Goal: Task Accomplishment & Management: Manage account settings

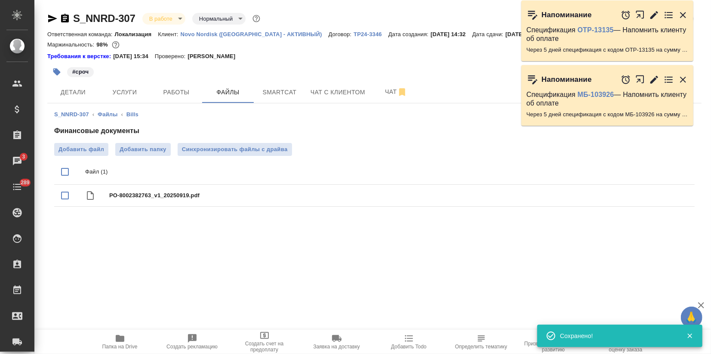
click at [214, 32] on p "Novo Nordisk ([GEOGRAPHIC_DATA] - АКТИВНЫЙ)" at bounding box center [255, 34] width 148 height 6
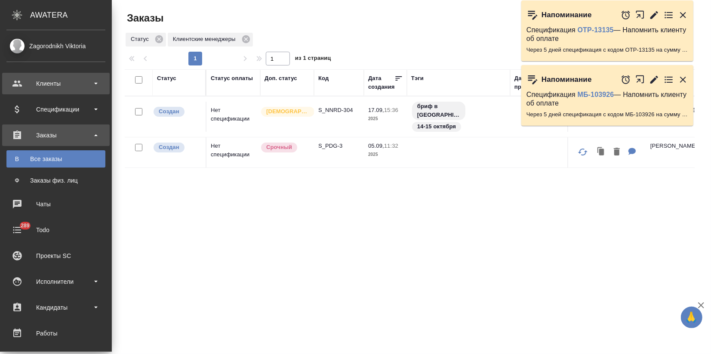
click at [37, 88] on div "Клиенты" at bounding box center [55, 83] width 99 height 13
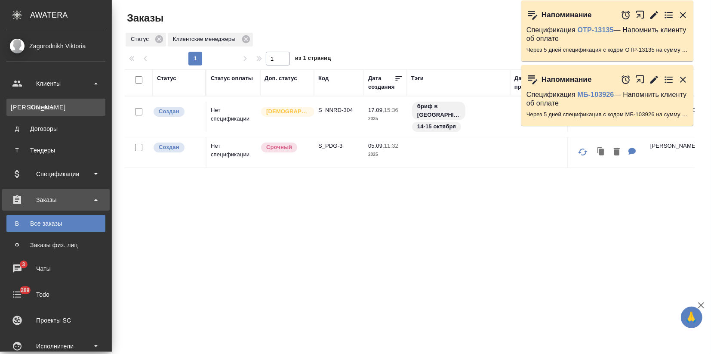
click at [40, 105] on div "Клиенты" at bounding box center [56, 107] width 90 height 9
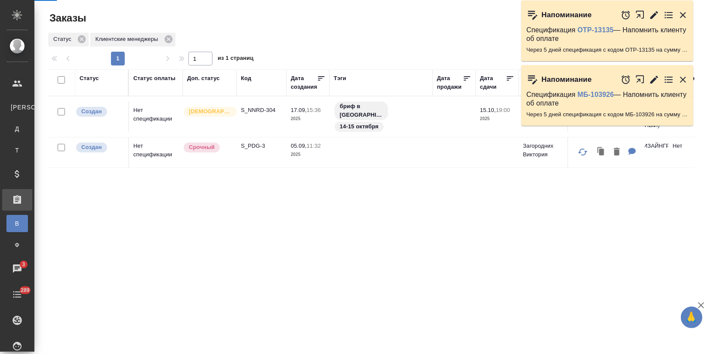
select select "RU"
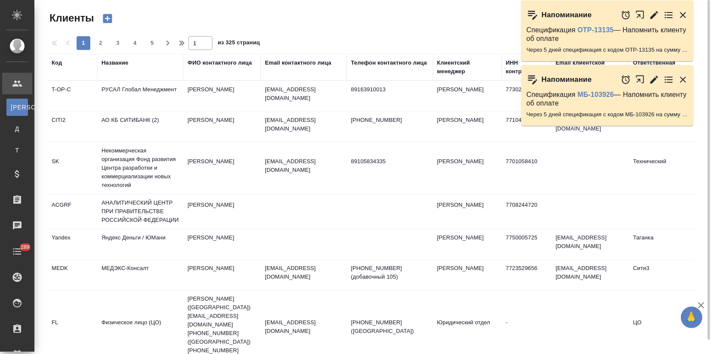
click at [103, 77] on th "Название" at bounding box center [140, 67] width 86 height 27
click at [111, 77] on th "Название" at bounding box center [140, 67] width 86 height 27
drag, startPoint x: 680, startPoint y: 12, endPoint x: 689, endPoint y: 42, distance: 30.6
click at [679, 12] on icon "button" at bounding box center [683, 15] width 10 height 10
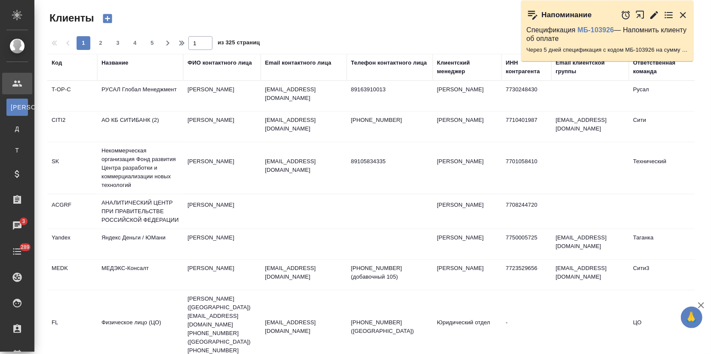
click at [683, 14] on icon "button" at bounding box center [683, 15] width 6 height 6
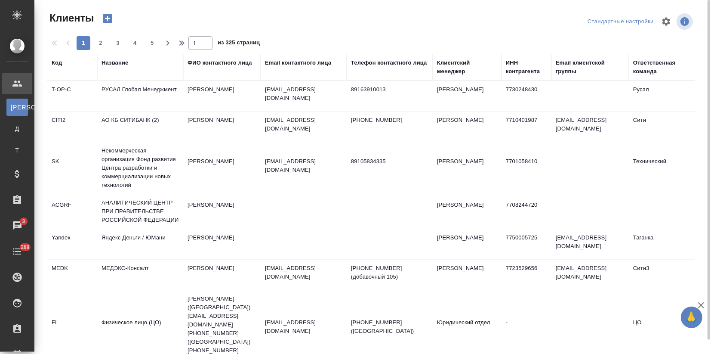
click at [111, 64] on div "Название" at bounding box center [115, 63] width 27 height 9
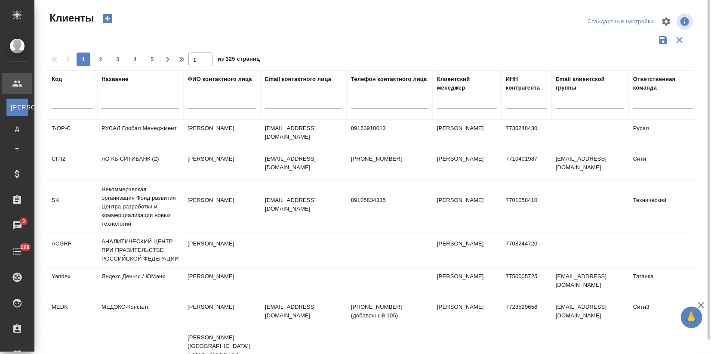
click at [116, 98] on input "text" at bounding box center [140, 103] width 77 height 11
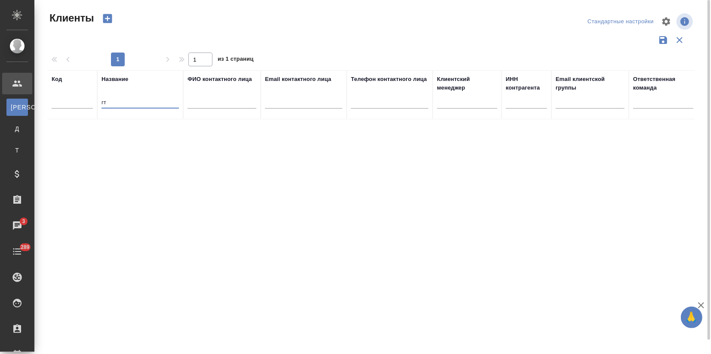
type input "г"
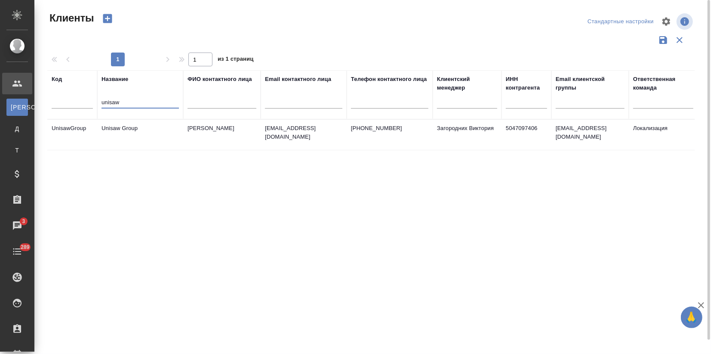
type input "unisaw"
click at [123, 128] on td "Unisaw Group" at bounding box center [140, 135] width 86 height 30
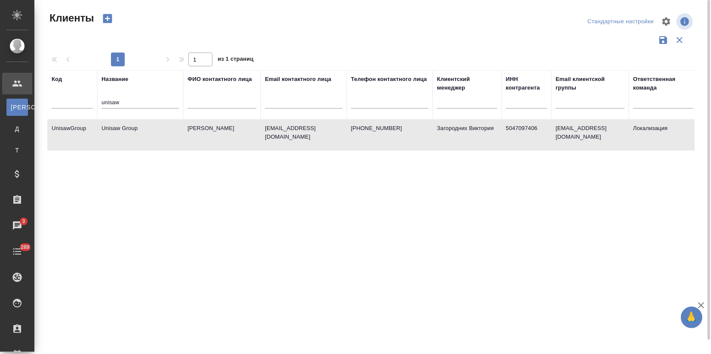
click at [123, 128] on td "Unisaw Group" at bounding box center [140, 135] width 86 height 30
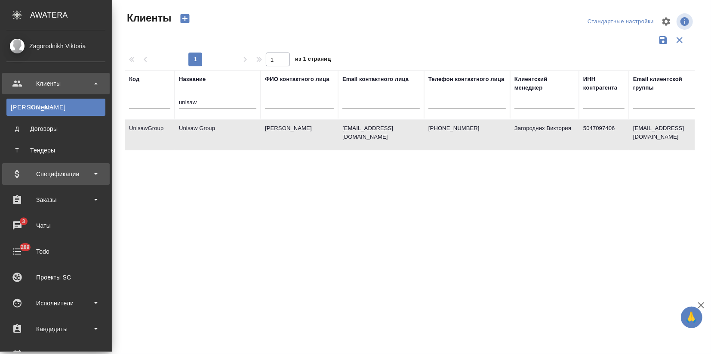
click at [46, 176] on div "Спецификации" at bounding box center [55, 173] width 99 height 13
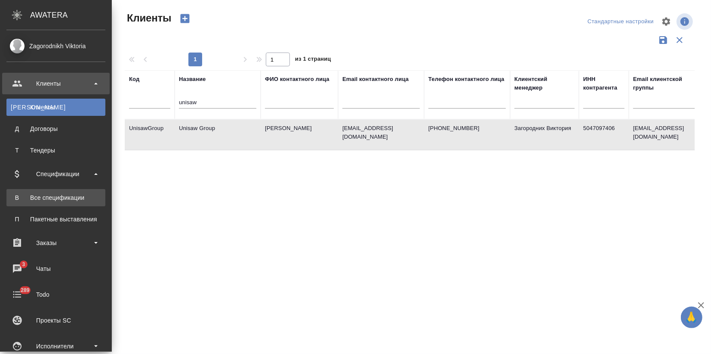
click at [46, 196] on div "Все спецификации" at bounding box center [56, 197] width 90 height 9
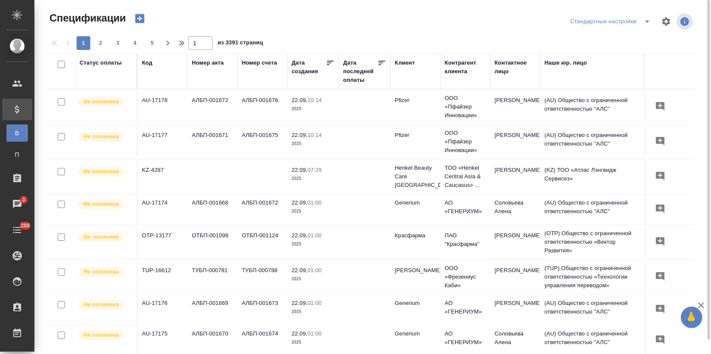
click at [411, 59] on div "Клиент" at bounding box center [405, 63] width 20 height 9
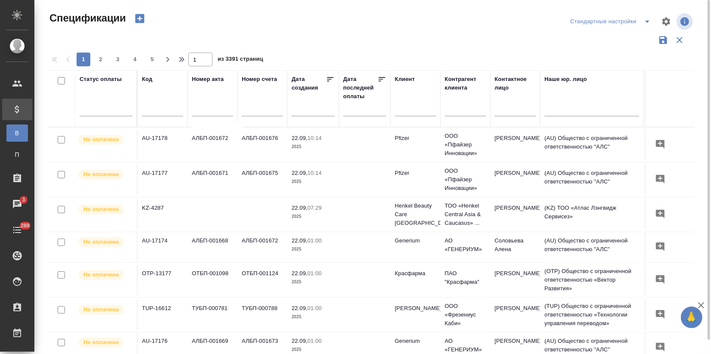
click at [142, 20] on icon "button" at bounding box center [139, 18] width 9 height 9
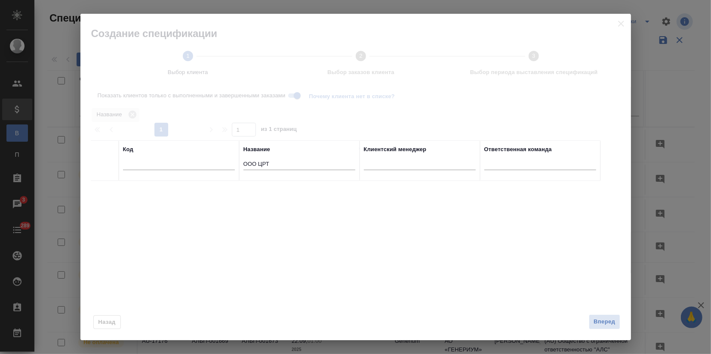
drag, startPoint x: 279, startPoint y: 164, endPoint x: 224, endPoint y: 162, distance: 54.7
click at [225, 161] on tr "Код Название OOO ЦРТ Клиентский менеджер Ответственная команда" at bounding box center [346, 160] width 510 height 40
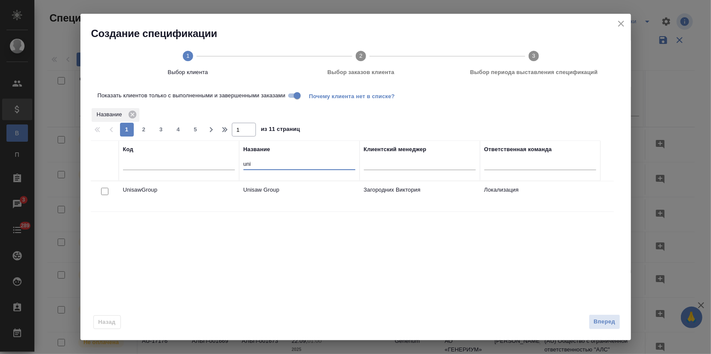
type input "uni"
click at [106, 188] on input "checkbox" at bounding box center [104, 191] width 7 height 7
checkbox input "true"
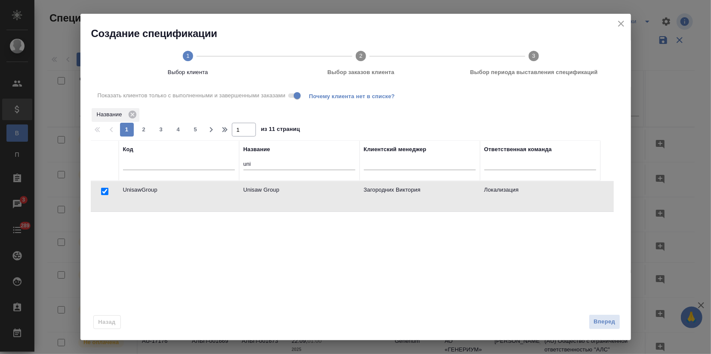
click at [598, 314] on div "Назад Вперед" at bounding box center [355, 319] width 551 height 40
drag, startPoint x: 609, startPoint y: 317, endPoint x: 604, endPoint y: 316, distance: 5.7
click at [609, 318] on span "Вперед" at bounding box center [605, 322] width 22 height 10
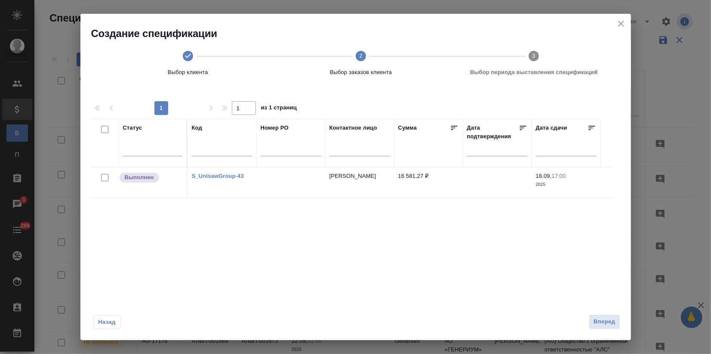
click at [103, 177] on input "checkbox" at bounding box center [104, 177] width 7 height 7
checkbox input "true"
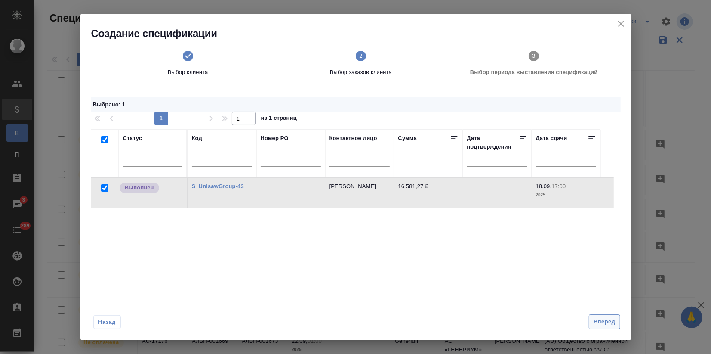
click at [605, 323] on span "Вперед" at bounding box center [605, 322] width 22 height 10
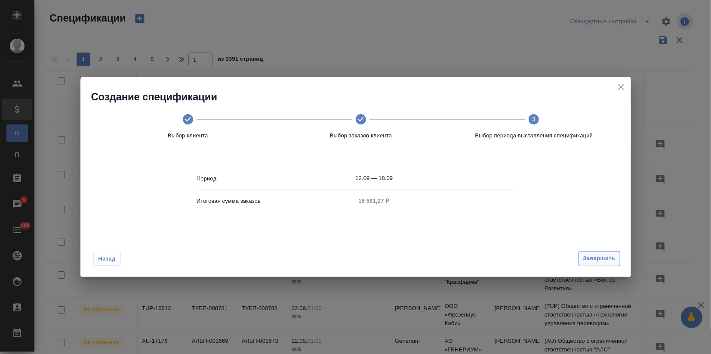
click at [595, 259] on span "Завершить" at bounding box center [599, 258] width 32 height 10
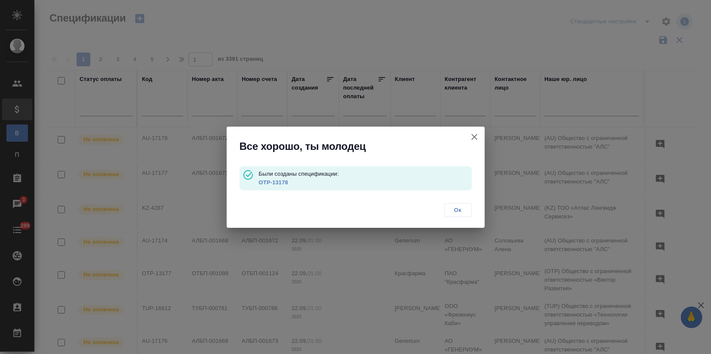
click at [278, 179] on link "OTP-13178" at bounding box center [273, 182] width 29 height 6
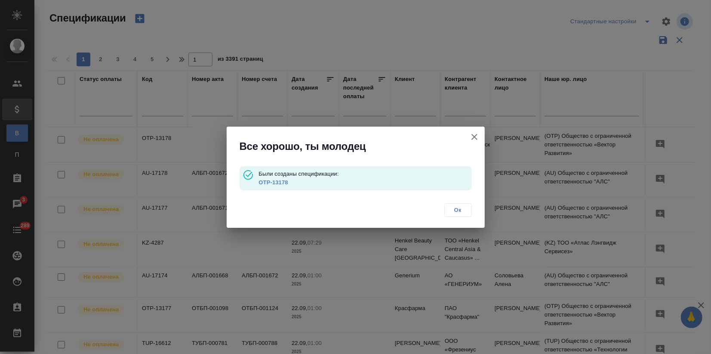
click at [476, 138] on icon "button" at bounding box center [474, 137] width 10 height 10
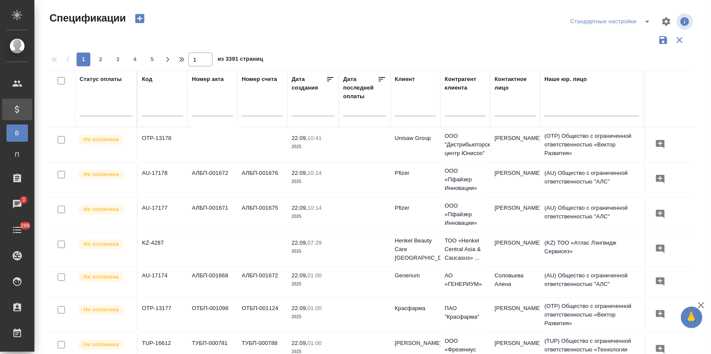
click at [23, 86] on div at bounding box center [24, 83] width 24 height 10
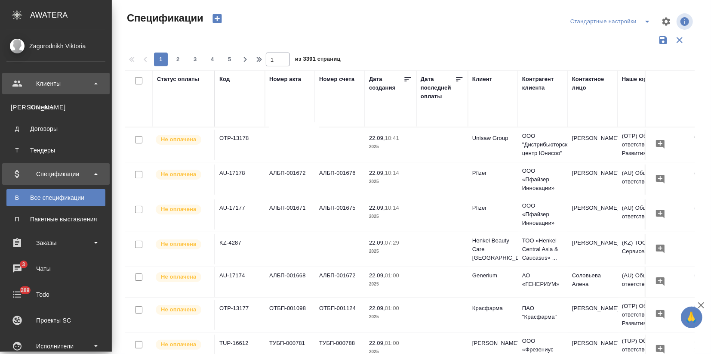
click at [52, 86] on div "Клиенты" at bounding box center [55, 83] width 99 height 13
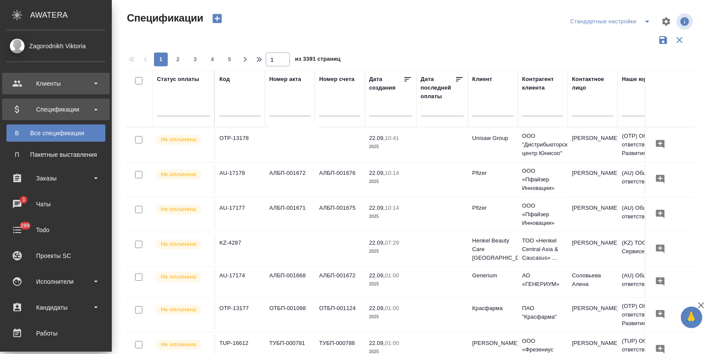
click at [56, 83] on div "Клиенты" at bounding box center [55, 83] width 99 height 13
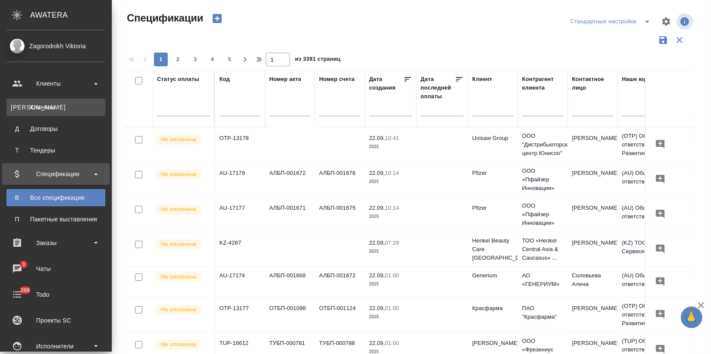
click at [45, 108] on div "Клиенты" at bounding box center [56, 107] width 90 height 9
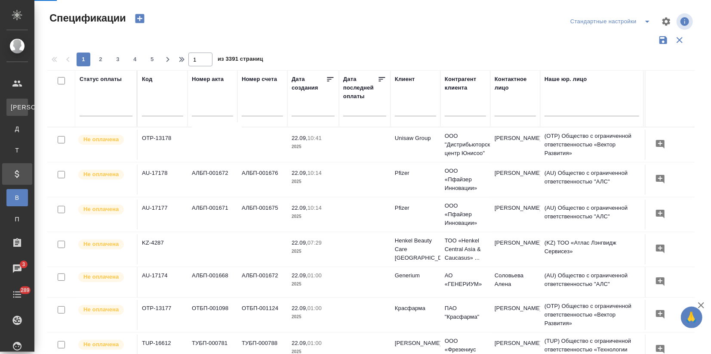
select select "RU"
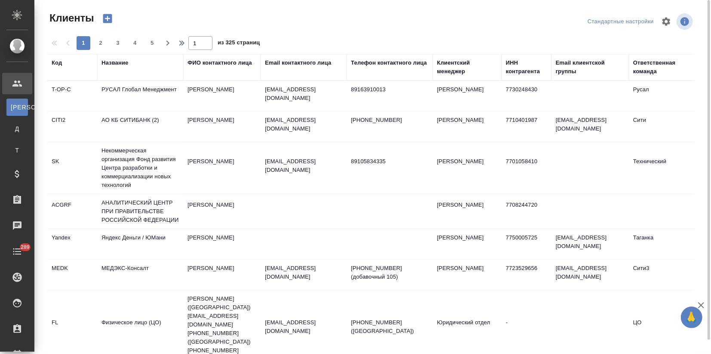
drag, startPoint x: 59, startPoint y: 64, endPoint x: 56, endPoint y: 89, distance: 26.0
click at [59, 64] on div "Код" at bounding box center [57, 63] width 10 height 9
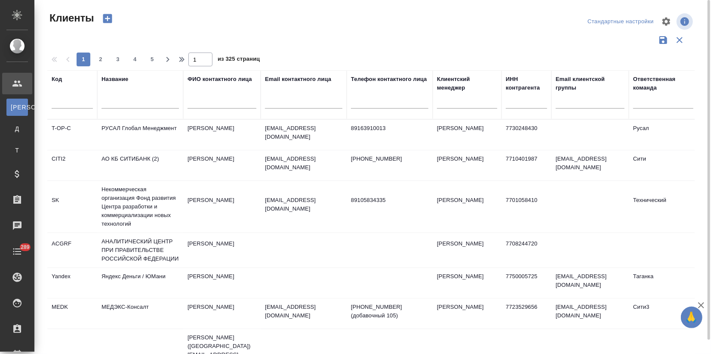
click at [56, 104] on input "text" at bounding box center [72, 103] width 41 height 11
type input "icl"
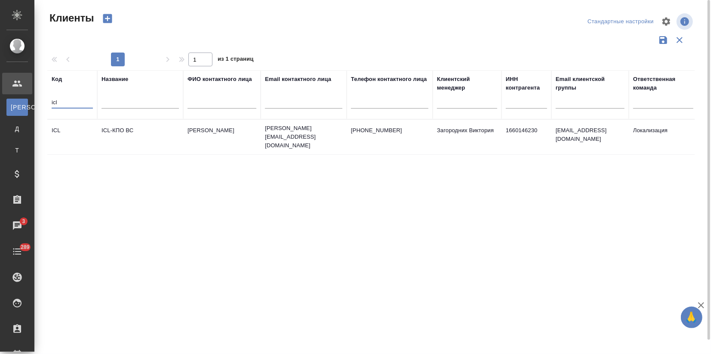
click at [93, 134] on td "ICL" at bounding box center [72, 137] width 50 height 30
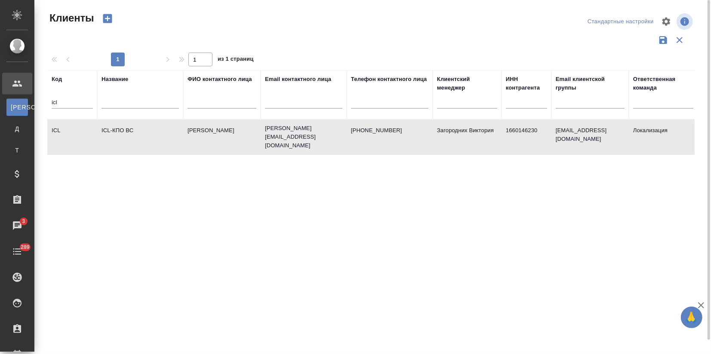
click at [93, 134] on td "ICL" at bounding box center [72, 137] width 50 height 30
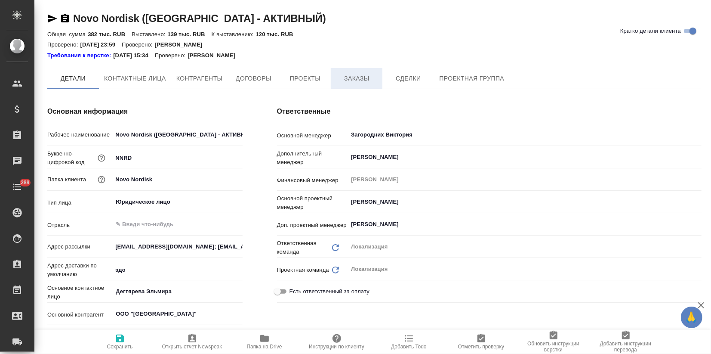
type textarea "x"
click at [356, 80] on span "Заказы" at bounding box center [356, 78] width 41 height 11
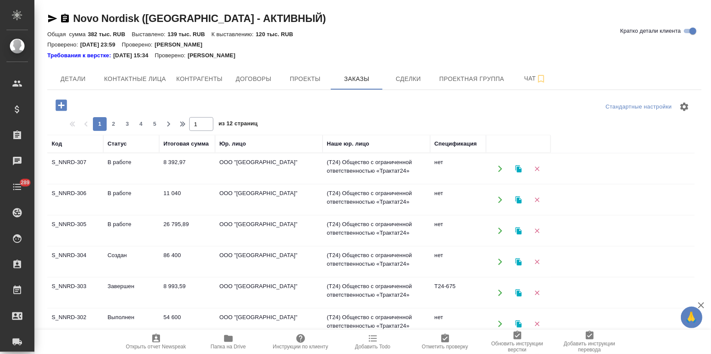
click at [72, 255] on td "S_NNRD-304" at bounding box center [75, 262] width 56 height 30
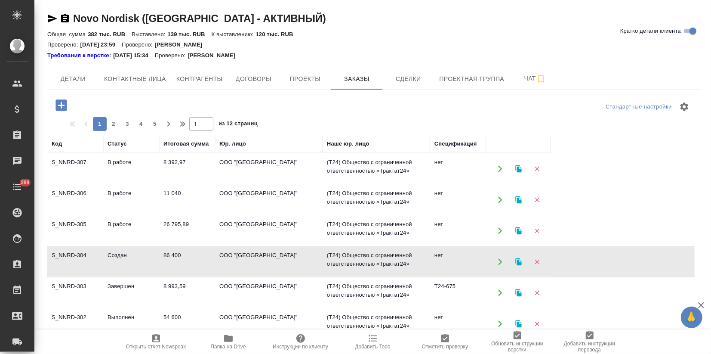
click at [72, 255] on td "S_NNRD-304" at bounding box center [75, 262] width 56 height 30
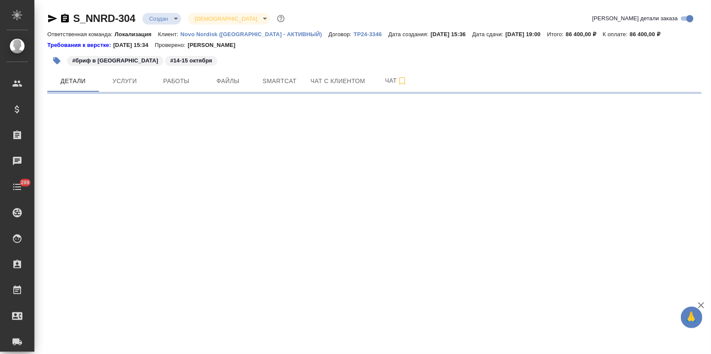
select select "RU"
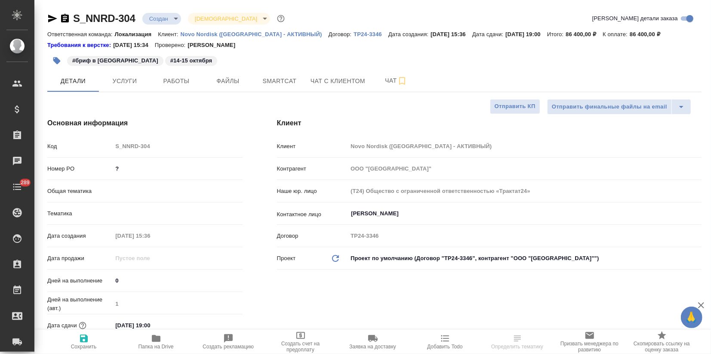
type textarea "x"
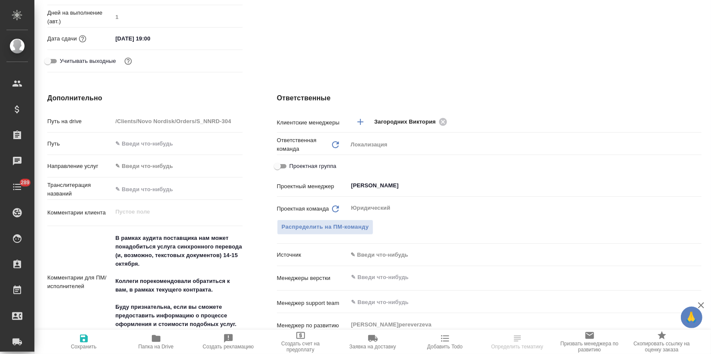
type textarea "x"
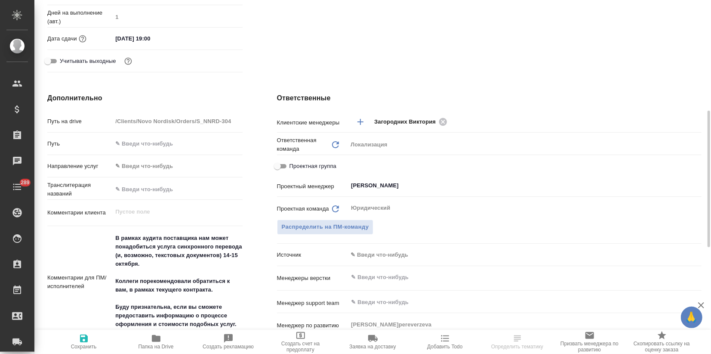
type textarea "x"
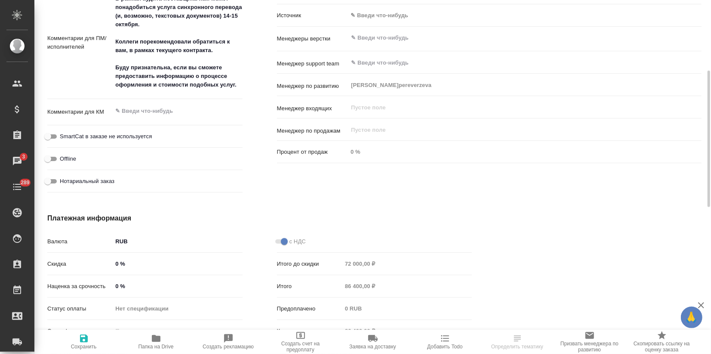
scroll to position [430, 0]
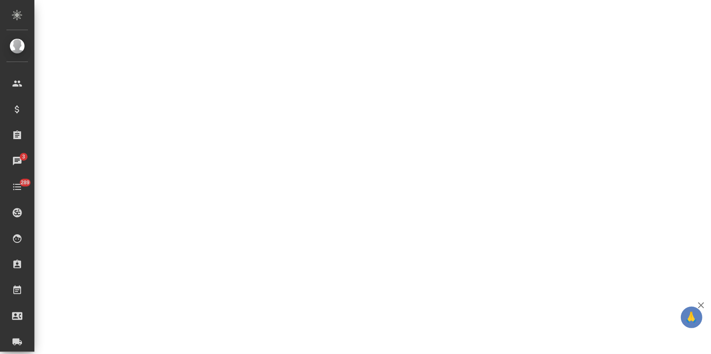
select select "RU"
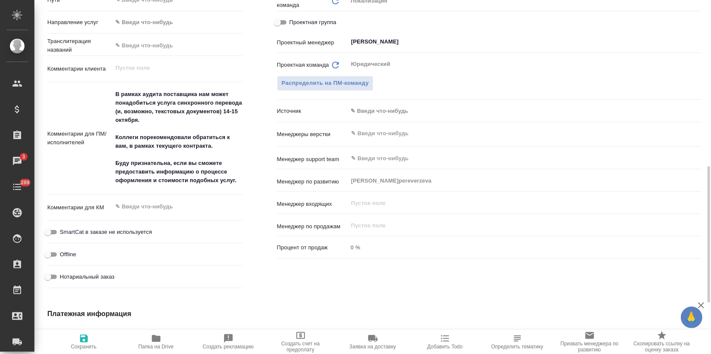
type textarea "x"
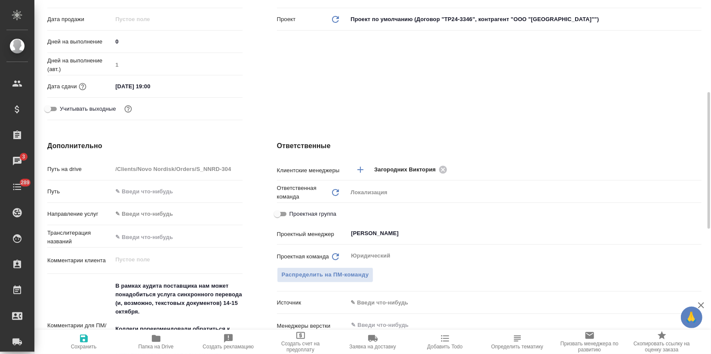
scroll to position [0, 0]
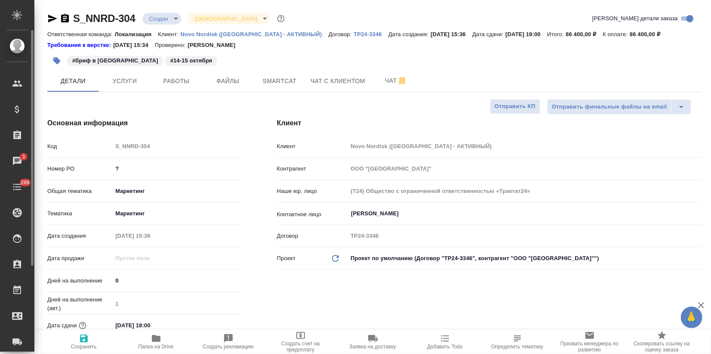
type textarea "x"
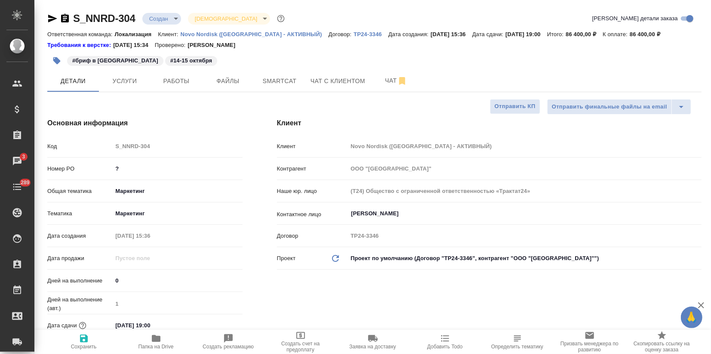
type textarea "x"
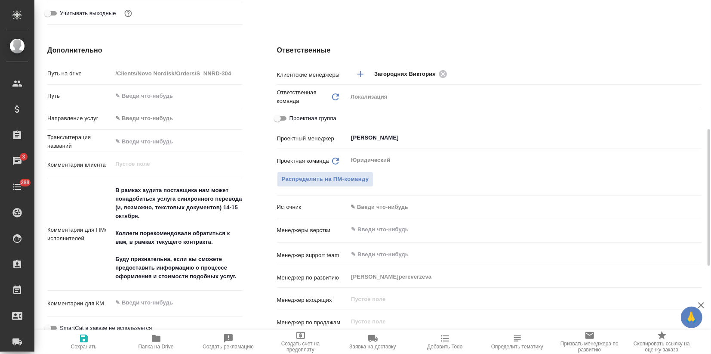
scroll to position [526, 0]
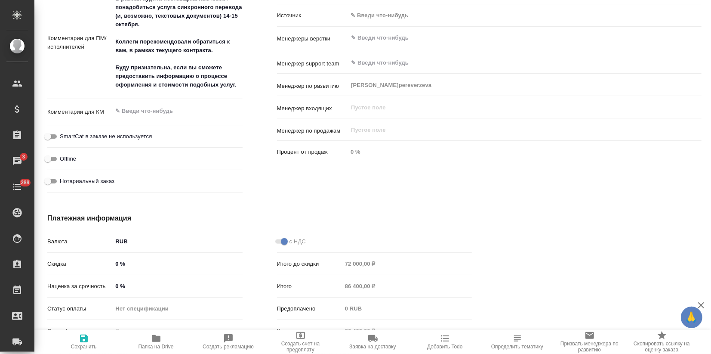
type textarea "x"
click at [124, 109] on textarea at bounding box center [177, 111] width 129 height 15
type textarea "К"
type textarea "x"
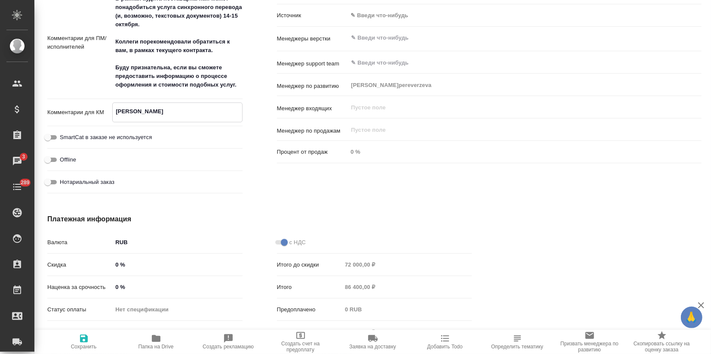
type textarea "x"
type textarea "КМ"
type textarea "x"
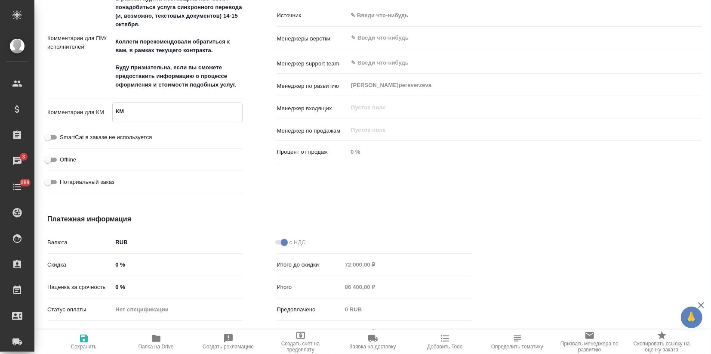
type textarea "КМ:"
type textarea "x"
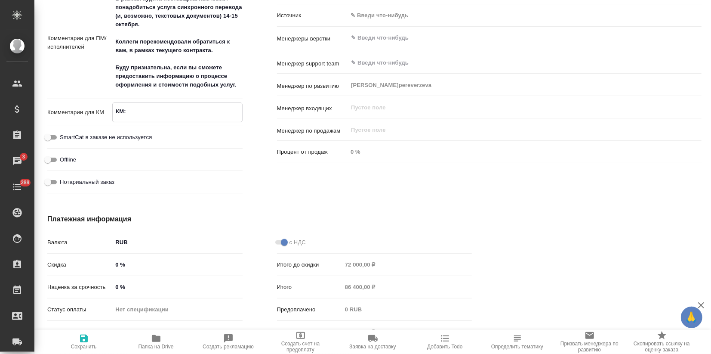
type textarea "x"
type textarea "КМ:"
type textarea "x"
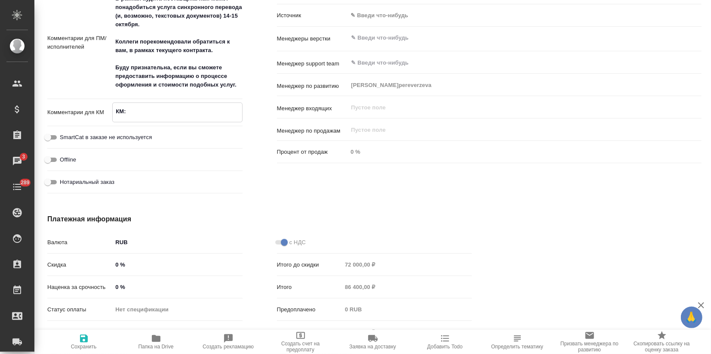
type textarea "КМ: о"
type textarea "x"
type textarea "КМ: от"
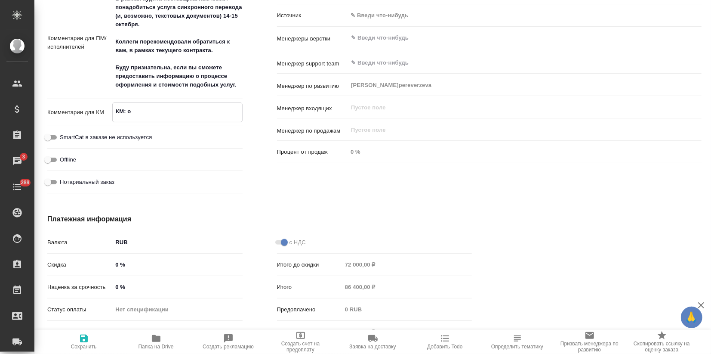
type textarea "x"
type textarea "КМ: отп"
type textarea "x"
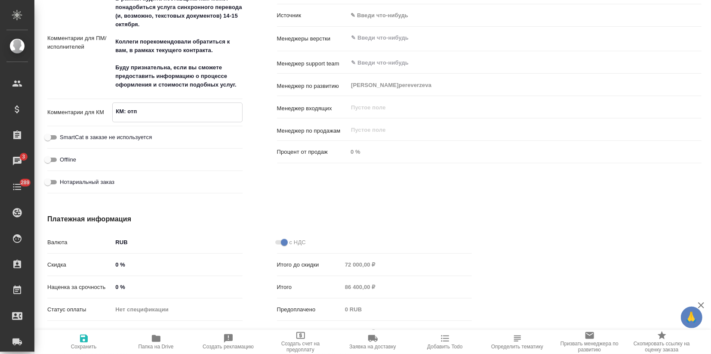
type textarea "x"
type textarea "КМ: отпр"
type textarea "x"
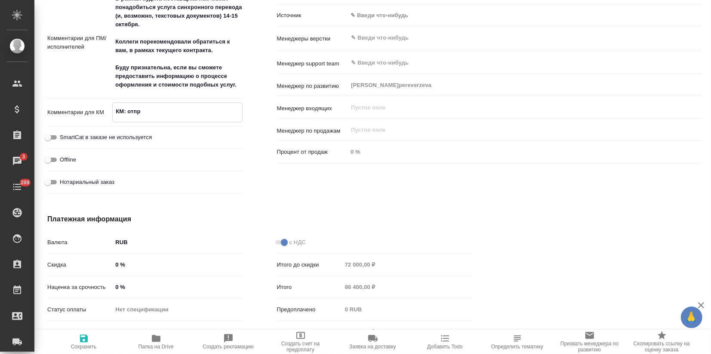
type textarea "x"
type textarea "КМ: отпра"
type textarea "x"
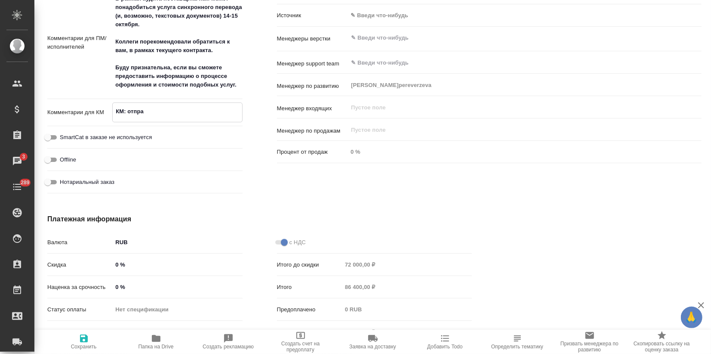
type textarea "КМ: отправ"
type textarea "x"
type textarea "КМ: отправи"
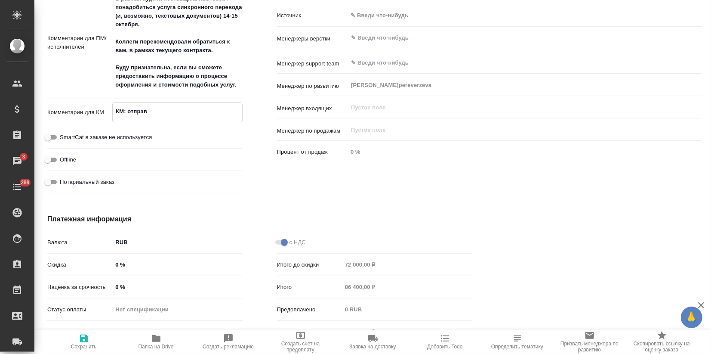
type textarea "x"
type textarea "КМ: отправил"
type textarea "x"
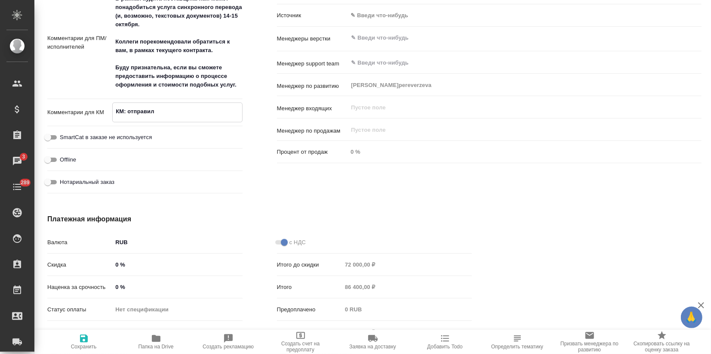
type textarea "x"
type textarea "КМ: отправила"
type textarea "x"
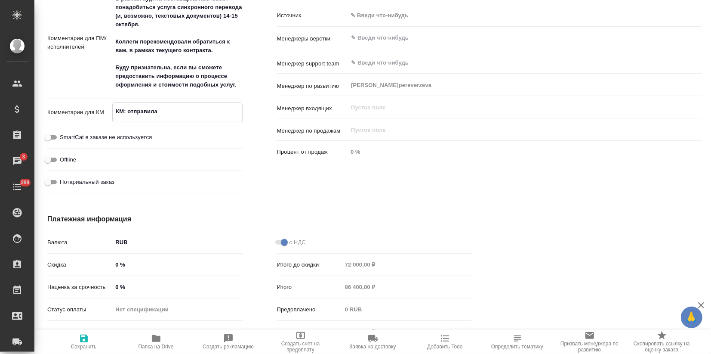
type textarea "x"
type textarea "КМ: отправила"
type textarea "x"
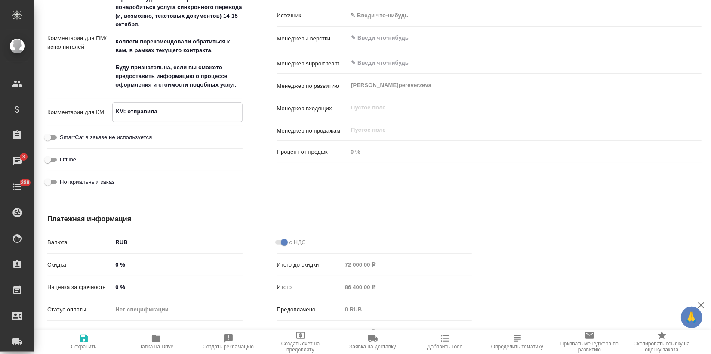
type textarea "КМ: отправила п"
type textarea "x"
type textarea "КМ: отправила пи"
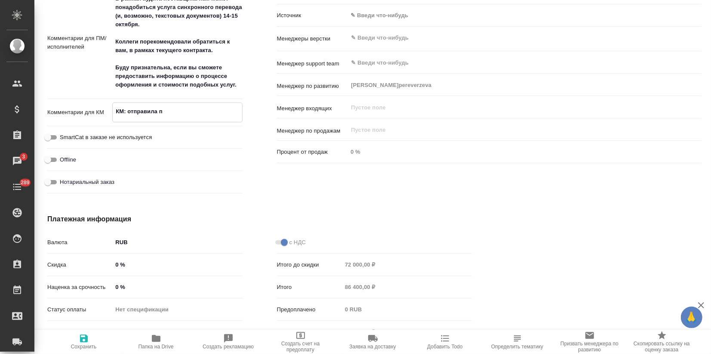
type textarea "x"
type textarea "КМ: отправила пис"
type textarea "x"
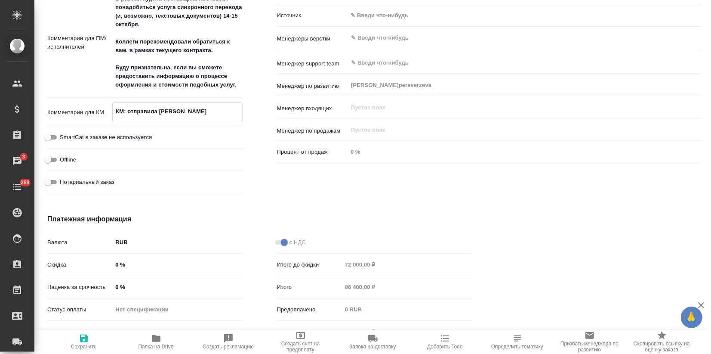
type textarea "x"
type textarea "КМ: отправила пись"
type textarea "x"
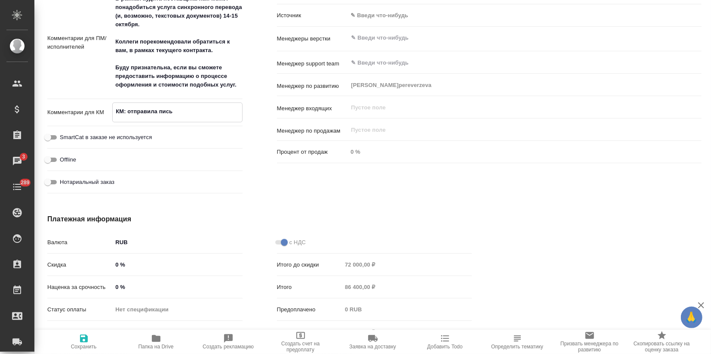
type textarea "x"
type textarea "КМ: отправила письм"
type textarea "x"
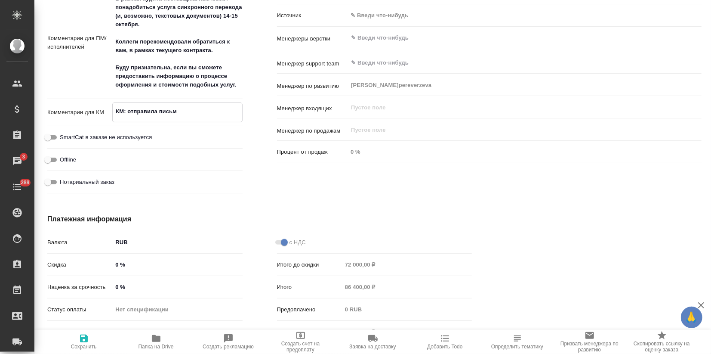
type textarea "КМ: отправила письмо"
type textarea "x"
type textarea "КМ: отправила письмо"
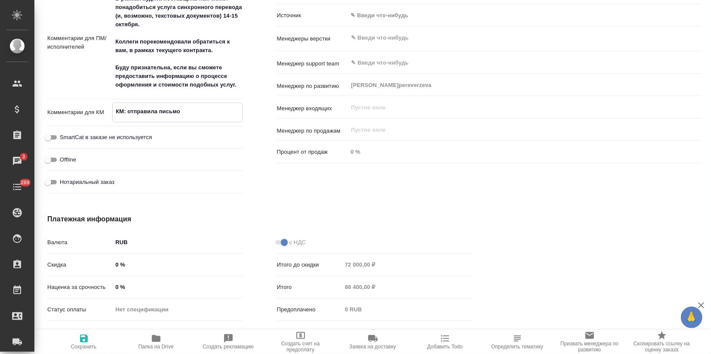
type textarea "x"
type textarea "КМ: отправила письмо ."
type textarea "x"
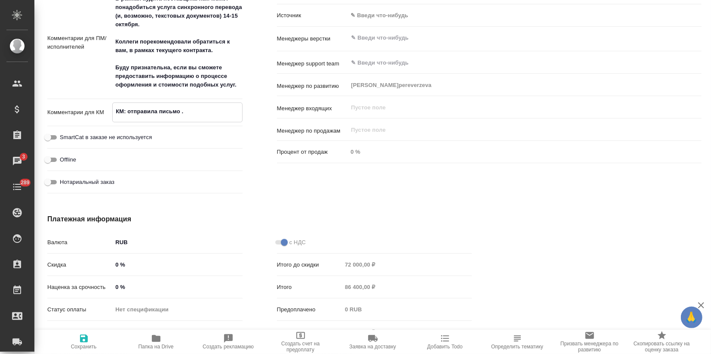
type textarea "x"
type textarea "КМ: отправила письмо .."
type textarea "x"
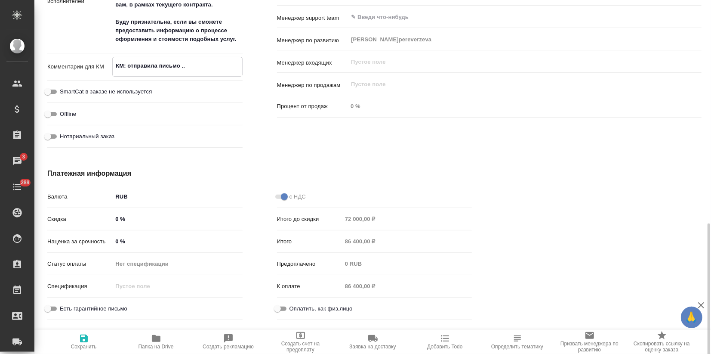
scroll to position [577, 0]
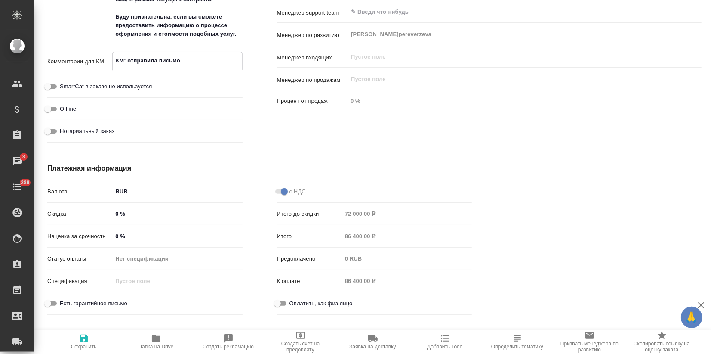
click at [185, 62] on textarea "КМ: отправила письмо .." at bounding box center [177, 60] width 129 height 15
type textarea "x"
type textarea "КМ: отправила письмо 2"
type textarea "x"
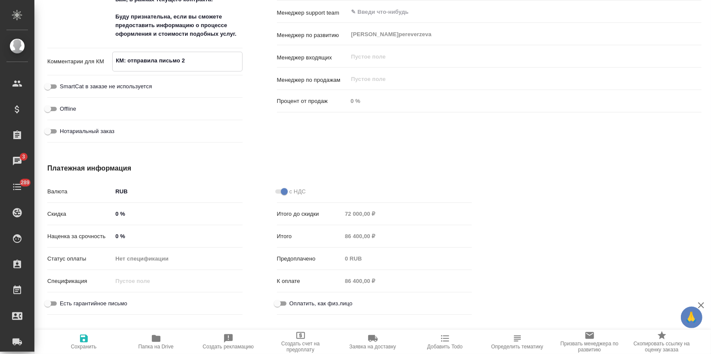
type textarea "x"
type textarea "КМ: отправила письмо 22"
type textarea "x"
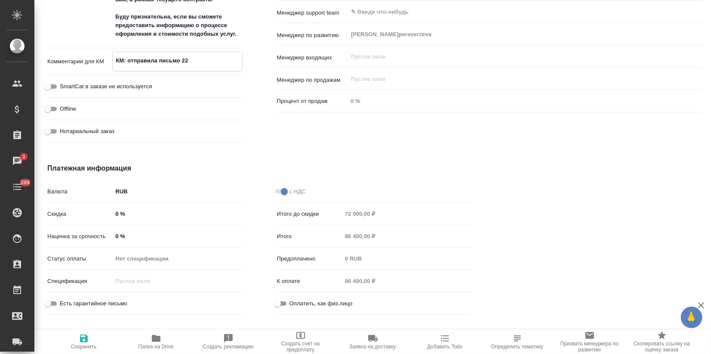
type textarea "x"
type textarea "КМ: отправила письмо 22."
type textarea "x"
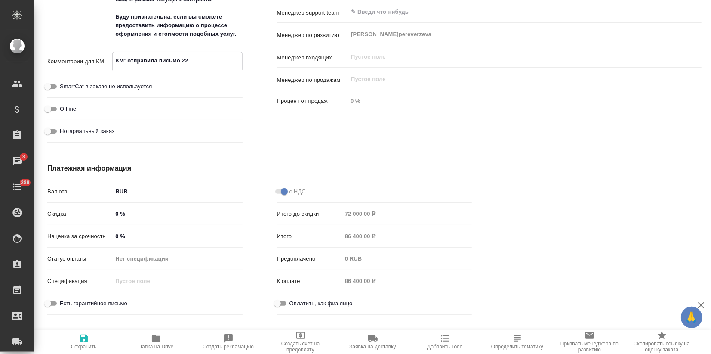
type textarea "КМ: отправила письмо 22.0"
type textarea "x"
type textarea "КМ: отправила письмо 22.09"
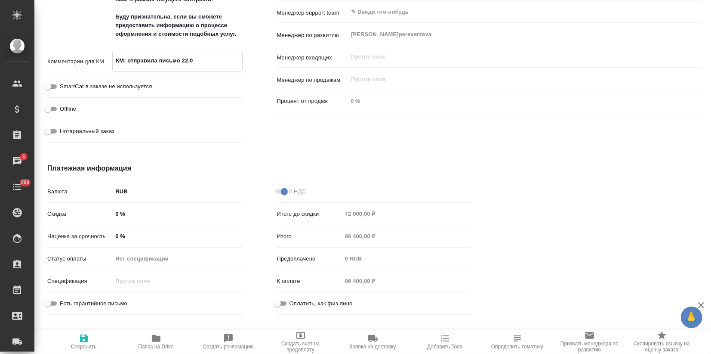
type textarea "x"
type textarea "КМ: отправила письмо 22.09."
type textarea "x"
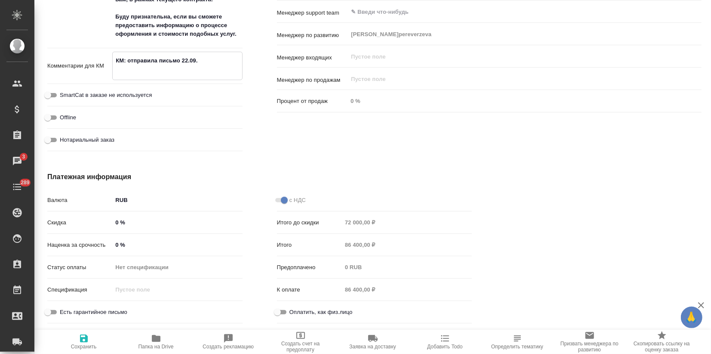
type textarea "x"
type textarea "КМ: отправила письмо 22.09."
type textarea "x"
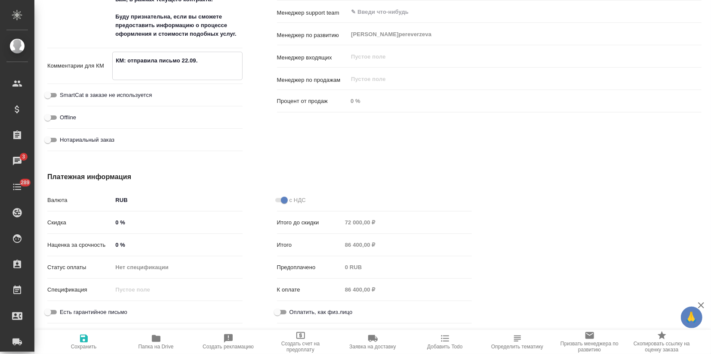
type textarea "x"
type textarea "КМ: отправила письмо 22.09. К"
type textarea "x"
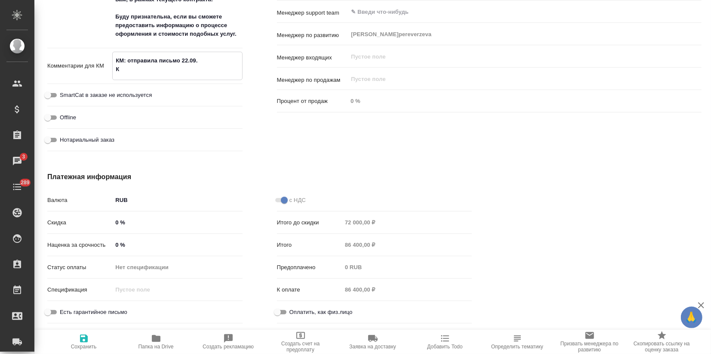
type textarea "КМ: отправила письмо 22.09. КЛ"
type textarea "x"
type textarea "КМ: отправила письмо 22.09. КЛ:"
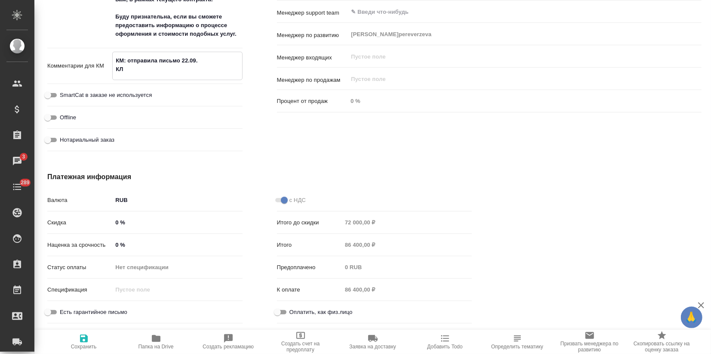
type textarea "x"
type textarea "КМ: отправила письмо 22.09. КЛ:"
type textarea "x"
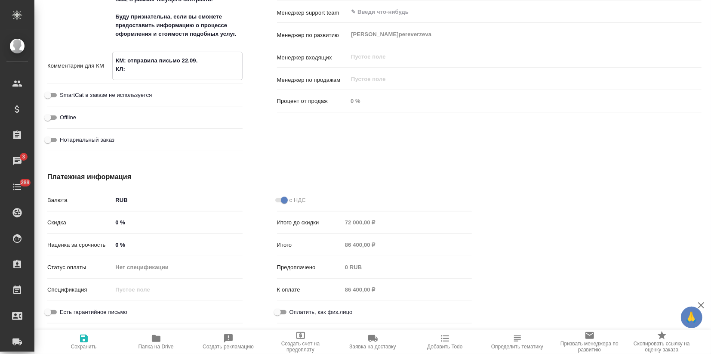
paste textarea "У нас будет внутреннее совещание с глобальным офисом на этой неделе насчет прог…"
type textarea "x"
type textarea "КМ: отправила письмо 22.09. КЛ: У нас будет внутреннее совещание с глобальным о…"
type textarea "x"
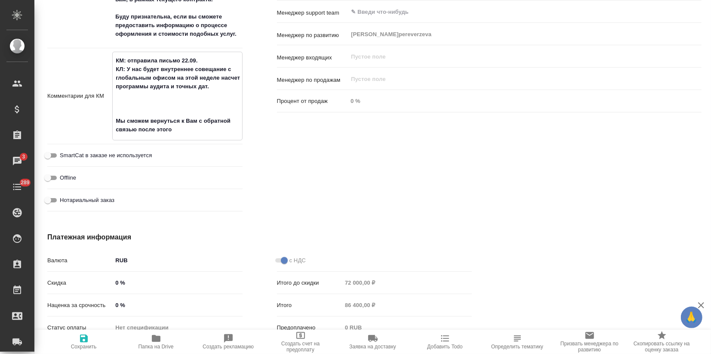
click at [128, 94] on textarea "КМ: отправила письмо 22.09. КЛ: У нас будет внутреннее совещание с глобальным о…" at bounding box center [177, 94] width 129 height 83
type textarea "x"
type textarea "КМ: отправила письмо 22.09. КЛ: У нас будет внутреннее совещание с глобальным о…"
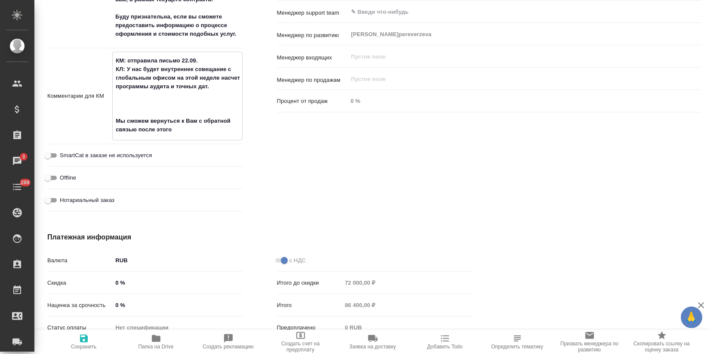
type textarea "x"
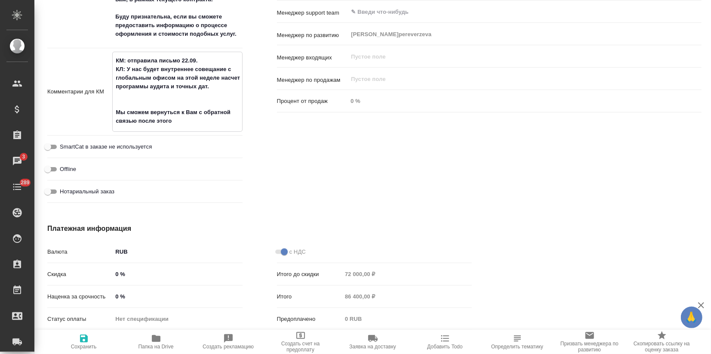
type textarea "x"
type textarea "КМ: отправила письмо 22.09. КЛ: У нас будет внутреннее совещание с глобальным о…"
type textarea "x"
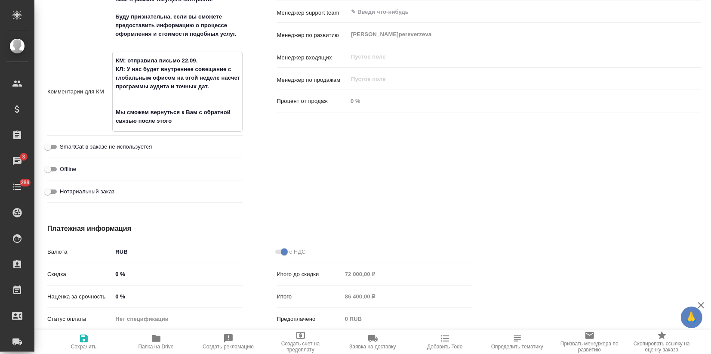
type textarea "x"
type textarea "КМ: отправила письмо 22.09. КЛ: У нас будет внутреннее совещание с глобальным о…"
type textarea "x"
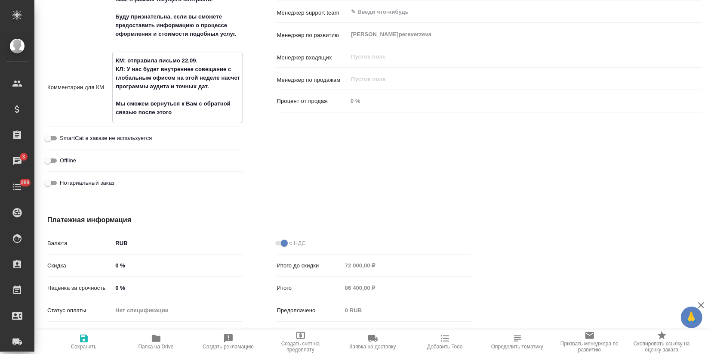
type textarea "x"
type textarea "КМ: отправила письмо 22.09. КЛ: У нас будет внутреннее совещание с глобальным о…"
type textarea "x"
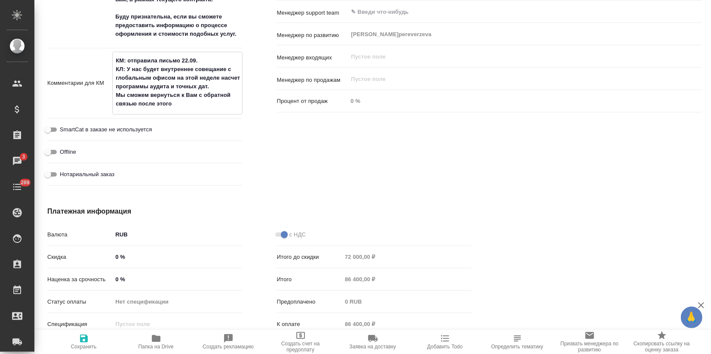
click at [176, 102] on textarea "КМ: отправила письмо 22.09. КЛ: У нас будет внутреннее совещание с глобальным о…" at bounding box center [177, 82] width 129 height 58
type textarea "КМ: отправила письмо 22.09. КЛ: У нас будет внутреннее совещание с глобальным о…"
type textarea "x"
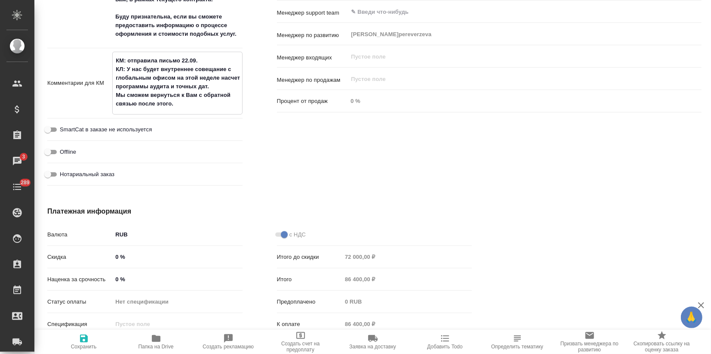
click at [204, 62] on textarea "КМ: отправила письмо 22.09. КЛ: У нас будет внутреннее совещание с глобальным о…" at bounding box center [177, 82] width 129 height 58
type textarea "КМ: отправила письмо 22.09. КЛ: У нас будет внутреннее совещание с глобальным о…"
type textarea "x"
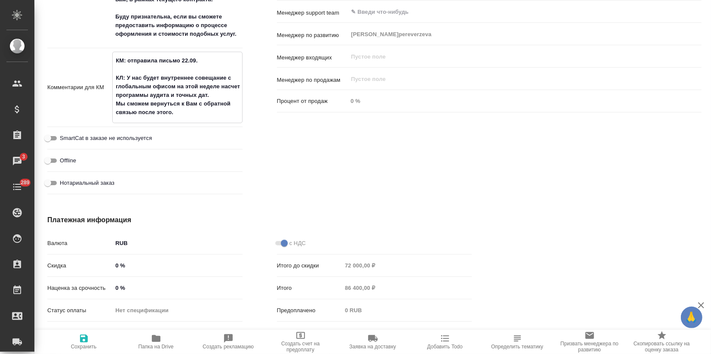
type textarea "КМ: отправила письмо 22.09. КЛ: У нас будет внутреннее совещание с глобальным о…"
type textarea "x"
click at [86, 339] on icon "button" at bounding box center [84, 338] width 8 height 8
type textarea "x"
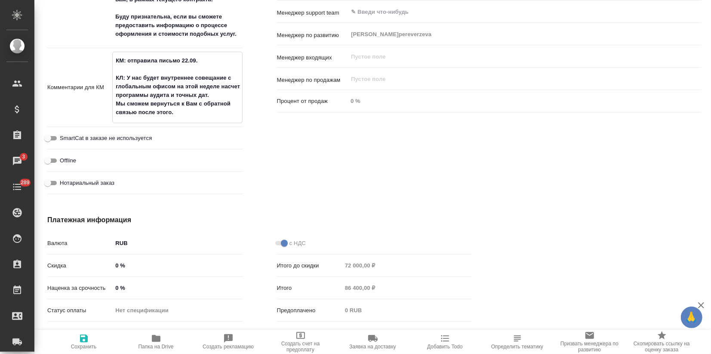
type textarea "x"
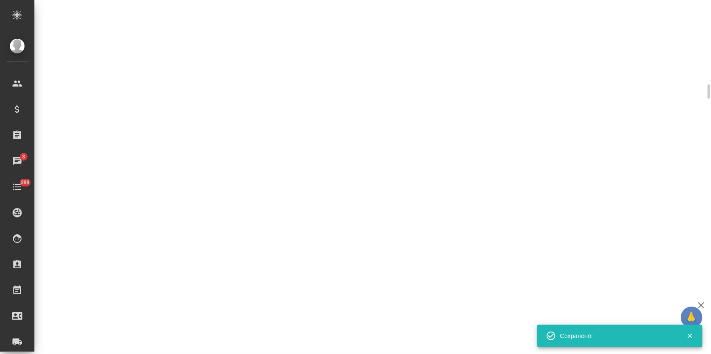
select select "RU"
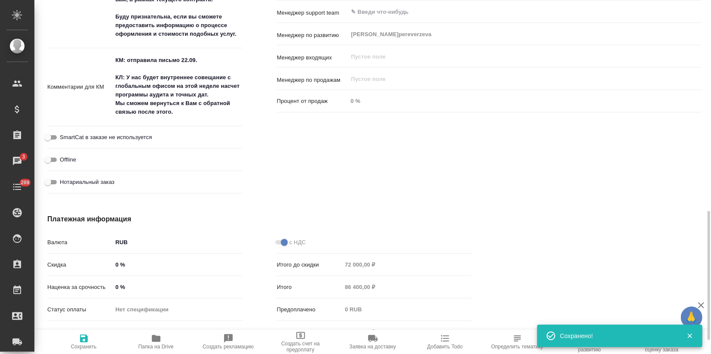
type textarea "x"
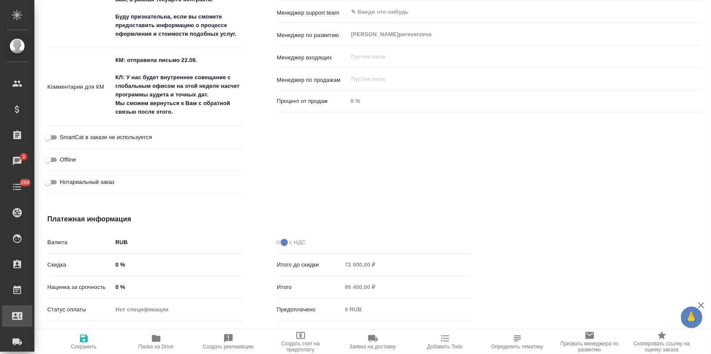
type textarea "x"
click at [185, 113] on textarea "КМ: отправила письмо 22.09. КЛ: У нас будет внутреннее совещание с глобальным о…" at bounding box center [177, 86] width 129 height 66
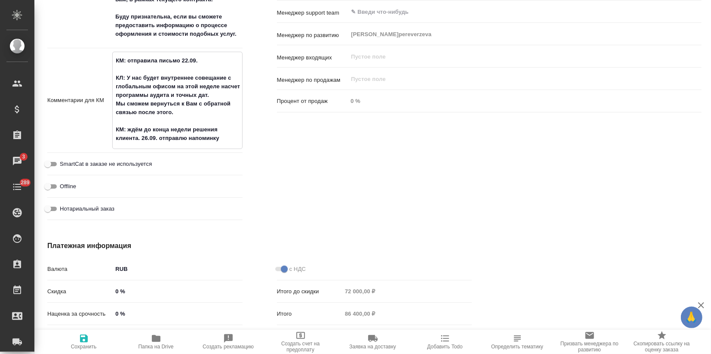
click at [212, 139] on textarea "КМ: отправила письмо 22.09. КЛ: У нас будет внутреннее совещание с глобальным о…" at bounding box center [177, 99] width 129 height 92
click at [83, 341] on icon "button" at bounding box center [84, 338] width 8 height 8
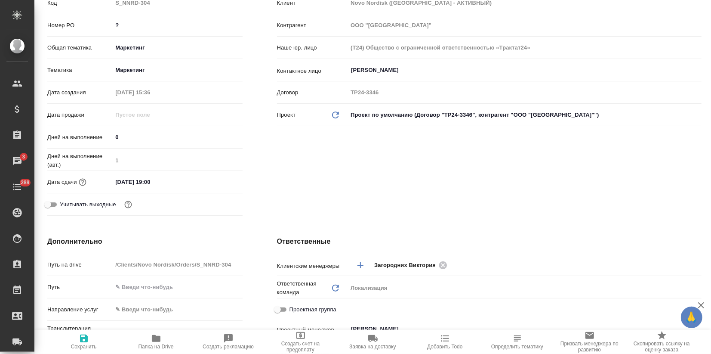
scroll to position [0, 0]
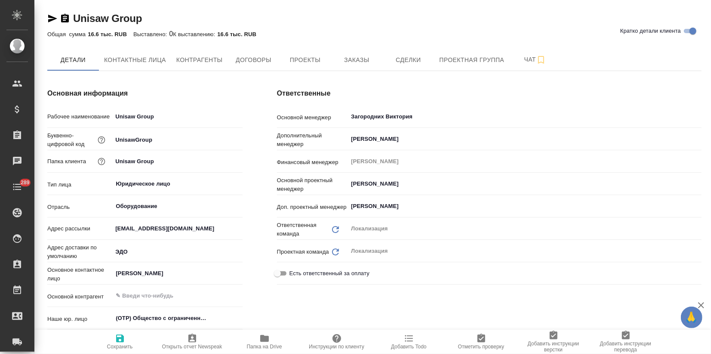
type textarea "x"
click at [358, 58] on span "Заказы" at bounding box center [356, 60] width 41 height 11
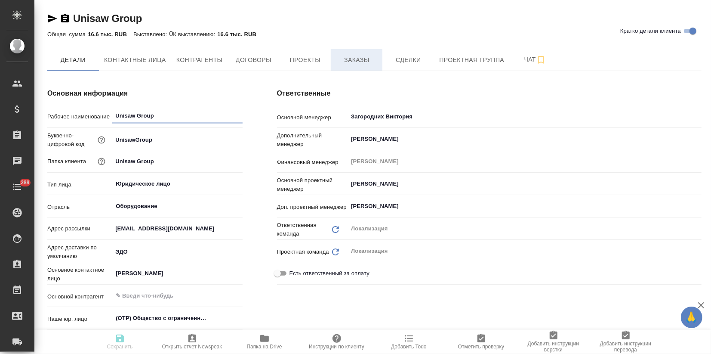
type textarea "x"
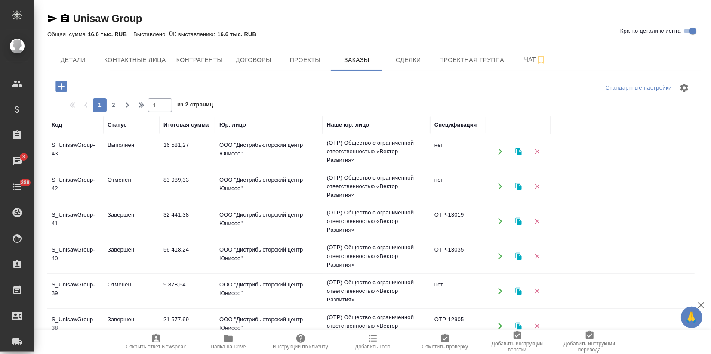
click at [164, 157] on td "16 581,27" at bounding box center [187, 151] width 56 height 30
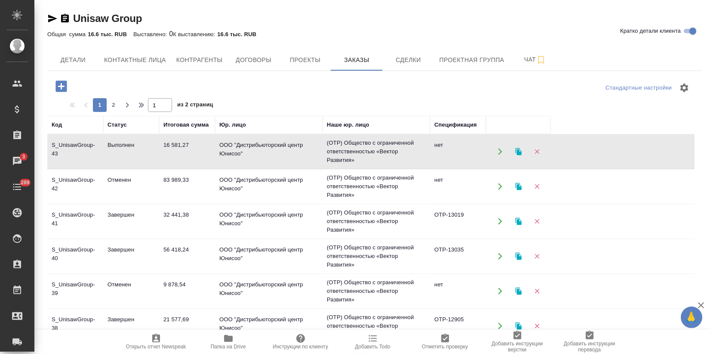
click at [164, 157] on td "16 581,27" at bounding box center [187, 151] width 56 height 30
click at [516, 149] on icon "button" at bounding box center [519, 152] width 8 height 8
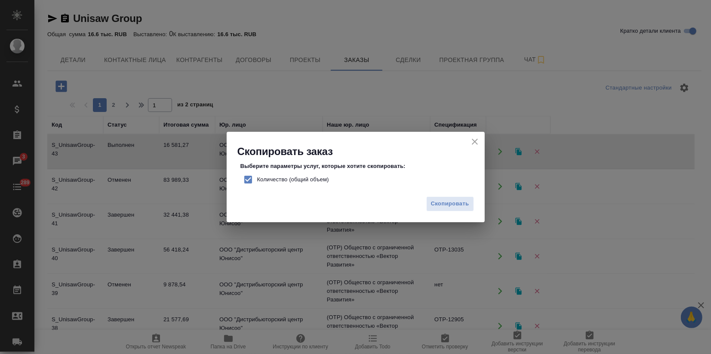
click at [248, 179] on input "Количество (общий объем)" at bounding box center [248, 179] width 18 height 18
checkbox input "false"
click at [454, 207] on span "Скопировать" at bounding box center [450, 204] width 38 height 10
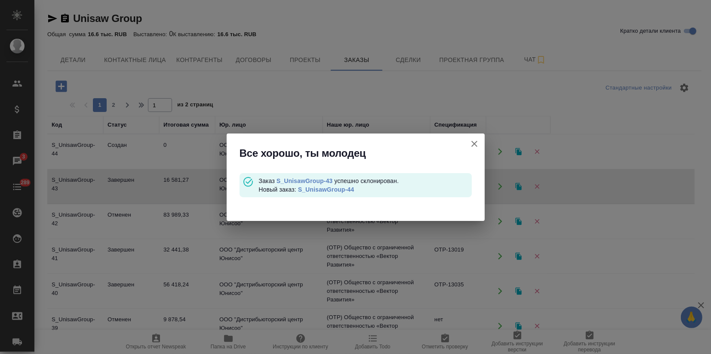
click at [344, 191] on link "S_UnisawGroup-44" at bounding box center [326, 189] width 56 height 7
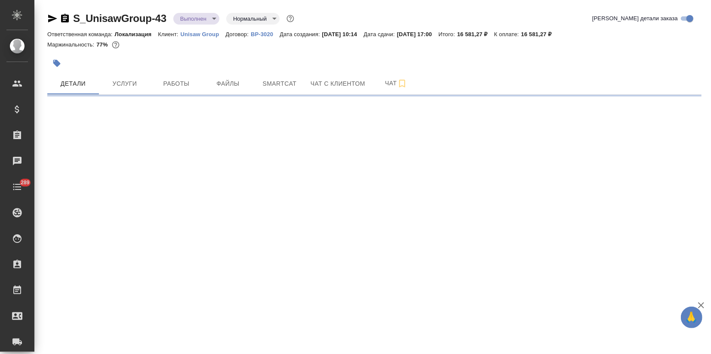
select select "RU"
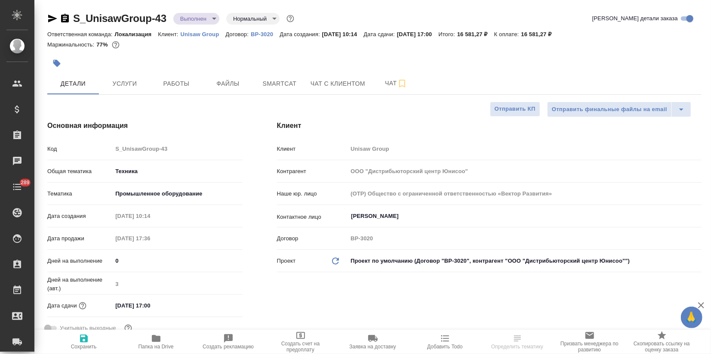
type textarea "x"
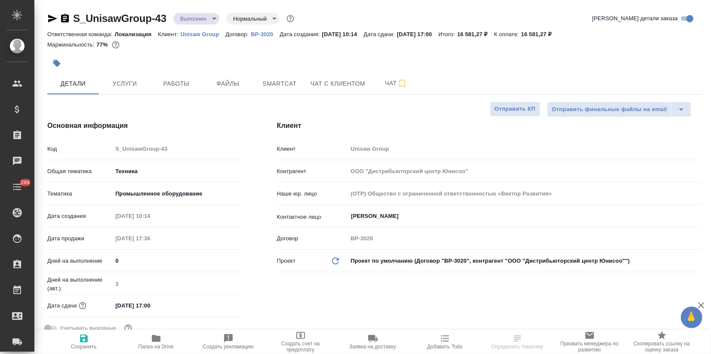
type textarea "x"
drag, startPoint x: 162, startPoint y: 17, endPoint x: 55, endPoint y: 13, distance: 106.8
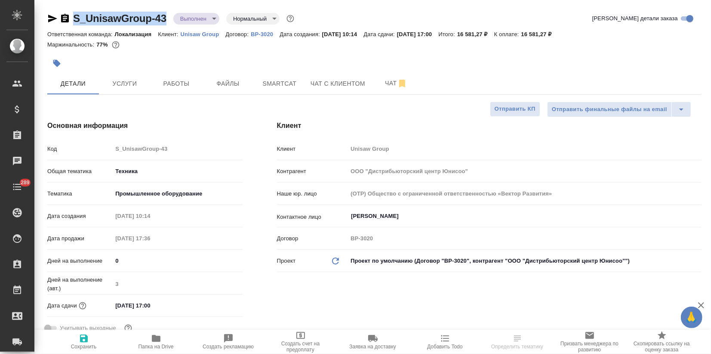
click at [49, 13] on div "S_UnisawGroup-43 Выполнен completed Нормальный normal" at bounding box center [171, 19] width 249 height 14
copy link "S_UnisawGroup-43"
type textarea "x"
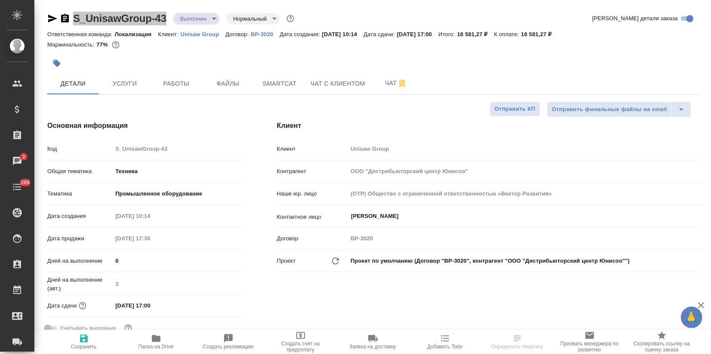
select select "RU"
type textarea "x"
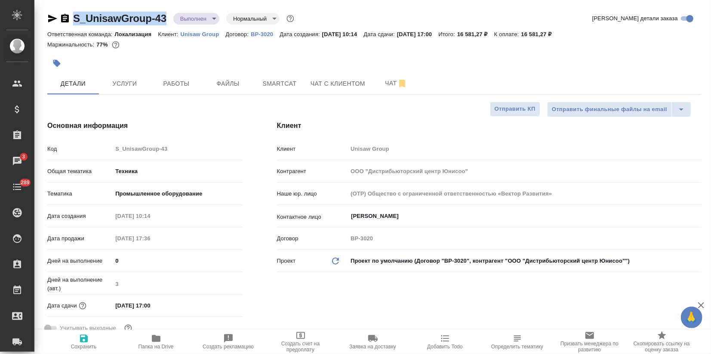
type textarea "x"
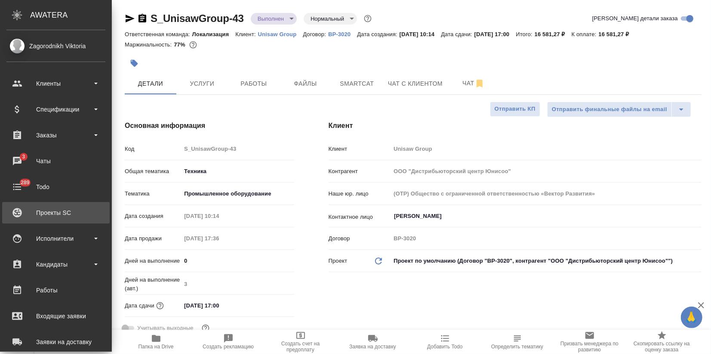
type textarea "x"
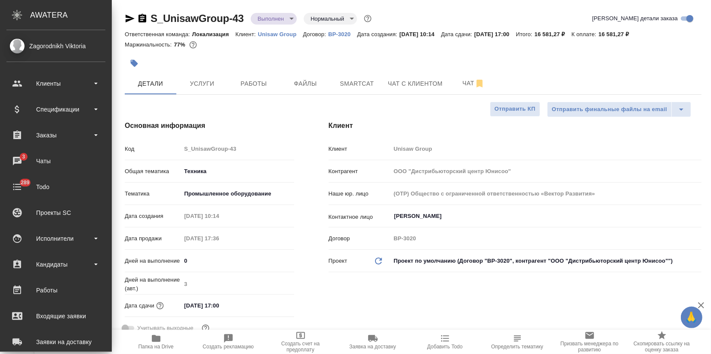
type textarea "x"
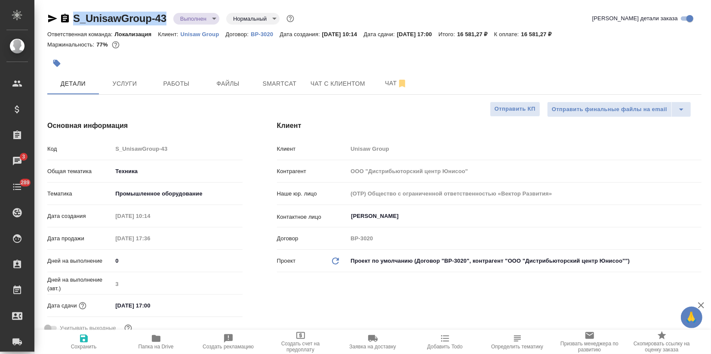
drag, startPoint x: 168, startPoint y: 17, endPoint x: 76, endPoint y: 22, distance: 92.6
click at [76, 22] on div "S_UnisawGroup-43 Выполнен completed Нормальный normal" at bounding box center [171, 19] width 249 height 14
copy link "S_UnisawGroup-43"
type textarea "x"
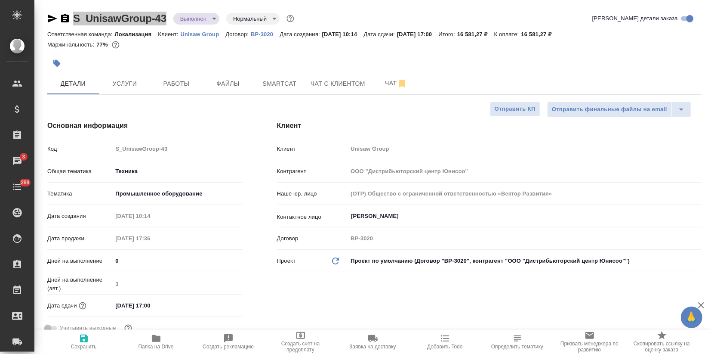
type textarea "x"
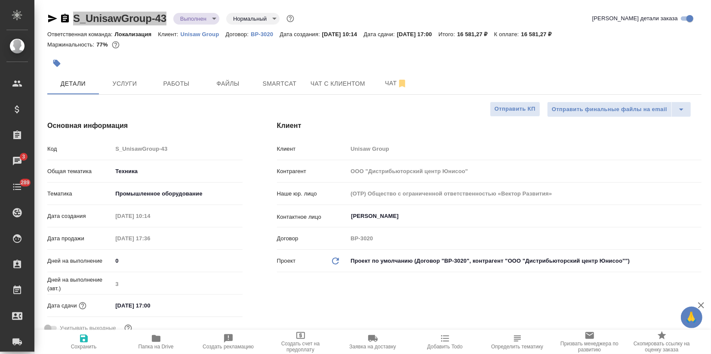
type textarea "x"
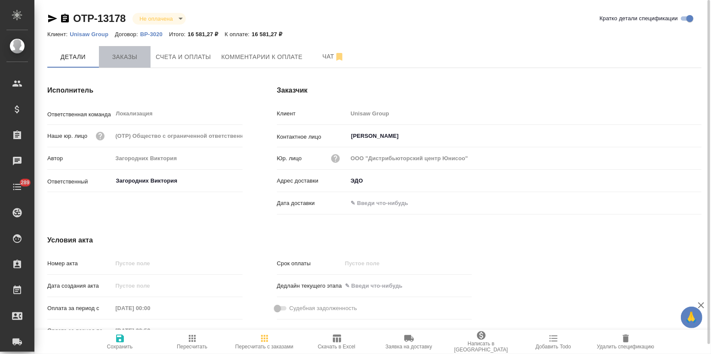
click at [124, 59] on span "Заказы" at bounding box center [124, 57] width 41 height 11
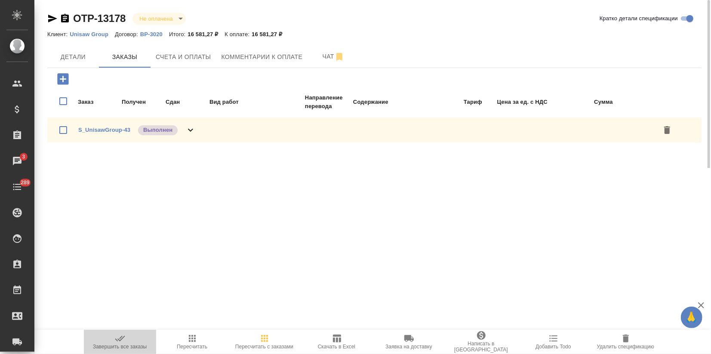
click at [117, 336] on icon "button" at bounding box center [120, 338] width 10 height 10
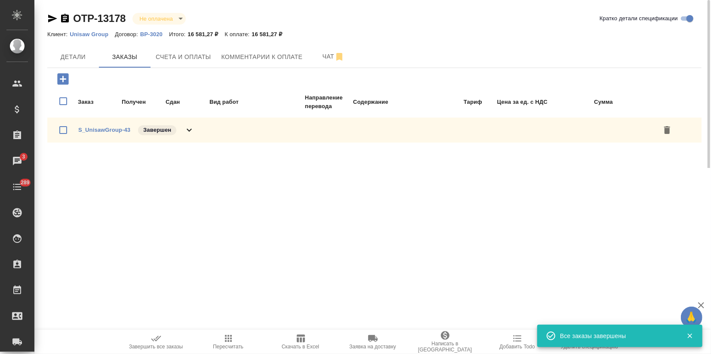
click at [211, 69] on div "Заказ Получен Сдан Вид работ Направление перевода Содержание Тариф Цена за ед. …" at bounding box center [374, 107] width 654 height 78
click at [201, 60] on span "Счета и оплаты" at bounding box center [184, 57] width 56 height 11
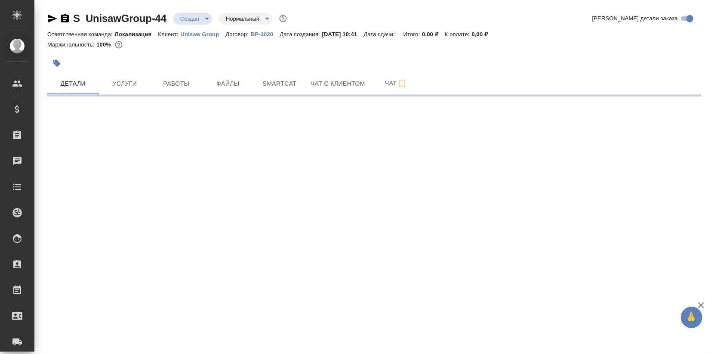
select select "RU"
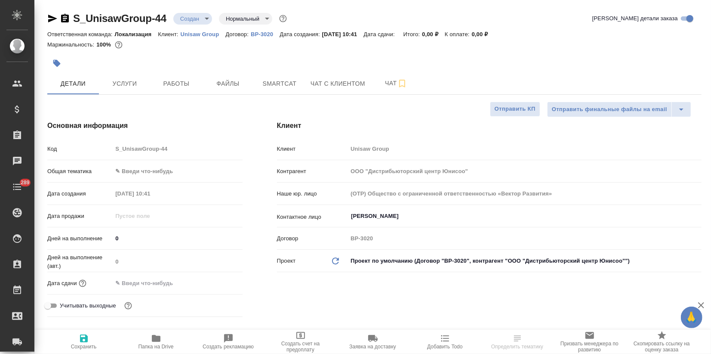
type textarea "x"
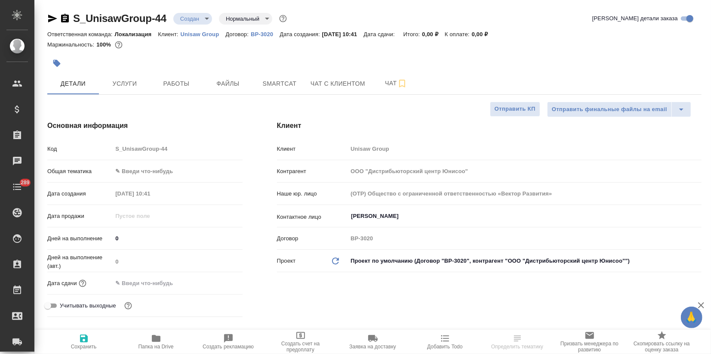
type textarea "x"
click at [137, 166] on body "🙏 .cls-1 fill:#fff; AWATERA Zagorodnikh Viktoria Клиенты Спецификации Заказы Ча…" at bounding box center [355, 177] width 711 height 354
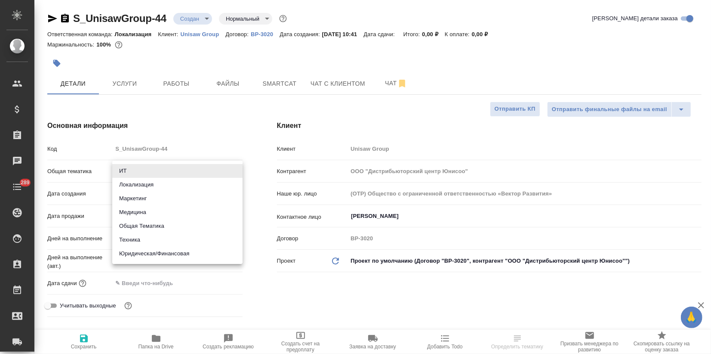
drag, startPoint x: 134, startPoint y: 238, endPoint x: 118, endPoint y: 269, distance: 35.4
click at [134, 238] on li "Техника" at bounding box center [177, 240] width 130 height 14
type input "tech"
type textarea "x"
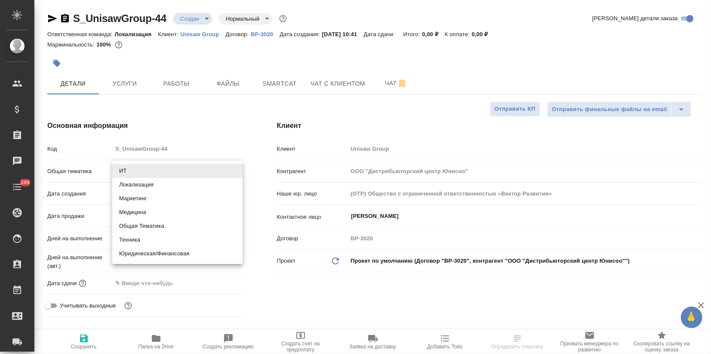
type textarea "x"
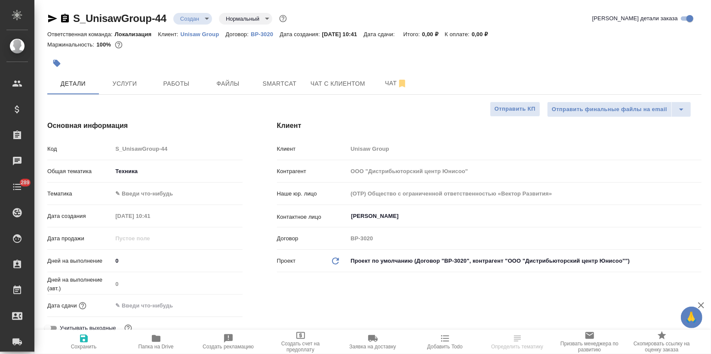
click at [76, 342] on span "Сохранить" at bounding box center [84, 341] width 62 height 16
type textarea "x"
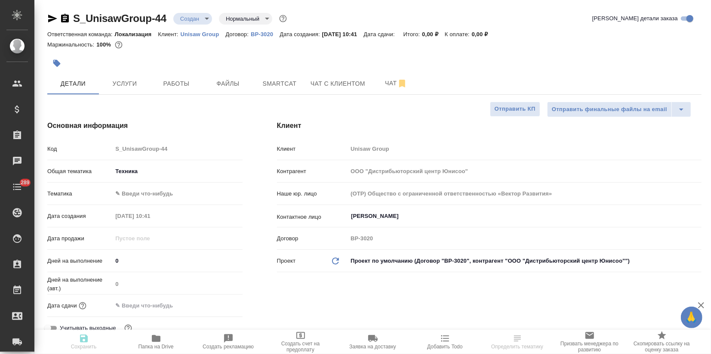
type textarea "x"
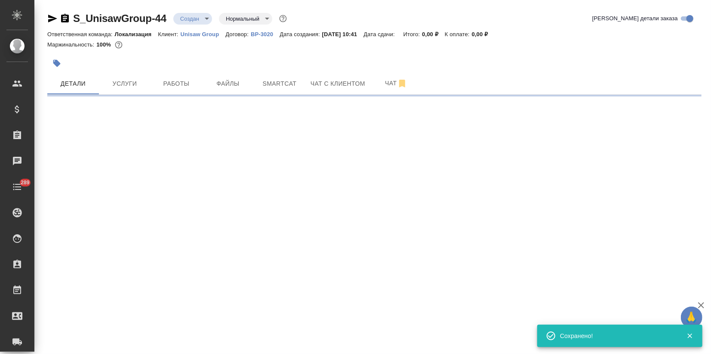
select select "RU"
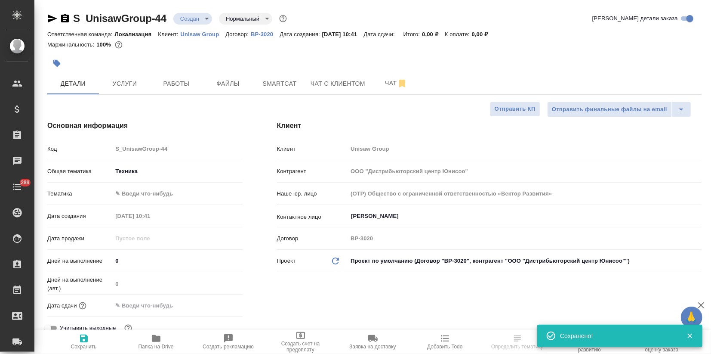
type textarea "x"
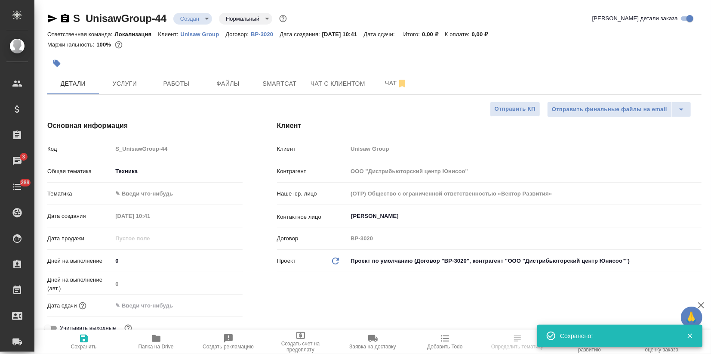
type textarea "x"
select select "RU"
type textarea "x"
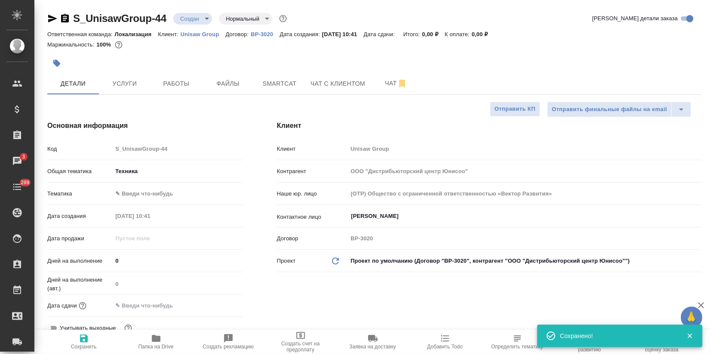
type textarea "x"
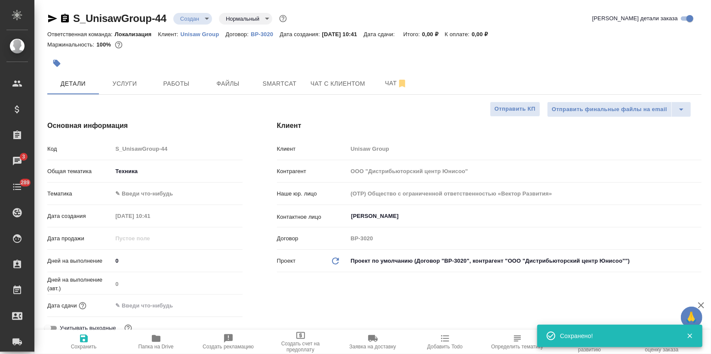
type textarea "x"
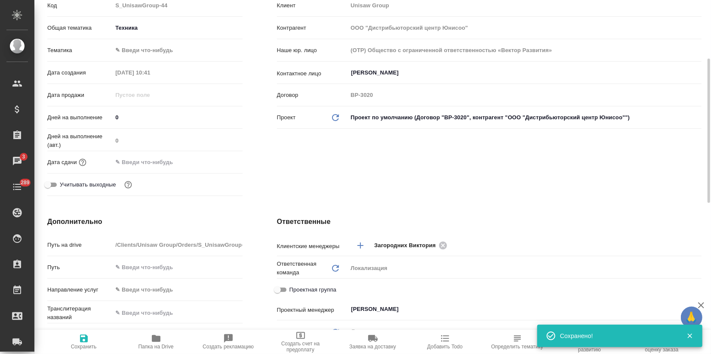
scroll to position [239, 0]
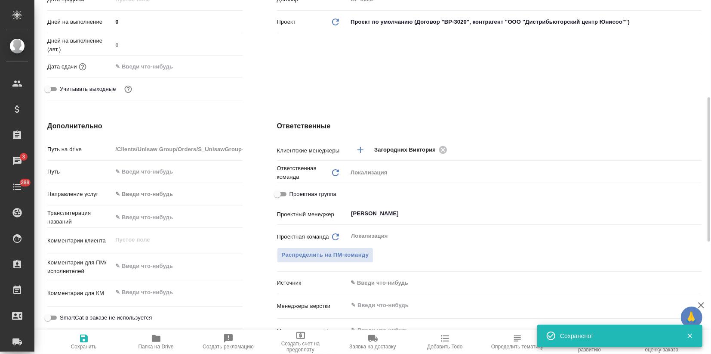
type textarea "x"
click at [143, 268] on textarea at bounding box center [177, 266] width 130 height 15
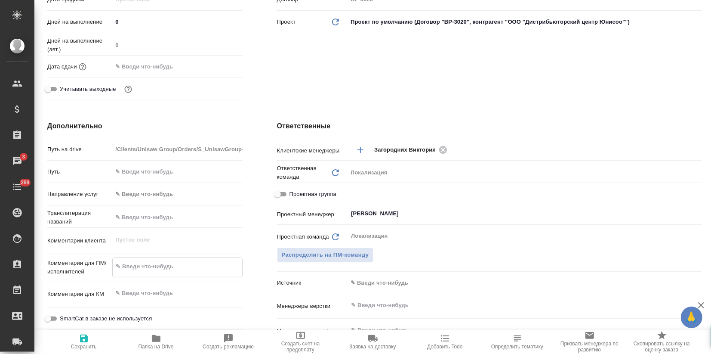
paste textarea "перевод инструкции на снегоуборщик. Перевести с японского на русский язык."
type textarea "x"
type textarea "перевод инструкции на снегоуборщик. Перевести с японского на русский язык."
type textarea "x"
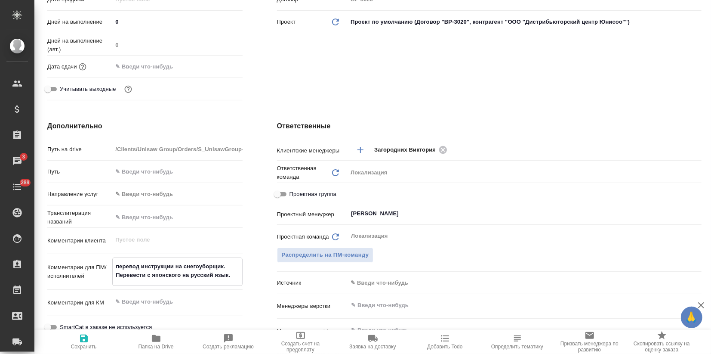
drag, startPoint x: 118, startPoint y: 268, endPoint x: 111, endPoint y: 269, distance: 7.4
click at [111, 268] on div "Комментарии для ПМ/исполнителей перевод инструкции на снегоуборщик. Перевести с…" at bounding box center [144, 271] width 195 height 28
type textarea "x"
type textarea "Gеревод инструкции на снегоуборщик. Перевести с японского на русский язык."
type textarea "x"
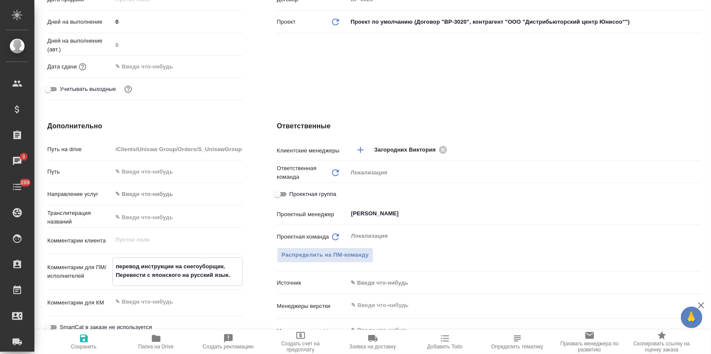
type textarea "x"
type textarea "еревод инструкции на снегоуборщик. Перевести с японского на русский язык."
type textarea "x"
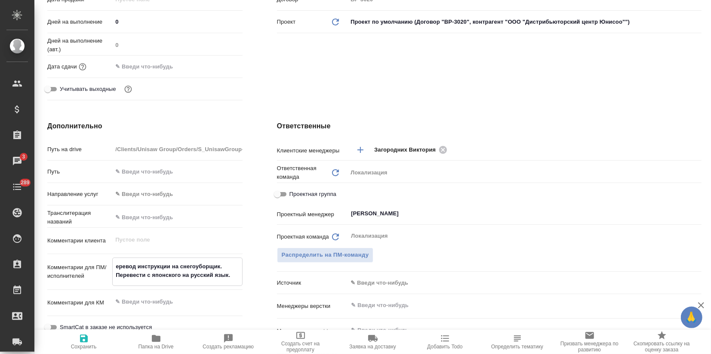
type textarea "x"
type textarea "Перевод инструкции на снегоуборщик. Перевести с японского на русский язык."
type textarea "x"
type textarea "Перевод инструкции на снегоуборщик. Перевести с японского на русский язык."
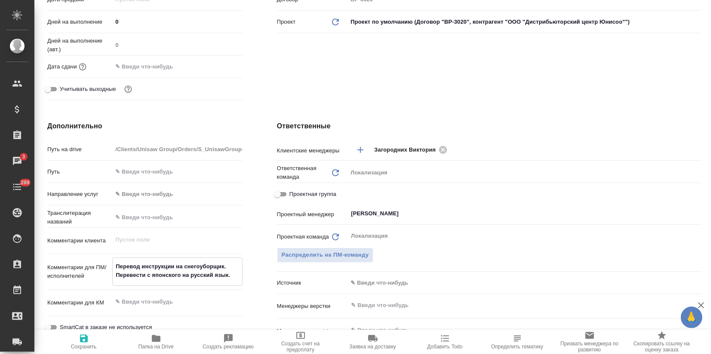
type textarea "x"
click at [82, 344] on span "Сохранить" at bounding box center [84, 346] width 26 height 6
type textarea "x"
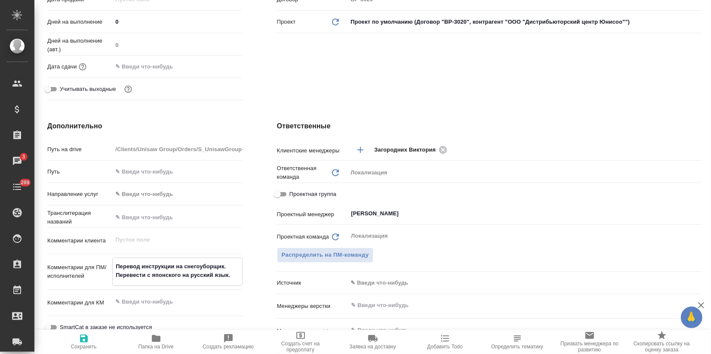
type textarea "x"
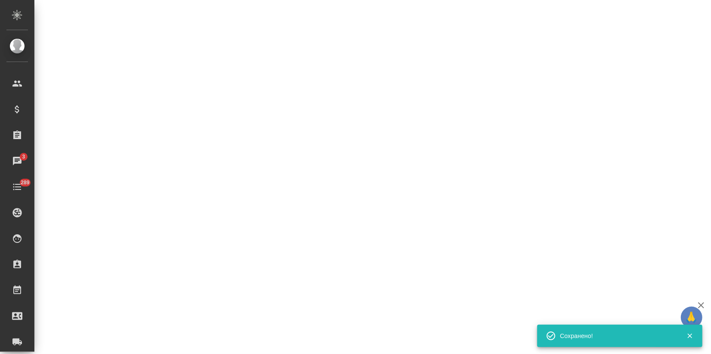
select select "RU"
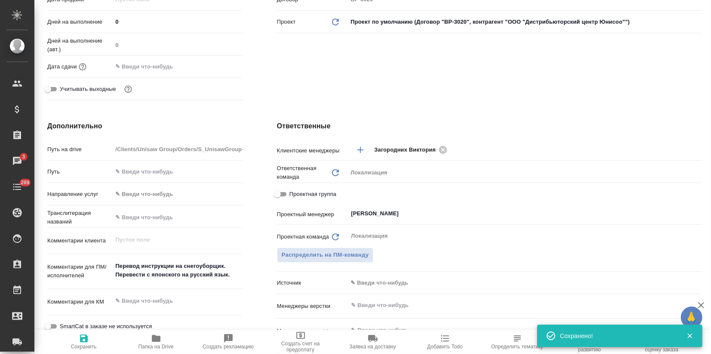
type textarea "x"
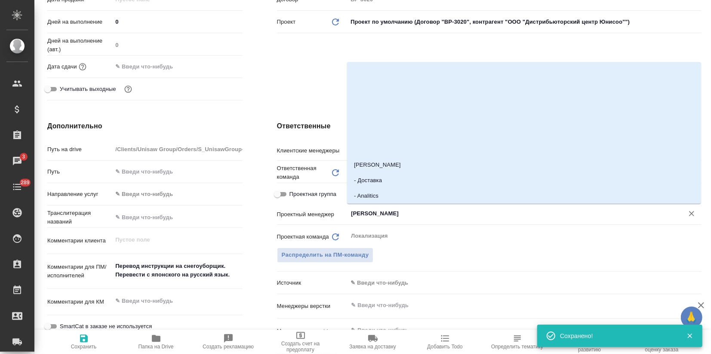
drag, startPoint x: 399, startPoint y: 215, endPoint x: 343, endPoint y: 212, distance: 56.4
click at [343, 212] on div "Проектный менеджер Муталимов Марк ​" at bounding box center [489, 213] width 425 height 15
type textarea "x"
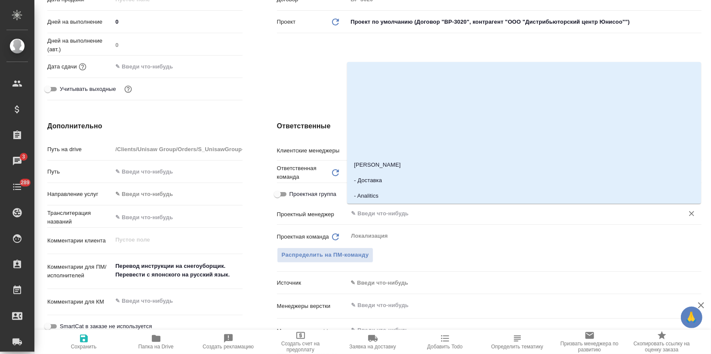
click at [80, 345] on span "Сохранить" at bounding box center [84, 346] width 26 height 6
type textarea "x"
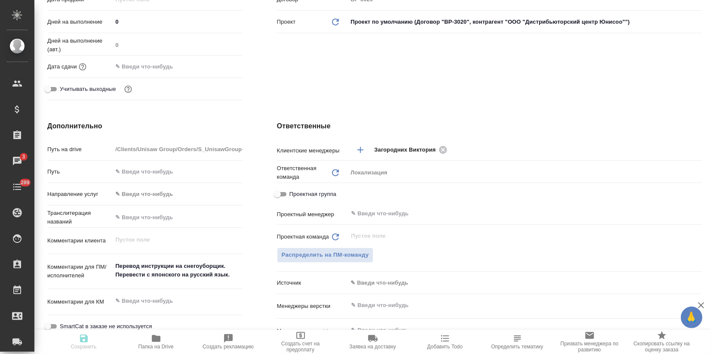
type textarea "x"
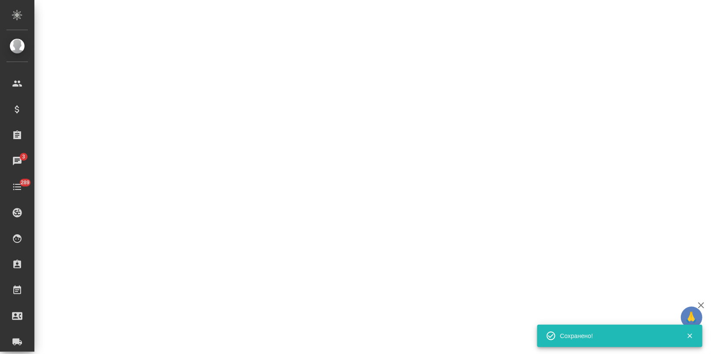
select select "RU"
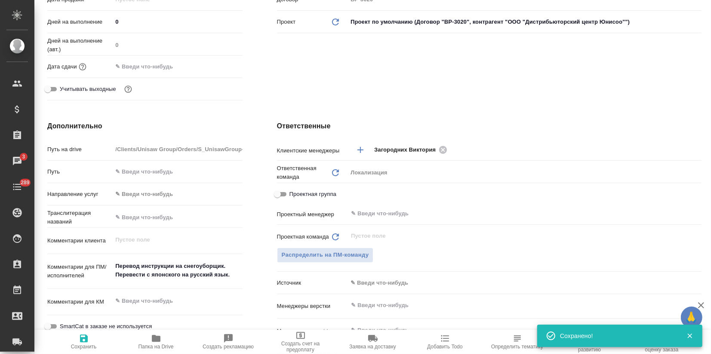
type textarea "x"
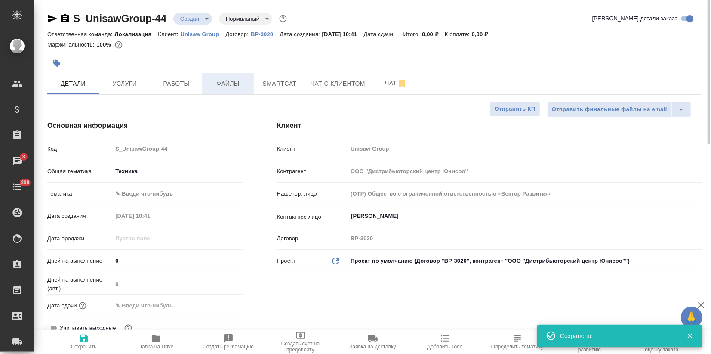
click at [221, 88] on span "Файлы" at bounding box center [227, 83] width 41 height 11
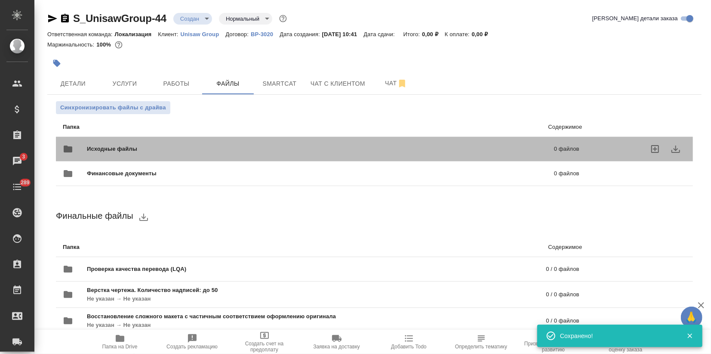
click at [114, 148] on span "Исходные файлы" at bounding box center [216, 149] width 259 height 9
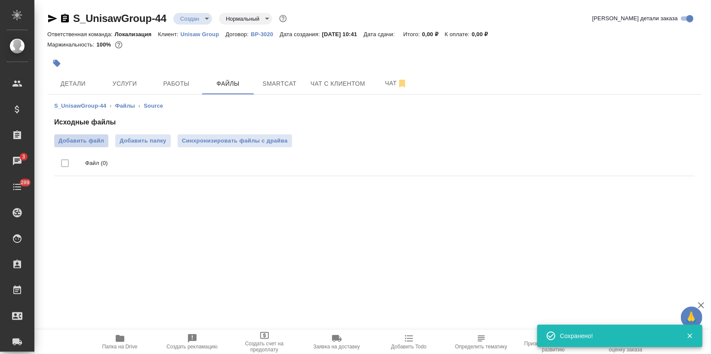
click at [76, 141] on span "Добавить файл" at bounding box center [82, 140] width 46 height 9
click at [0, 0] on input "Добавить файл" at bounding box center [0, 0] width 0 height 0
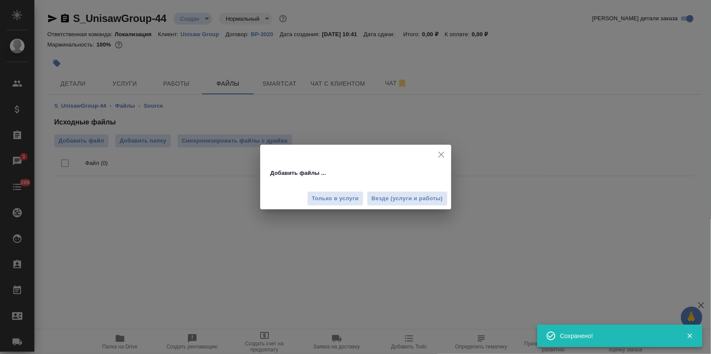
click at [402, 198] on span "Везде (услуги и работы)" at bounding box center [407, 199] width 71 height 10
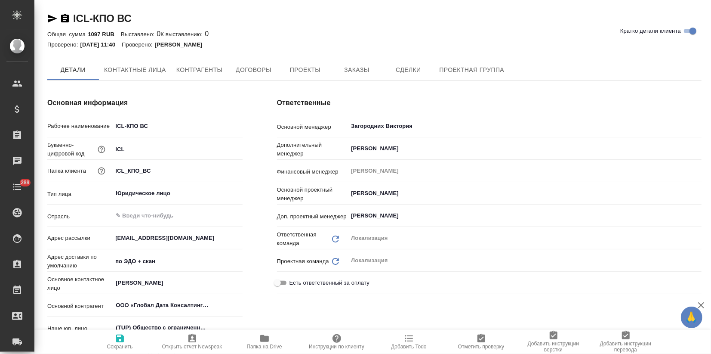
type textarea "x"
click at [352, 71] on span "Заказы" at bounding box center [356, 70] width 41 height 11
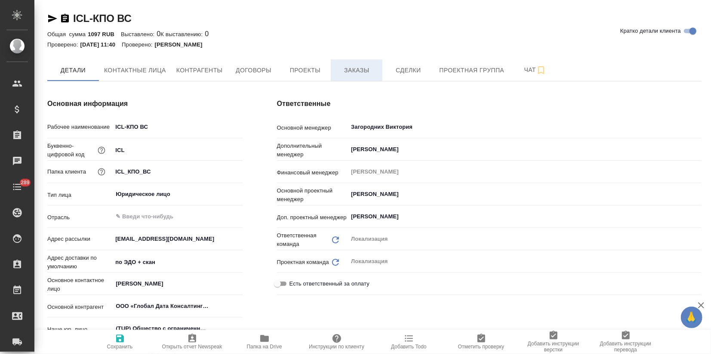
type textarea "x"
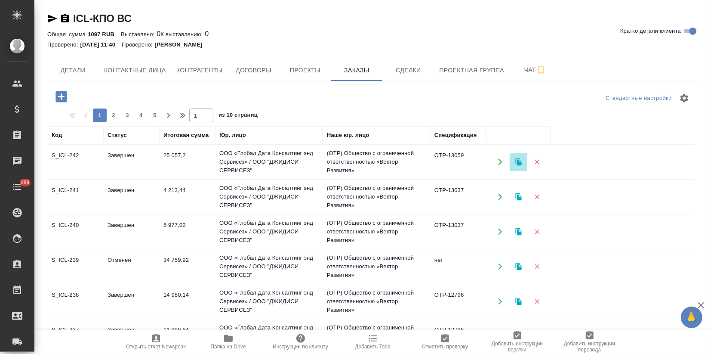
click at [518, 161] on icon "button" at bounding box center [518, 161] width 6 height 7
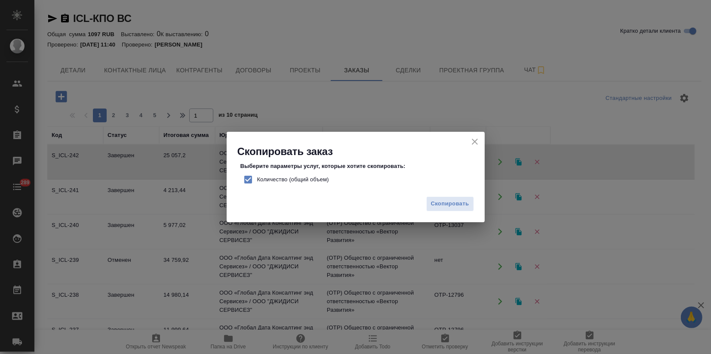
click at [251, 174] on input "Количество (общий объем)" at bounding box center [248, 179] width 18 height 18
checkbox input "false"
click at [444, 202] on span "Скопировать" at bounding box center [450, 204] width 38 height 10
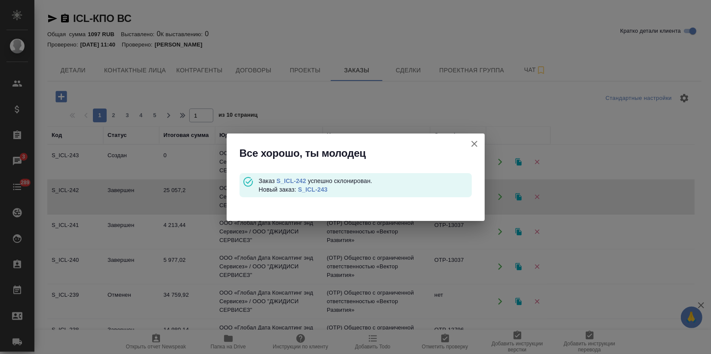
click at [321, 188] on link "S_ICL-243" at bounding box center [313, 189] width 30 height 7
click at [323, 187] on link "S_ICL-243" at bounding box center [313, 189] width 30 height 7
drag, startPoint x: 473, startPoint y: 144, endPoint x: 374, endPoint y: 200, distance: 114.0
click at [473, 143] on icon "button" at bounding box center [474, 144] width 10 height 10
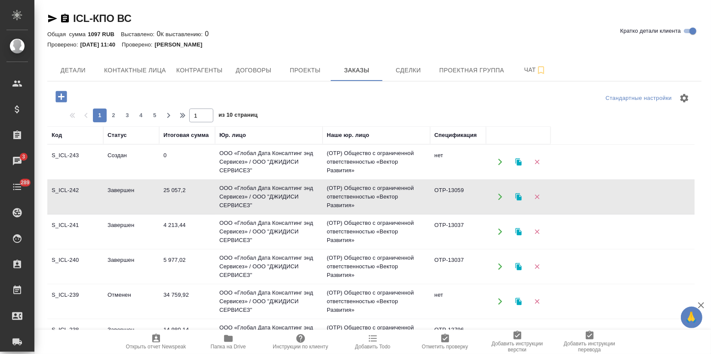
click at [165, 262] on td "5 977,02" at bounding box center [187, 266] width 56 height 30
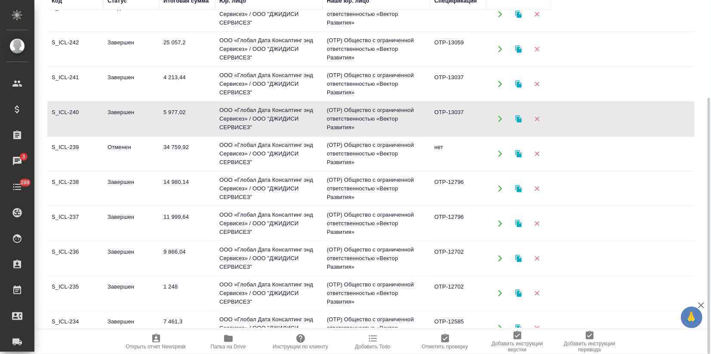
scroll to position [31, 0]
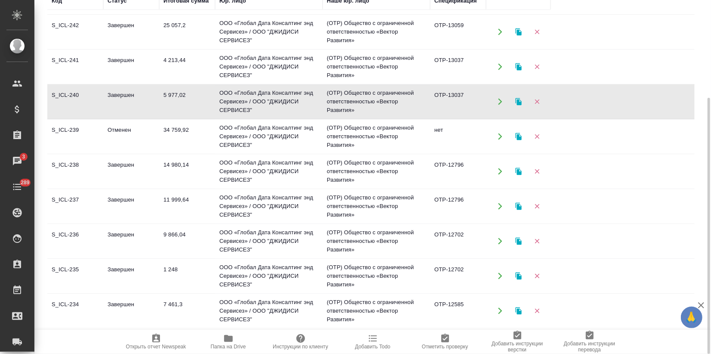
click at [140, 176] on td "Завершен" at bounding box center [131, 171] width 56 height 30
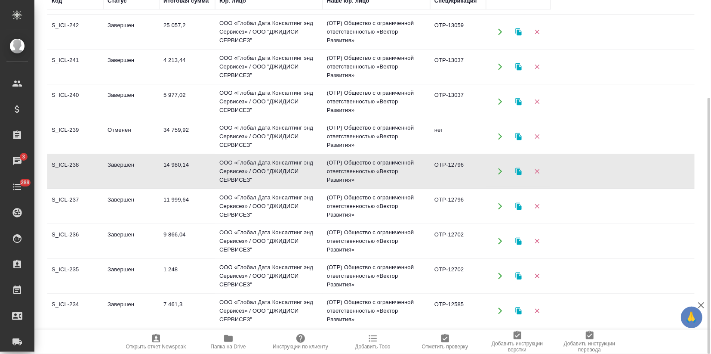
click at [140, 176] on td "Завершен" at bounding box center [131, 171] width 56 height 30
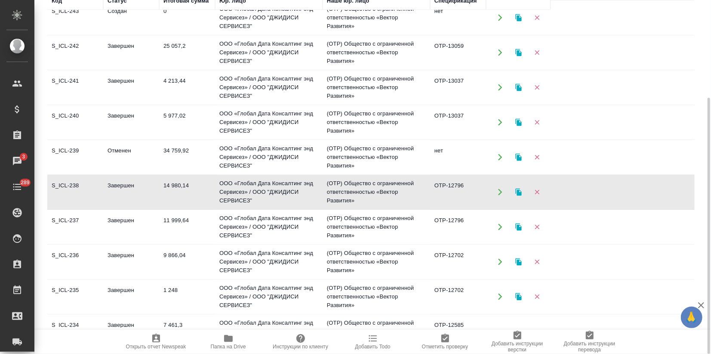
scroll to position [0, 0]
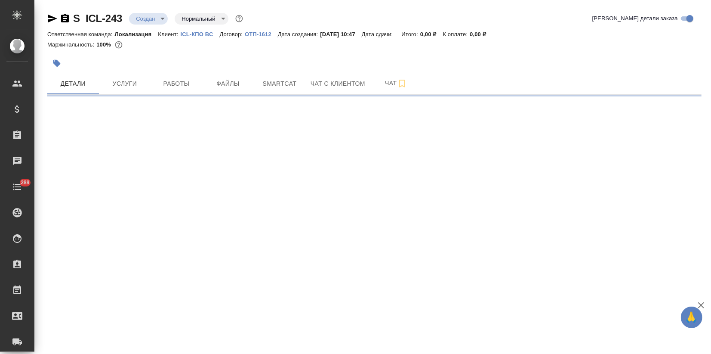
select select "RU"
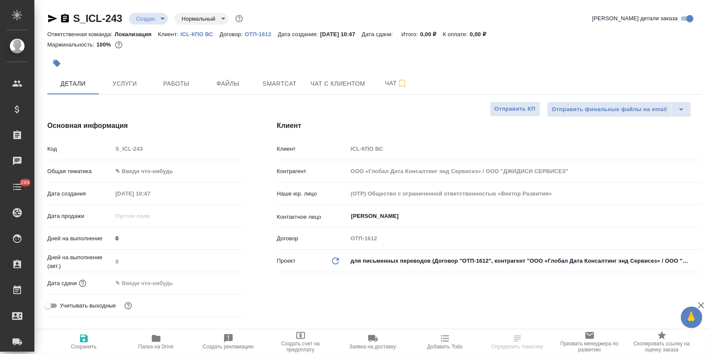
type textarea "x"
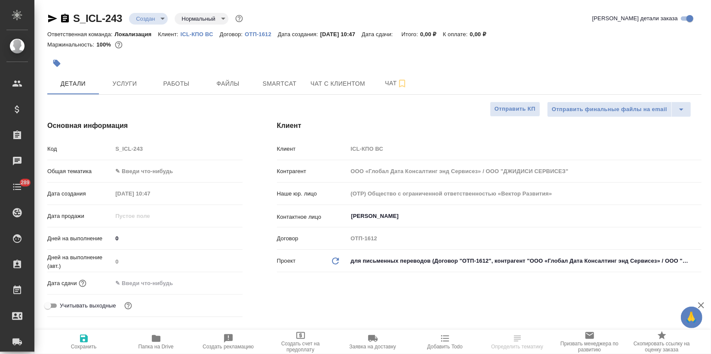
type textarea "x"
click at [139, 173] on body "🙏 .cls-1 fill:#fff; AWATERA Zagorodnikh [PERSON_NAME] Спецификации Заказы Чаты …" at bounding box center [355, 177] width 711 height 354
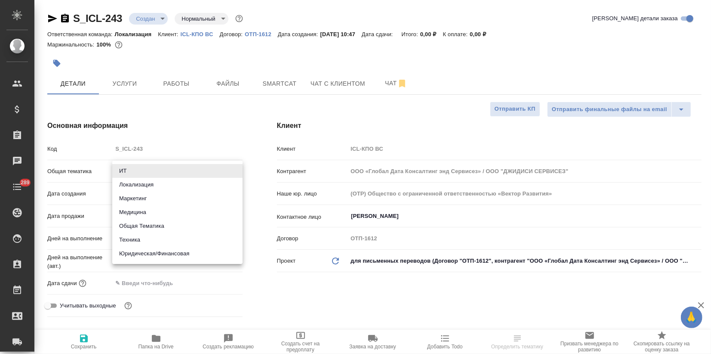
click at [131, 213] on li "Медицина" at bounding box center [177, 212] width 130 height 14
type input "med"
type textarea "x"
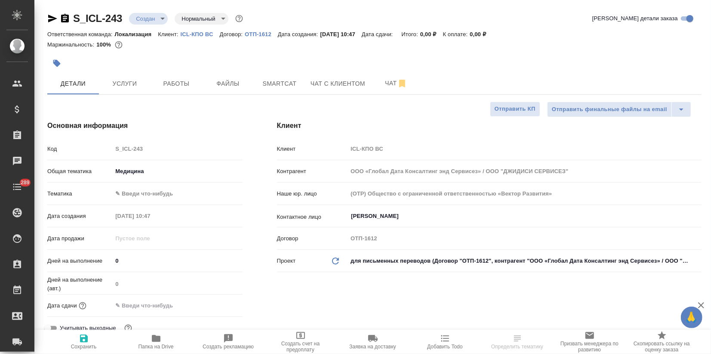
click at [135, 170] on body "🙏 .cls-1 fill:#fff; AWATERA Zagorodnikh Viktoria Клиенты Спецификации Заказы Ча…" at bounding box center [355, 177] width 711 height 354
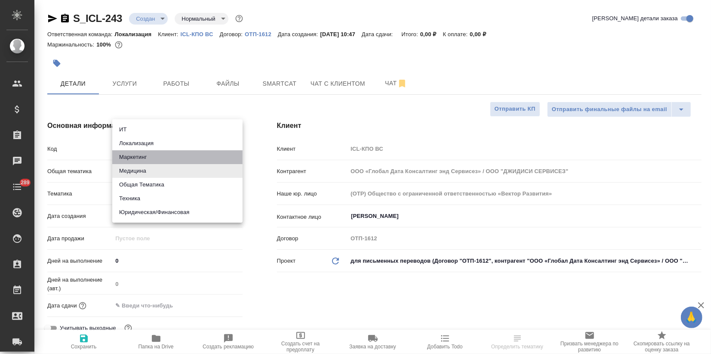
click at [142, 158] on li "Маркетинг" at bounding box center [177, 157] width 130 height 14
type input "marketing"
type textarea "x"
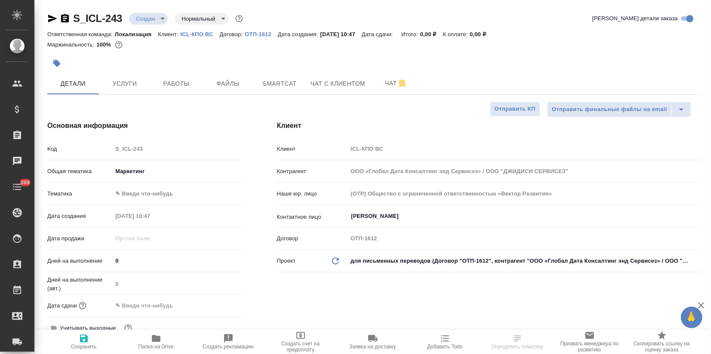
click at [127, 193] on body "🙏 .cls-1 fill:#fff; AWATERA Zagorodnikh Viktoria Клиенты Спецификации Заказы Ча…" at bounding box center [355, 177] width 711 height 354
click at [142, 207] on li "Маркетинг" at bounding box center [177, 207] width 130 height 14
type textarea "x"
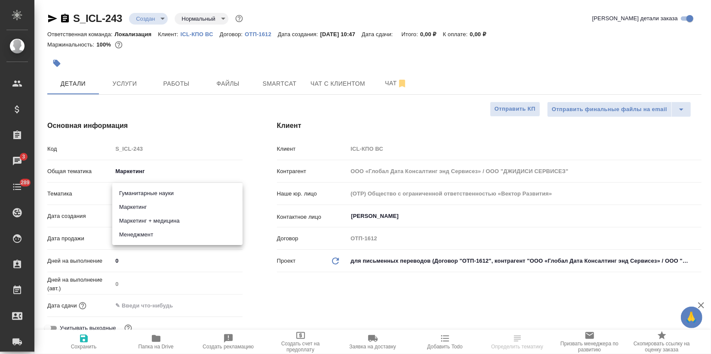
type input "5a8b8b956a9677013d343d63"
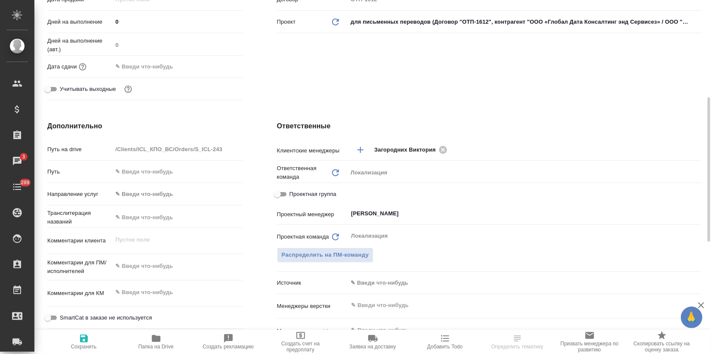
type textarea "x"
drag, startPoint x: 123, startPoint y: 268, endPoint x: 127, endPoint y: 268, distance: 4.7
click at [123, 268] on textarea at bounding box center [177, 266] width 130 height 15
paste textarea "Направляю кучу новостей на перевод. Скажите, пожалуйста, получится ли у Вас с к…"
type textarea "Направляю кучу новостей на перевод. Скажите, пожалуйста, получится ли у Вас с к…"
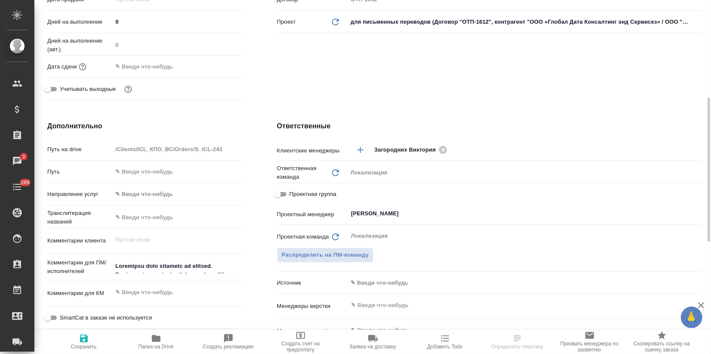
type textarea "x"
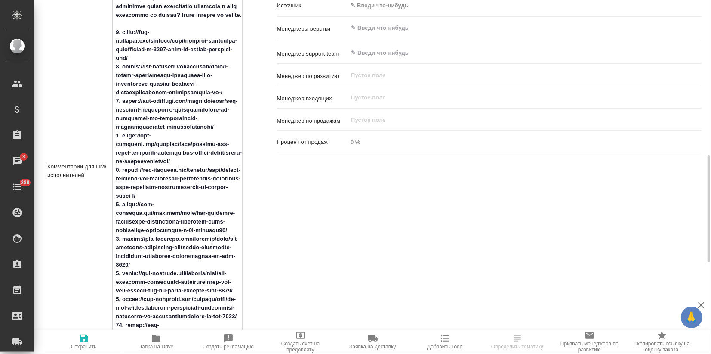
scroll to position [372, 0]
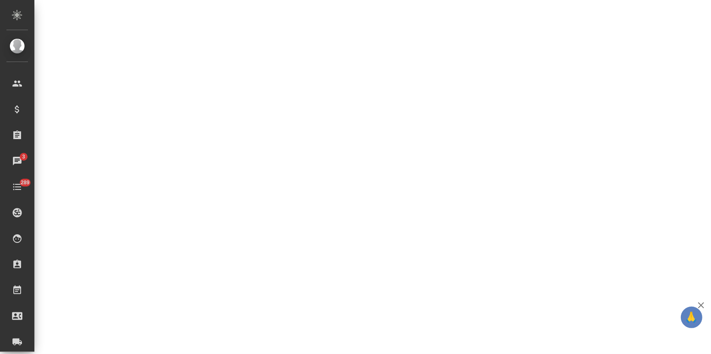
select select "RU"
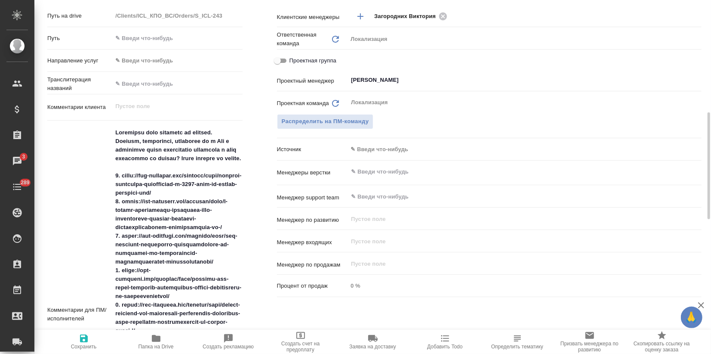
type textarea "x"
click at [84, 334] on icon "button" at bounding box center [84, 338] width 8 height 8
type textarea "x"
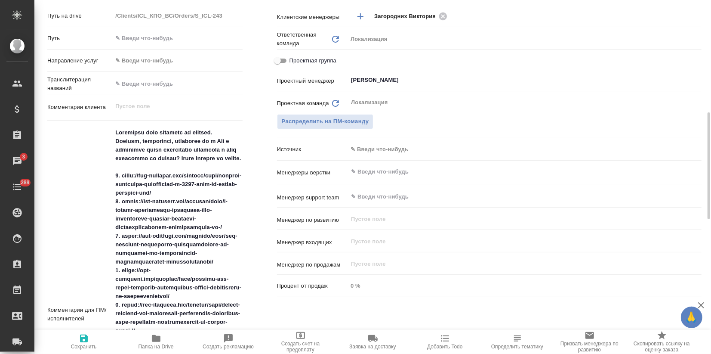
type textarea "x"
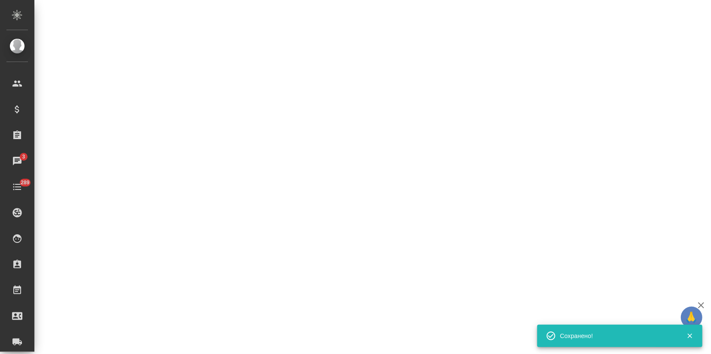
select select "RU"
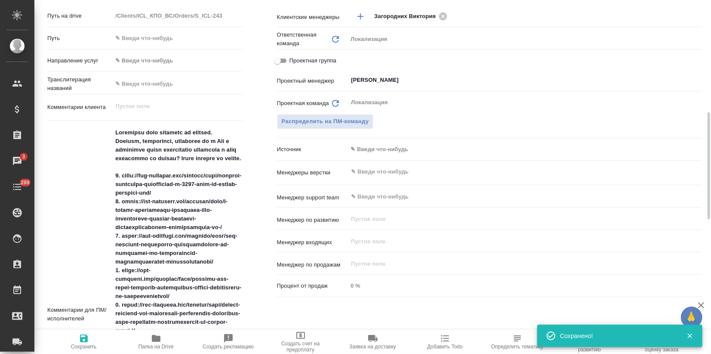
type textarea "x"
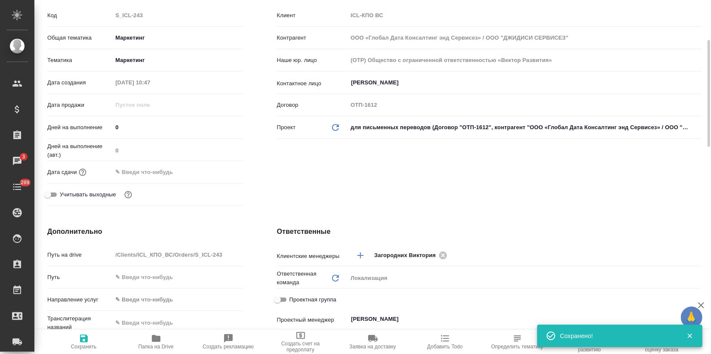
scroll to position [0, 0]
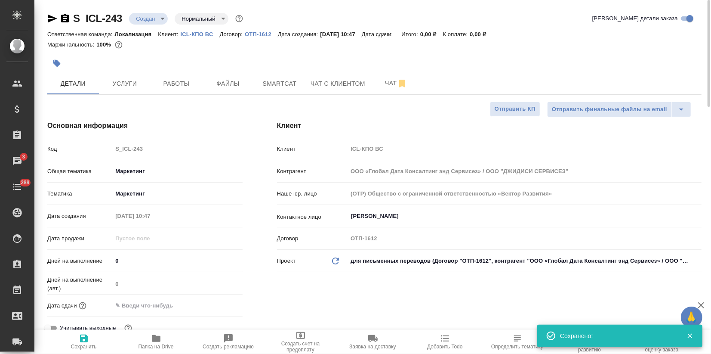
type textarea "x"
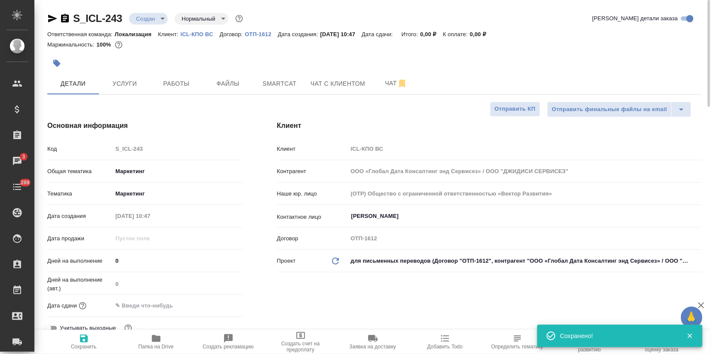
type textarea "x"
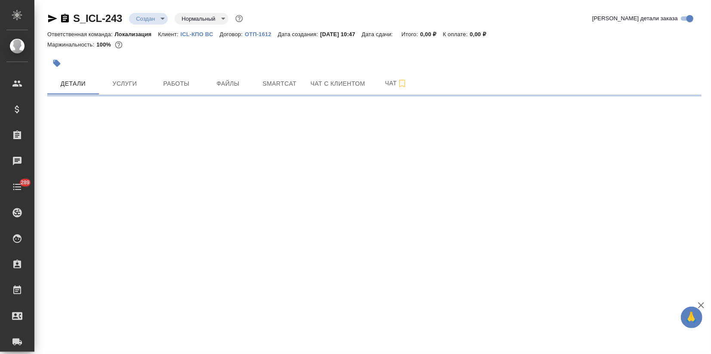
select select "RU"
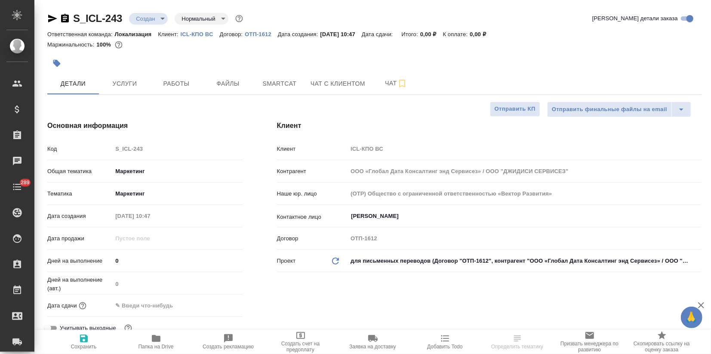
type textarea "x"
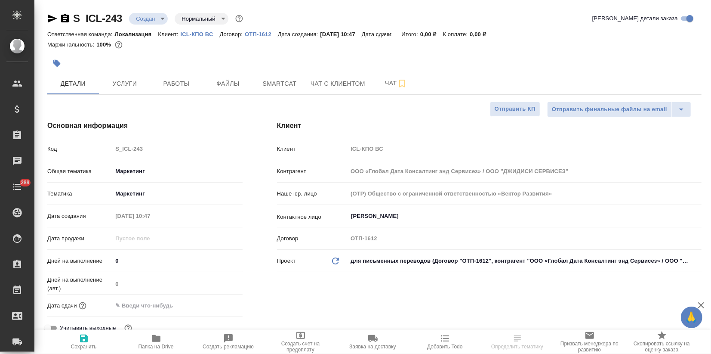
type textarea "x"
drag, startPoint x: 122, startPoint y: 16, endPoint x: 53, endPoint y: 15, distance: 68.4
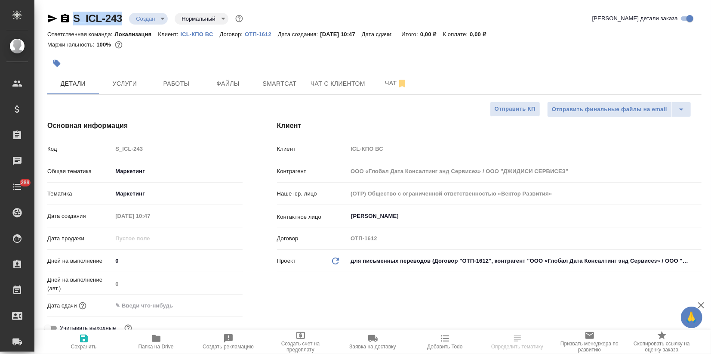
click at [53, 15] on div "S_ICL-243 Создан new Нормальный normal" at bounding box center [145, 19] width 197 height 14
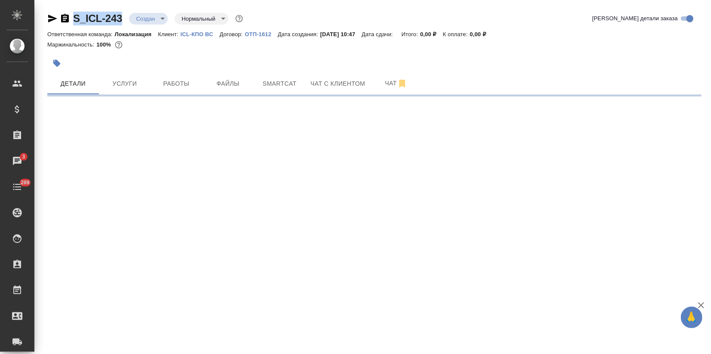
click at [425, 64] on div at bounding box center [265, 63] width 436 height 19
select select "RU"
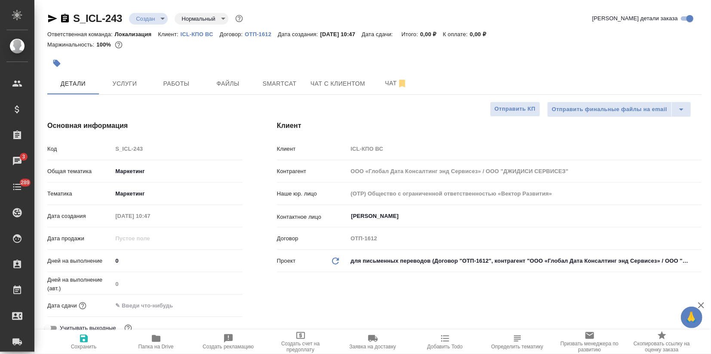
type textarea "x"
click at [245, 76] on button "Файлы" at bounding box center [228, 84] width 52 height 22
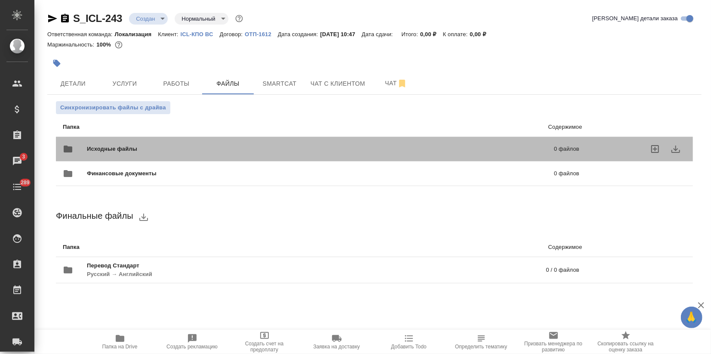
click at [93, 145] on span "Исходные файлы" at bounding box center [216, 149] width 259 height 9
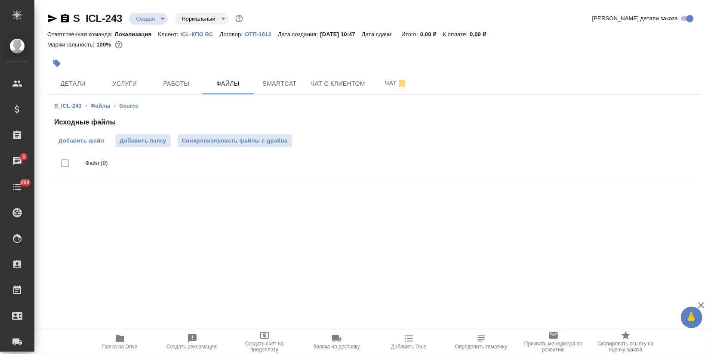
click at [75, 139] on span "Добавить файл" at bounding box center [82, 140] width 46 height 9
click at [0, 0] on input "Добавить файл" at bounding box center [0, 0] width 0 height 0
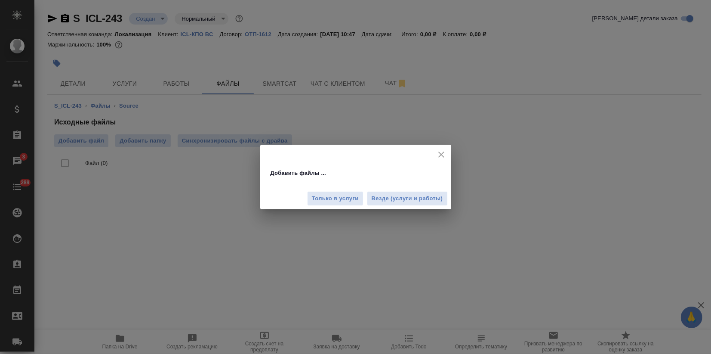
click at [385, 198] on span "Везде (услуги и работы)" at bounding box center [407, 199] width 71 height 10
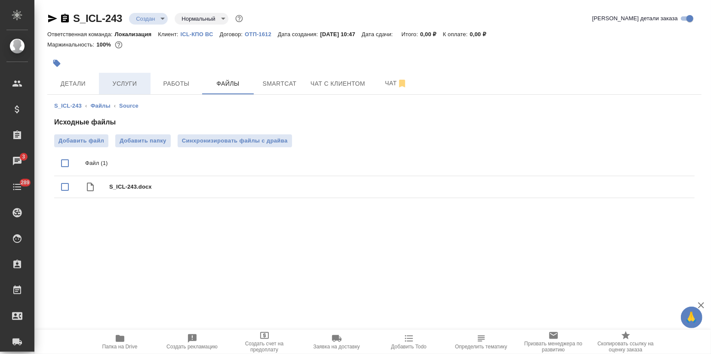
click at [123, 79] on span "Услуги" at bounding box center [124, 83] width 41 height 11
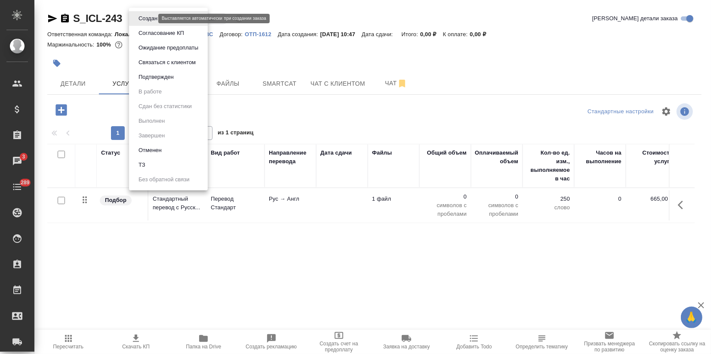
click at [146, 19] on body "🙏 .cls-1 fill:#fff; AWATERA Zagorodnikh Viktoria Клиенты Спецификации Заказы 3 …" at bounding box center [355, 177] width 711 height 354
click at [148, 163] on li "ТЗ" at bounding box center [168, 164] width 79 height 15
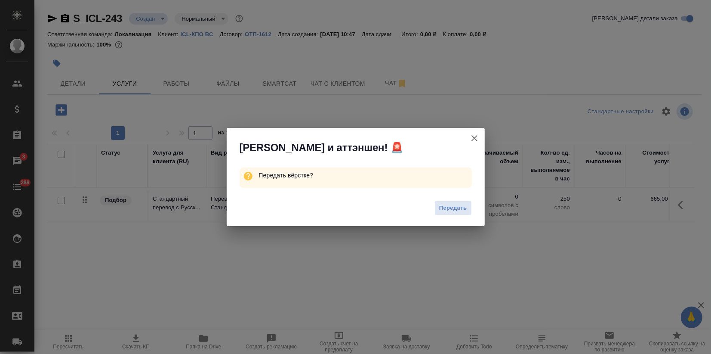
click at [452, 207] on span "Передать" at bounding box center [453, 208] width 28 height 10
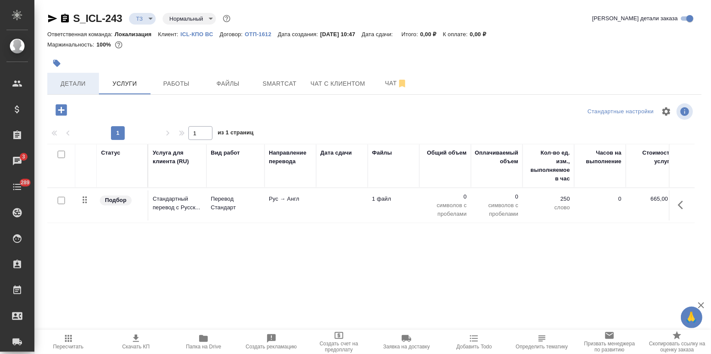
click at [85, 82] on span "Детали" at bounding box center [72, 83] width 41 height 11
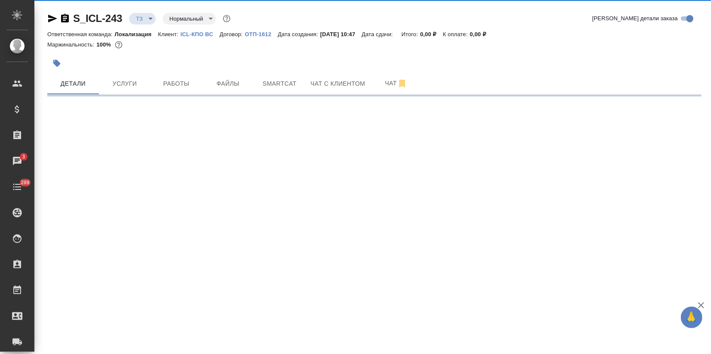
select select "RU"
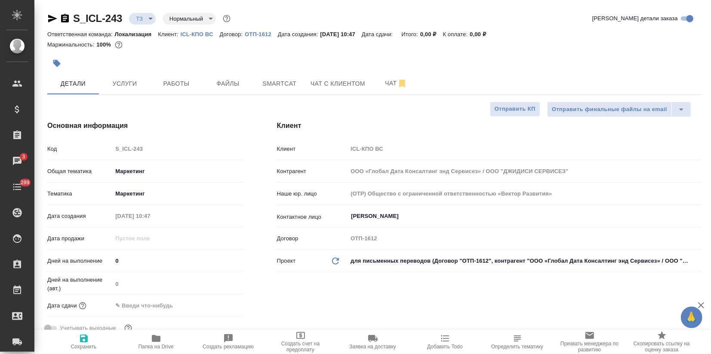
type textarea "x"
click at [225, 80] on span "Файлы" at bounding box center [227, 83] width 41 height 11
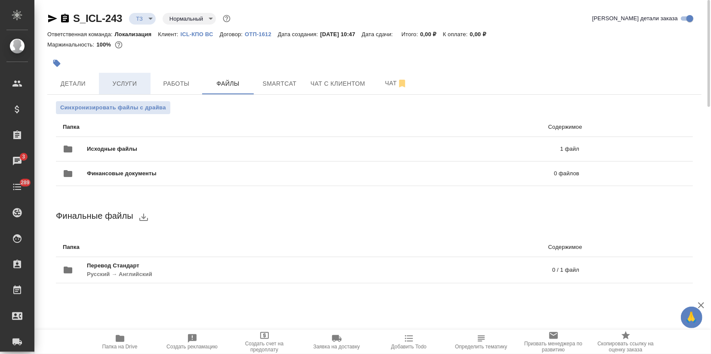
click at [120, 81] on span "Услуги" at bounding box center [124, 83] width 41 height 11
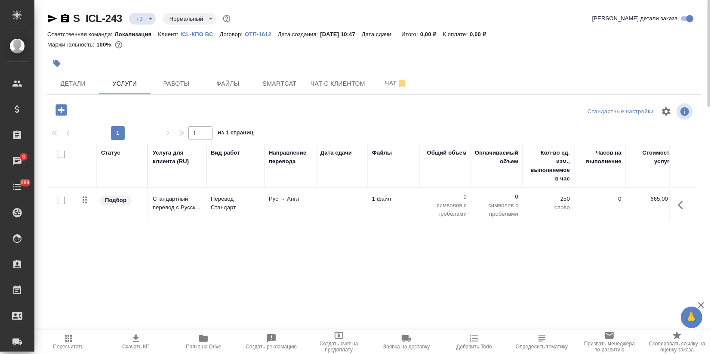
click at [61, 200] on input "checkbox" at bounding box center [61, 200] width 7 height 7
checkbox input "true"
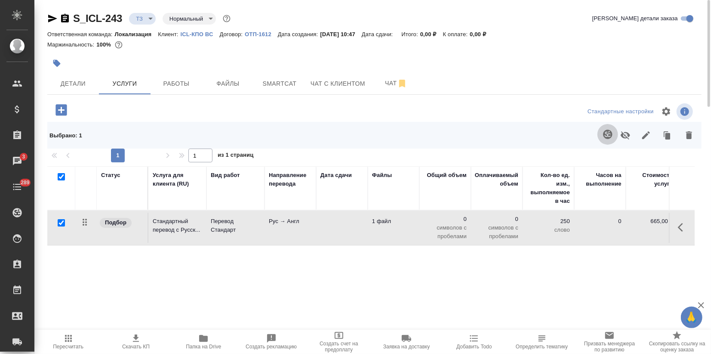
click at [603, 133] on icon "button" at bounding box center [608, 134] width 10 height 10
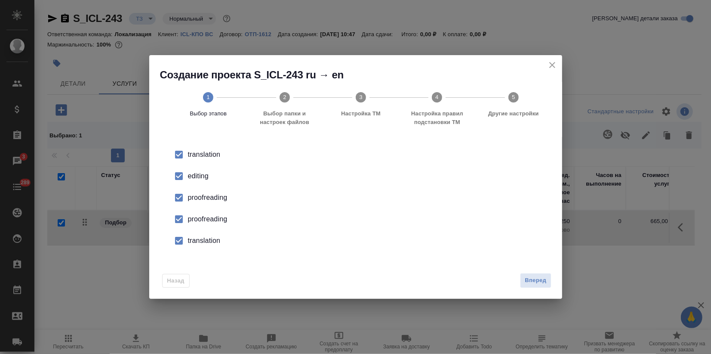
click at [214, 174] on div "editing" at bounding box center [365, 176] width 354 height 10
drag, startPoint x: 214, startPoint y: 174, endPoint x: 204, endPoint y: 197, distance: 24.5
click at [204, 197] on div "proofreading" at bounding box center [365, 197] width 354 height 10
click at [196, 223] on li "proofreading" at bounding box center [356, 219] width 386 height 22
click at [191, 246] on li "translation" at bounding box center [356, 241] width 386 height 22
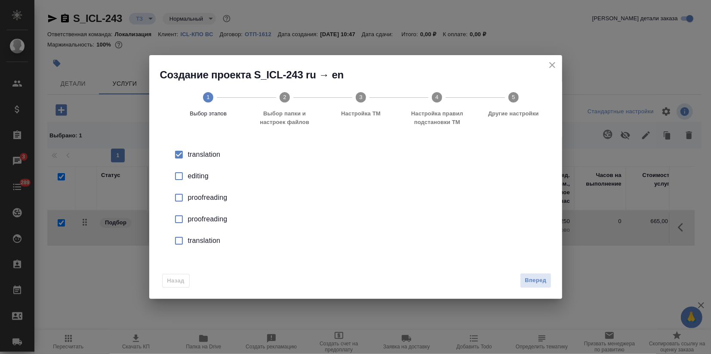
click at [547, 273] on button "Вперед" at bounding box center [535, 280] width 31 height 15
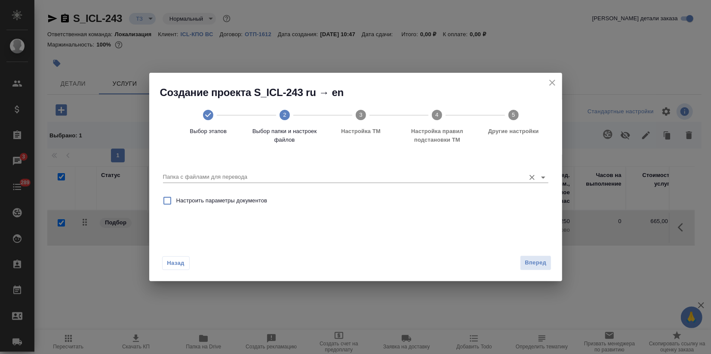
click at [370, 170] on div "Папка с файлами для перевода" at bounding box center [356, 174] width 386 height 18
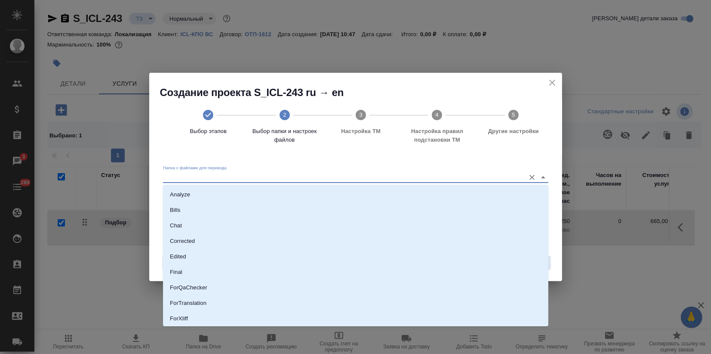
click at [360, 181] on input "Папка с файлами для перевода" at bounding box center [342, 177] width 358 height 10
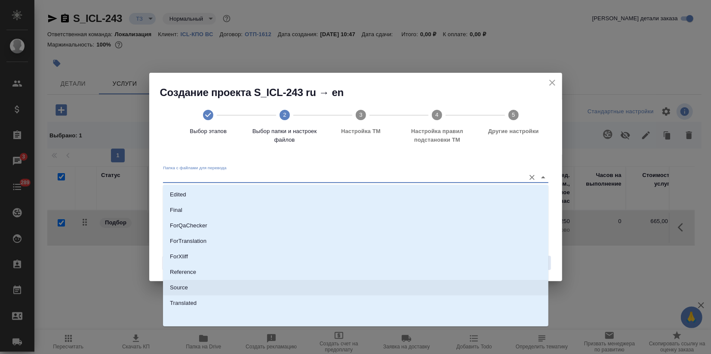
click at [198, 288] on li "Source" at bounding box center [356, 287] width 386 height 15
type input "Source"
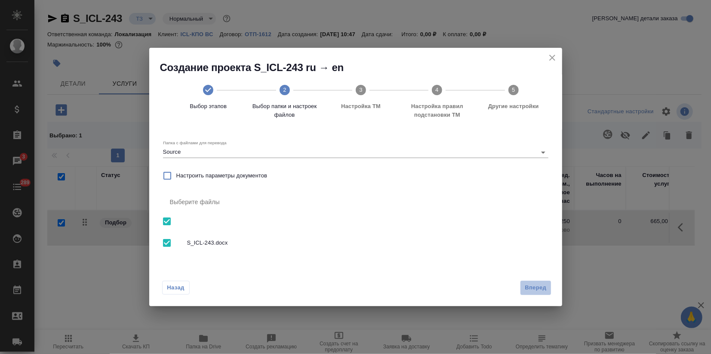
click at [530, 289] on span "Вперед" at bounding box center [536, 288] width 22 height 10
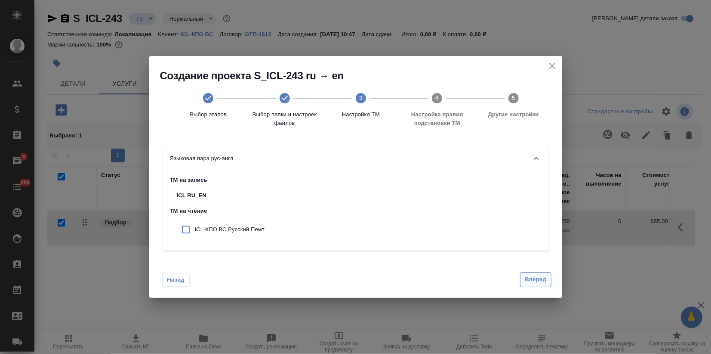
click at [531, 278] on span "Вперед" at bounding box center [536, 280] width 22 height 10
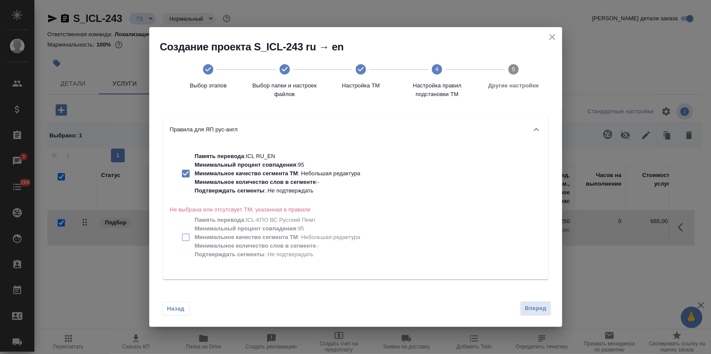
click at [532, 296] on div "Назад Вперед" at bounding box center [355, 306] width 413 height 40
click at [534, 305] on span "Вперед" at bounding box center [536, 308] width 22 height 10
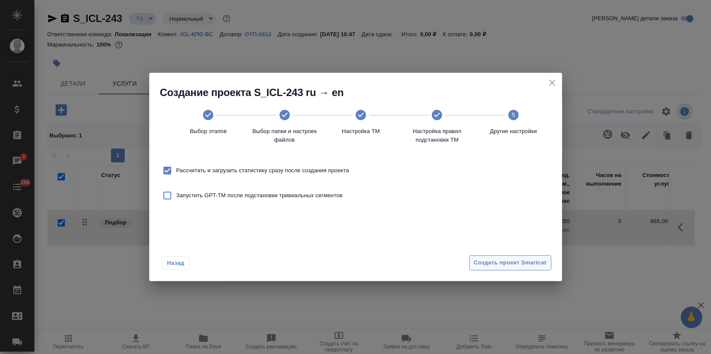
click at [520, 261] on span "Создать проект Smartcat" at bounding box center [510, 263] width 73 height 10
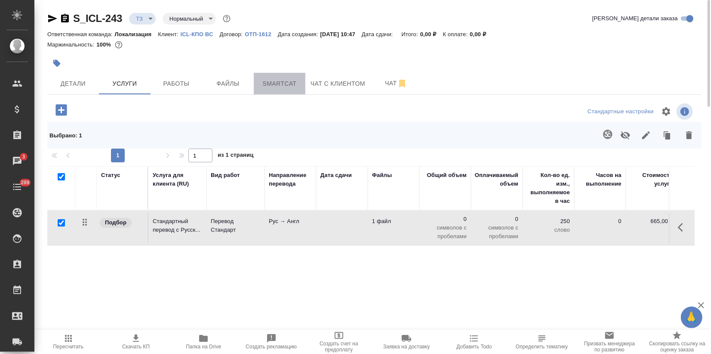
click at [277, 83] on span "Smartcat" at bounding box center [279, 83] width 41 height 11
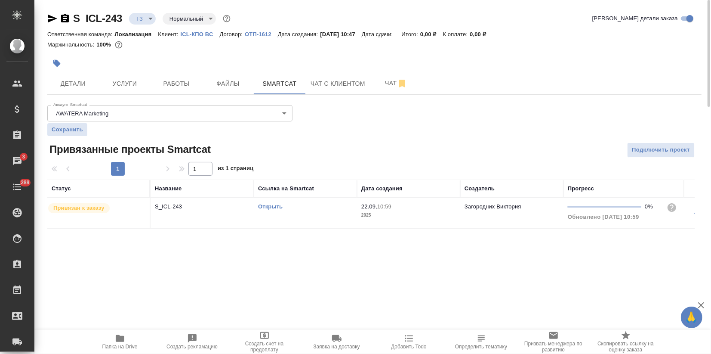
click at [272, 203] on link "Открыть" at bounding box center [270, 206] width 25 height 6
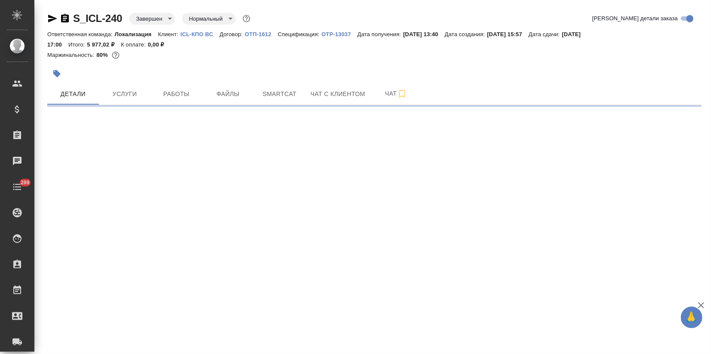
select select "RU"
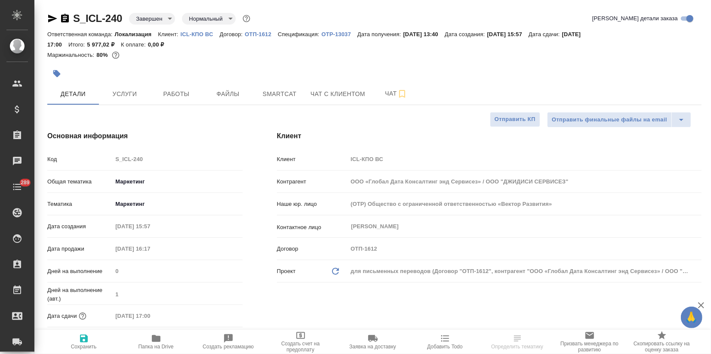
type textarea "x"
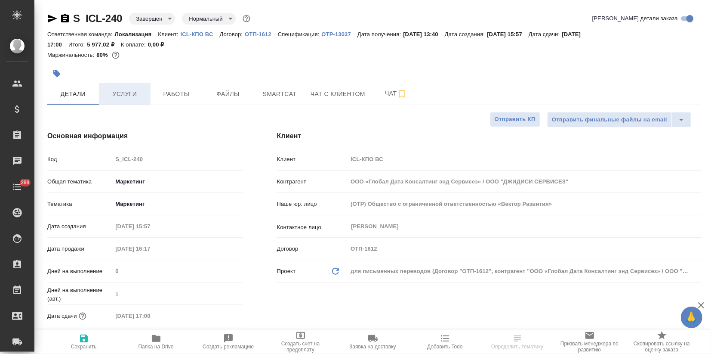
type textarea "x"
click at [122, 96] on span "Услуги" at bounding box center [124, 94] width 41 height 11
type textarea "x"
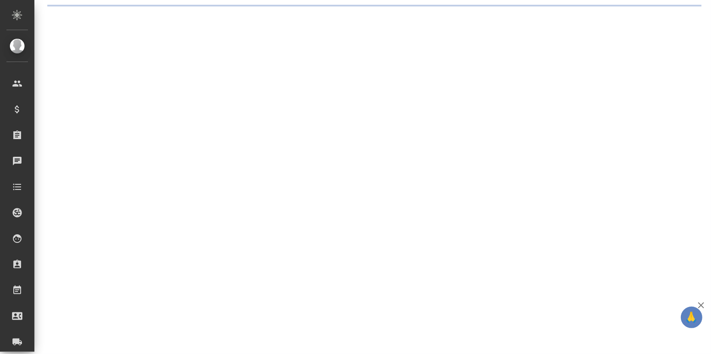
select select "RU"
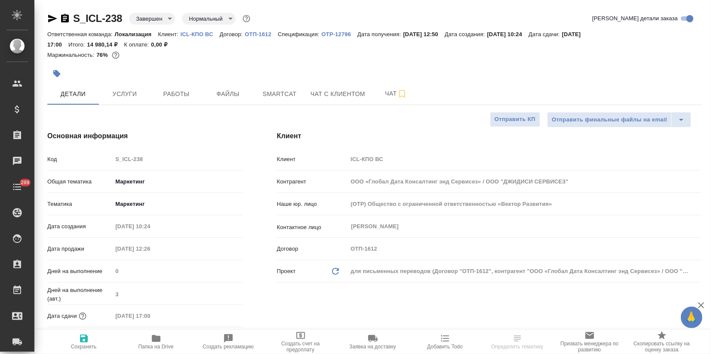
type textarea "x"
click at [125, 93] on span "Услуги" at bounding box center [124, 94] width 41 height 11
type textarea "x"
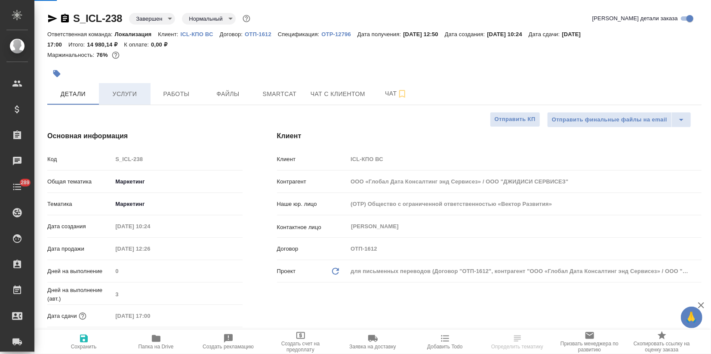
type textarea "x"
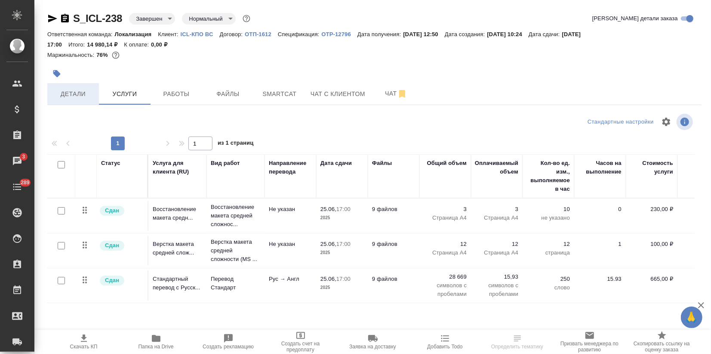
click at [73, 95] on span "Детали" at bounding box center [72, 94] width 41 height 11
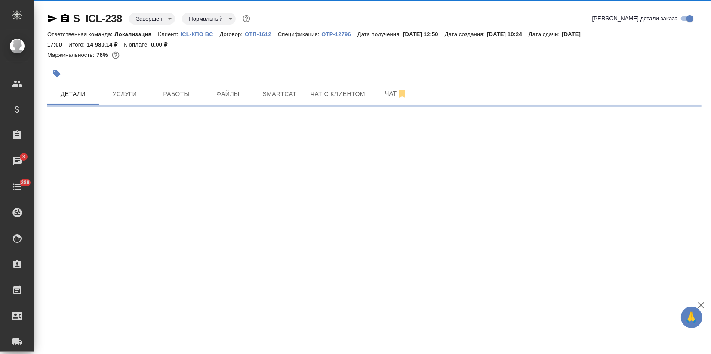
select select "RU"
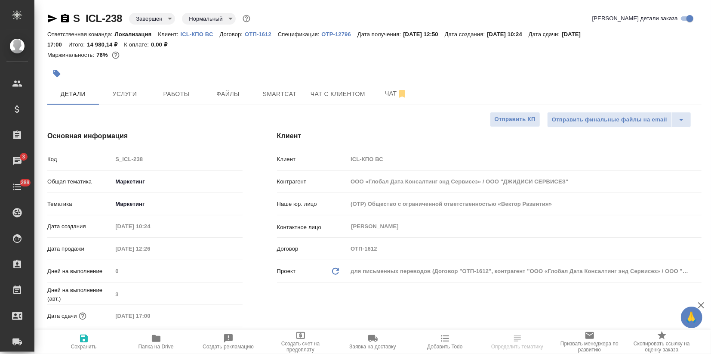
type textarea "x"
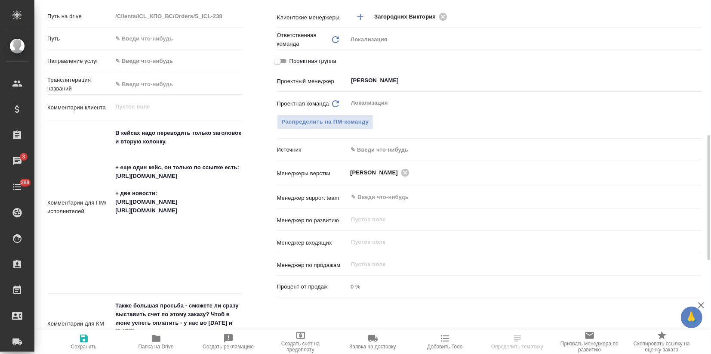
scroll to position [430, 0]
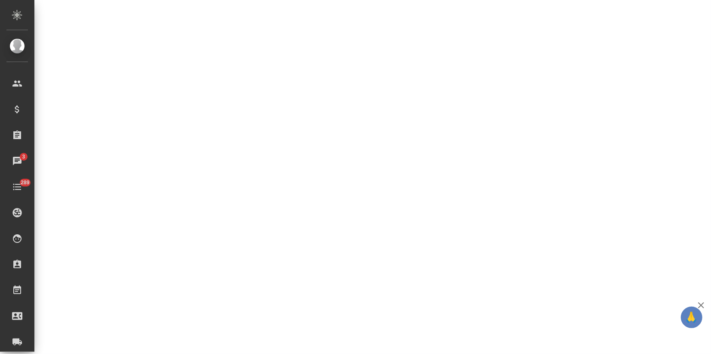
select select "RU"
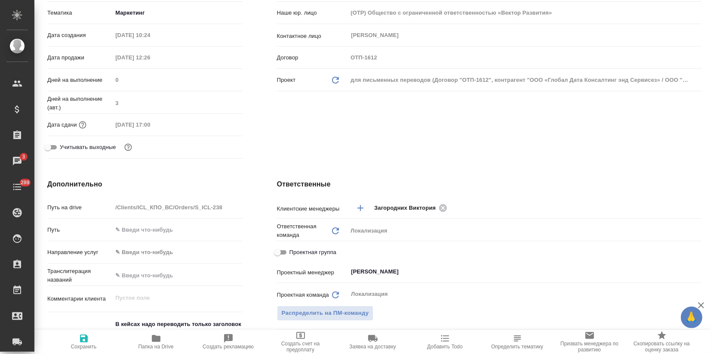
scroll to position [0, 0]
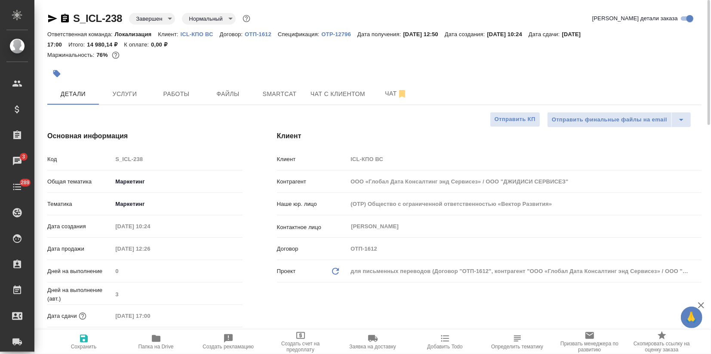
type textarea "x"
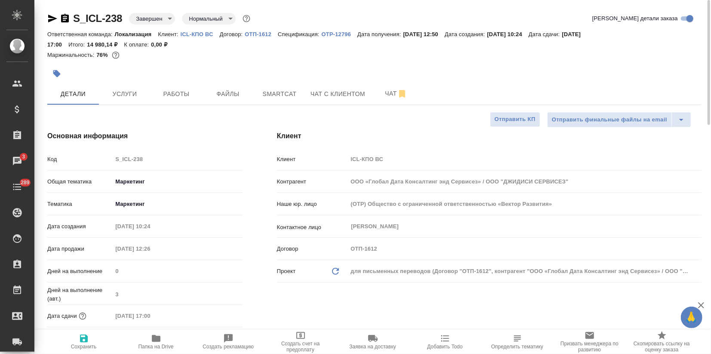
type textarea "x"
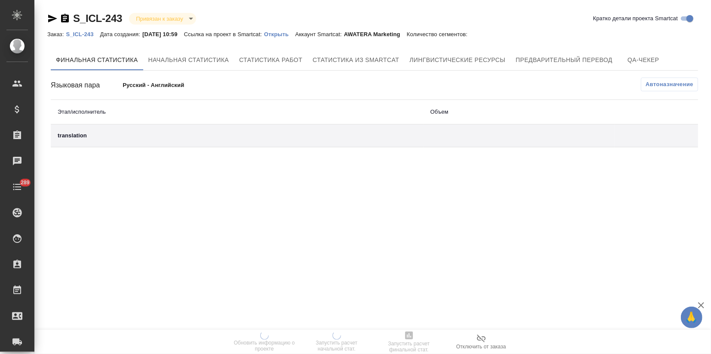
click at [280, 34] on p "Открыть" at bounding box center [279, 34] width 31 height 6
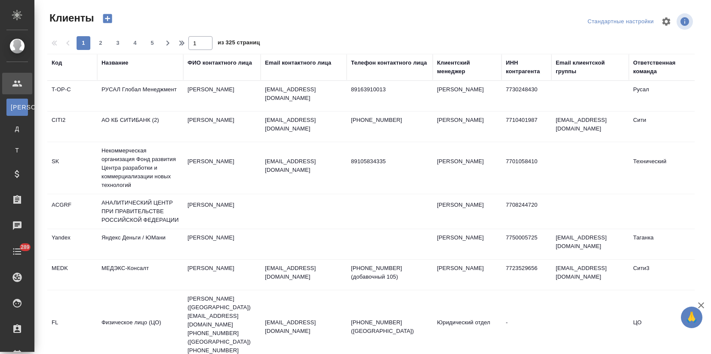
select select "RU"
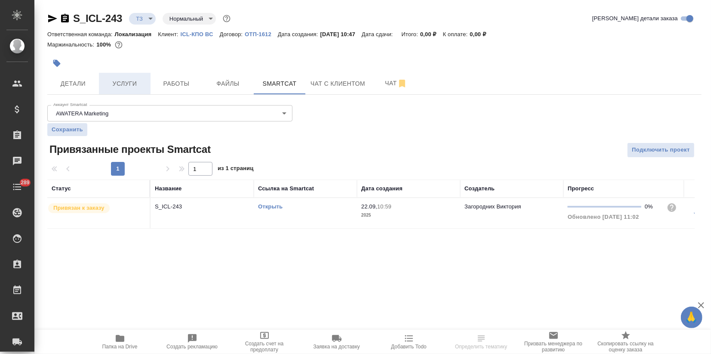
click at [112, 79] on span "Услуги" at bounding box center [124, 83] width 41 height 11
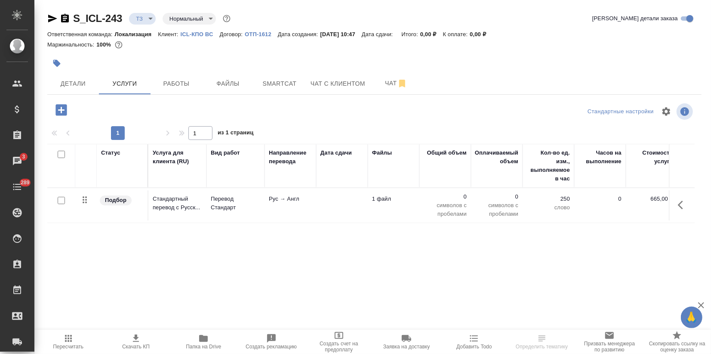
click at [70, 342] on icon "button" at bounding box center [68, 338] width 10 height 10
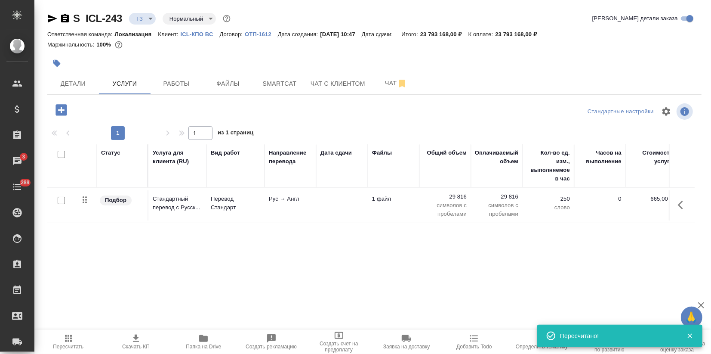
click at [59, 201] on input "checkbox" at bounding box center [61, 200] width 7 height 7
checkbox input "true"
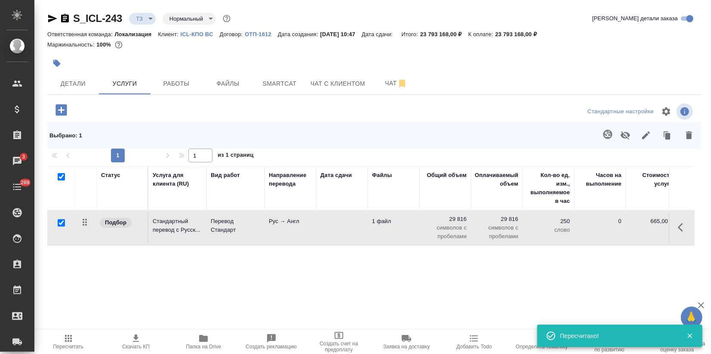
click at [686, 139] on icon "button" at bounding box center [689, 135] width 10 height 10
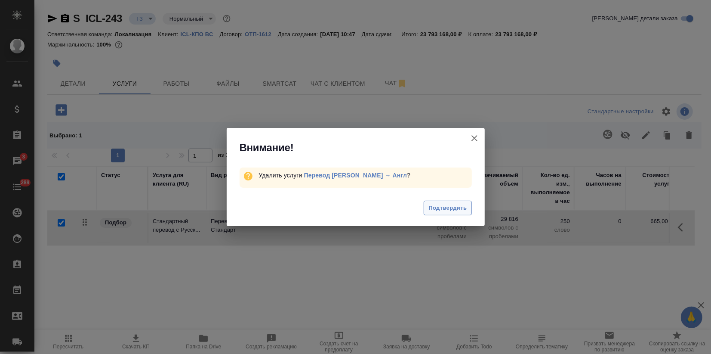
click at [451, 207] on span "Подтвердить" at bounding box center [448, 208] width 38 height 10
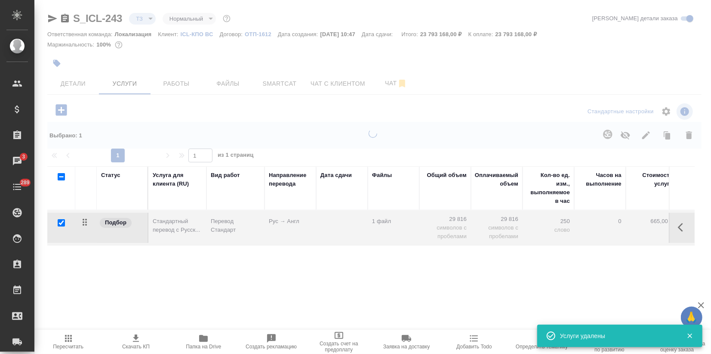
checkbox input "false"
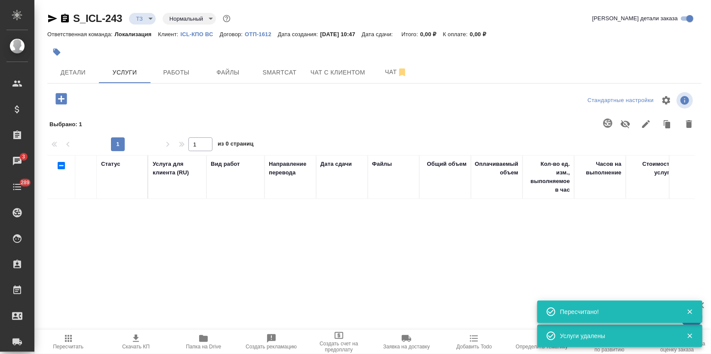
click at [63, 99] on icon "button" at bounding box center [61, 98] width 11 height 11
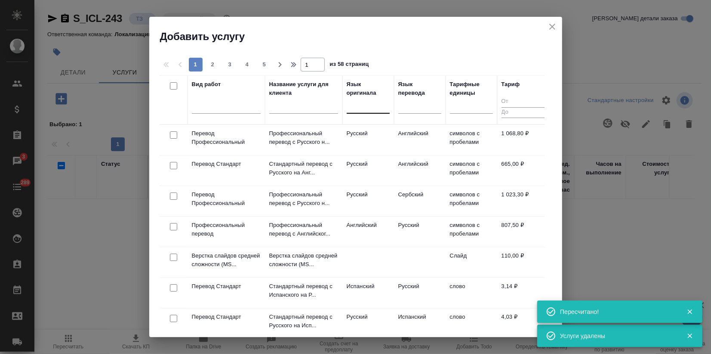
click at [361, 109] on div at bounding box center [368, 105] width 43 height 12
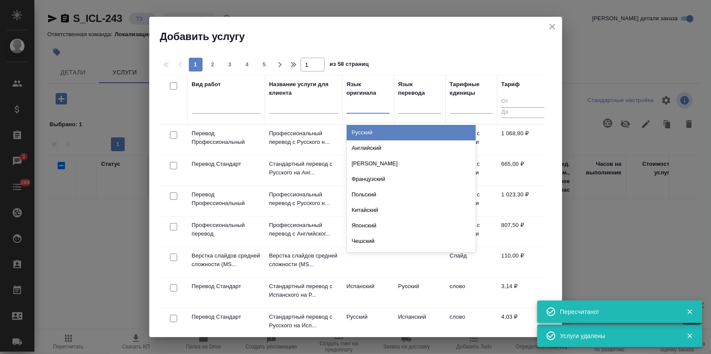
drag, startPoint x: 360, startPoint y: 132, endPoint x: 392, endPoint y: 123, distance: 32.9
click at [360, 132] on div "Русский" at bounding box center [411, 132] width 129 height 15
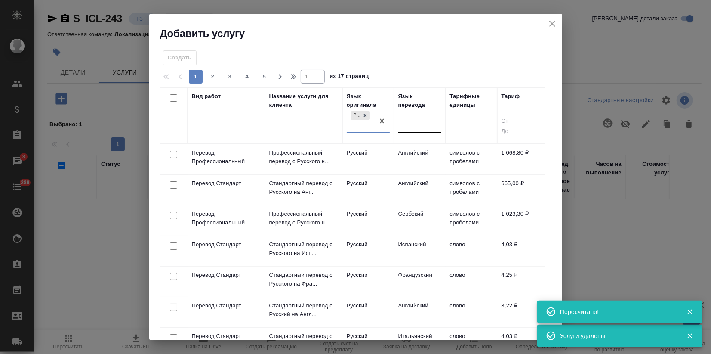
click at [404, 126] on div at bounding box center [419, 124] width 43 height 12
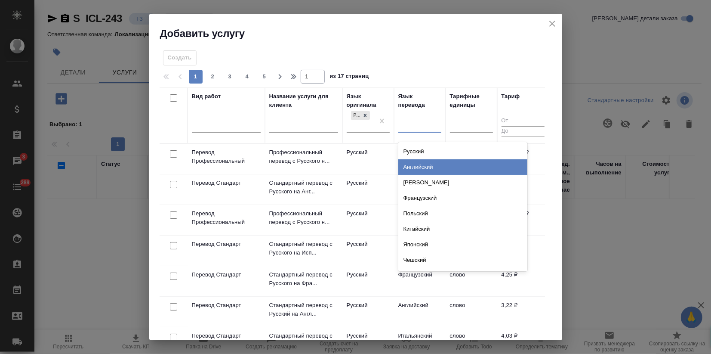
click at [423, 166] on div "Английский" at bounding box center [462, 166] width 129 height 15
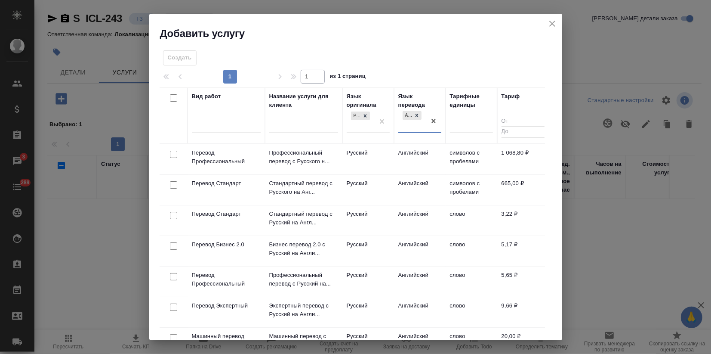
click at [372, 188] on td "Русский" at bounding box center [368, 190] width 52 height 30
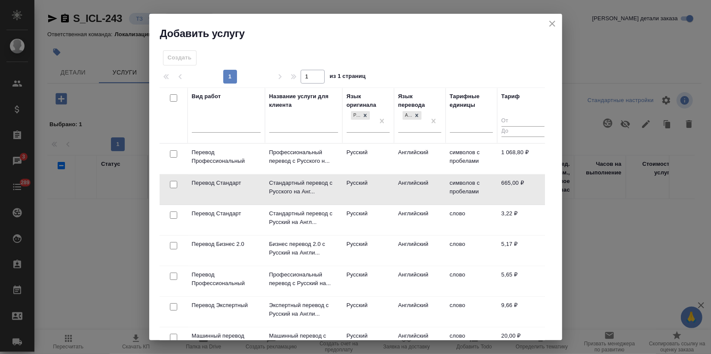
click at [372, 188] on td "Русский" at bounding box center [368, 189] width 52 height 30
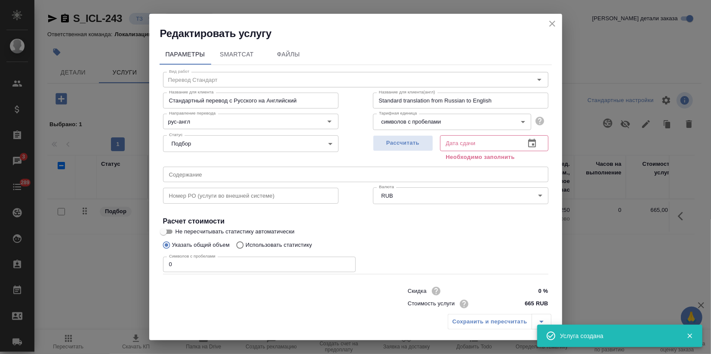
click at [259, 247] on p "Использовать статистику" at bounding box center [279, 245] width 67 height 9
click at [246, 247] on input "Использовать статистику" at bounding box center [239, 245] width 14 height 16
radio input "true"
radio input "false"
click at [533, 285] on icon at bounding box center [538, 285] width 10 height 10
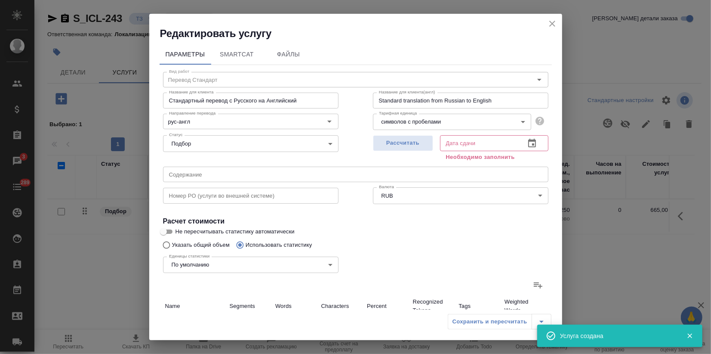
click at [0, 0] on input "file" at bounding box center [0, 0] width 0 height 0
type input "1"
type input "15"
type input "115"
type input "172"
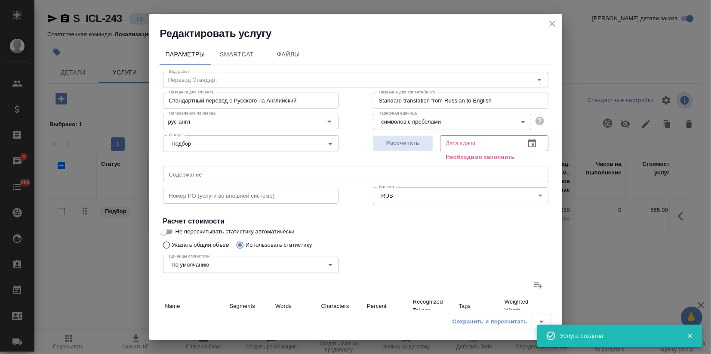
type input "3559"
type input "29701"
type input "173"
type input "3574"
type input "29816"
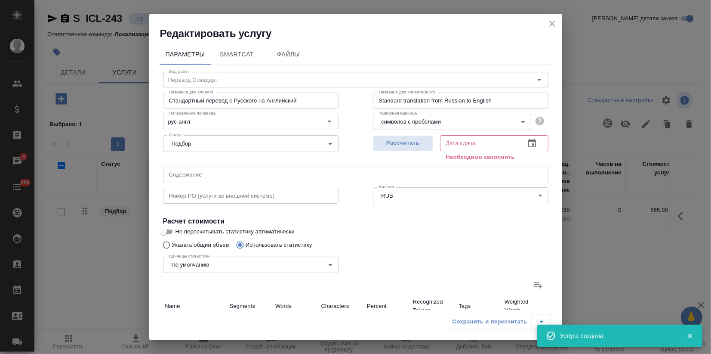
type input "173"
type input "3574"
type input "29816"
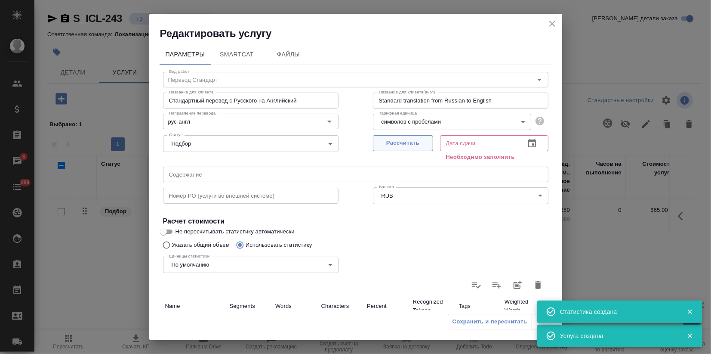
click at [396, 140] on span "Рассчитать" at bounding box center [403, 143] width 51 height 10
type input "[DATE] 11:04"
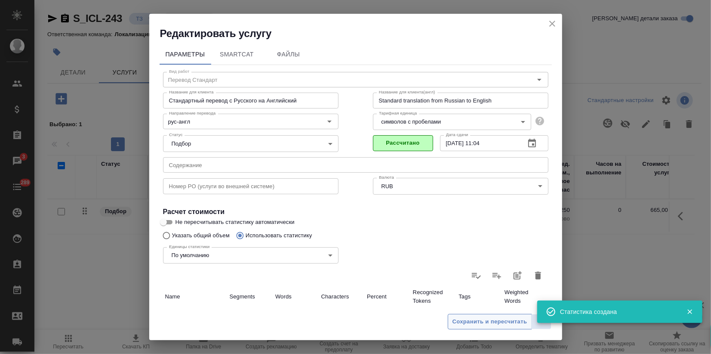
click at [470, 320] on span "Сохранить и пересчитать" at bounding box center [490, 322] width 75 height 10
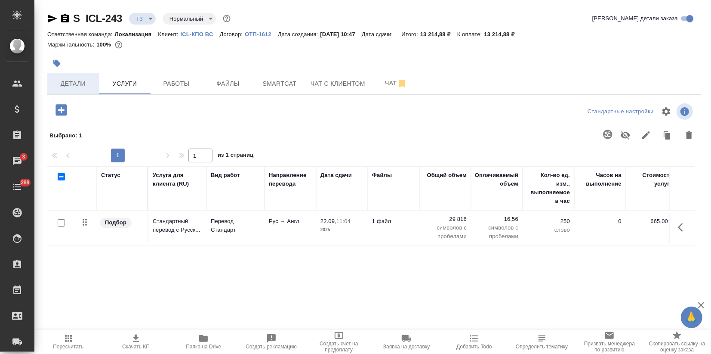
click at [69, 85] on span "Детали" at bounding box center [72, 83] width 41 height 11
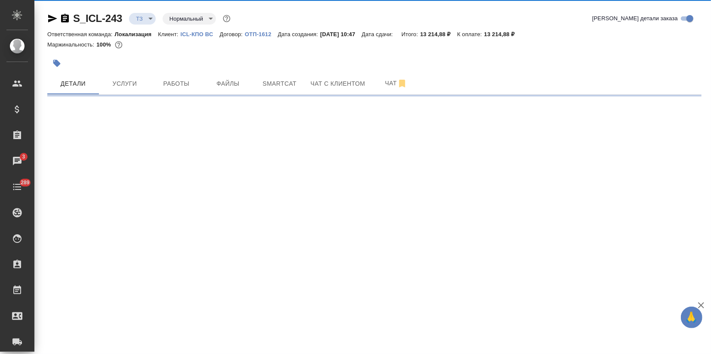
select select "RU"
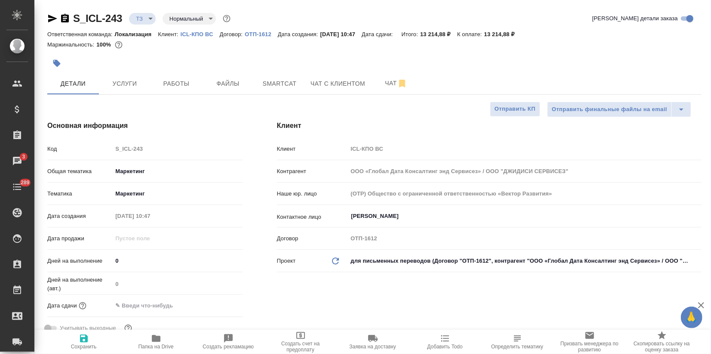
type textarea "x"
click at [140, 306] on input "text" at bounding box center [150, 305] width 75 height 12
click at [217, 307] on icon "button" at bounding box center [218, 305] width 10 height 10
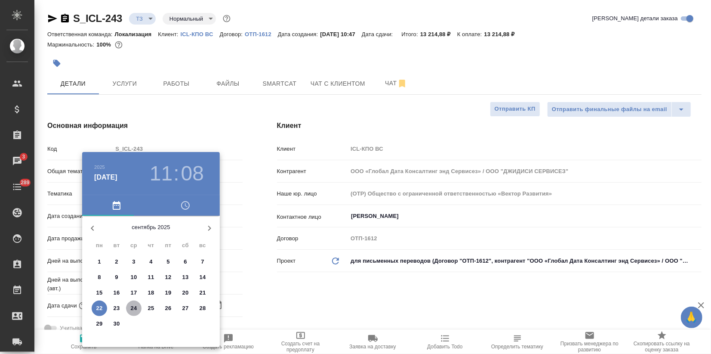
click at [138, 309] on span "24" at bounding box center [133, 308] width 15 height 9
type input "[DATE] 11:08"
type textarea "x"
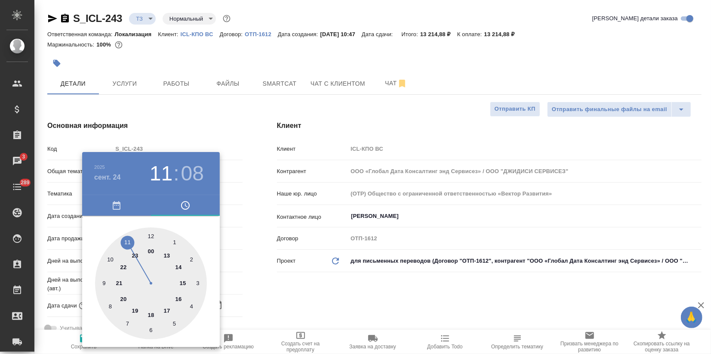
click at [166, 311] on div at bounding box center [151, 283] width 112 height 112
type input "[DATE] 17:08"
type textarea "x"
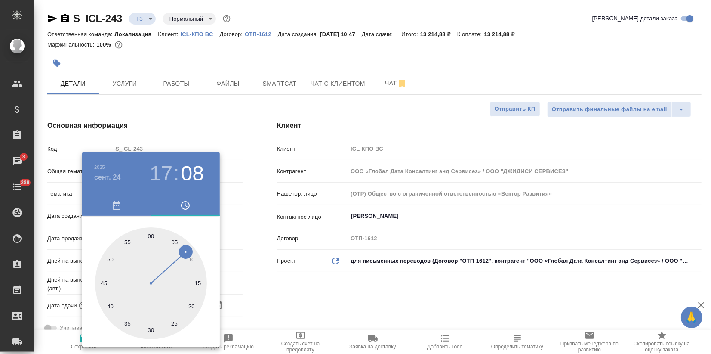
click at [150, 231] on div at bounding box center [151, 283] width 112 height 112
type input "[DATE] 17:00"
type textarea "x"
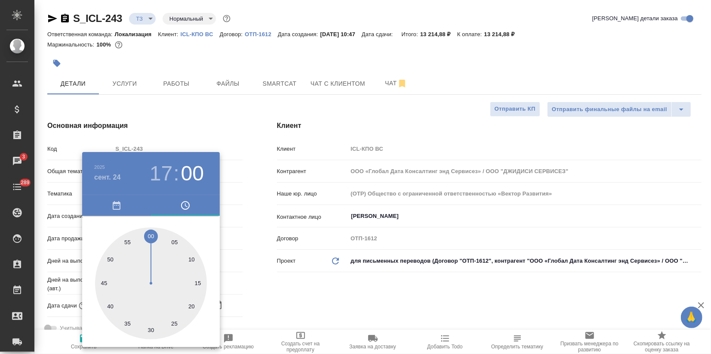
drag, startPoint x: 207, startPoint y: 133, endPoint x: 197, endPoint y: 149, distance: 17.9
click at [207, 133] on div at bounding box center [355, 177] width 711 height 354
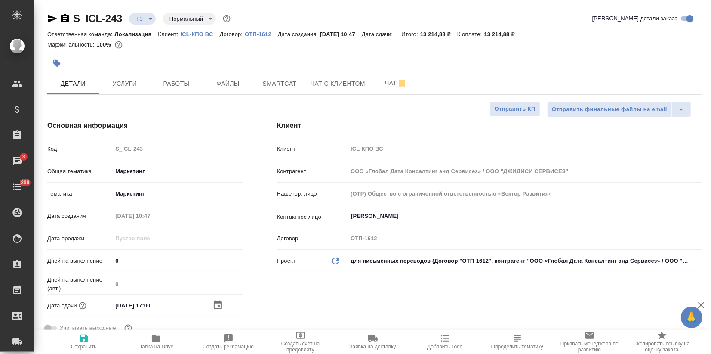
click at [84, 338] on icon "button" at bounding box center [84, 338] width 8 height 8
type textarea "x"
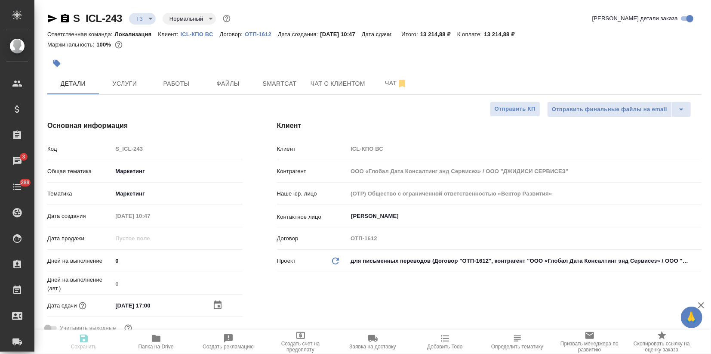
type textarea "x"
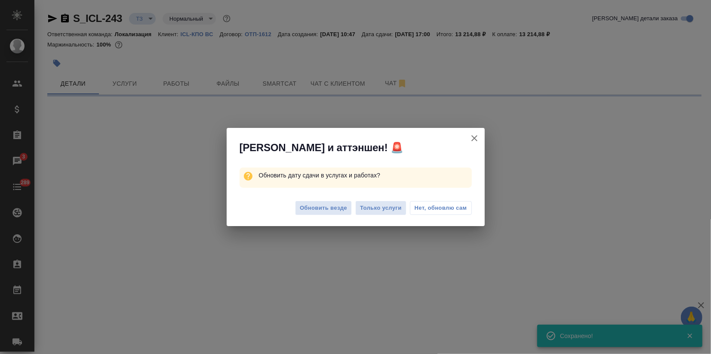
select select "RU"
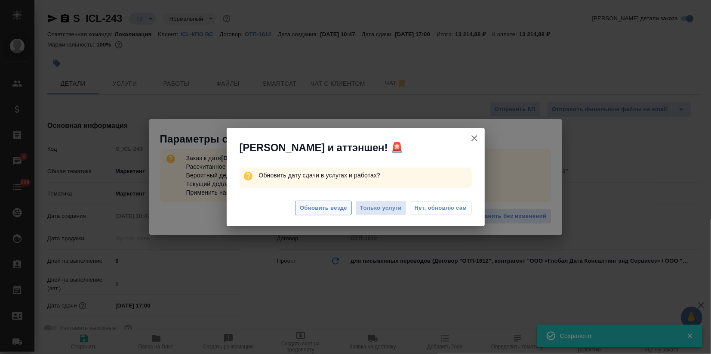
type textarea "x"
click at [321, 207] on span "Обновить везде" at bounding box center [323, 208] width 47 height 10
type textarea "x"
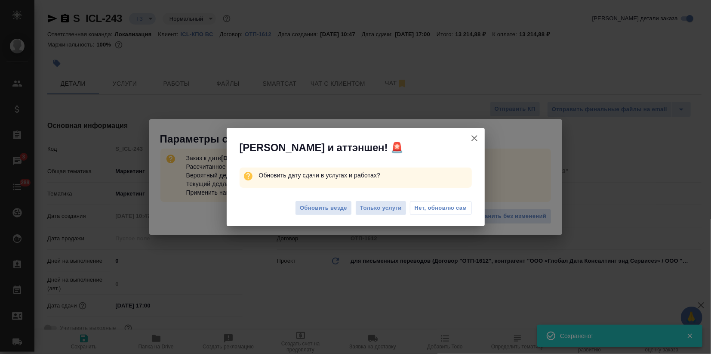
type textarea "x"
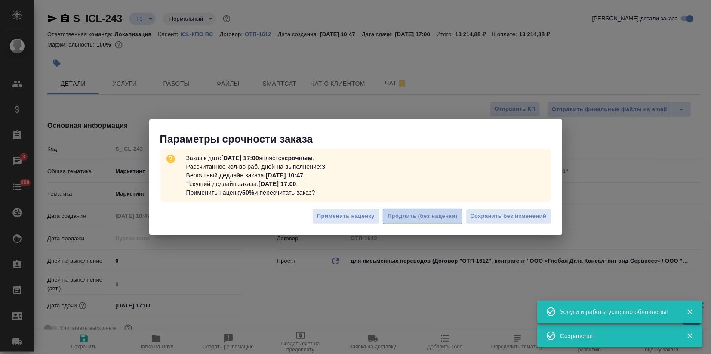
click at [437, 221] on span "Продлить (без наценки)" at bounding box center [423, 216] width 70 height 10
type textarea "x"
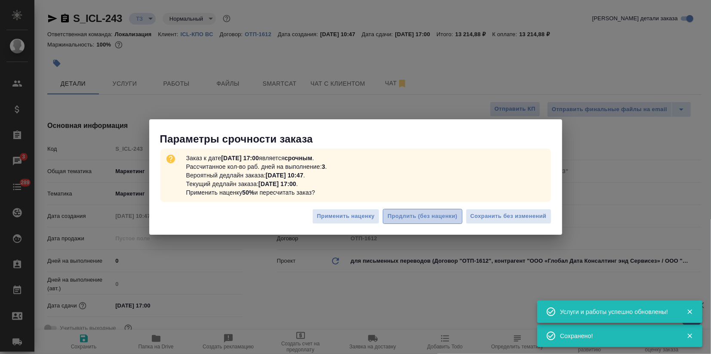
type textarea "x"
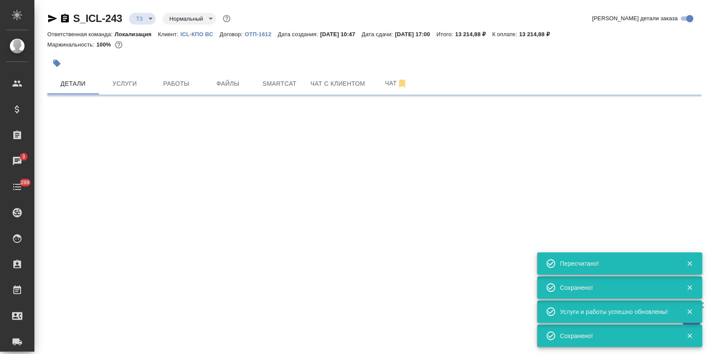
select select "RU"
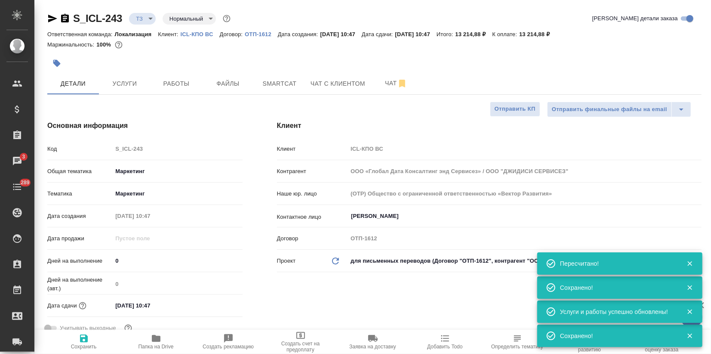
type textarea "x"
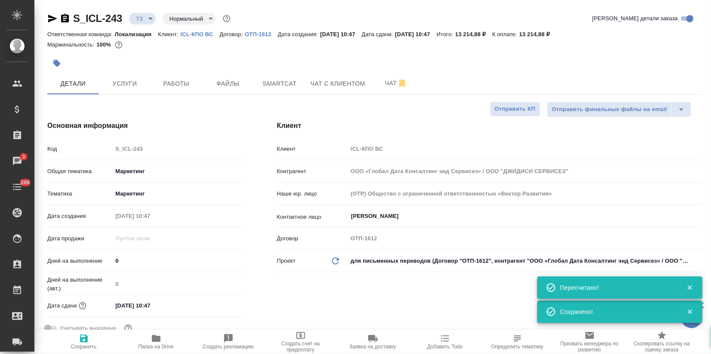
scroll to position [96, 0]
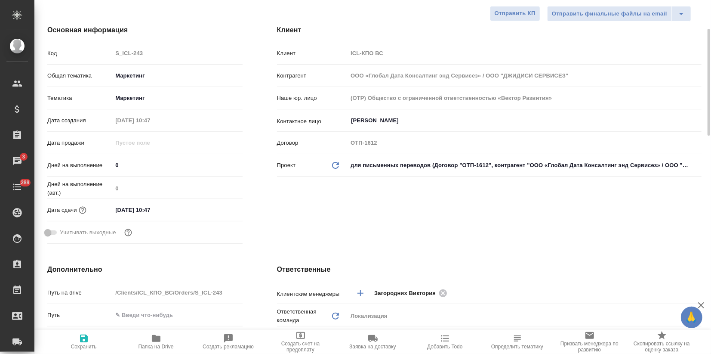
type textarea "x"
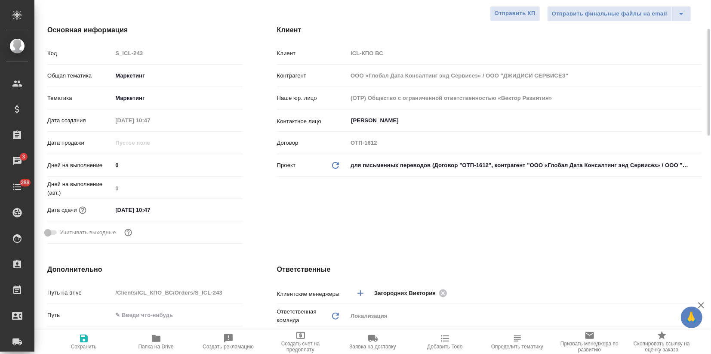
type textarea "x"
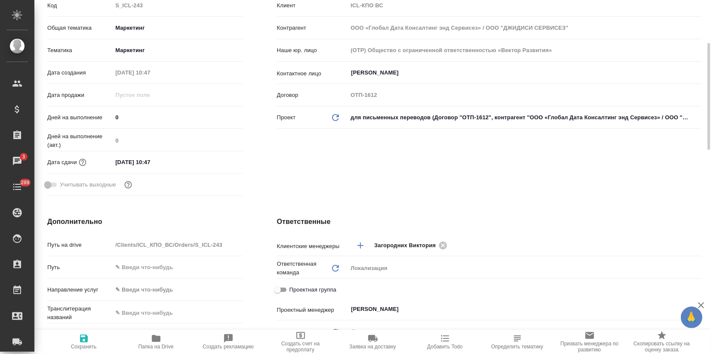
click at [176, 157] on input "[DATE] 10:47" at bounding box center [149, 162] width 75 height 12
click at [219, 161] on icon "button" at bounding box center [218, 161] width 10 height 10
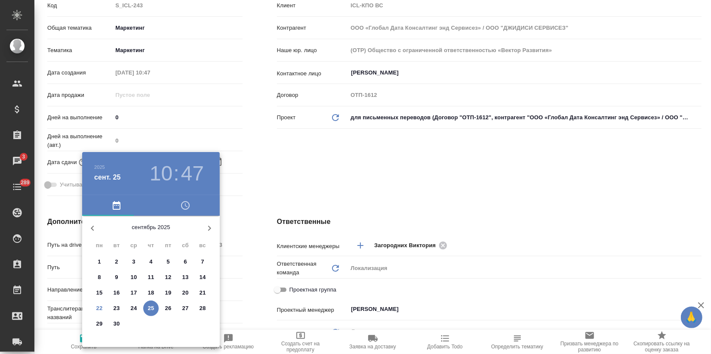
click at [151, 305] on p "25" at bounding box center [151, 308] width 6 height 9
type textarea "x"
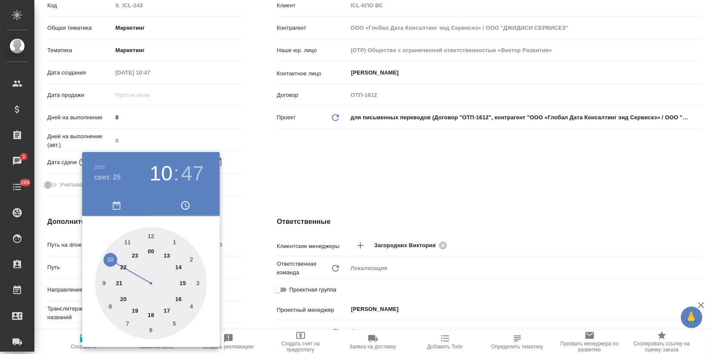
click at [182, 281] on div at bounding box center [151, 283] width 112 height 112
type input "25.09.2025 15:47"
type textarea "x"
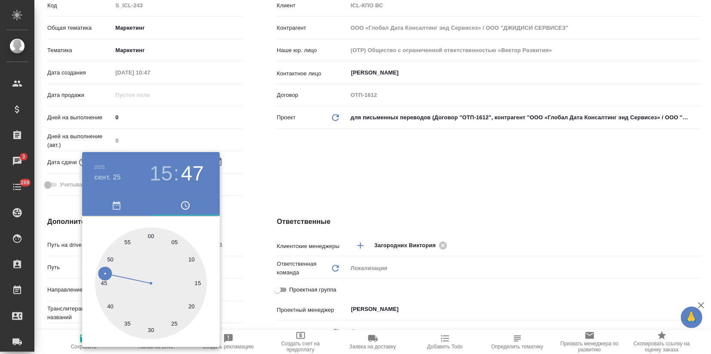
type input "[DATE] 15:00"
type textarea "x"
drag, startPoint x: 150, startPoint y: 235, endPoint x: 253, endPoint y: 207, distance: 106.7
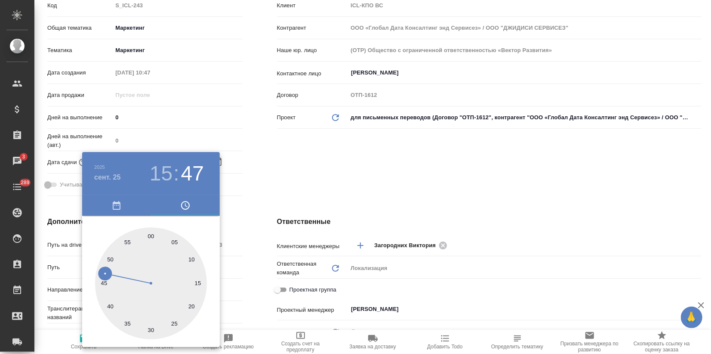
click at [150, 235] on div at bounding box center [151, 283] width 112 height 112
type textarea "x"
click at [302, 182] on div at bounding box center [355, 177] width 711 height 354
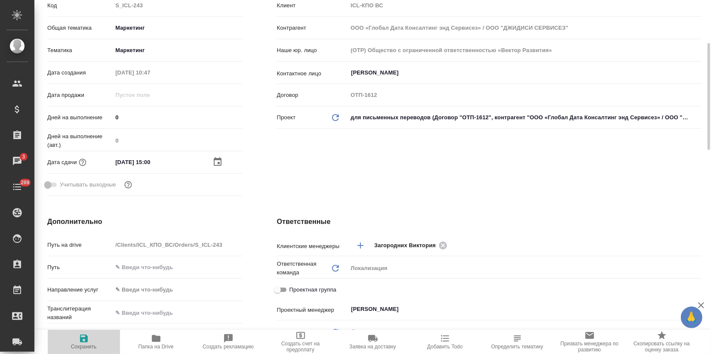
click at [82, 339] on icon "button" at bounding box center [84, 338] width 8 height 8
type textarea "x"
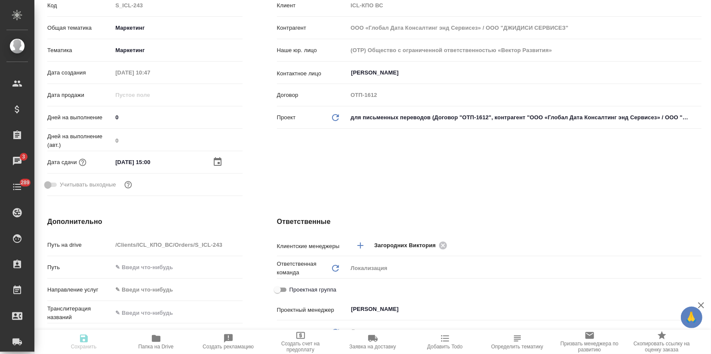
type textarea "x"
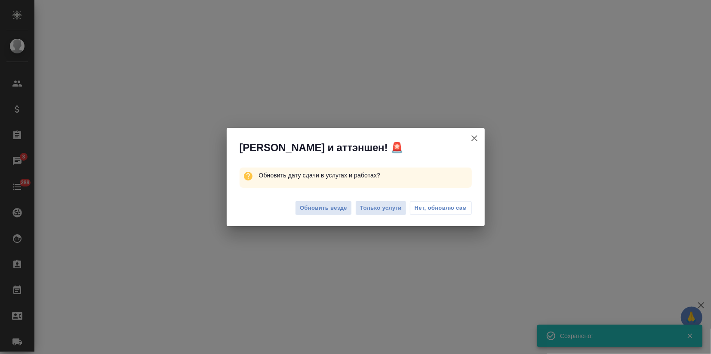
select select "RU"
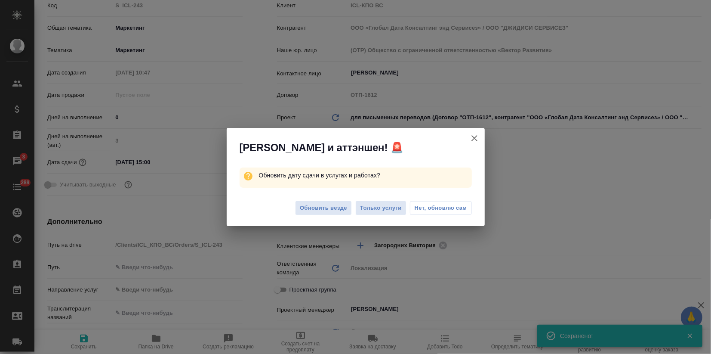
type textarea "x"
click at [327, 213] on button "Обновить везде" at bounding box center [323, 208] width 57 height 15
type textarea "x"
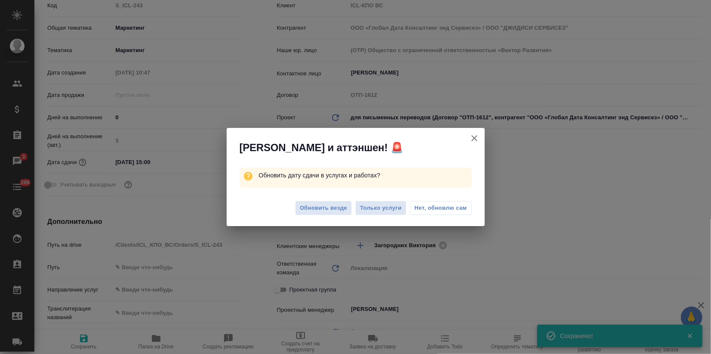
type textarea "x"
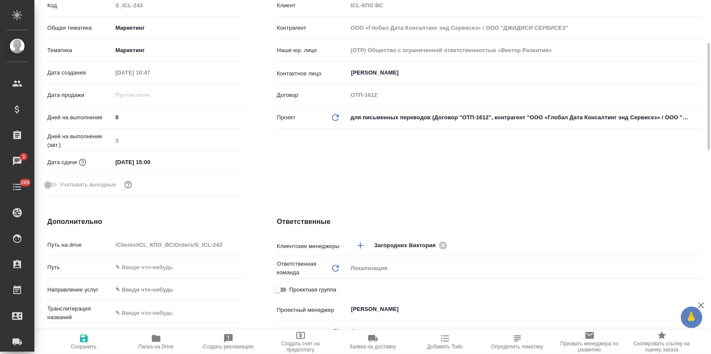
type textarea "x"
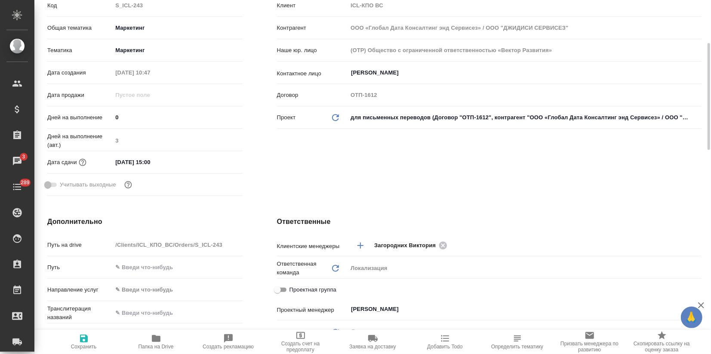
type textarea "x"
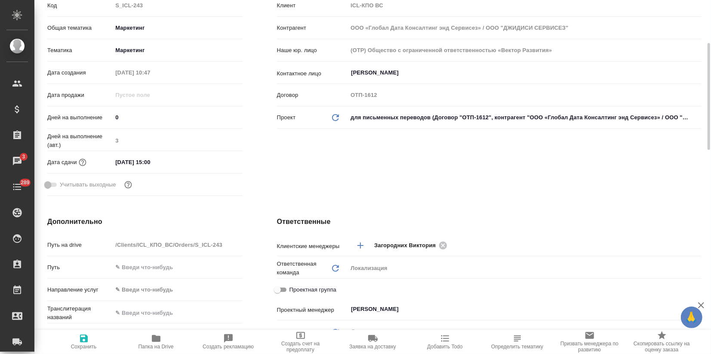
type textarea "x"
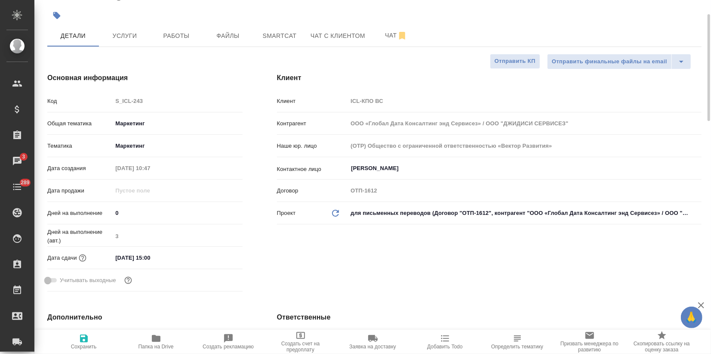
scroll to position [0, 0]
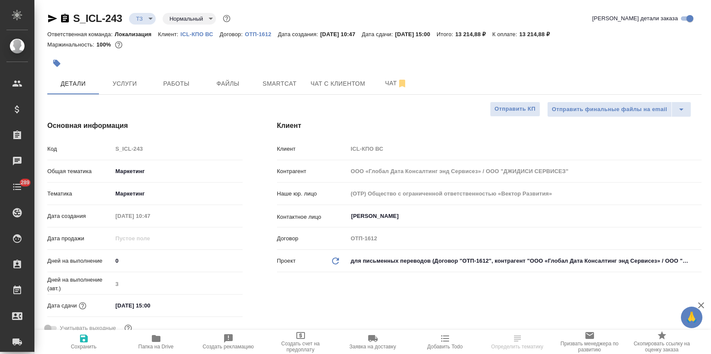
select select "RU"
type textarea "x"
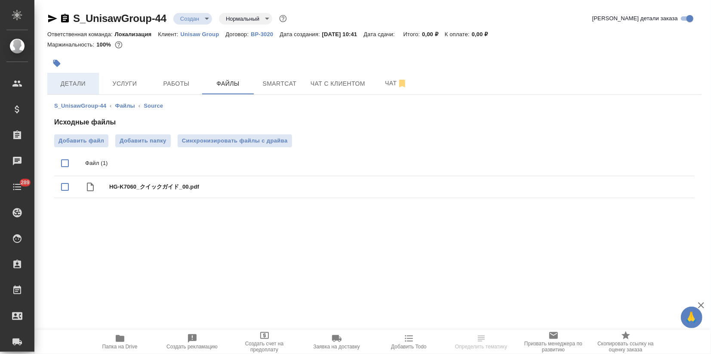
click at [62, 83] on span "Детали" at bounding box center [72, 83] width 41 height 11
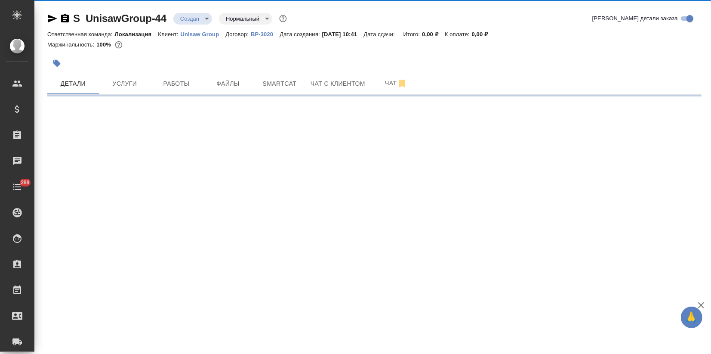
select select "RU"
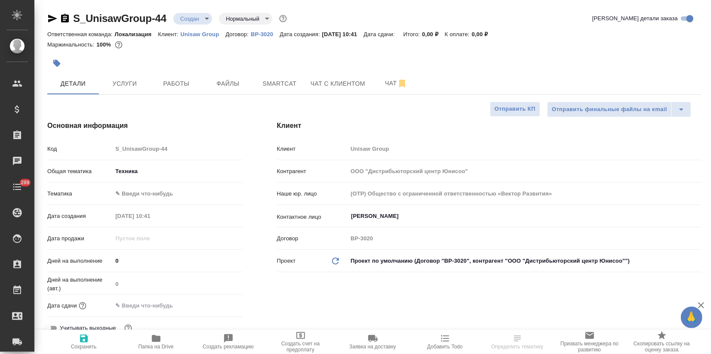
type textarea "x"
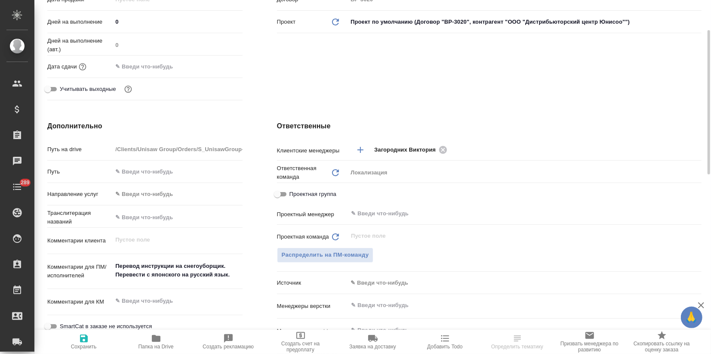
scroll to position [287, 0]
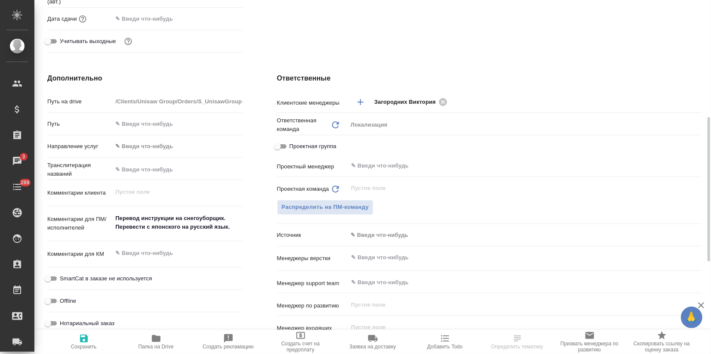
click at [134, 241] on hr at bounding box center [144, 241] width 195 height 0
type textarea "x"
click at [238, 230] on textarea "Перевод инструкции на снегоуборщик. Перевести с японского на русский язык." at bounding box center [177, 222] width 130 height 23
type textarea "x"
type textarea "Перевод инструкции на снегоуборщик. Перевести с японского на русский язык."
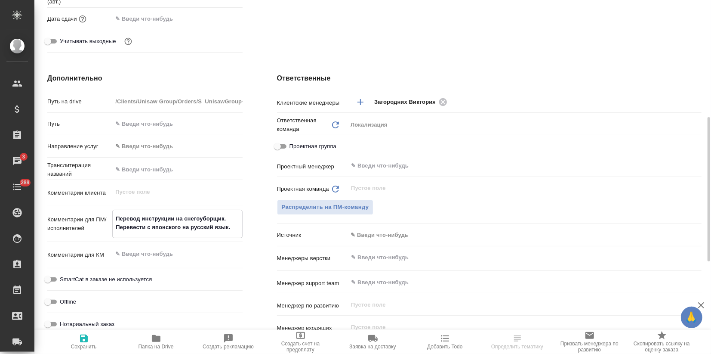
type textarea "x"
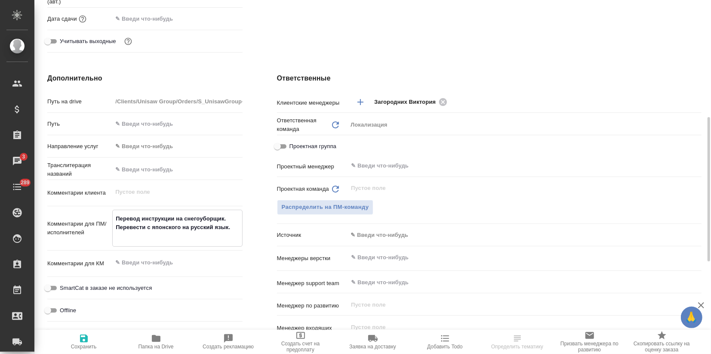
type textarea "x"
type textarea "Перевод инструкции на снегоуборщик. Перевести с японского на русский язык."
type textarea "x"
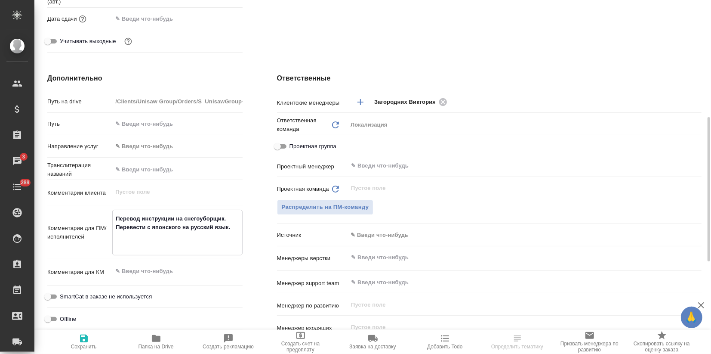
type textarea "x"
type textarea "Перевод инструкции на снегоуборщик. Перевести с японского на русский язык. М"
type textarea "x"
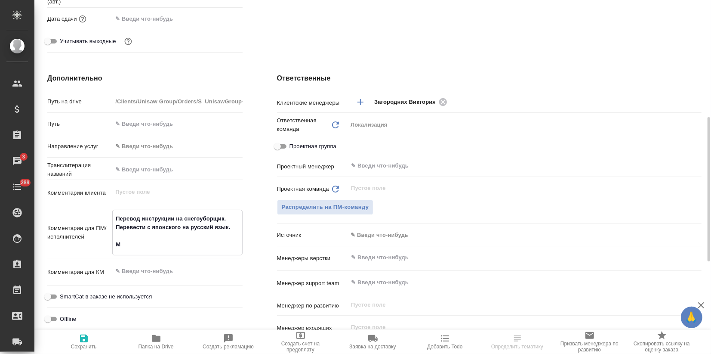
type textarea "Перевод инструкции на снегоуборщик. Перевести с японского на русский язык. Ма"
type textarea "x"
type textarea "Перевод инструкции на снегоуборщик. Перевести с японского на русский язык. Мак"
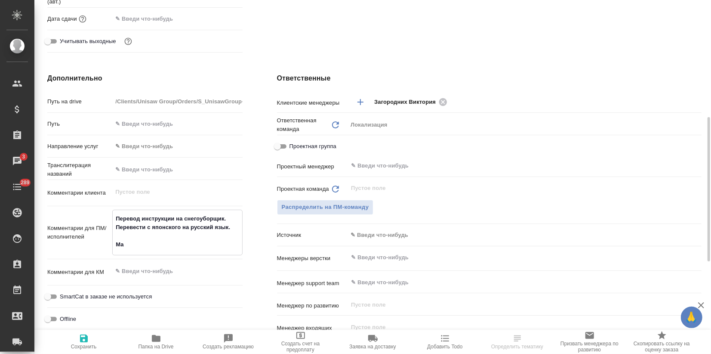
type textarea "x"
type textarea "Перевод инструкции на снегоуборщик. Перевести с японского на русский язык. Маке"
type textarea "x"
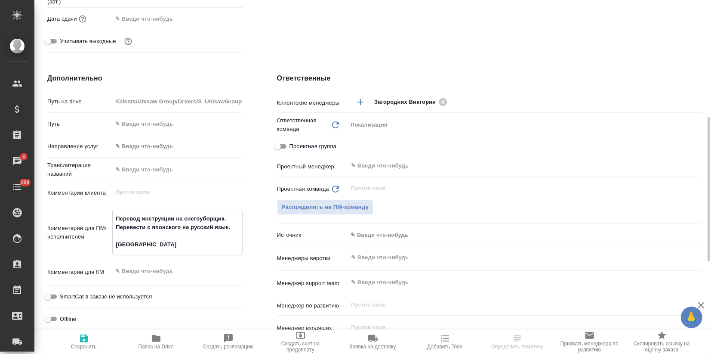
type textarea "x"
type textarea "Перевод инструкции на снегоуборщик. Перевести с японского на русский язык. Макет"
type textarea "x"
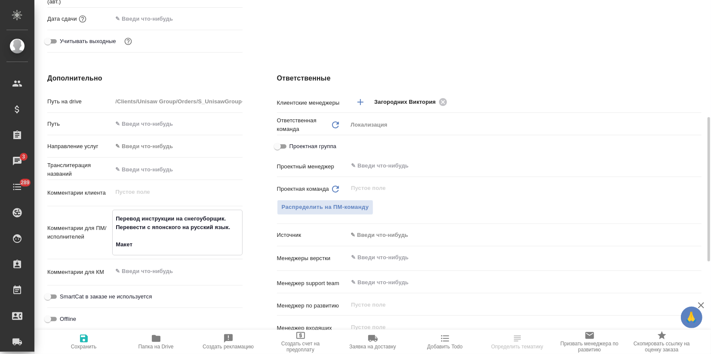
type textarea "x"
type textarea "Перевод инструкции на снегоуборщик. Перевести с японского на русский язык. Макет"
type textarea "x"
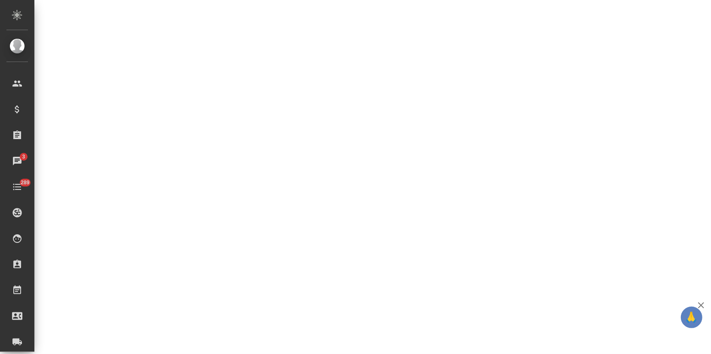
select select "RU"
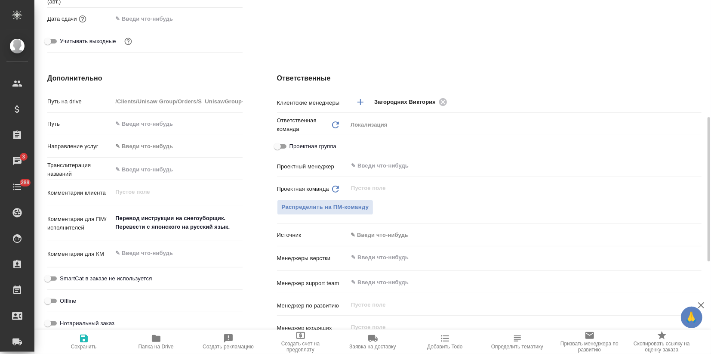
type textarea "x"
click at [234, 225] on textarea "Перевод инструкции на снегоуборщик. Перевести с японского на русский язык." at bounding box center [177, 222] width 130 height 23
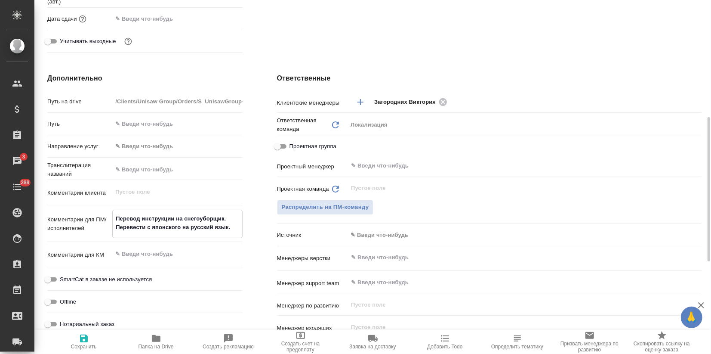
type textarea "x"
type textarea "Перевод инструкции на снегоуборщик. Перевести с японского на русский язык."
type textarea "x"
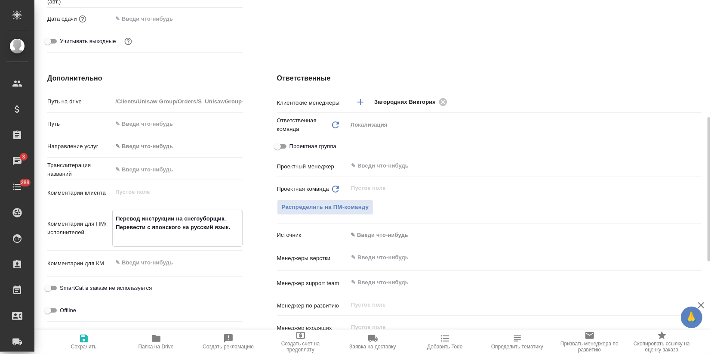
type textarea "x"
type textarea "Перевод инструкции на снегоуборщик. Перевести с японского на русский язык."
type textarea "x"
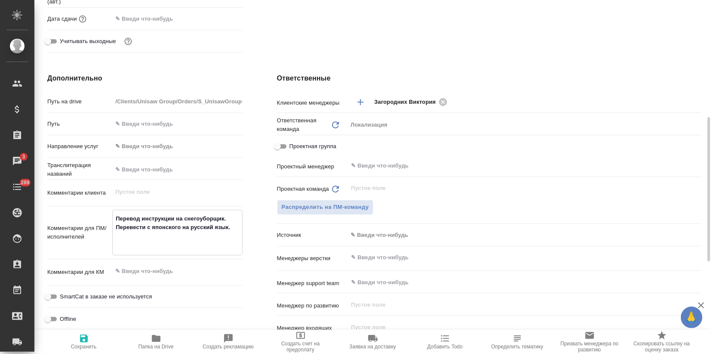
type textarea "x"
type textarea "Перевод инструкции на снегоуборщик. Перевести с японского на русский язык. М"
type textarea "x"
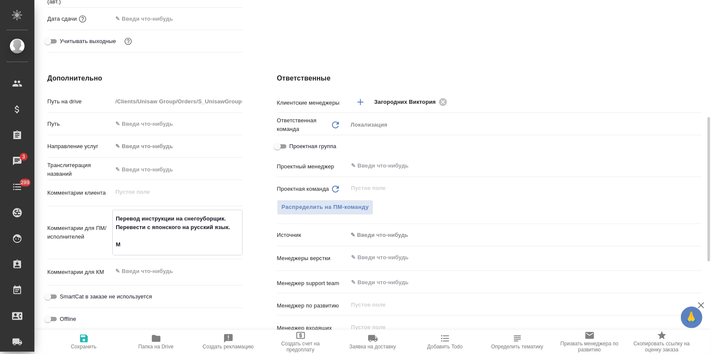
type textarea "Перевод инструкции на снегоуборщик. Перевести с японского на русский язык. Ма"
type textarea "x"
type textarea "Перевод инструкции на снегоуборщик. Перевести с японского на русский язык. Мак"
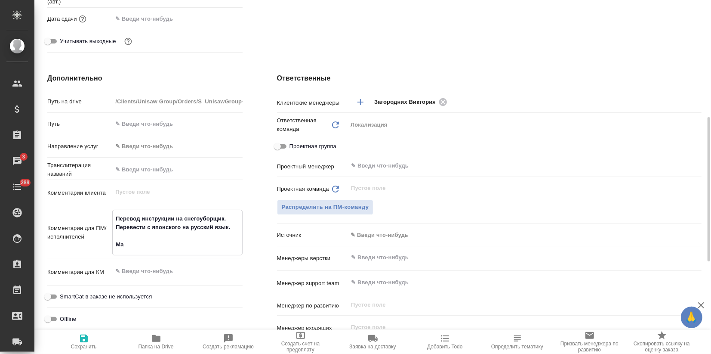
type textarea "x"
type textarea "Перевод инструкции на снегоуборщик. Перевести с японского на русский язык. Маке"
type textarea "x"
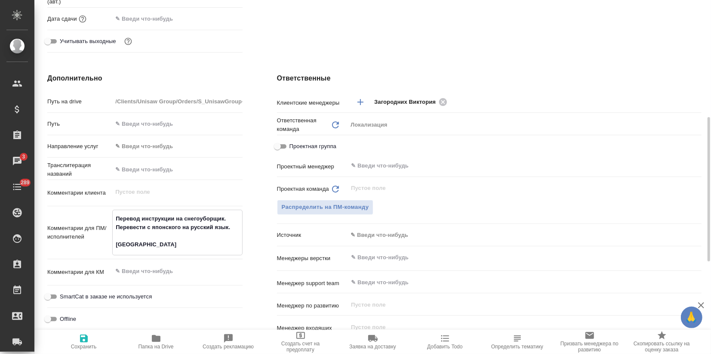
type textarea "x"
type textarea "Перевод инструкции на снегоуборщик. Перевести с японского на русский язык. Макет"
type textarea "x"
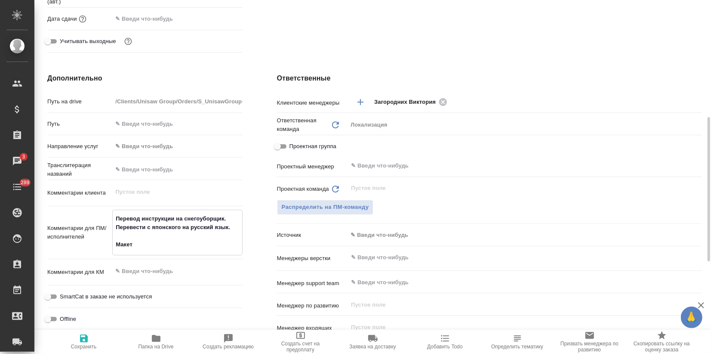
type textarea "x"
type textarea "Перевод инструкции на снегоуборщик. Перевести с японского на русский язык. Макет"
type textarea "x"
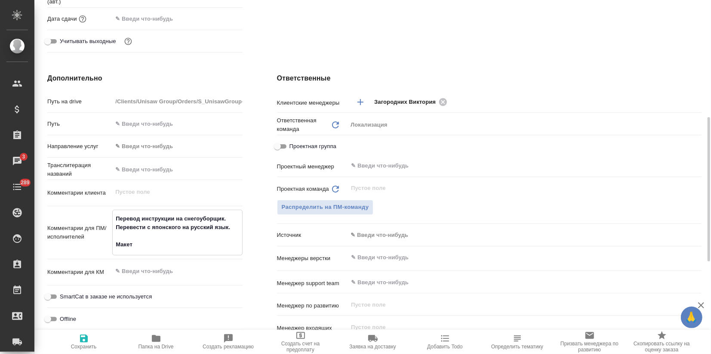
type textarea "Перевод инструкции на снегоуборщик. Перевести с японского на русский язык. Маке…"
type textarea "x"
type textarea "Перевод инструкции на снегоуборщик. Перевести с японского на русский язык. Маке…"
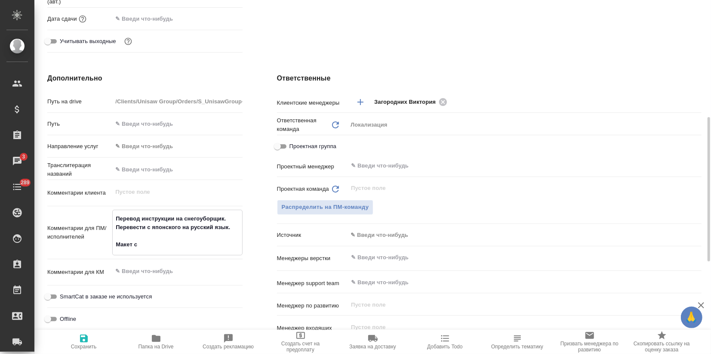
type textarea "x"
type textarea "Перевод инструкции на снегоуборщик. Перевести с японского на русский язык. Маке…"
type textarea "x"
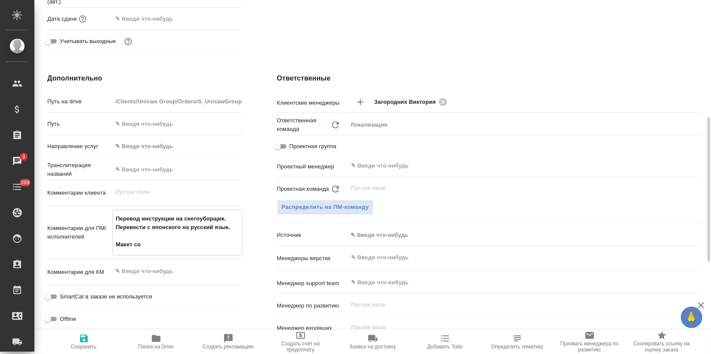
type textarea "x"
type textarea "Перевод инструкции на снегоуборщик. Перевести с японского на русский язык. Маке…"
type textarea "x"
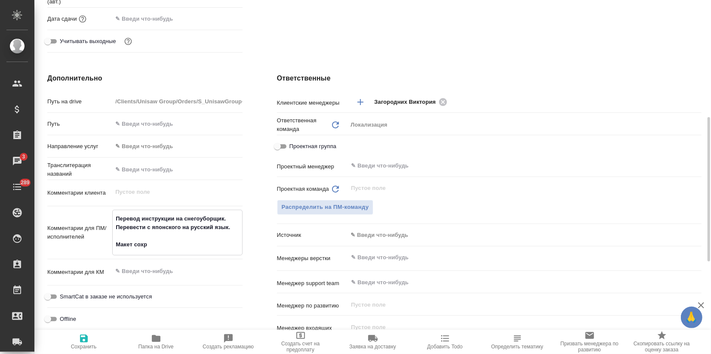
type textarea "x"
type textarea "Перевод инструкции на снегоуборщик. Перевести с японского на русский язык. Маке…"
type textarea "x"
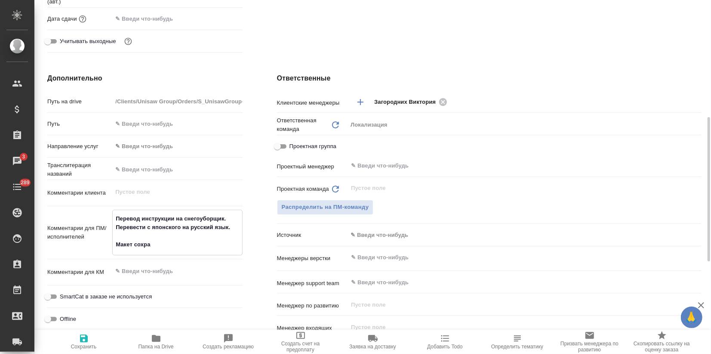
type textarea "Перевод инструкции на снегоуборщик. Перевести с японского на русский язык. Маке…"
type textarea "x"
type textarea "Перевод инструкции на снегоуборщик. Перевести с японского на русский язык. Маке…"
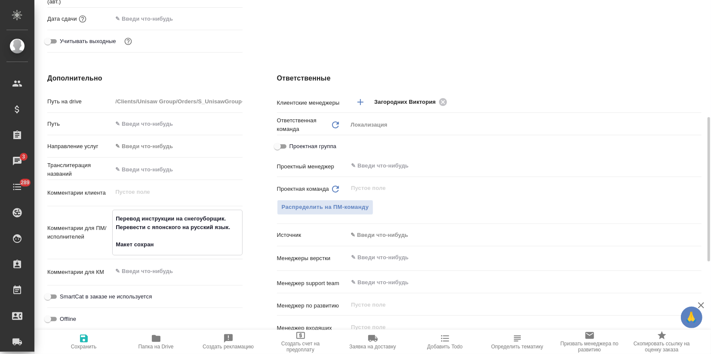
type textarea "x"
type textarea "Перевод инструкции на снегоуборщик. Перевести с японского на русский язык. Маке…"
type textarea "x"
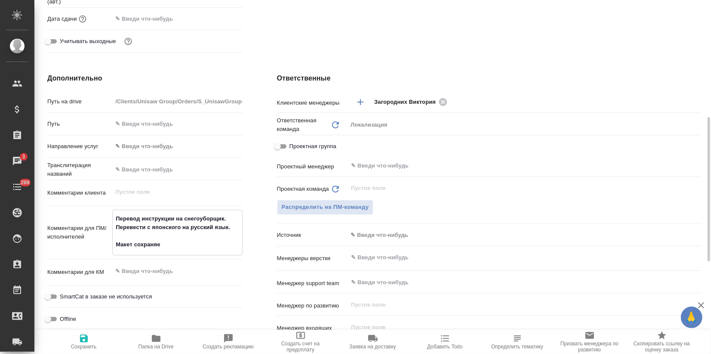
type textarea "x"
type textarea "Перевод инструкции на снегоуборщик. Перевести с японского на русский язык. Маке…"
type textarea "x"
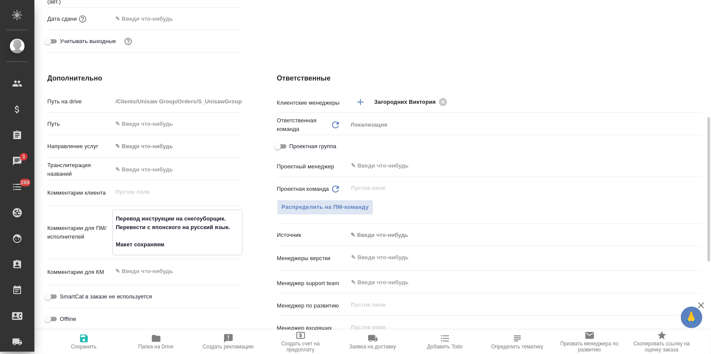
type textarea "x"
type textarea "Перевод инструкции на снегоуборщик. Перевести с японского на русский язык. Маке…"
type textarea "x"
type textarea "Перевод инструкции на снегоуборщик. Перевести с японского на русский язык. Маке…"
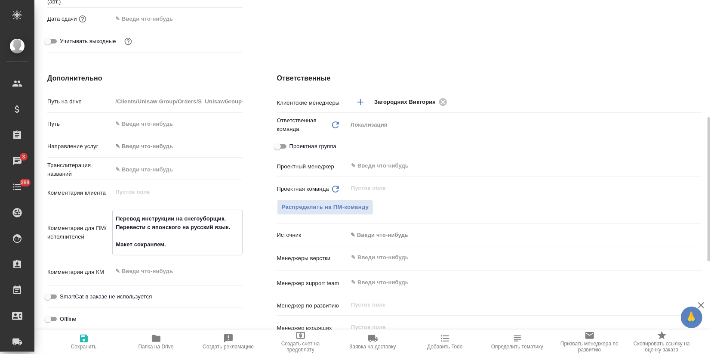
type textarea "x"
click at [88, 336] on icon "button" at bounding box center [84, 338] width 10 height 10
type textarea "x"
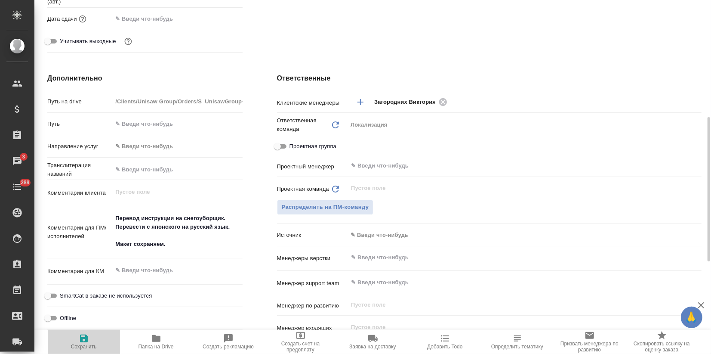
type textarea "x"
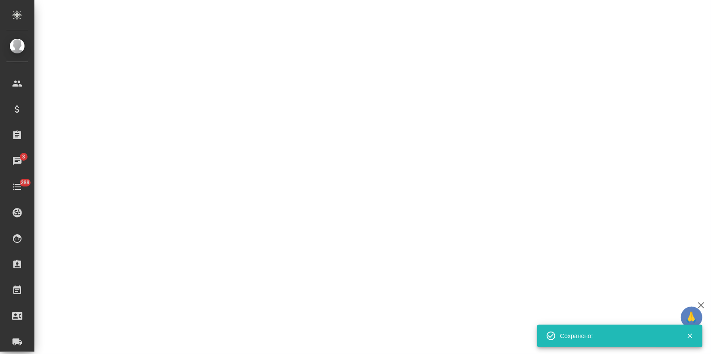
select select "RU"
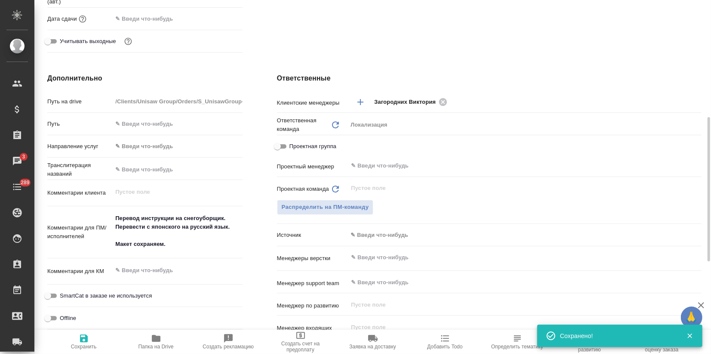
type textarea "x"
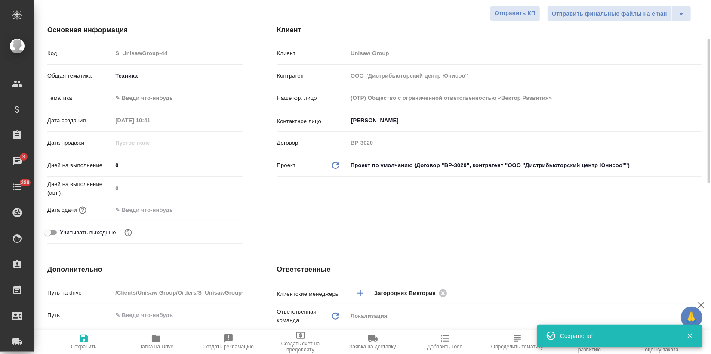
scroll to position [0, 0]
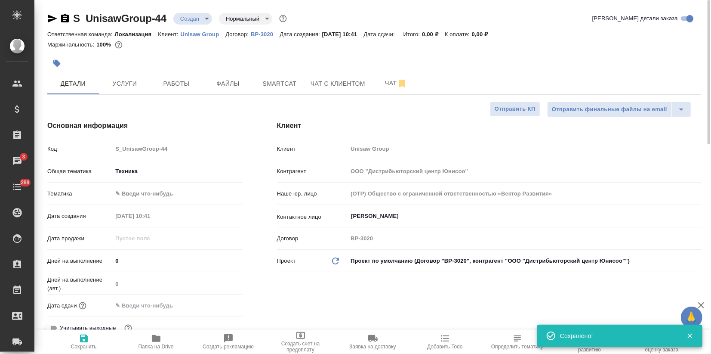
click at [188, 19] on body "🙏 .cls-1 fill:#fff; AWATERA Zagorodnikh Viktoria Клиенты Спецификации Заказы 3 …" at bounding box center [355, 177] width 711 height 354
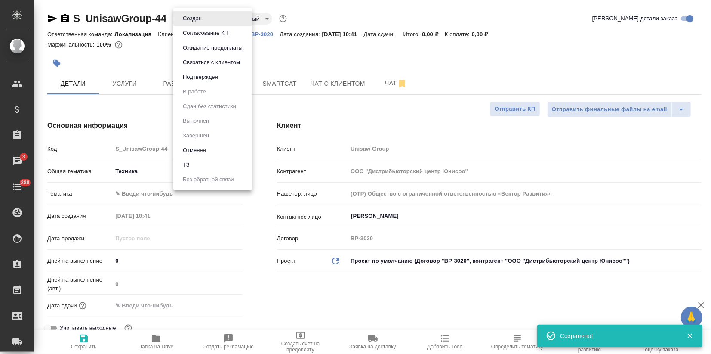
click at [186, 162] on button "ТЗ" at bounding box center [186, 164] width 12 height 9
type textarea "x"
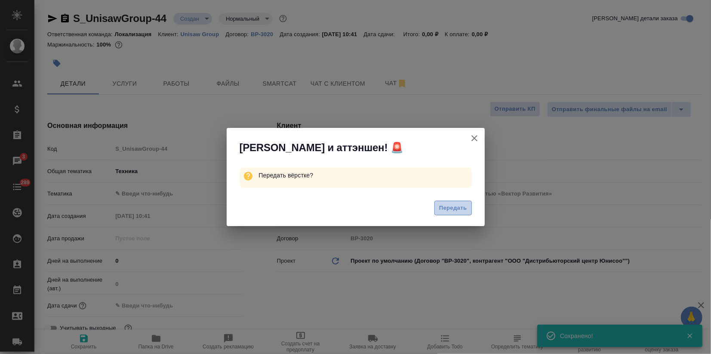
click at [453, 213] on button "Передать" at bounding box center [453, 208] width 37 height 15
type textarea "x"
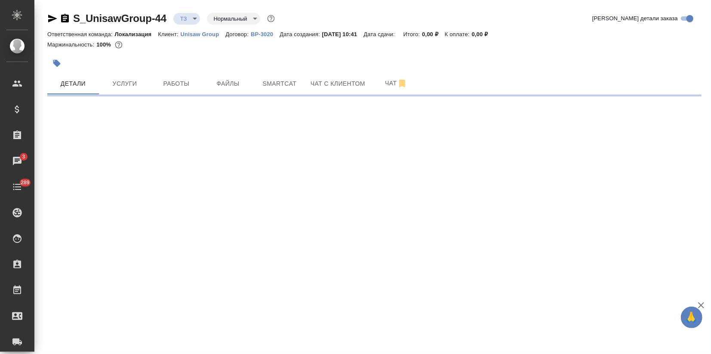
select select "RU"
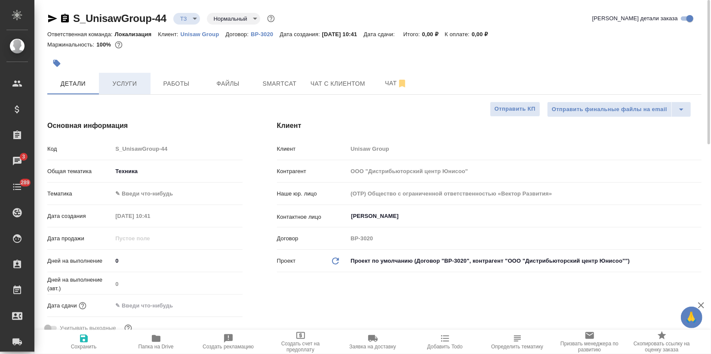
type textarea "x"
click at [120, 78] on span "Услуги" at bounding box center [124, 83] width 41 height 11
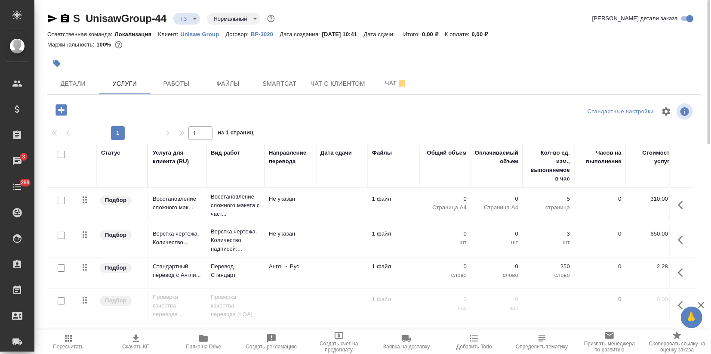
click at [63, 267] on input "checkbox" at bounding box center [61, 267] width 7 height 7
checkbox input "true"
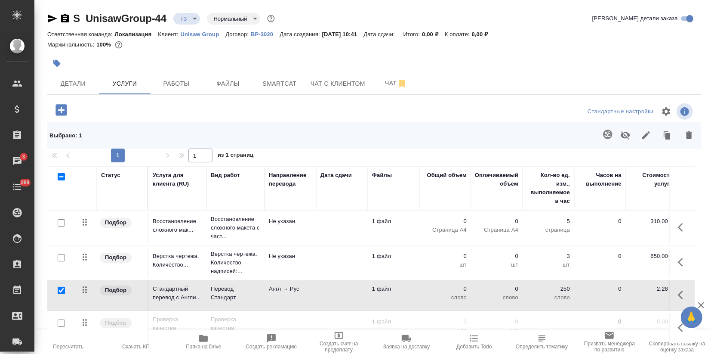
click at [688, 137] on icon "button" at bounding box center [689, 135] width 6 height 8
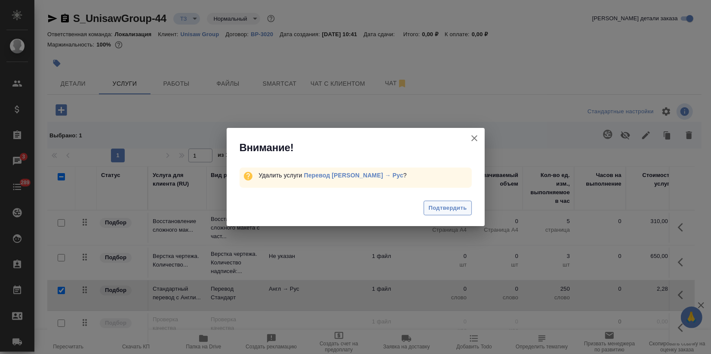
click at [441, 208] on span "Подтвердить" at bounding box center [448, 208] width 38 height 10
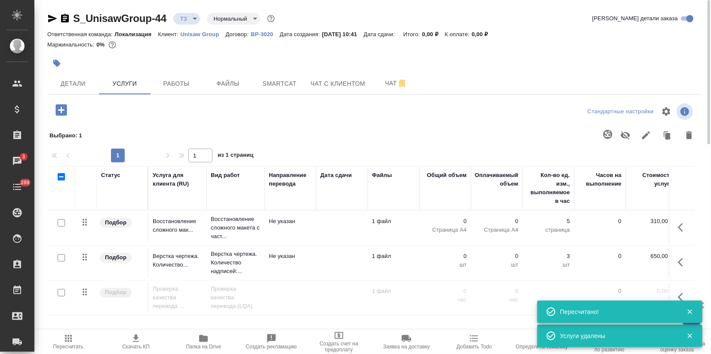
click at [63, 112] on icon "button" at bounding box center [61, 109] width 11 height 11
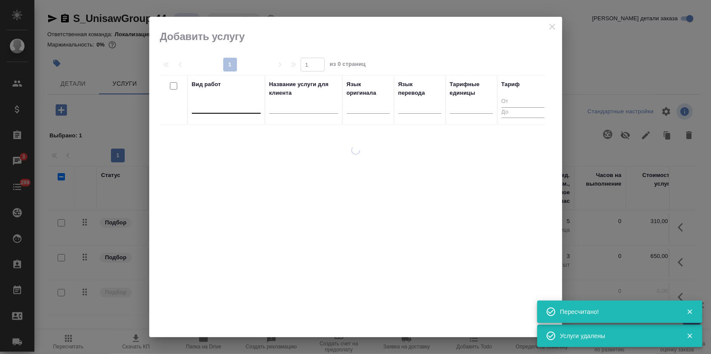
click at [217, 108] on div at bounding box center [226, 105] width 69 height 12
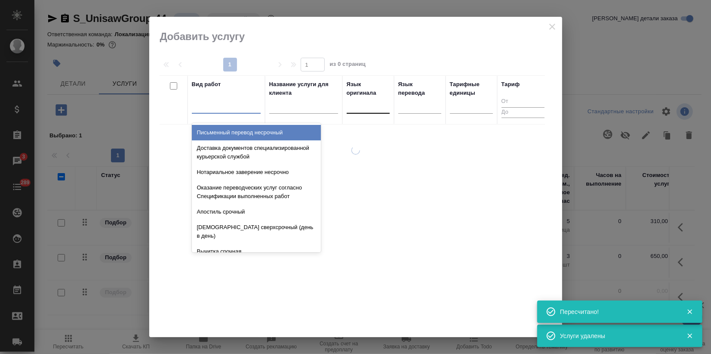
click at [374, 110] on div at bounding box center [368, 105] width 43 height 12
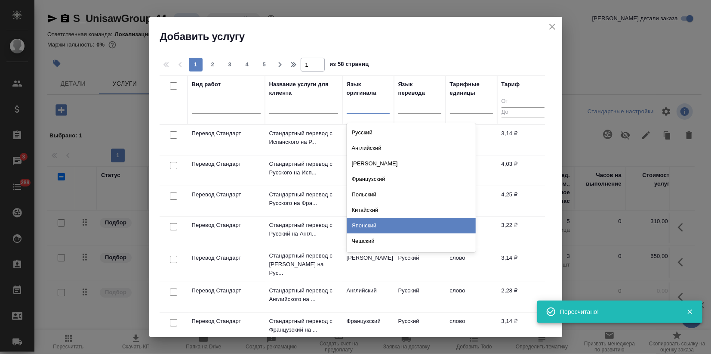
click at [364, 230] on div "Японский" at bounding box center [411, 225] width 129 height 15
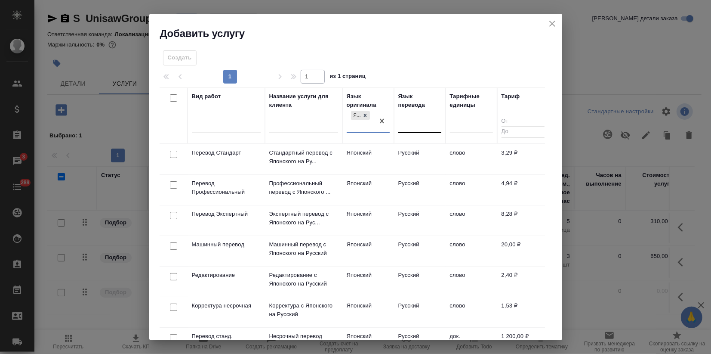
click at [411, 129] on div at bounding box center [419, 124] width 43 height 12
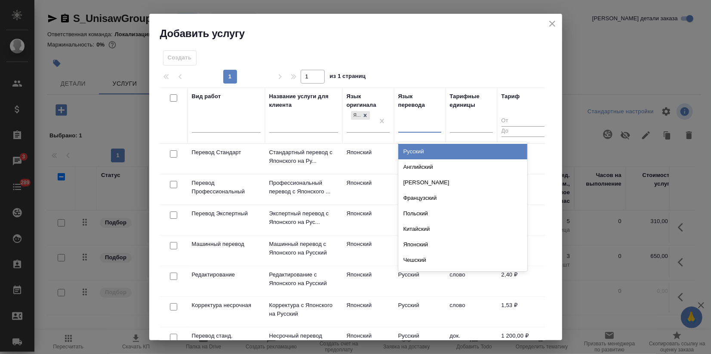
click at [418, 152] on div "Русский" at bounding box center [462, 151] width 129 height 15
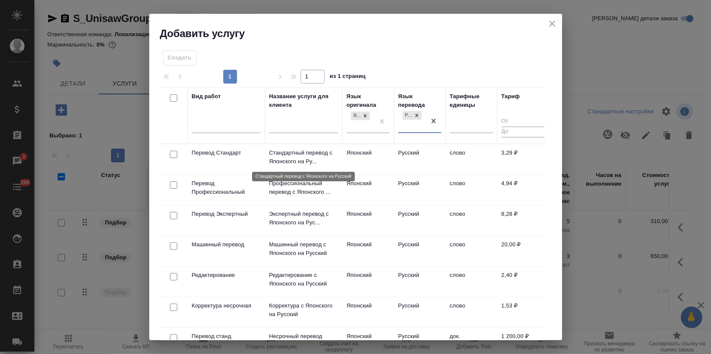
click at [318, 160] on p "Стандартный перевод с Японского на Ру..." at bounding box center [303, 156] width 69 height 17
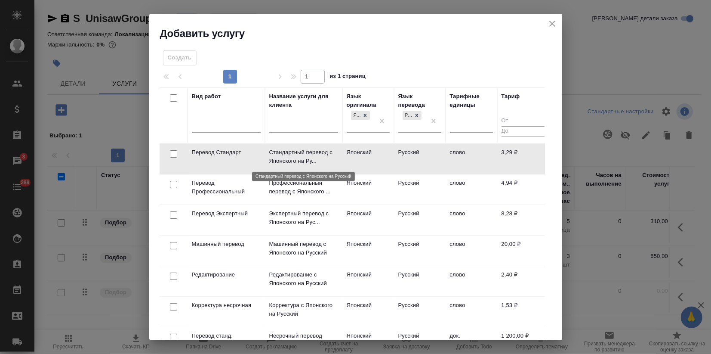
click at [318, 160] on p "Стандартный перевод с Японского на Ру..." at bounding box center [303, 156] width 69 height 17
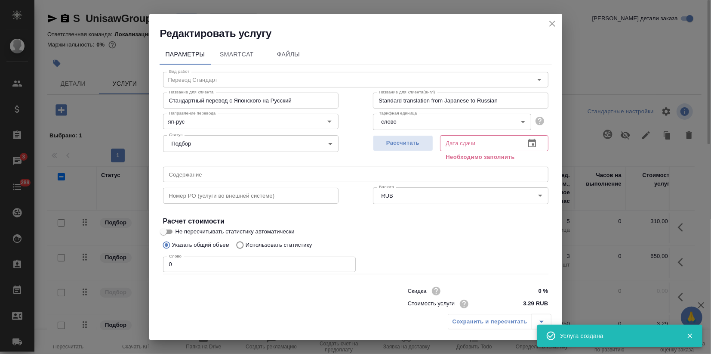
click at [552, 25] on icon "close" at bounding box center [552, 24] width 10 height 10
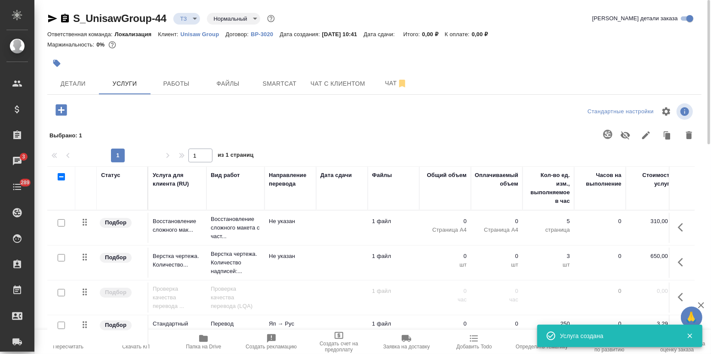
click at [57, 107] on icon "button" at bounding box center [61, 109] width 11 height 11
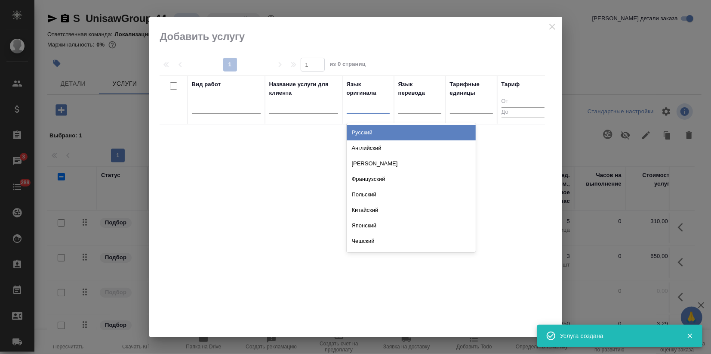
click at [358, 111] on div at bounding box center [368, 105] width 43 height 12
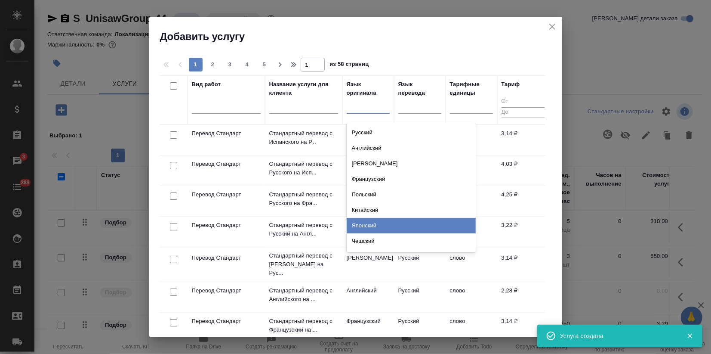
click at [372, 221] on div "Японский" at bounding box center [411, 225] width 129 height 15
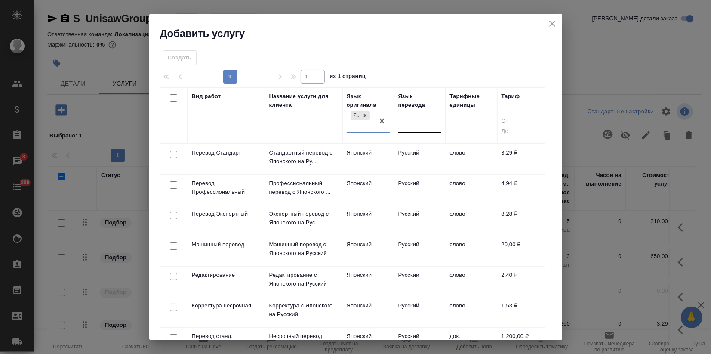
click at [418, 126] on div at bounding box center [419, 124] width 43 height 12
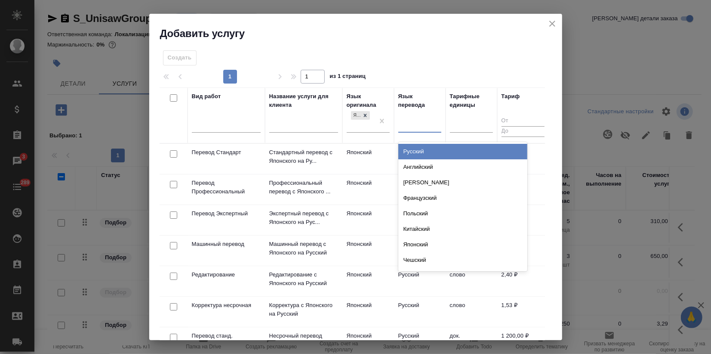
click at [413, 151] on div "Русский" at bounding box center [462, 151] width 129 height 15
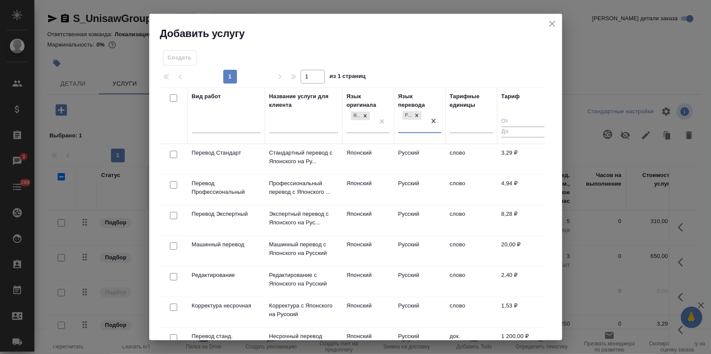
click at [250, 202] on td "Перевод Профессиональный" at bounding box center [226, 190] width 77 height 30
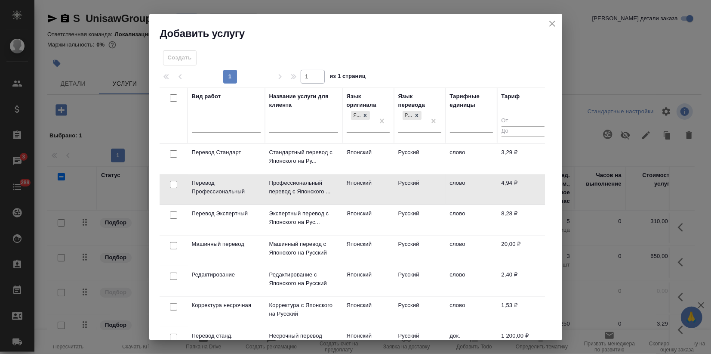
click at [250, 202] on td "Перевод Профессиональный" at bounding box center [226, 189] width 77 height 30
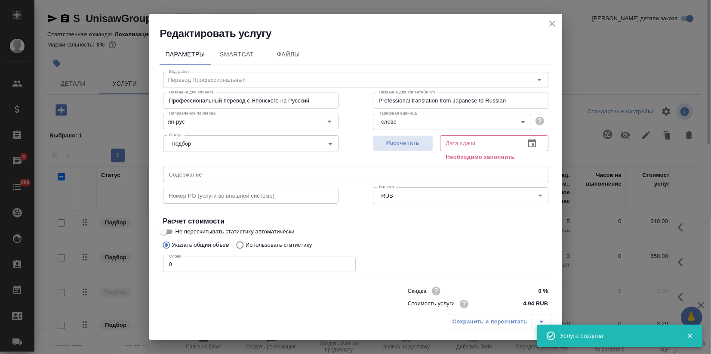
click at [555, 24] on icon "close" at bounding box center [552, 24] width 10 height 10
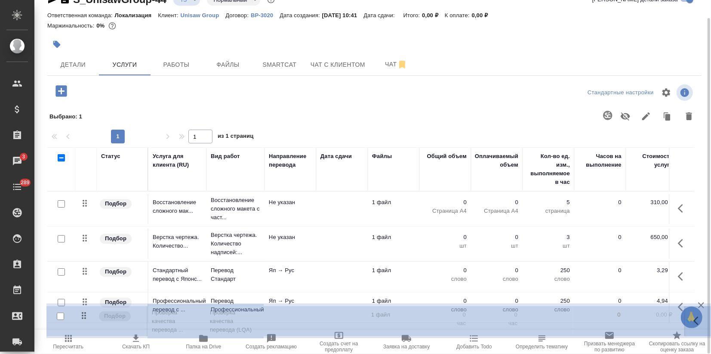
scroll to position [32, 0]
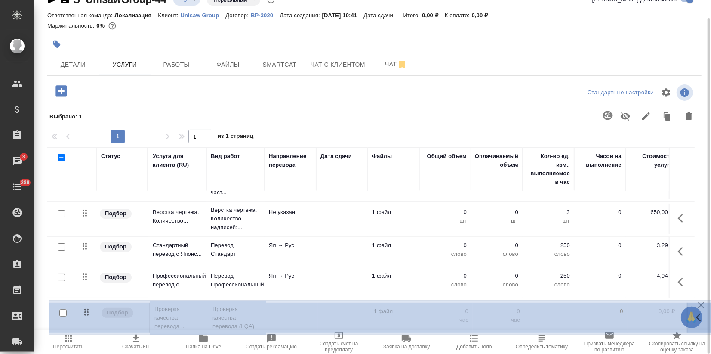
drag, startPoint x: 88, startPoint y: 276, endPoint x: 89, endPoint y: 306, distance: 29.7
click at [90, 305] on table "Статус Услуга для клиента (RU) Вид работ Направление перевода Дата сдачи Файлы …" at bounding box center [452, 227] width 811 height 210
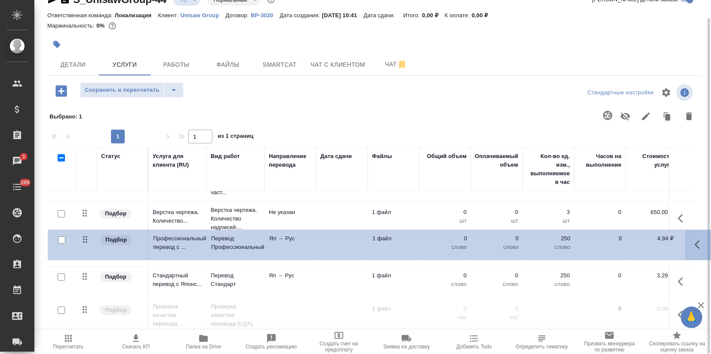
drag, startPoint x: 86, startPoint y: 269, endPoint x: 78, endPoint y: 256, distance: 16.0
click at [86, 234] on table "Статус Услуга для клиента (RU) Вид работ Направление перевода Дата сдачи Файлы …" at bounding box center [452, 227] width 811 height 210
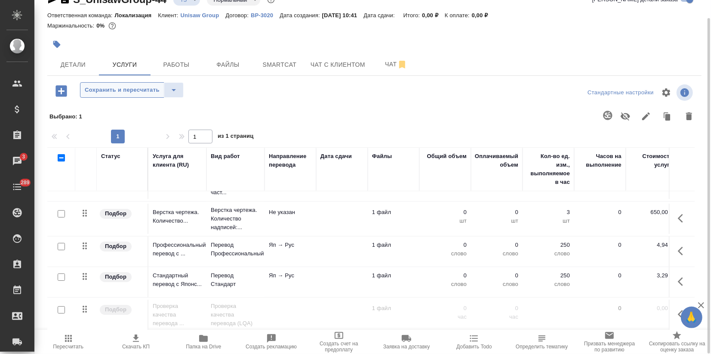
click at [147, 93] on span "Сохранить и пересчитать" at bounding box center [122, 90] width 75 height 10
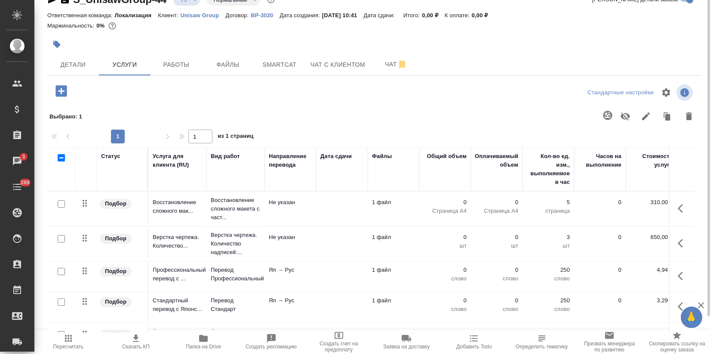
scroll to position [0, 0]
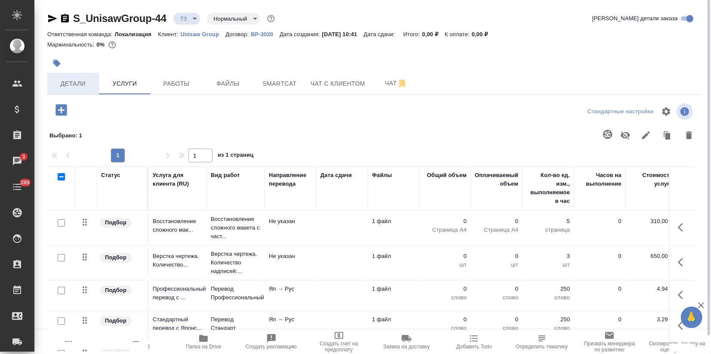
click at [82, 77] on button "Детали" at bounding box center [73, 84] width 52 height 22
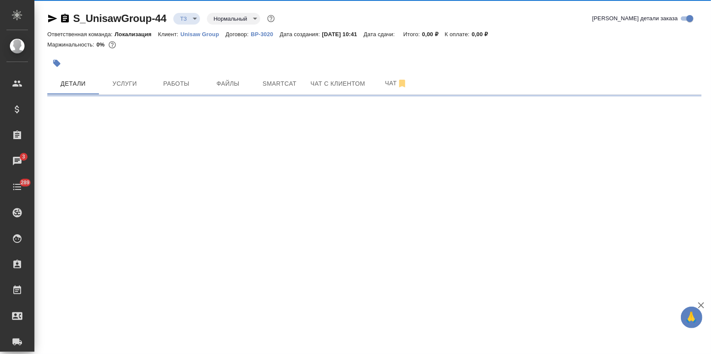
select select "RU"
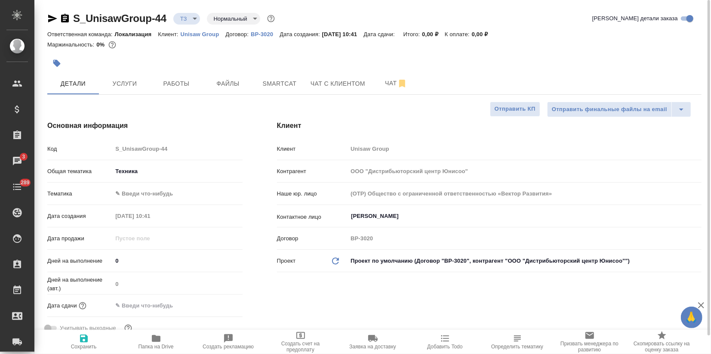
type textarea "x"
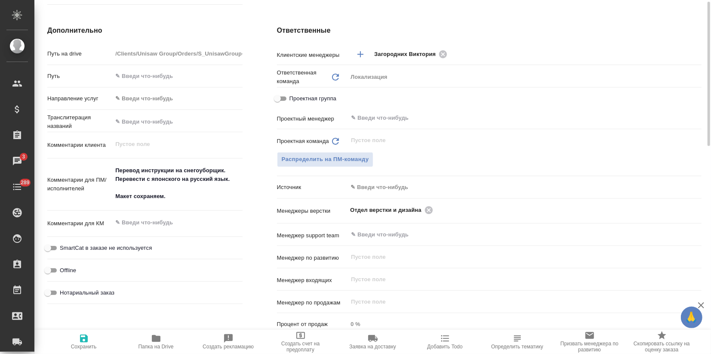
scroll to position [48, 0]
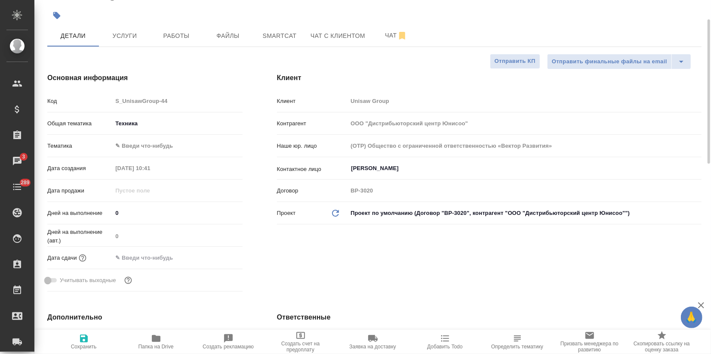
type textarea "x"
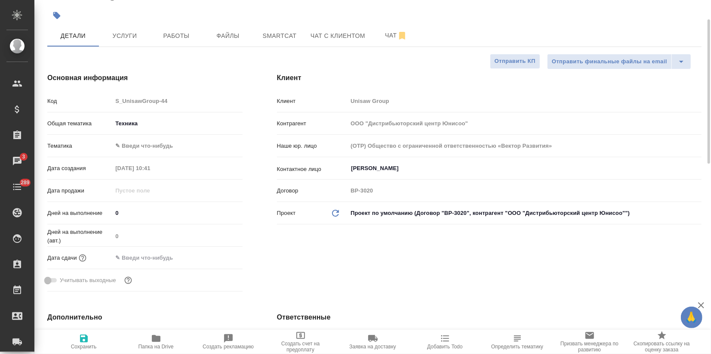
type textarea "x"
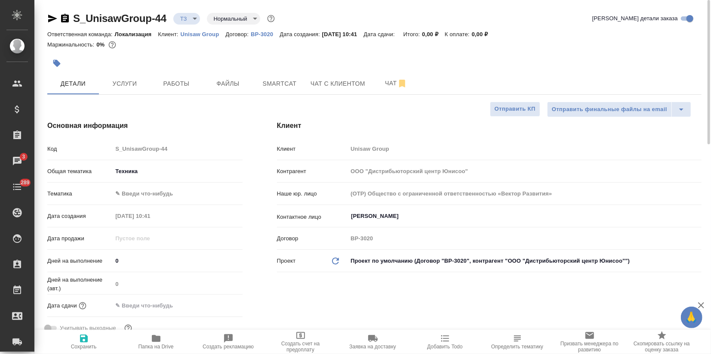
type textarea "x"
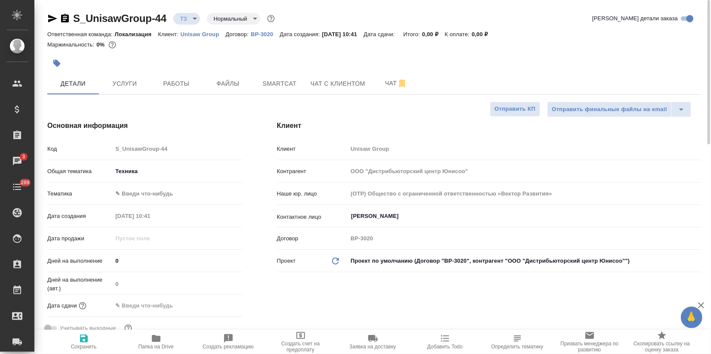
type textarea "x"
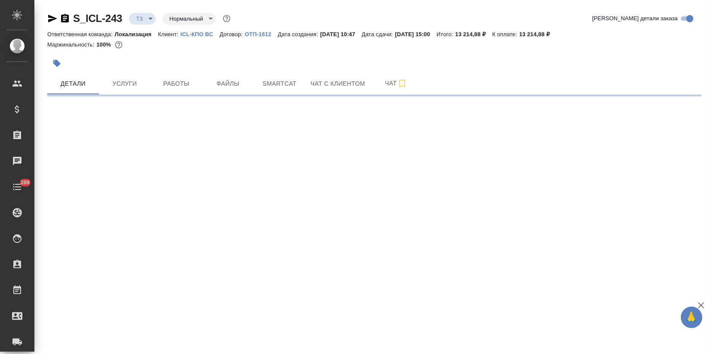
select select "RU"
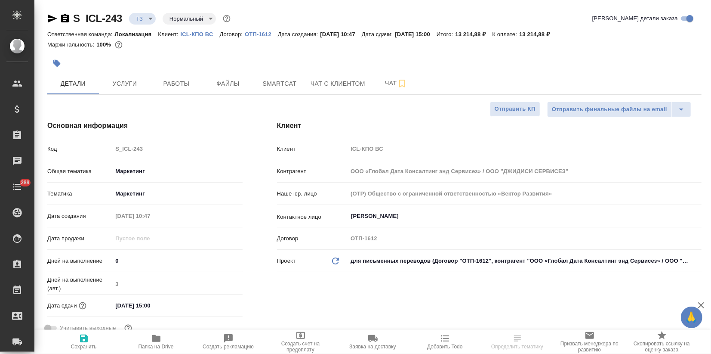
type textarea "x"
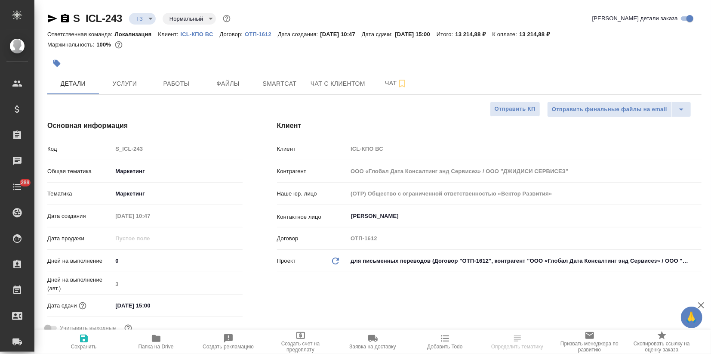
type textarea "x"
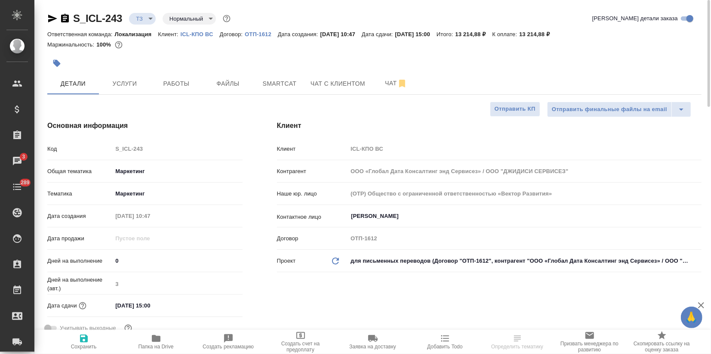
type textarea "x"
select select "RU"
type textarea "x"
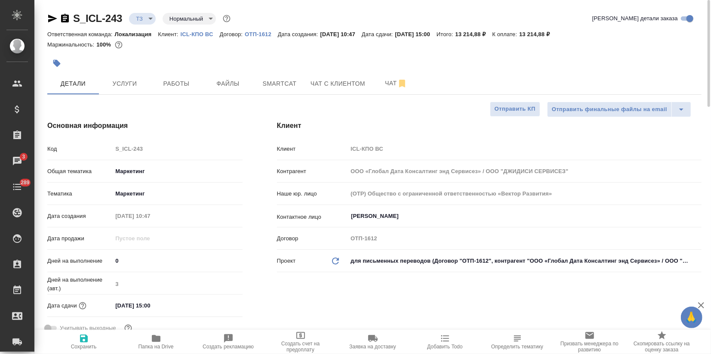
type textarea "x"
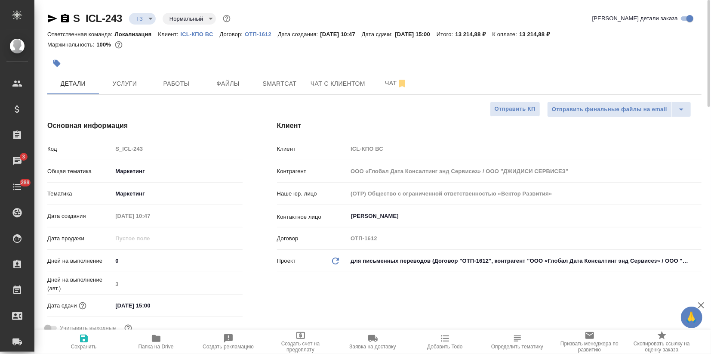
type textarea "x"
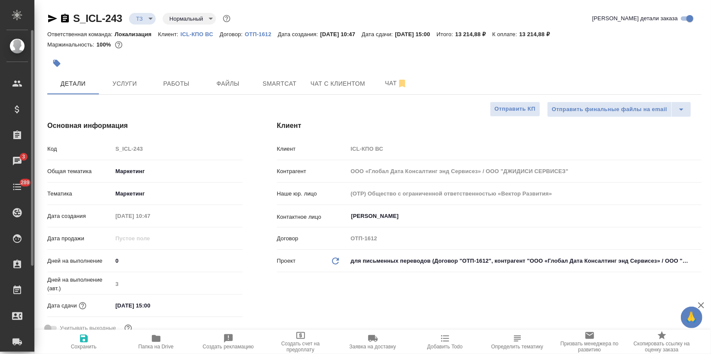
type textarea "x"
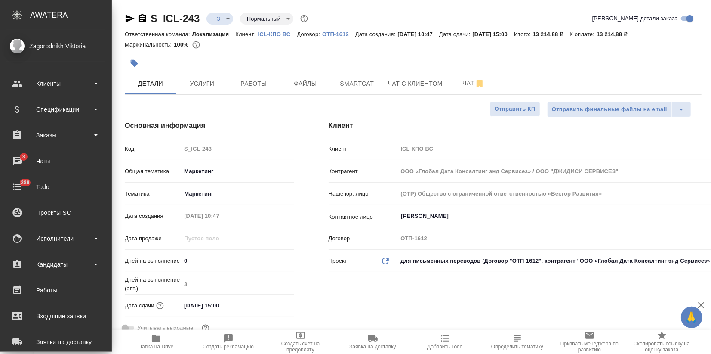
type textarea "x"
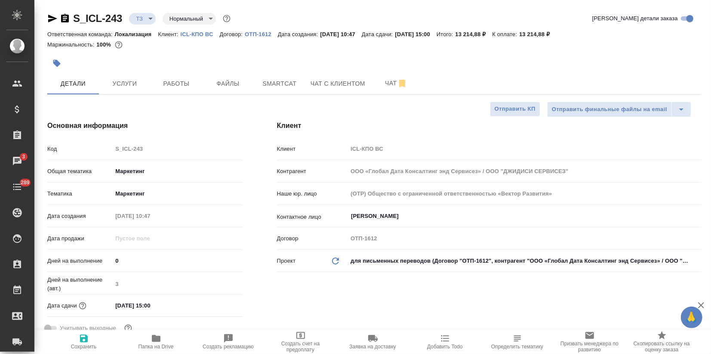
type textarea "x"
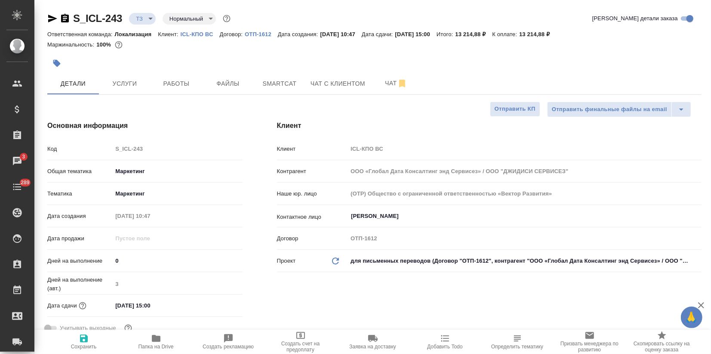
type textarea "x"
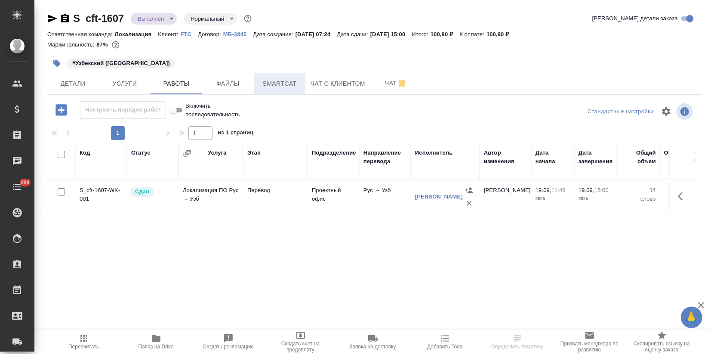
click at [285, 89] on button "Smartcat" at bounding box center [280, 84] width 52 height 22
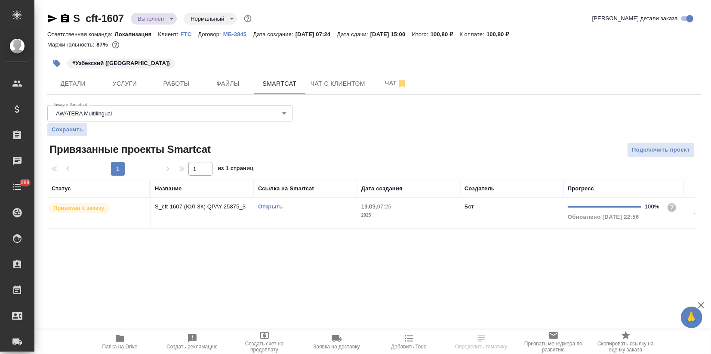
click at [265, 206] on link "Открыть" at bounding box center [270, 206] width 25 height 6
click at [167, 19] on body "🙏 .cls-1 fill:#fff; AWATERA Zagorodnikh Viktoria Клиенты Спецификации Заказы 3 …" at bounding box center [355, 177] width 711 height 354
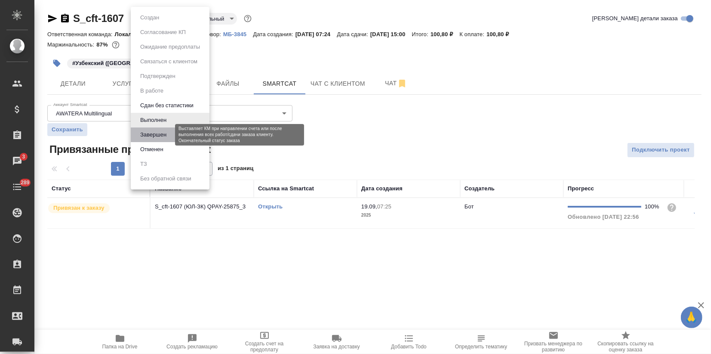
click at [155, 136] on button "Завершен" at bounding box center [153, 134] width 31 height 9
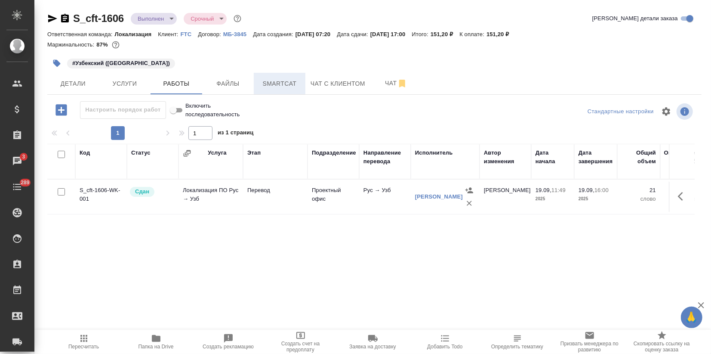
click at [282, 77] on button "Smartcat" at bounding box center [280, 84] width 52 height 22
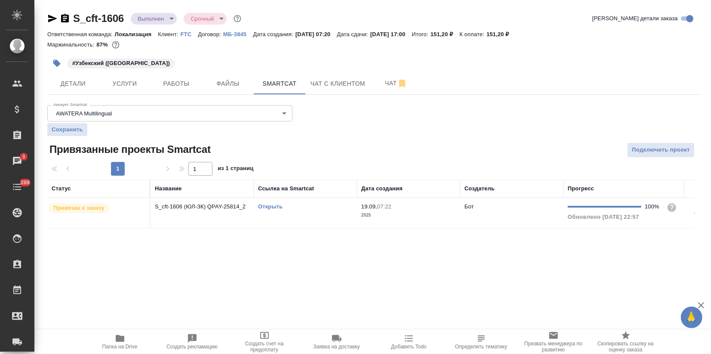
click at [274, 205] on link "Открыть" at bounding box center [270, 206] width 25 height 6
click at [148, 16] on body "🙏 .cls-1 fill:#fff; AWATERA Zagorodnikh [PERSON_NAME] Спецификации Заказы 3 Чат…" at bounding box center [355, 177] width 711 height 354
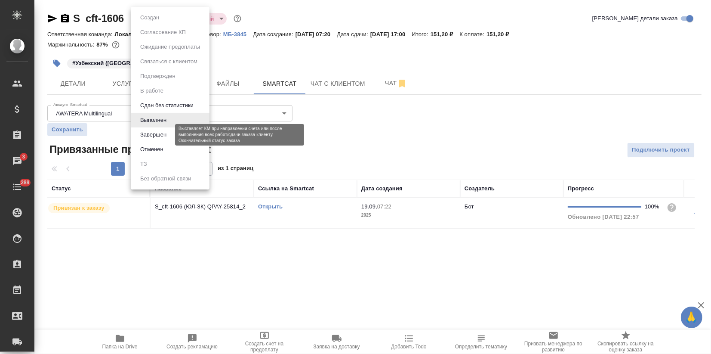
click at [151, 133] on button "Завершен" at bounding box center [153, 134] width 31 height 9
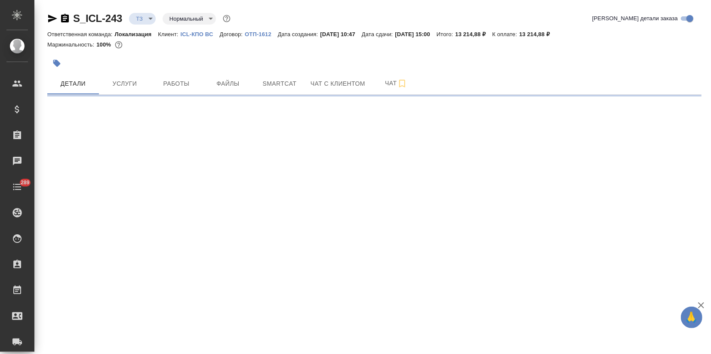
select select "RU"
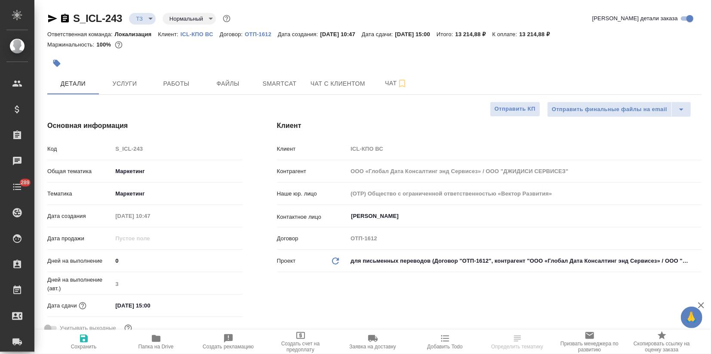
type textarea "x"
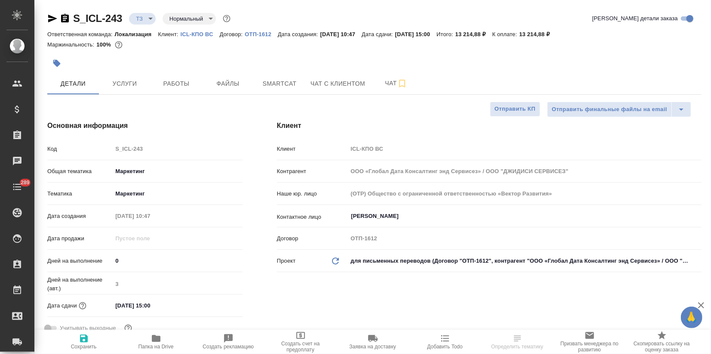
type textarea "x"
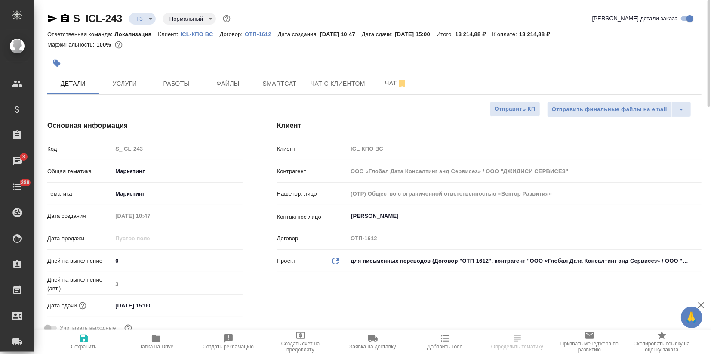
type textarea "x"
select select "RU"
type textarea "x"
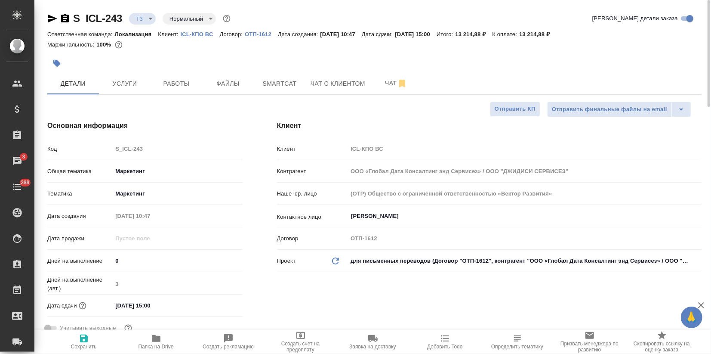
type textarea "x"
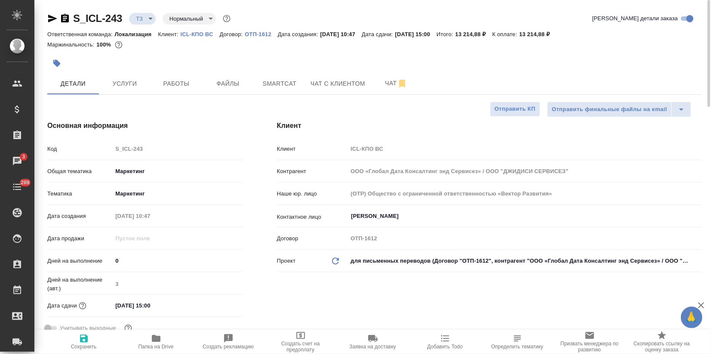
type textarea "x"
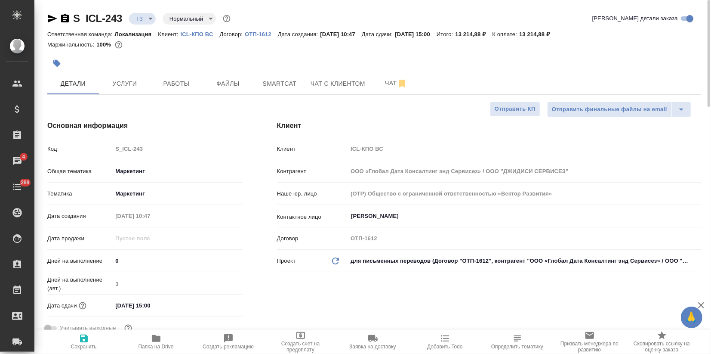
type textarea "x"
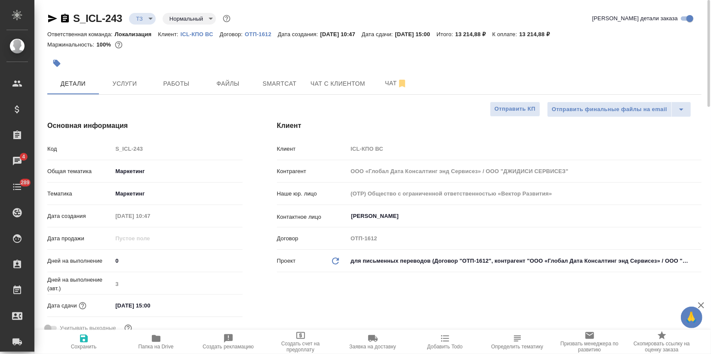
type textarea "x"
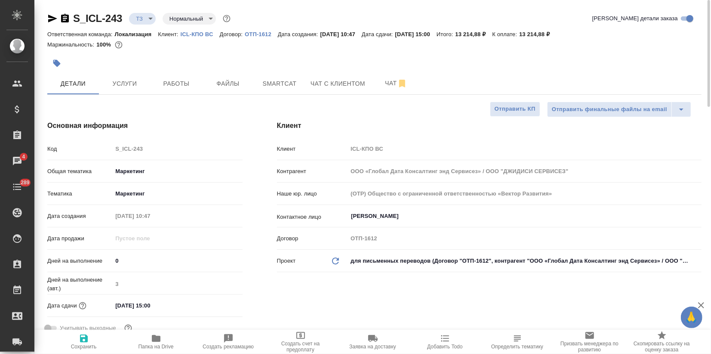
type textarea "x"
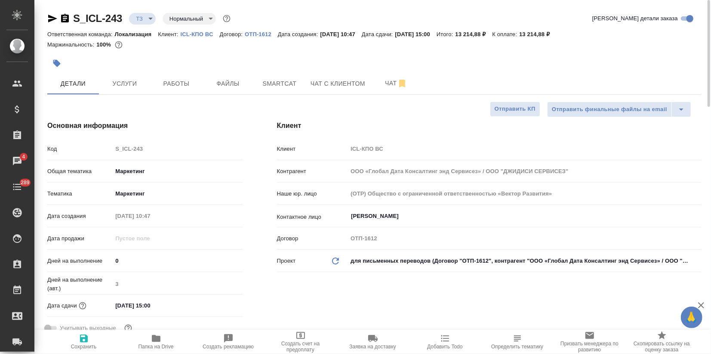
type textarea "x"
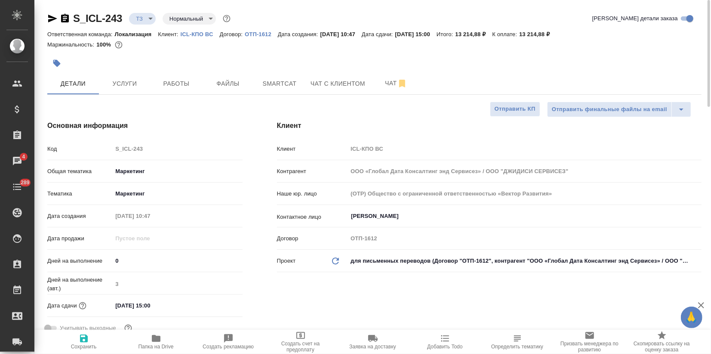
type textarea "x"
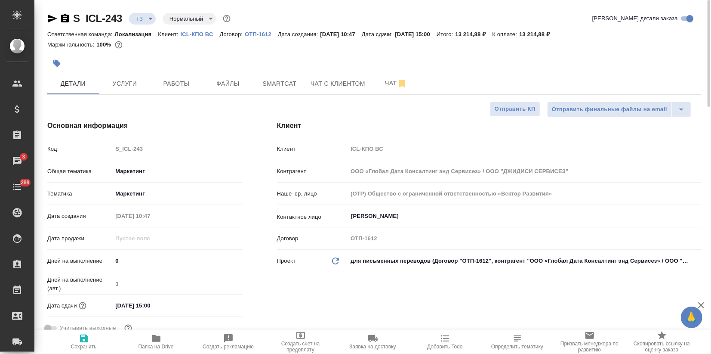
type textarea "x"
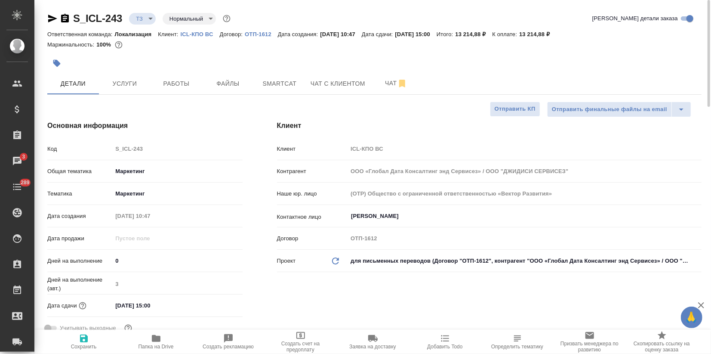
type textarea "x"
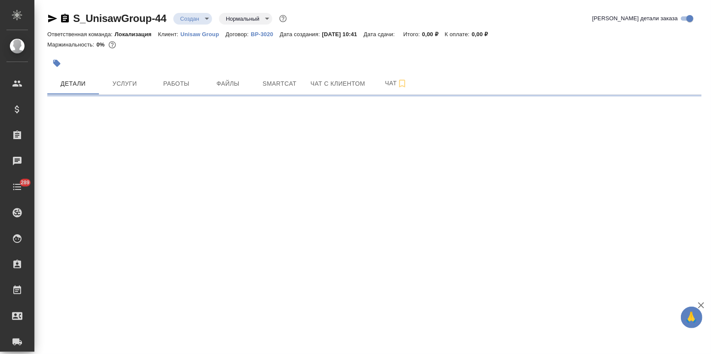
select select "RU"
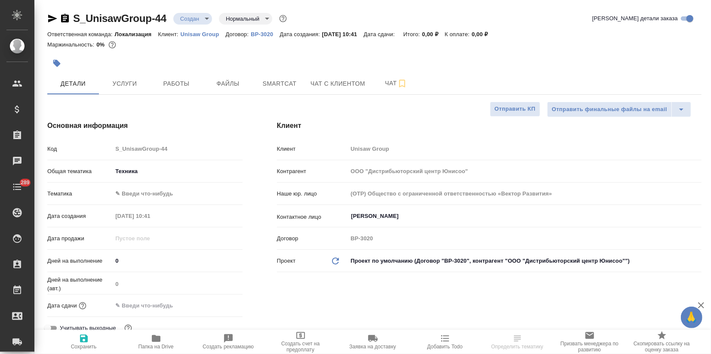
type textarea "x"
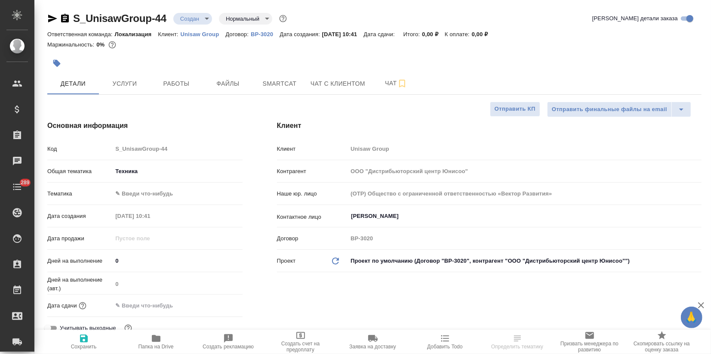
type textarea "x"
select select "RU"
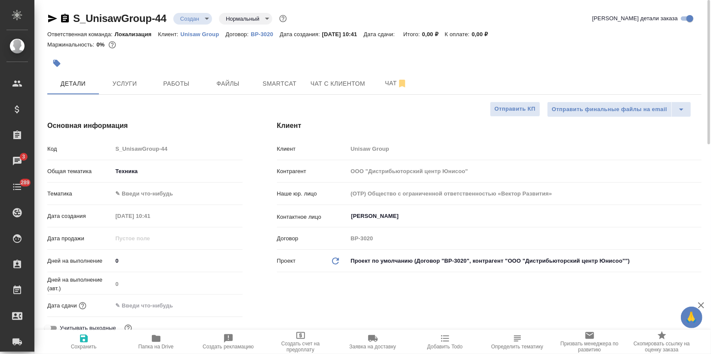
type textarea "x"
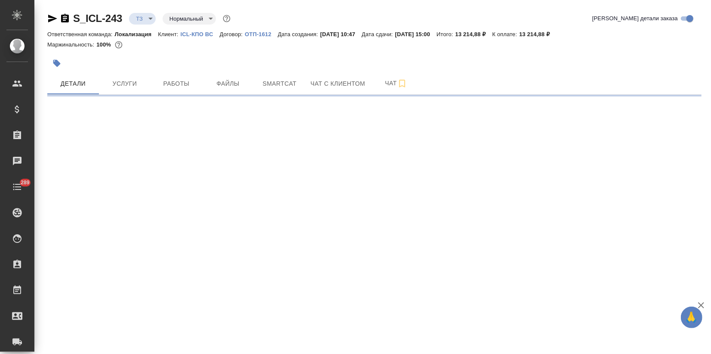
select select "RU"
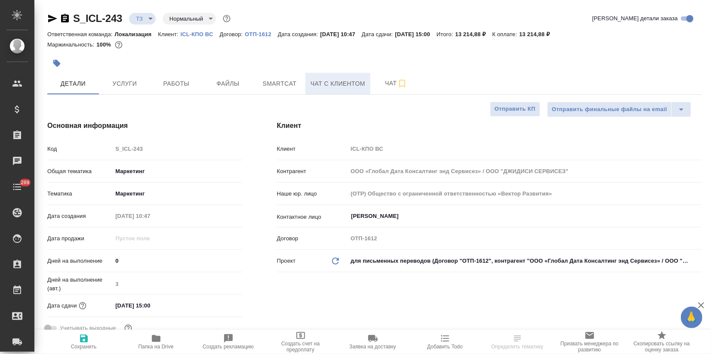
type textarea "x"
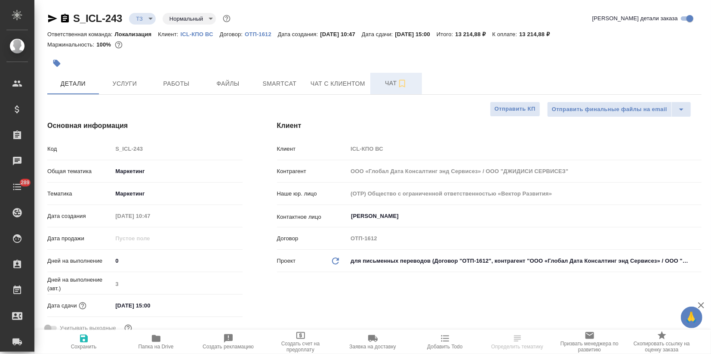
type textarea "x"
click at [371, 83] on button "Чат" at bounding box center [396, 84] width 52 height 22
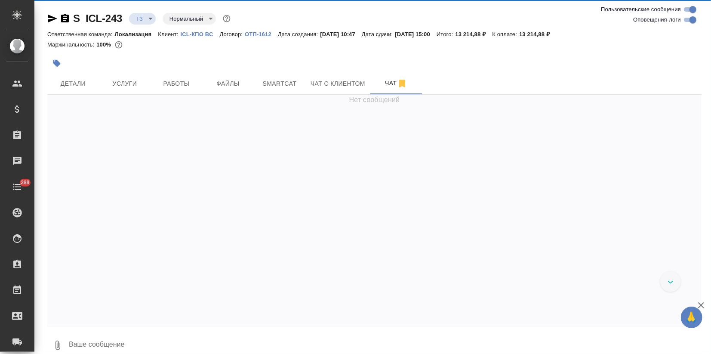
scroll to position [89, 0]
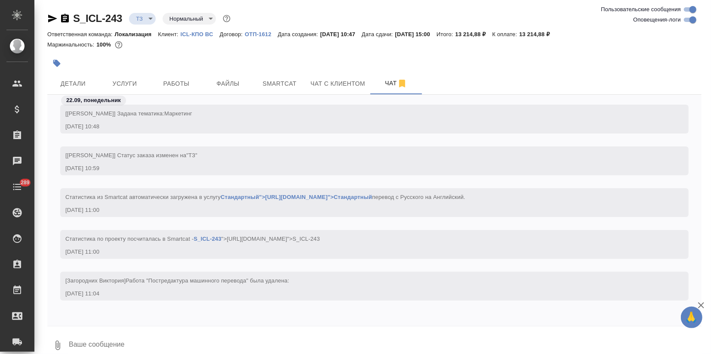
click at [686, 22] on input "Оповещения-логи" at bounding box center [693, 20] width 31 height 10
checkbox input "false"
click at [74, 81] on span "Детали" at bounding box center [72, 83] width 41 height 11
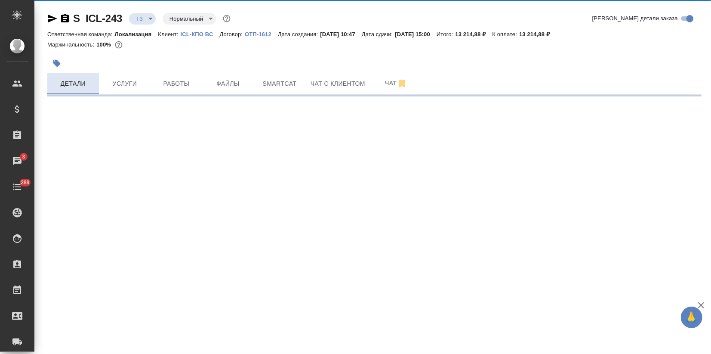
select select "RU"
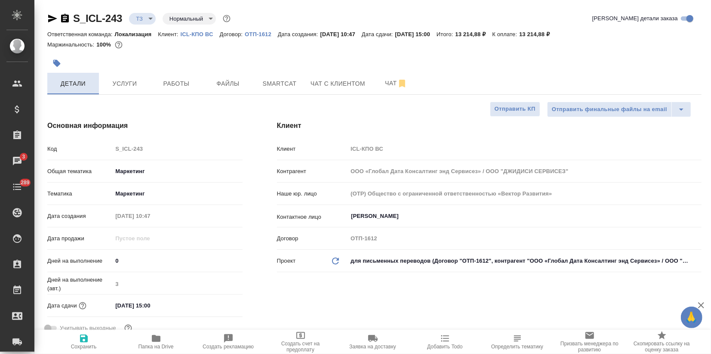
type textarea "x"
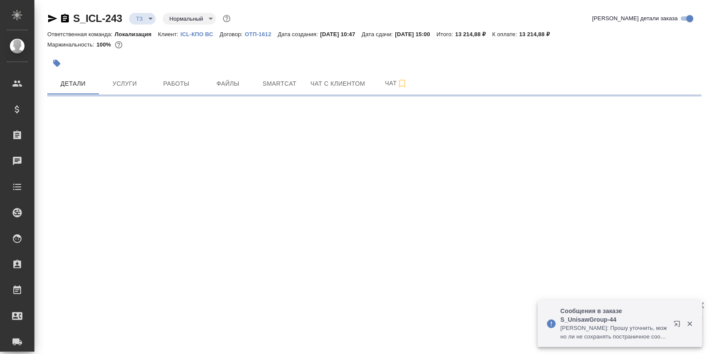
select select "RU"
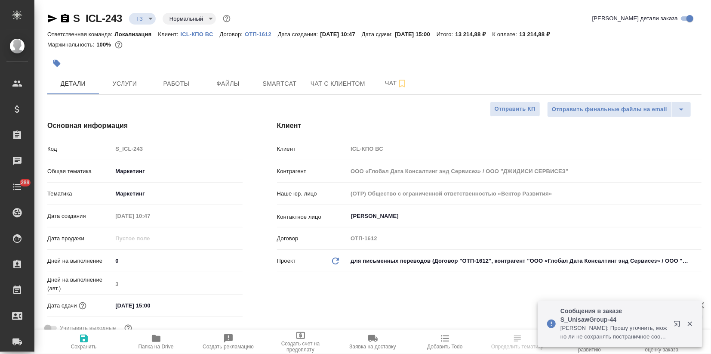
type textarea "x"
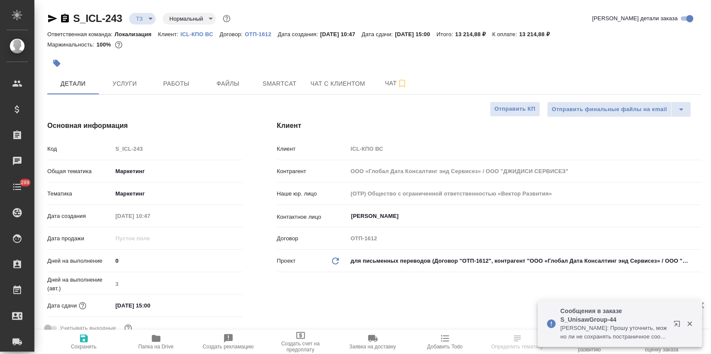
type textarea "x"
click at [629, 336] on p "Малофеева Екатерина: Прошу уточнить, можно ли не сохранять постраничное соответ…" at bounding box center [615, 332] width 108 height 17
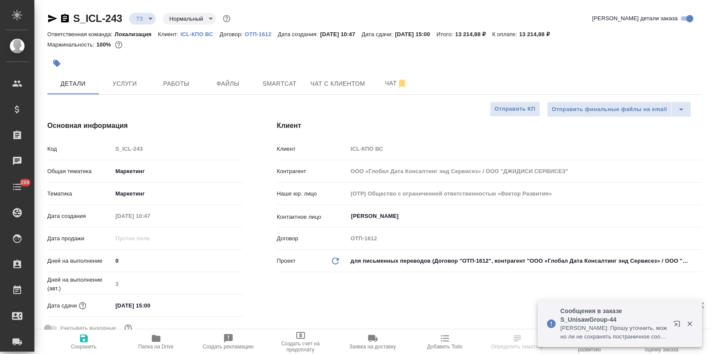
click at [608, 325] on p "Малофеева Екатерина: Прошу уточнить, можно ли не сохранять постраничное соответ…" at bounding box center [615, 332] width 108 height 17
click at [677, 321] on icon "button" at bounding box center [677, 324] width 6 height 6
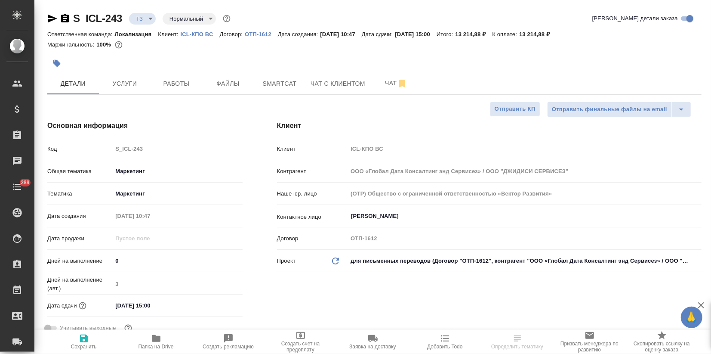
type textarea "x"
select select "RU"
type textarea "x"
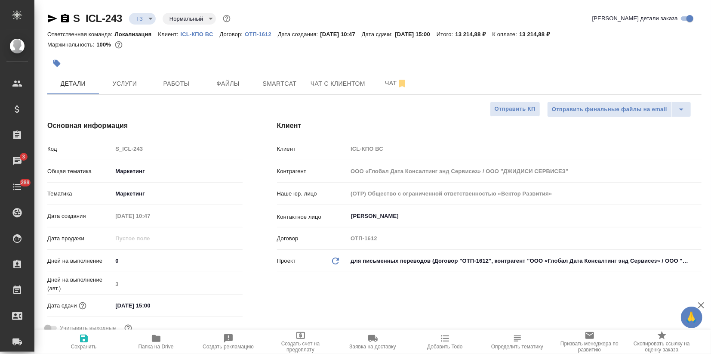
type textarea "x"
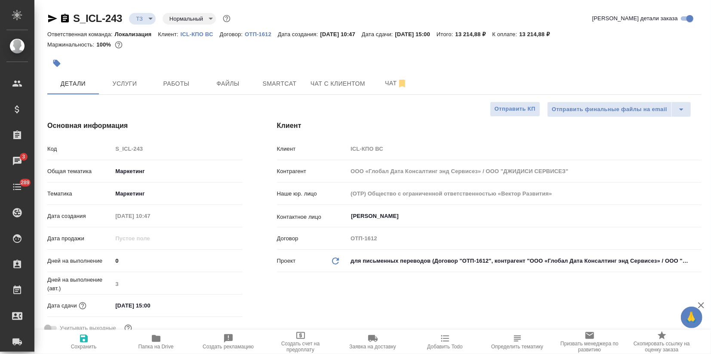
type textarea "x"
click at [121, 89] on button "Услуги" at bounding box center [125, 84] width 52 height 22
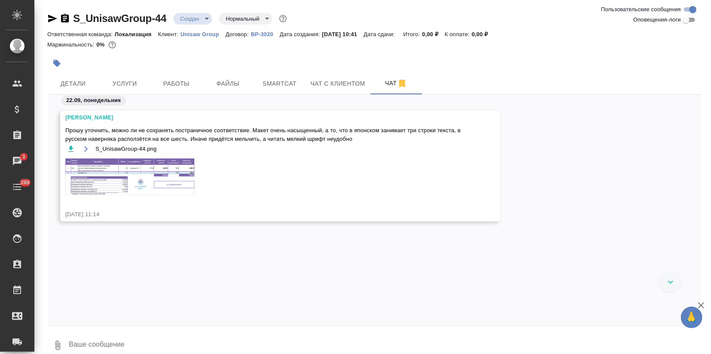
click at [122, 182] on img at bounding box center [129, 176] width 129 height 37
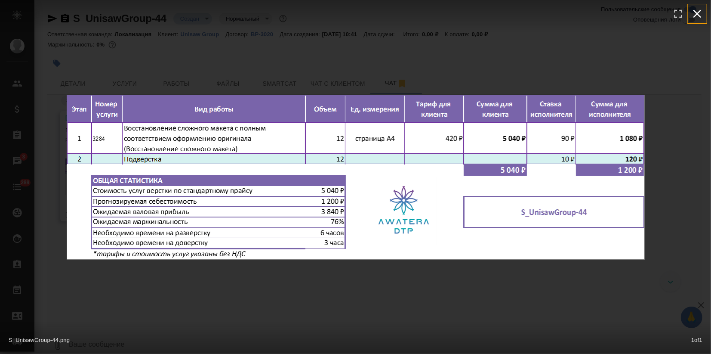
click at [694, 14] on icon "button" at bounding box center [698, 14] width 14 height 14
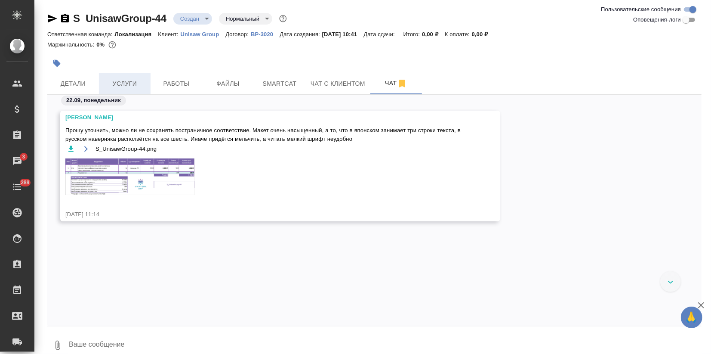
click at [117, 74] on button "Услуги" at bounding box center [125, 84] width 52 height 22
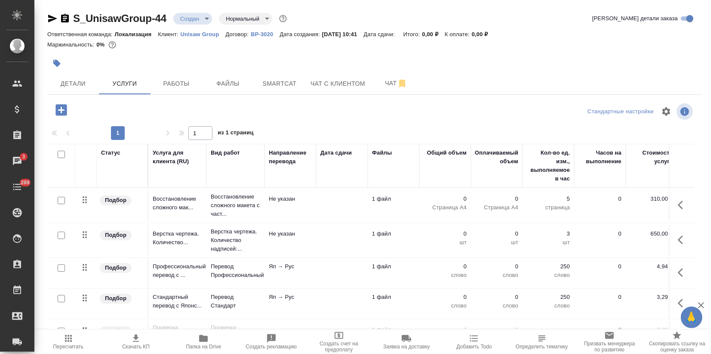
click at [59, 198] on input "checkbox" at bounding box center [61, 200] width 7 height 7
checkbox input "true"
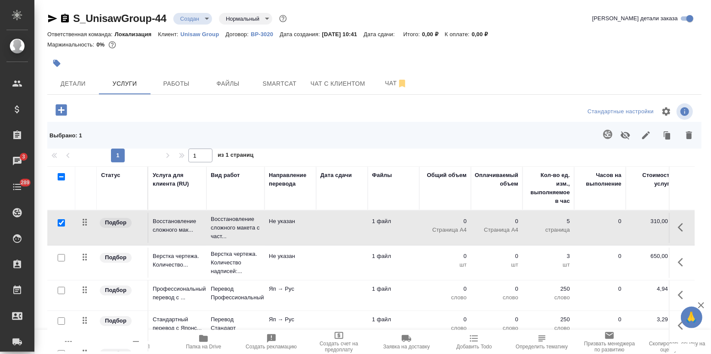
drag, startPoint x: 59, startPoint y: 257, endPoint x: 96, endPoint y: 256, distance: 37.0
click at [61, 257] on input "checkbox" at bounding box center [61, 257] width 7 height 7
checkbox input "true"
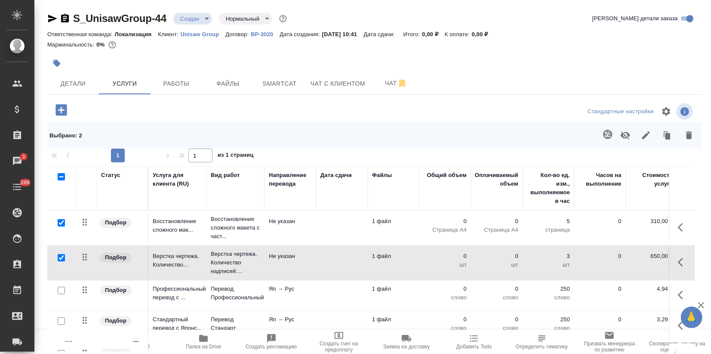
click at [691, 140] on button "button" at bounding box center [689, 135] width 21 height 22
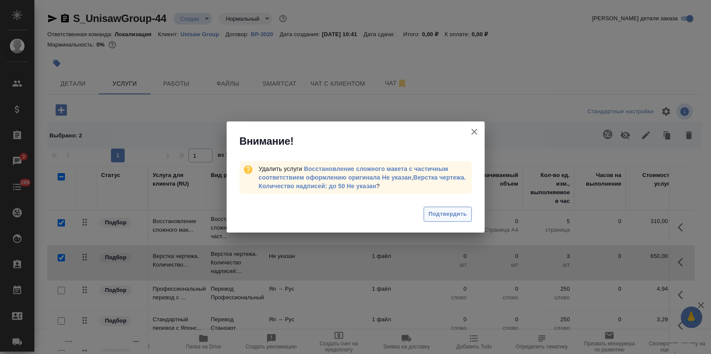
click at [460, 211] on div "Подтвердить" at bounding box center [356, 215] width 258 height 34
click at [427, 211] on button "Подтвердить" at bounding box center [448, 214] width 48 height 15
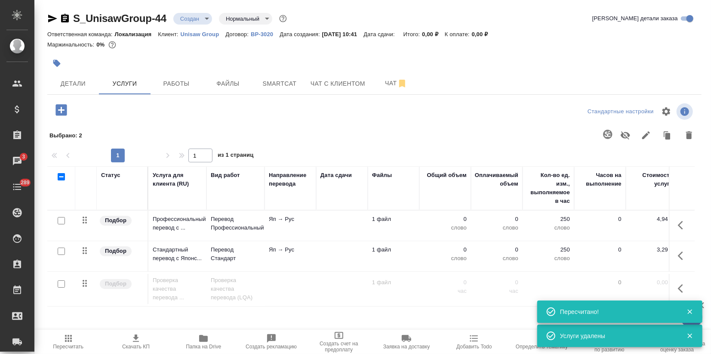
click at [62, 111] on icon "button" at bounding box center [61, 109] width 11 height 11
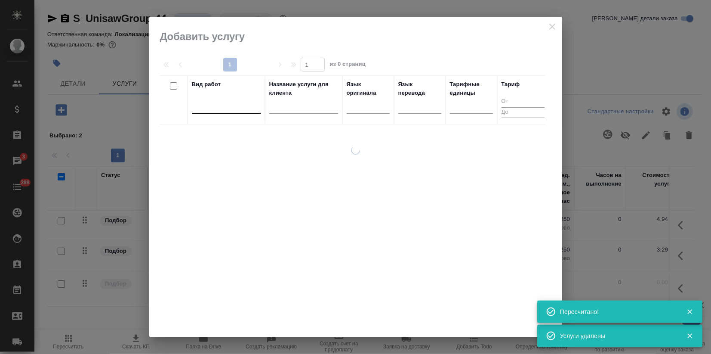
click at [218, 107] on div at bounding box center [226, 105] width 69 height 12
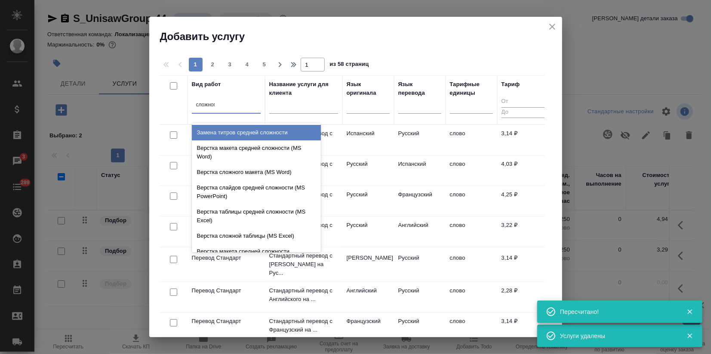
type input "сложного"
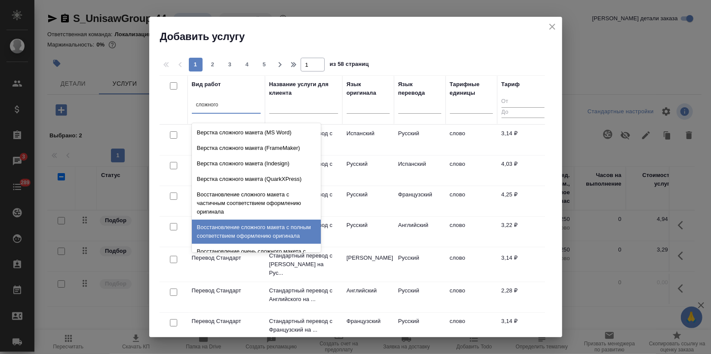
click at [265, 228] on div "Восстановление сложного макета с полным соответствием оформлению оригинала" at bounding box center [256, 231] width 129 height 24
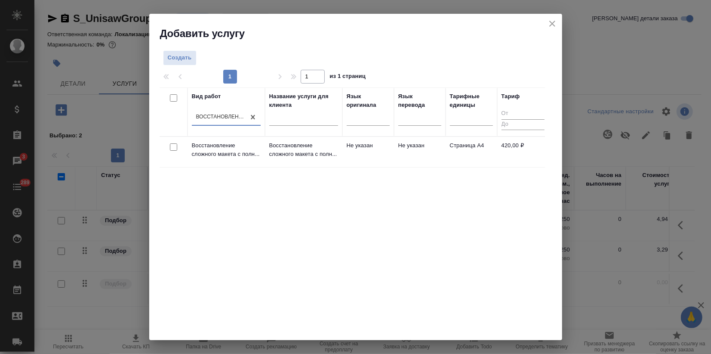
click at [315, 251] on div "Вид работ option Восстановление сложного макета с полным соответствием оформлен…" at bounding box center [353, 216] width 386 height 258
click at [279, 152] on p "Восстановление сложного макета с полн..." at bounding box center [303, 149] width 69 height 17
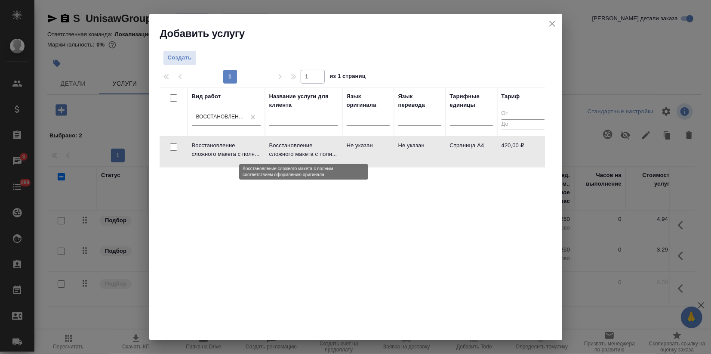
click at [279, 152] on p "Восстановление сложного макета с полн..." at bounding box center [303, 149] width 69 height 17
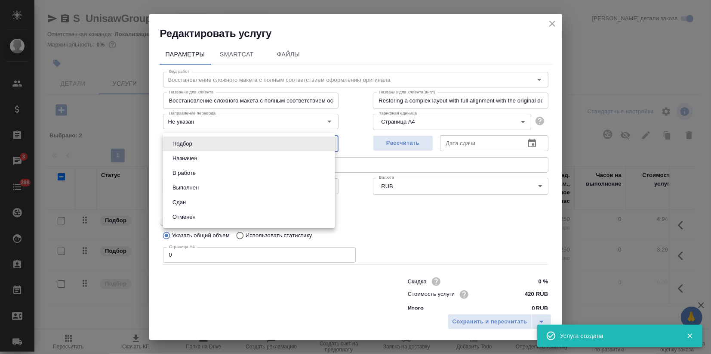
click at [240, 145] on body "🙏 .cls-1 fill:#fff; AWATERA Zagorodnikh [PERSON_NAME] Спецификации Заказы 3 Чат…" at bounding box center [355, 177] width 711 height 354
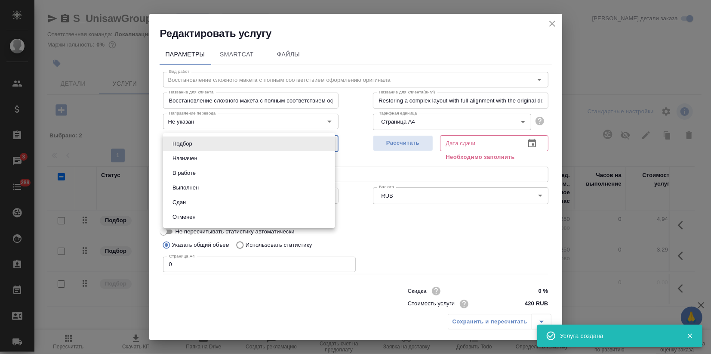
click at [240, 145] on li "Подбор" at bounding box center [249, 143] width 172 height 15
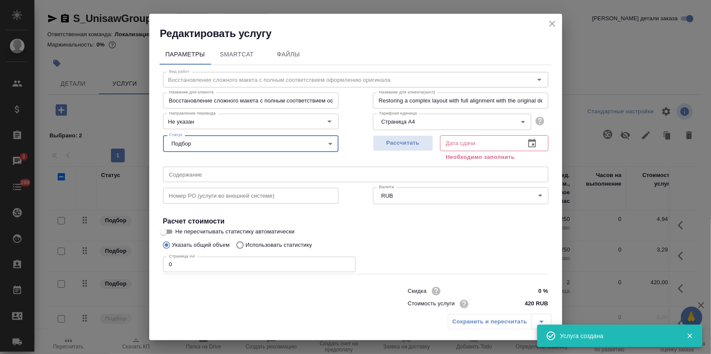
click at [551, 21] on icon "close" at bounding box center [552, 24] width 10 height 10
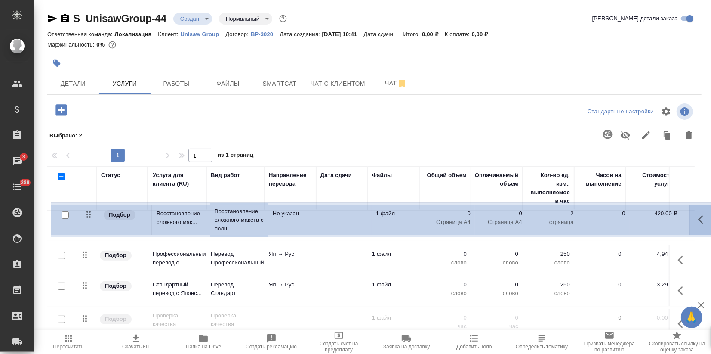
drag, startPoint x: 86, startPoint y: 286, endPoint x: 88, endPoint y: 209, distance: 76.6
click at [88, 209] on table "Статус Услуга для клиента (RU) Вид работ Направление перевода Дата сдачи Файлы …" at bounding box center [452, 253] width 811 height 175
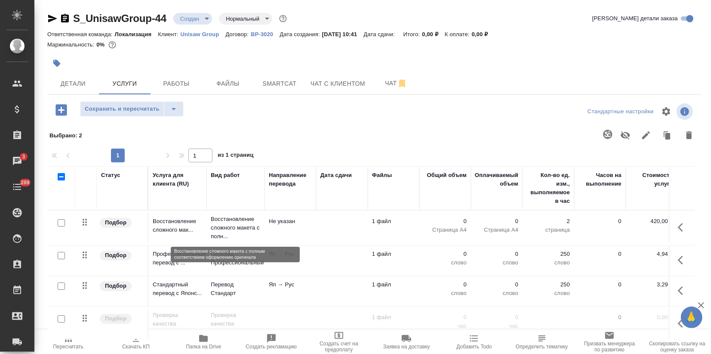
click at [241, 219] on p "Восстановление сложного макета с полн..." at bounding box center [235, 228] width 49 height 26
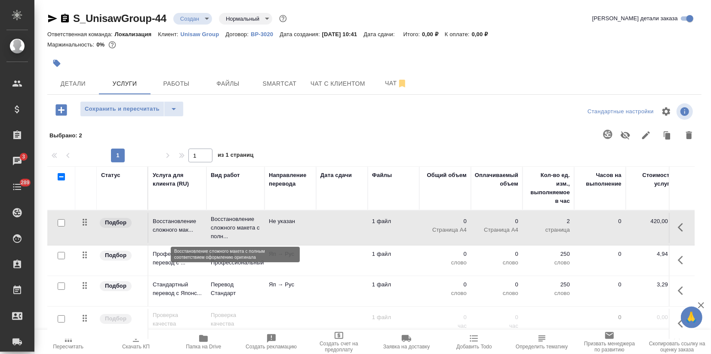
click at [241, 219] on p "Восстановление сложного макета с полн..." at bounding box center [235, 228] width 49 height 26
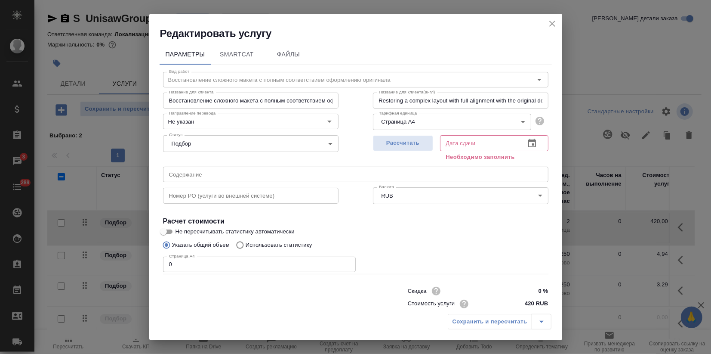
drag, startPoint x: 159, startPoint y: 264, endPoint x: 66, endPoint y: 262, distance: 93.0
click at [87, 258] on div "Редактировать услугу Параметры SmartCat Файлы Вид работ Восстановление сложного…" at bounding box center [355, 177] width 711 height 354
type input "12"
click at [396, 146] on span "Рассчитать" at bounding box center [403, 143] width 51 height 10
type input "[DATE] 17:16"
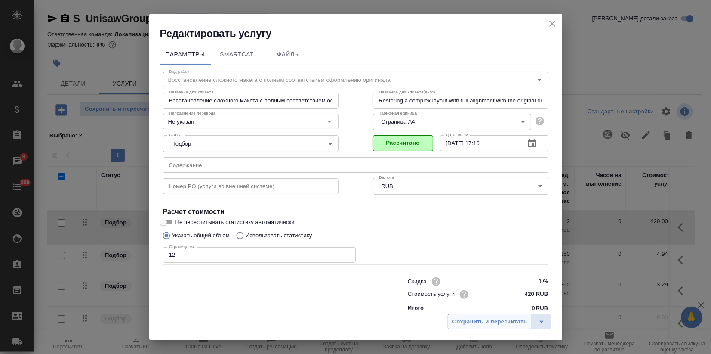
click at [485, 320] on span "Сохранить и пересчитать" at bounding box center [490, 322] width 75 height 10
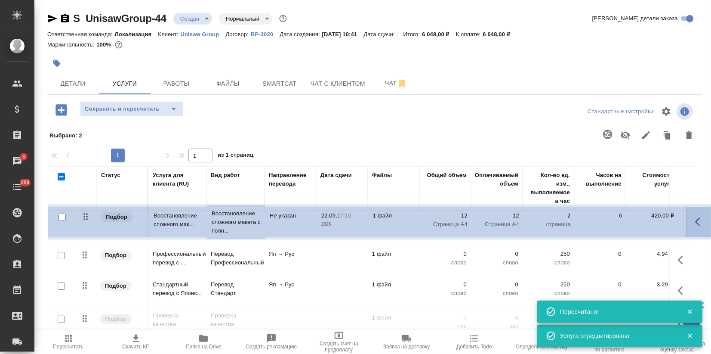
drag, startPoint x: 82, startPoint y: 282, endPoint x: 82, endPoint y: 213, distance: 69.3
click at [82, 213] on table "Статус Услуга для клиента (RU) Вид работ Направление перевода Дата сдачи Файлы …" at bounding box center [452, 253] width 811 height 175
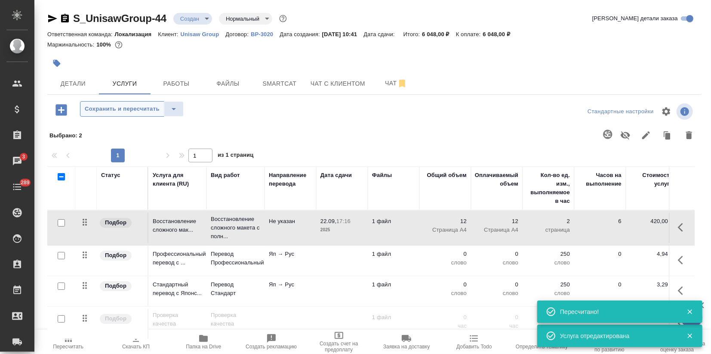
click at [112, 102] on button "Сохранить и пересчитать" at bounding box center [122, 108] width 84 height 15
click at [387, 85] on span "Чат" at bounding box center [396, 83] width 41 height 11
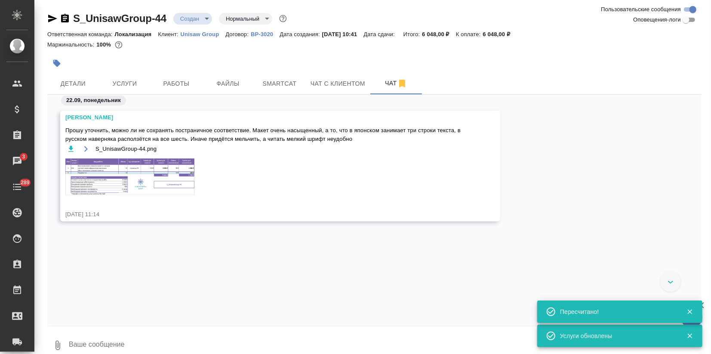
click at [99, 185] on img at bounding box center [129, 176] width 129 height 37
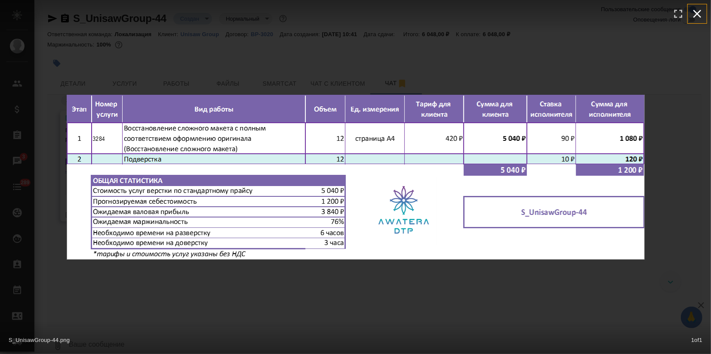
click at [695, 12] on icon "button" at bounding box center [698, 14] width 14 height 14
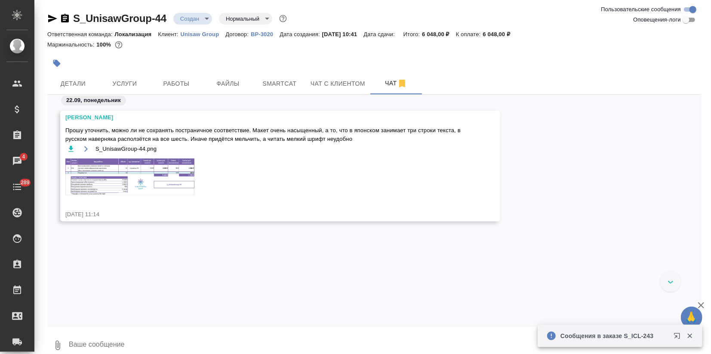
click at [596, 344] on div "Сообщения в заказе S_ICL-243" at bounding box center [607, 335] width 122 height 17
click at [680, 337] on icon "button" at bounding box center [677, 336] width 6 height 6
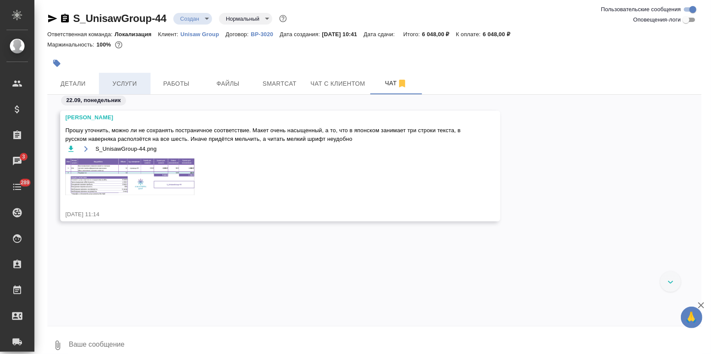
click at [129, 79] on span "Услуги" at bounding box center [124, 83] width 41 height 11
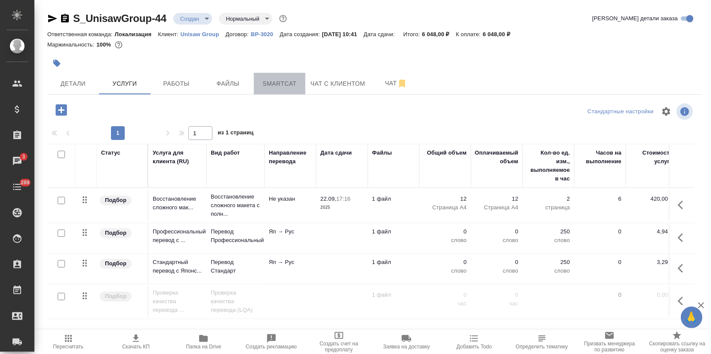
click at [287, 78] on span "Smartcat" at bounding box center [279, 83] width 41 height 11
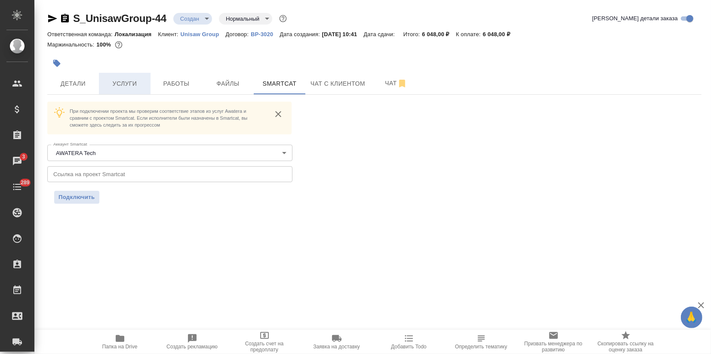
click at [114, 85] on span "Услуги" at bounding box center [124, 83] width 41 height 11
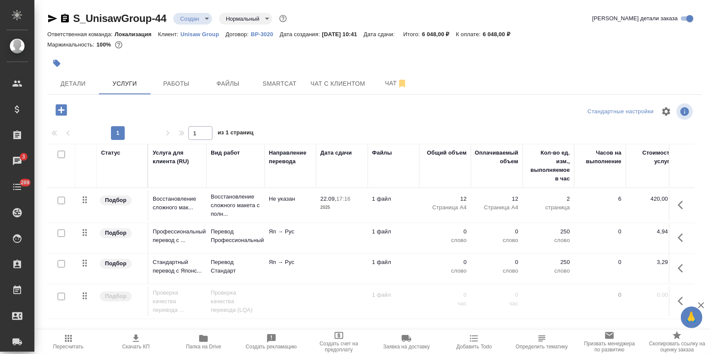
click at [59, 232] on input "checkbox" at bounding box center [61, 232] width 7 height 7
checkbox input "true"
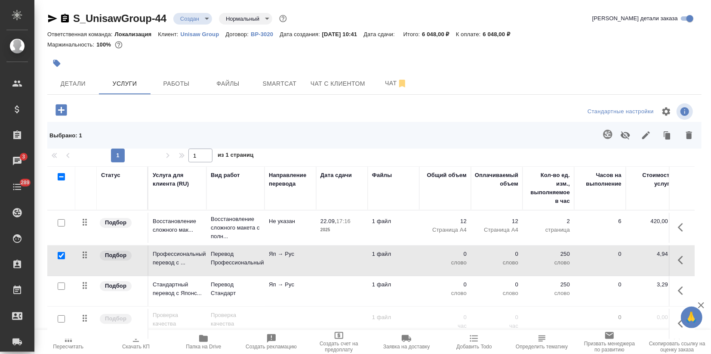
click at [603, 137] on icon "button" at bounding box center [608, 134] width 10 height 10
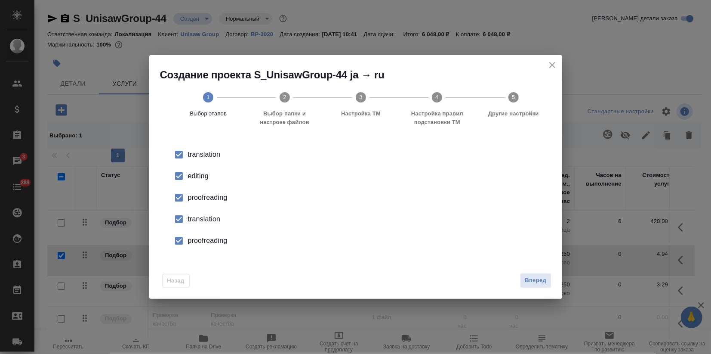
click at [193, 179] on div "editing" at bounding box center [365, 176] width 354 height 10
click at [188, 197] on div "proofreading" at bounding box center [365, 197] width 354 height 10
drag, startPoint x: 193, startPoint y: 179, endPoint x: 188, endPoint y: 224, distance: 44.5
click at [188, 224] on div "translation" at bounding box center [365, 219] width 354 height 10
click at [200, 239] on div "proofreading" at bounding box center [365, 240] width 354 height 10
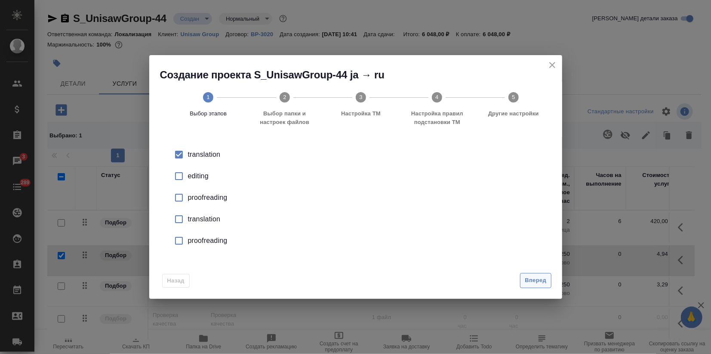
drag, startPoint x: 530, startPoint y: 284, endPoint x: 444, endPoint y: 301, distance: 88.0
click at [530, 284] on span "Вперед" at bounding box center [536, 280] width 22 height 10
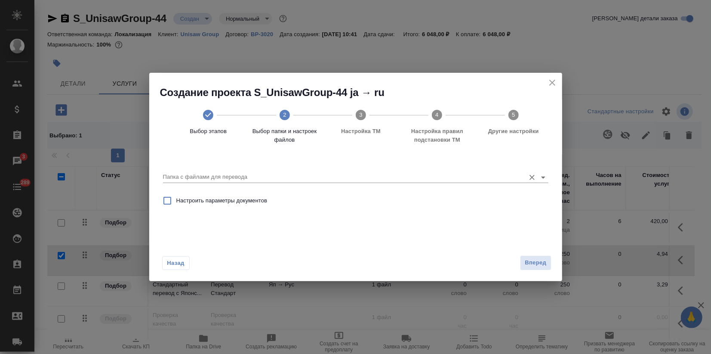
click at [298, 169] on div "Папка с файлами для перевода" at bounding box center [356, 174] width 386 height 18
click at [290, 176] on input "Папка с файлами для перевода" at bounding box center [342, 177] width 358 height 10
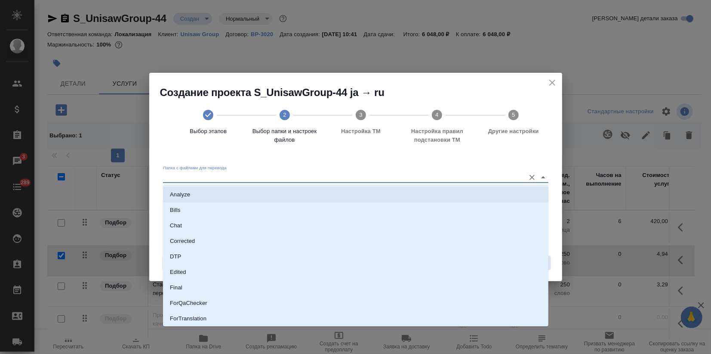
scroll to position [78, 0]
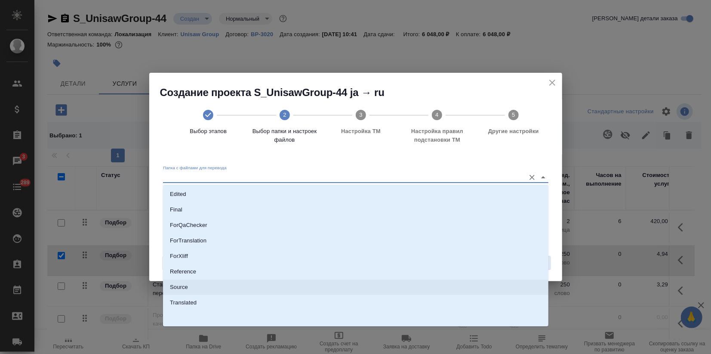
click at [189, 289] on li "Source" at bounding box center [356, 286] width 386 height 15
type input "Source"
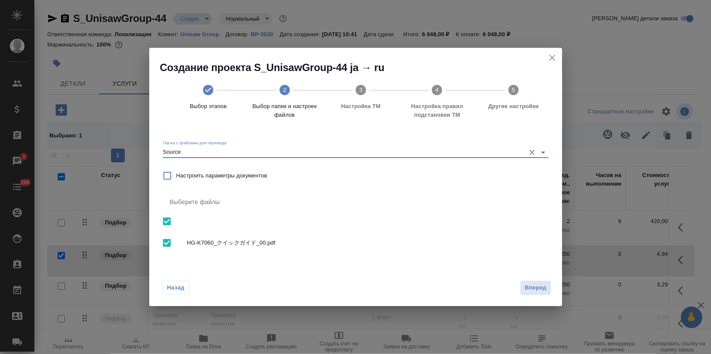
drag, startPoint x: 529, startPoint y: 287, endPoint x: 519, endPoint y: 289, distance: 10.1
click at [529, 287] on span "Вперед" at bounding box center [536, 288] width 22 height 10
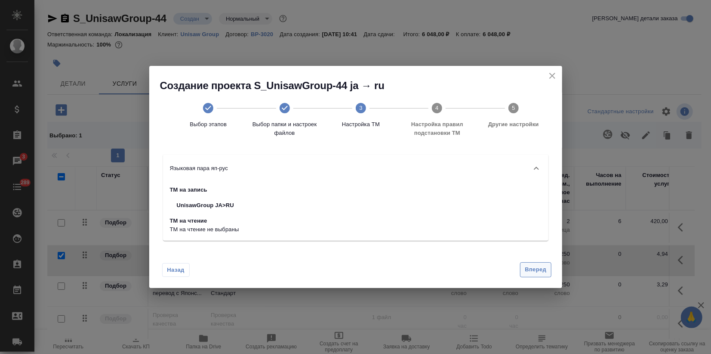
click at [531, 269] on span "Вперед" at bounding box center [536, 270] width 22 height 10
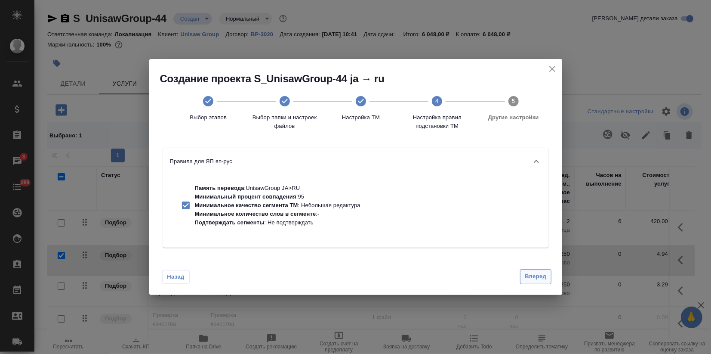
click at [535, 275] on span "Вперед" at bounding box center [536, 276] width 22 height 10
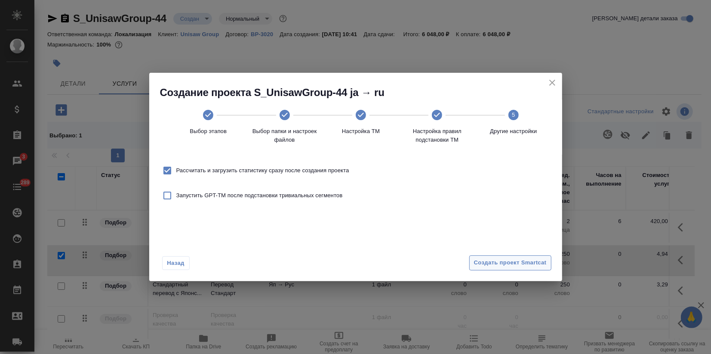
click at [536, 264] on span "Создать проект Smartcat" at bounding box center [510, 263] width 73 height 10
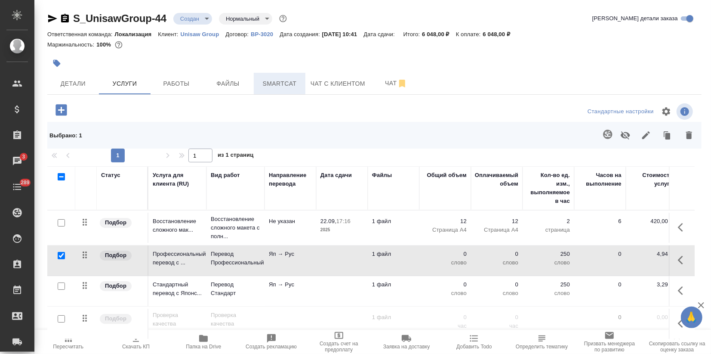
click at [285, 83] on span "Smartcat" at bounding box center [279, 83] width 41 height 11
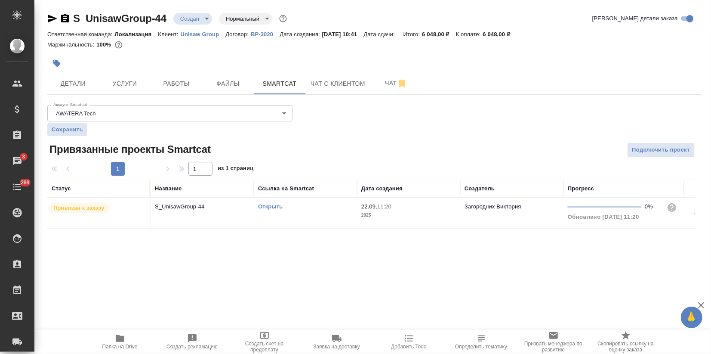
click at [268, 208] on link "Открыть" at bounding box center [270, 206] width 25 height 6
click at [383, 86] on span "Чат" at bounding box center [396, 83] width 41 height 11
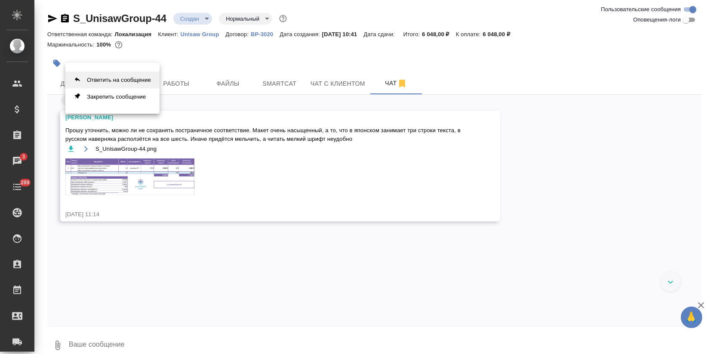
click at [127, 74] on button "Ответить на сообщение" at bounding box center [112, 79] width 94 height 17
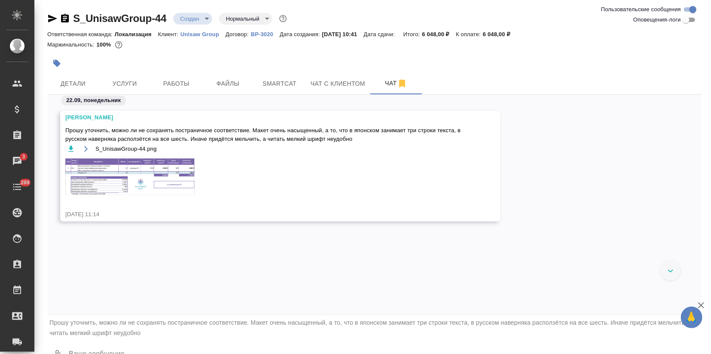
scroll to position [15, 0]
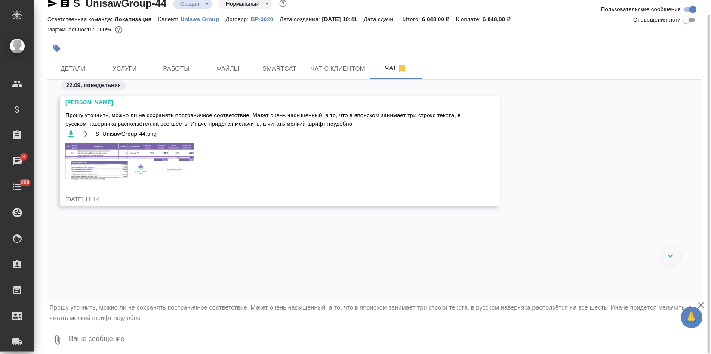
click at [81, 341] on textarea at bounding box center [385, 339] width 634 height 29
click at [69, 337] on textarea "привет, Катюш!" at bounding box center [378, 339] width 620 height 29
click at [156, 340] on textarea "Привет, Катюш!" at bounding box center [378, 339] width 620 height 29
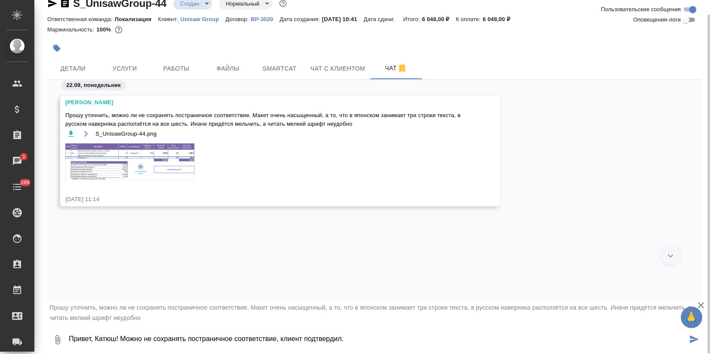
type textarea "Привет, Катюш! Можно не сохранять постраничное соответствие, клиент подтвердил."
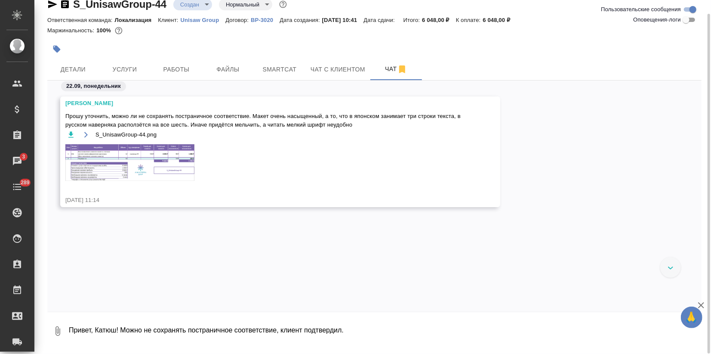
scroll to position [14, 0]
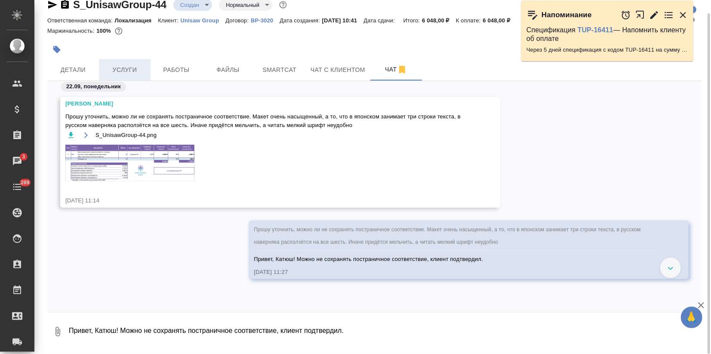
click at [125, 65] on span "Услуги" at bounding box center [124, 70] width 41 height 11
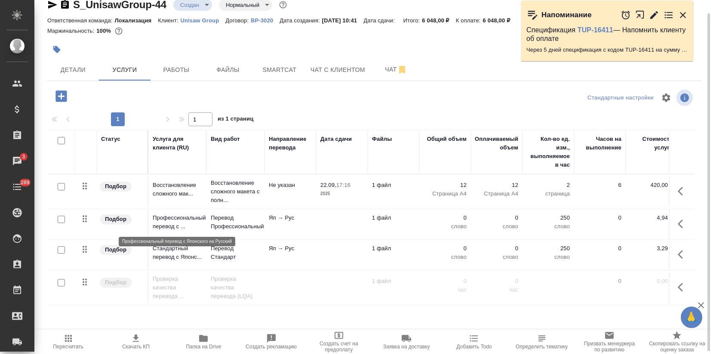
click at [174, 224] on p "Профессиональный перевод с ..." at bounding box center [177, 221] width 49 height 17
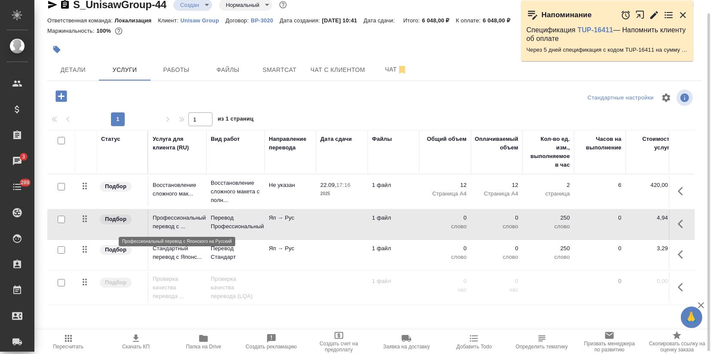
click at [174, 224] on p "Профессиональный перевод с ..." at bounding box center [177, 221] width 49 height 17
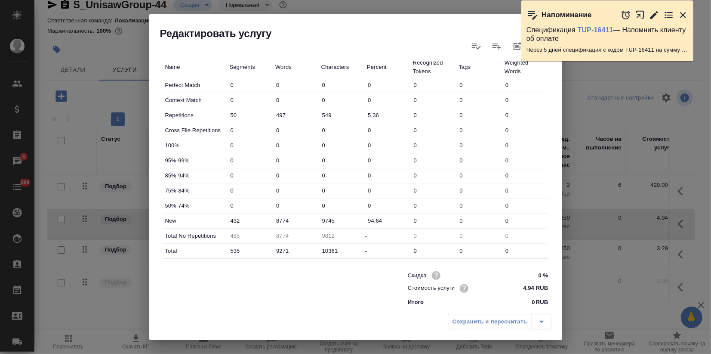
scroll to position [48, 0]
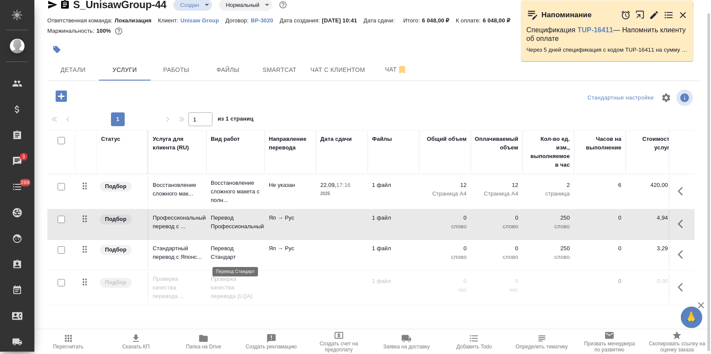
click at [251, 258] on p "Перевод Стандарт" at bounding box center [235, 252] width 49 height 17
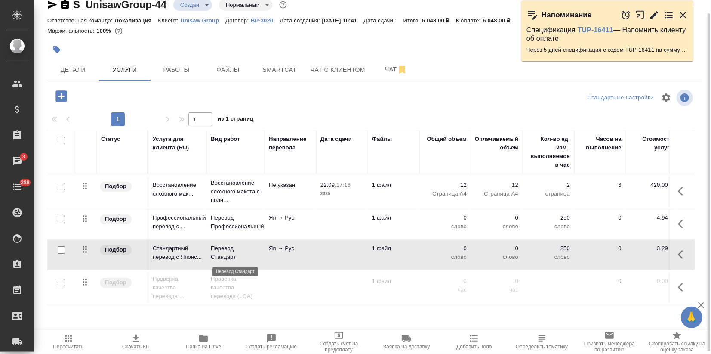
click at [251, 258] on p "Перевод Стандарт" at bounding box center [235, 252] width 49 height 17
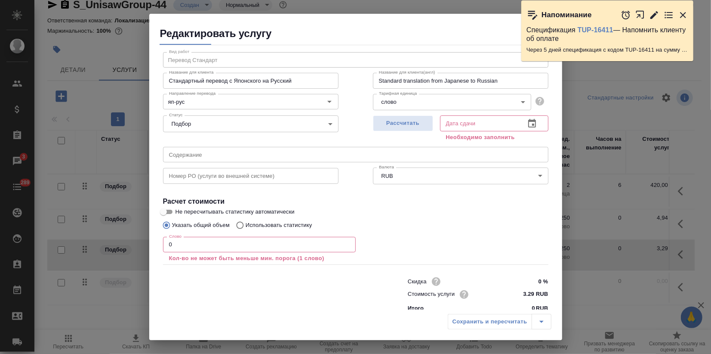
scroll to position [29, 0]
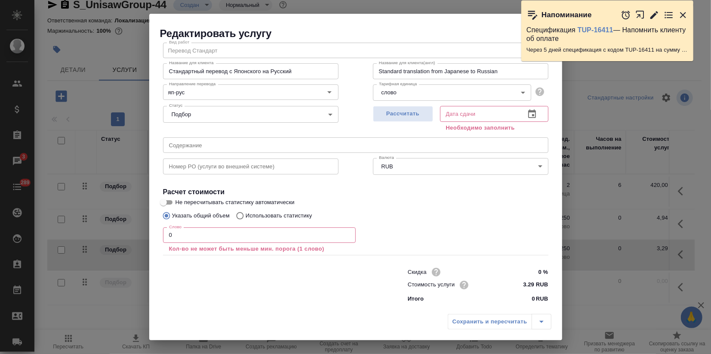
click at [97, 235] on div "Редактировать услугу Параметры SmartCat Файлы Вид работ Перевод Стандарт Вид ра…" at bounding box center [355, 177] width 711 height 354
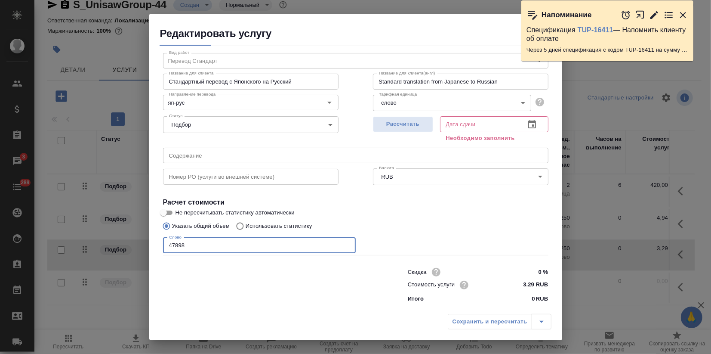
drag, startPoint x: 175, startPoint y: 243, endPoint x: 173, endPoint y: 253, distance: 10.1
click at [179, 245] on input "47898" at bounding box center [259, 245] width 193 height 15
type input "4798"
click at [395, 117] on button "Рассчитать" at bounding box center [403, 124] width 60 height 16
type input "[DATE] 14:41"
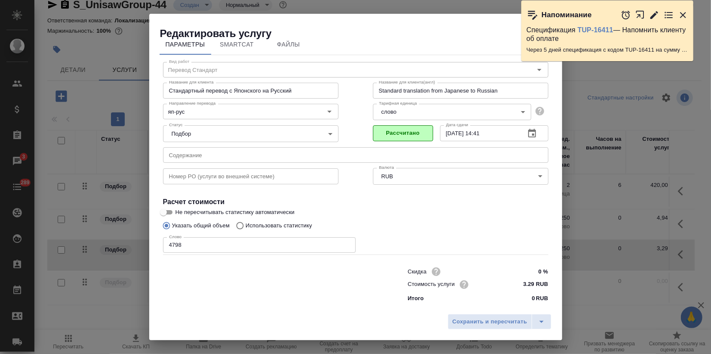
scroll to position [9, 0]
click at [478, 327] on button "Сохранить и пересчитать" at bounding box center [490, 321] width 84 height 15
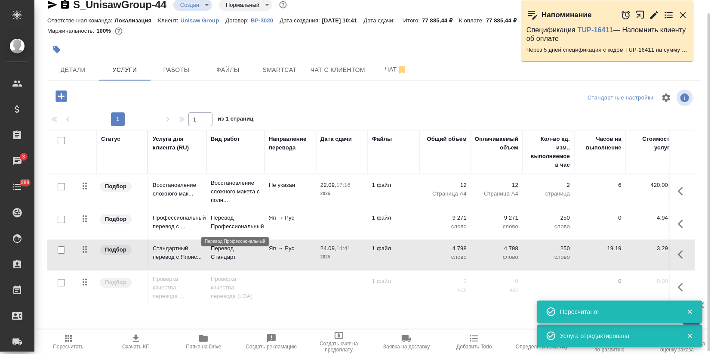
click at [247, 226] on p "Перевод Профессиональный" at bounding box center [235, 221] width 49 height 17
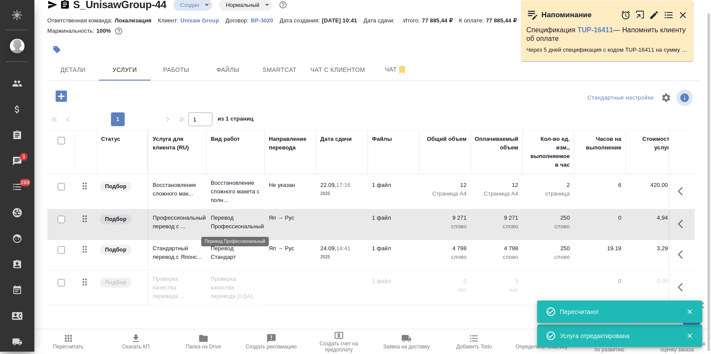
click at [247, 226] on p "Перевод Профессиональный" at bounding box center [235, 221] width 49 height 17
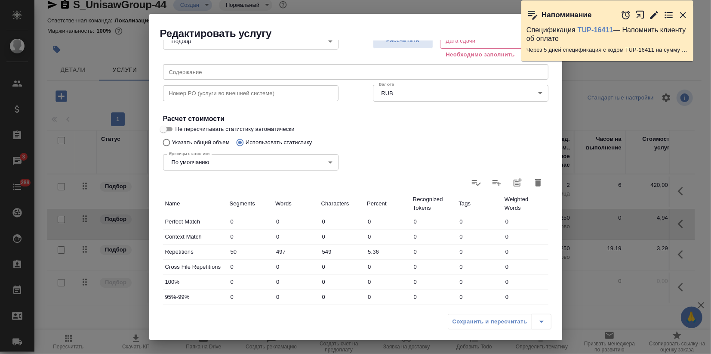
scroll to position [0, 0]
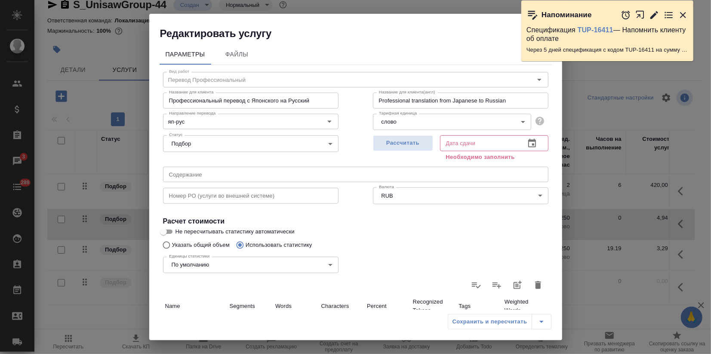
click at [535, 284] on icon "button" at bounding box center [538, 285] width 10 height 10
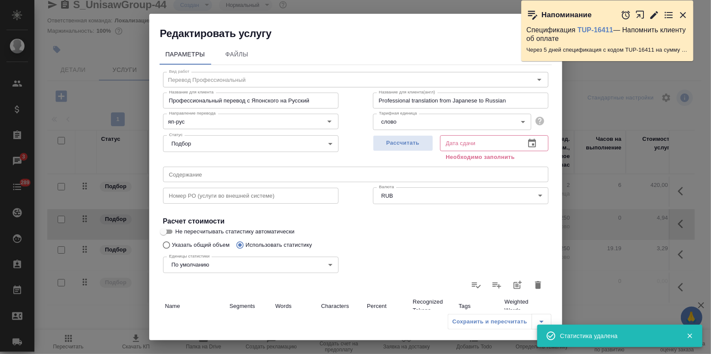
type input "0"
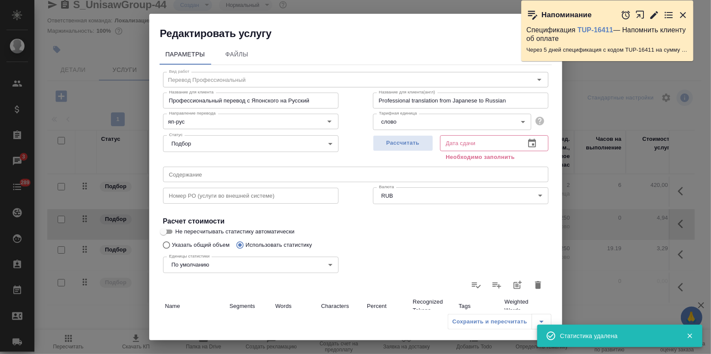
type input "0"
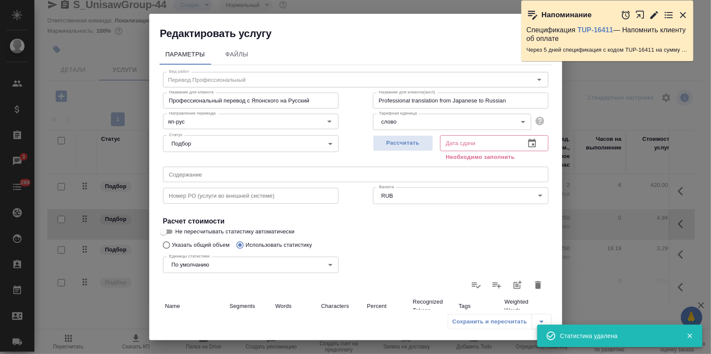
type input "0"
click at [170, 245] on input "Указать общий объем" at bounding box center [165, 245] width 14 height 16
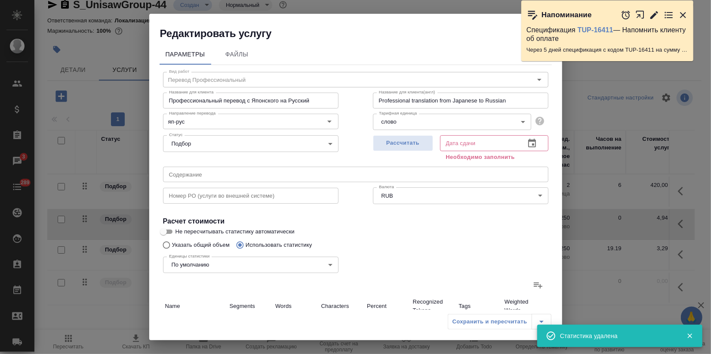
radio input "true"
radio input "false"
click at [128, 265] on div "Редактировать услугу Параметры Файлы Вид работ Перевод Профессиональный Вид раб…" at bounding box center [355, 177] width 711 height 354
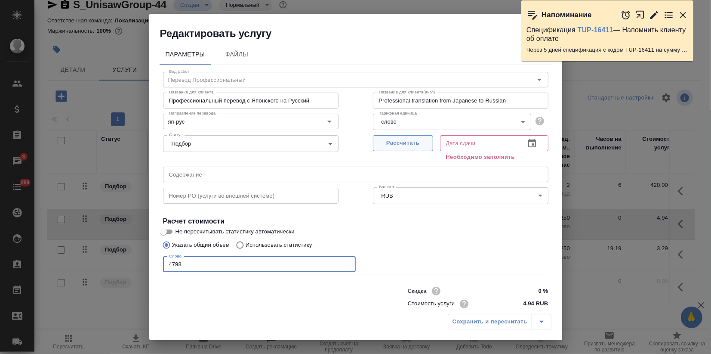
type input "4798"
click at [402, 138] on button "Рассчитать" at bounding box center [403, 143] width 60 height 16
type input "24.09.2025 14:42"
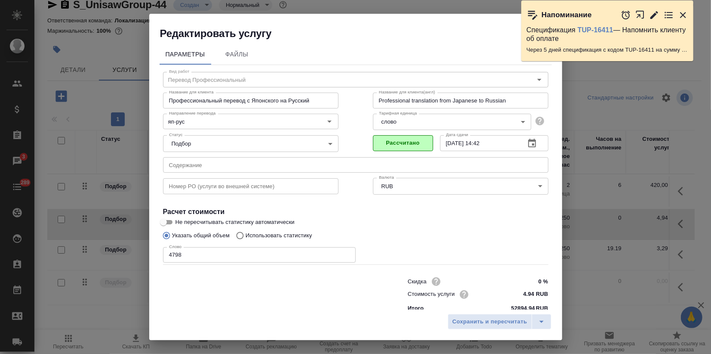
drag, startPoint x: 167, startPoint y: 221, endPoint x: 284, endPoint y: 258, distance: 122.7
click at [167, 222] on input "Не пересчитывать статистику автоматически" at bounding box center [163, 222] width 31 height 10
checkbox input "true"
click at [475, 325] on span "Сохранить и пересчитать" at bounding box center [490, 322] width 75 height 10
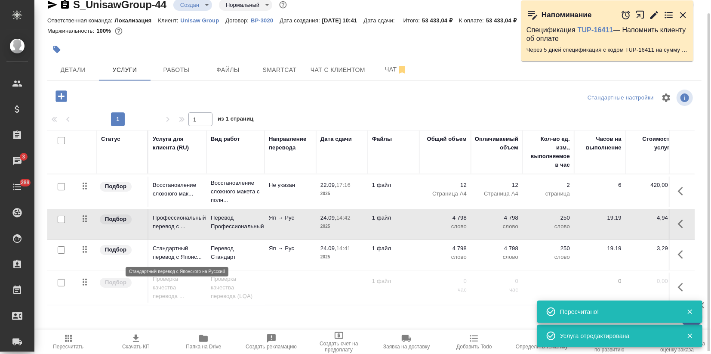
click at [160, 252] on p "Стандартный перевод с Японс..." at bounding box center [177, 252] width 49 height 17
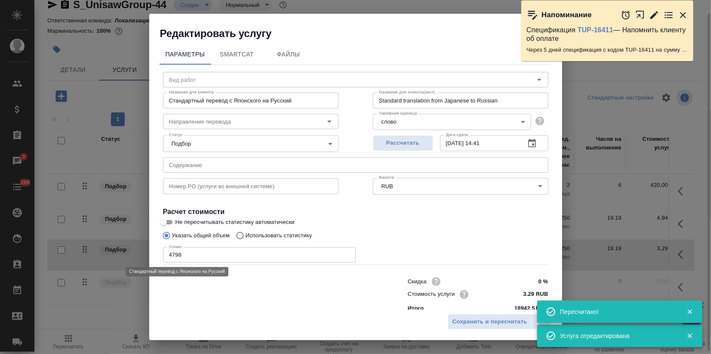
type input "Перевод Стандарт"
type input "яп-рус"
click at [168, 221] on input "Не пересчитывать статистику автоматически" at bounding box center [163, 222] width 31 height 10
checkbox input "true"
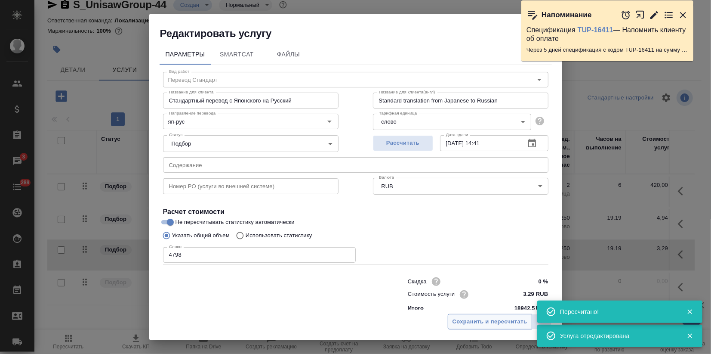
click at [474, 317] on span "Сохранить и пересчитать" at bounding box center [490, 322] width 75 height 10
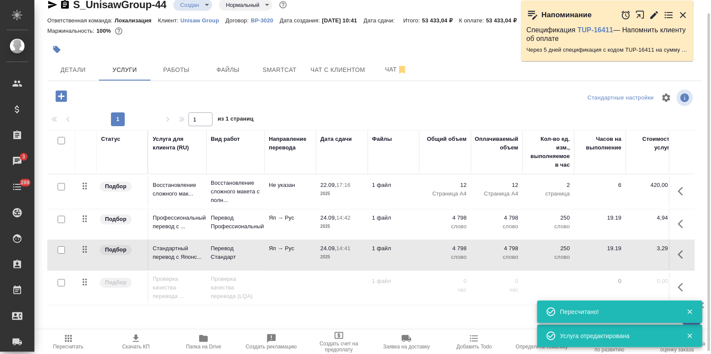
click at [58, 248] on input "checkbox" at bounding box center [61, 249] width 7 height 7
checkbox input "true"
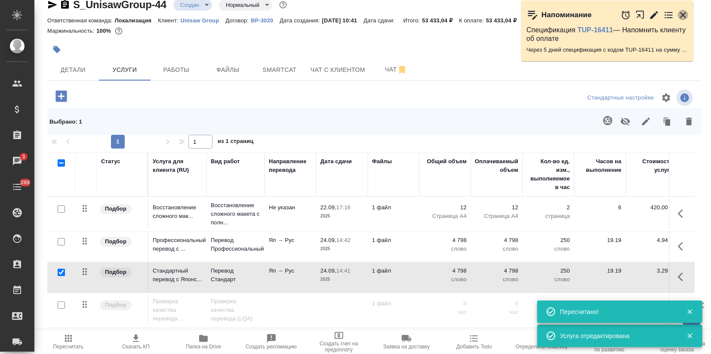
click at [685, 16] on icon "button" at bounding box center [683, 15] width 6 height 6
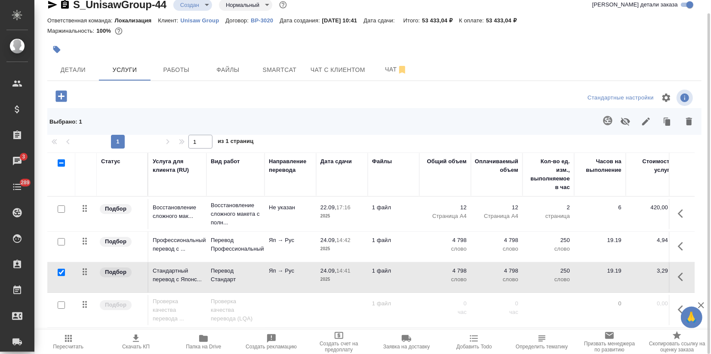
click at [618, 122] on button "button" at bounding box center [625, 121] width 21 height 22
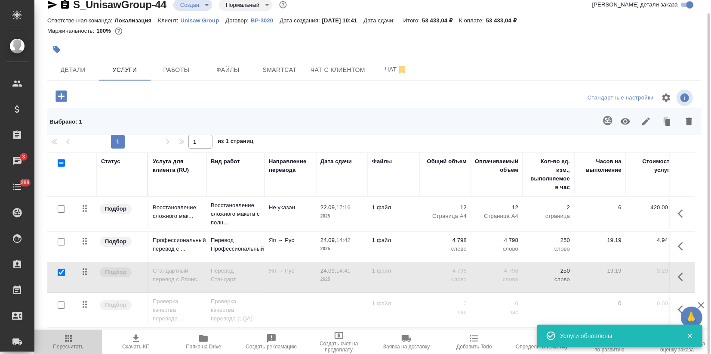
click at [79, 335] on span "Пересчитать" at bounding box center [68, 341] width 57 height 16
click at [561, 60] on div "Детали Услуги Работы Файлы Smartcat Чат с клиентом Чат" at bounding box center [374, 70] width 654 height 22
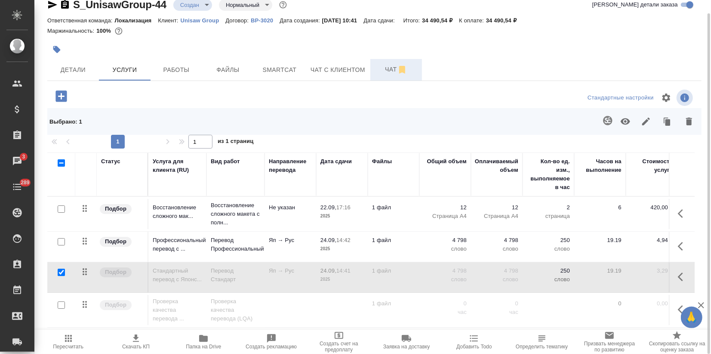
click at [389, 64] on span "Чат" at bounding box center [396, 69] width 41 height 11
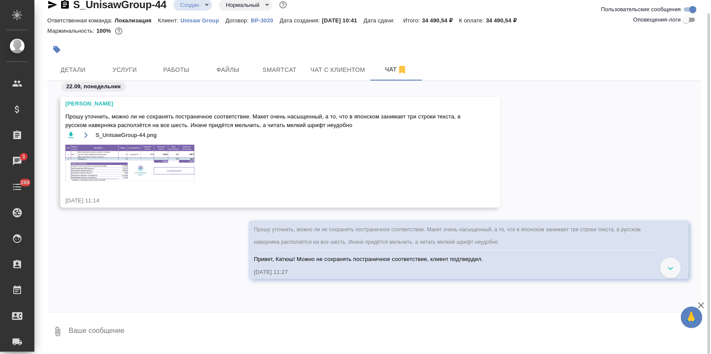
click at [98, 167] on img at bounding box center [129, 163] width 129 height 37
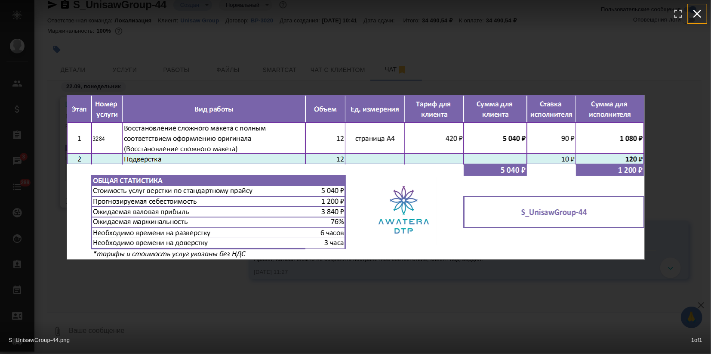
click at [694, 18] on icon "button" at bounding box center [698, 14] width 14 height 14
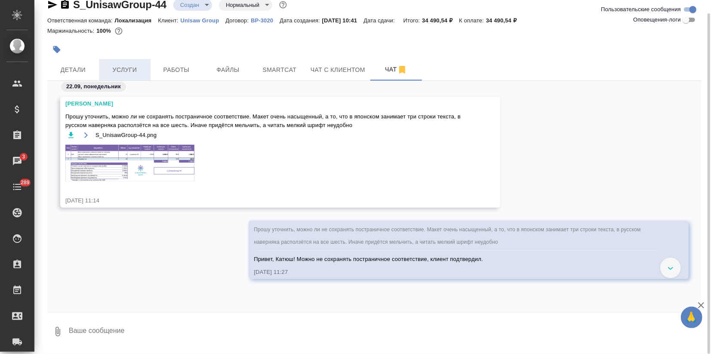
click at [123, 74] on span "Услуги" at bounding box center [124, 70] width 41 height 11
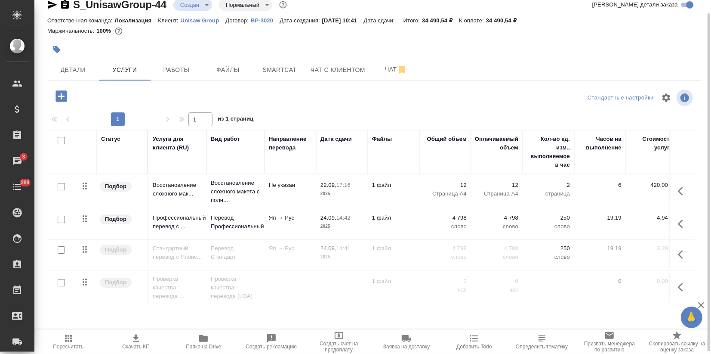
click at [140, 341] on icon "button" at bounding box center [136, 338] width 10 height 10
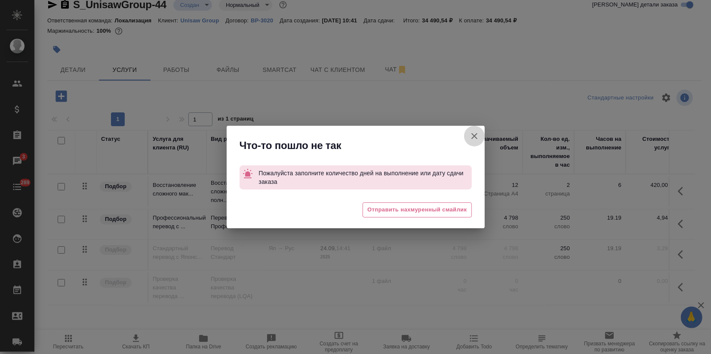
click at [476, 133] on icon "button" at bounding box center [474, 136] width 10 height 10
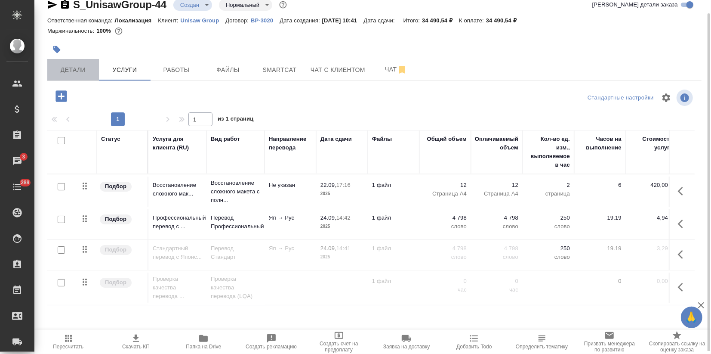
click at [75, 72] on span "Детали" at bounding box center [72, 70] width 41 height 11
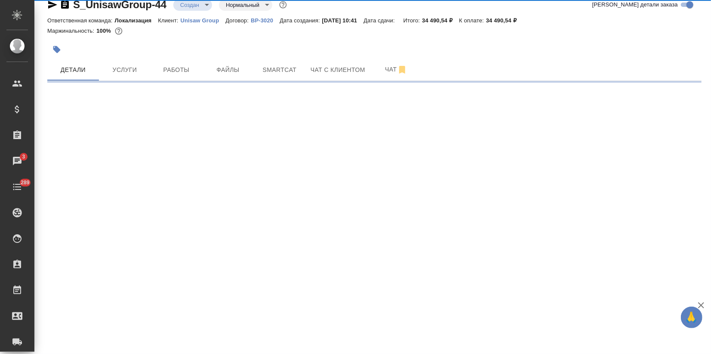
select select "RU"
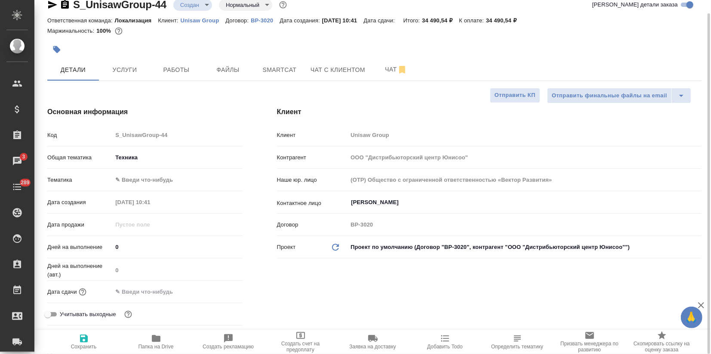
type textarea "x"
click at [156, 295] on input "text" at bounding box center [150, 291] width 75 height 12
click at [219, 289] on icon "button" at bounding box center [218, 290] width 8 height 9
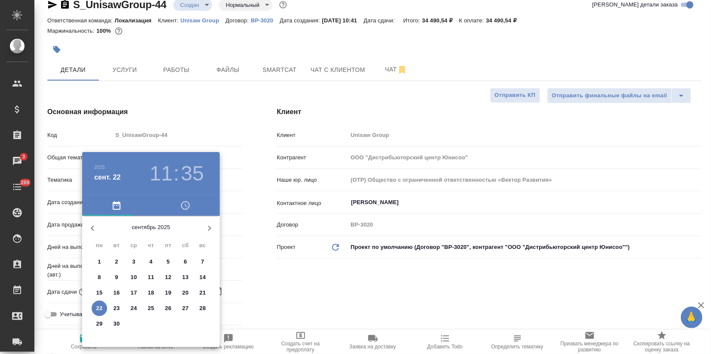
click at [99, 324] on p "29" at bounding box center [99, 323] width 6 height 9
type input "29.09.2025 11:35"
type textarea "x"
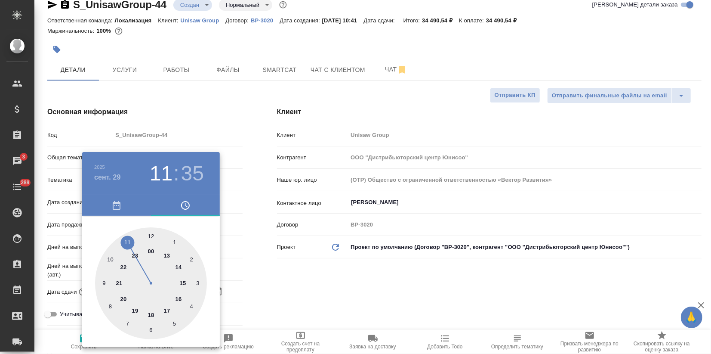
click at [179, 299] on div at bounding box center [151, 283] width 112 height 112
type input "29.09.2025 16:35"
type textarea "x"
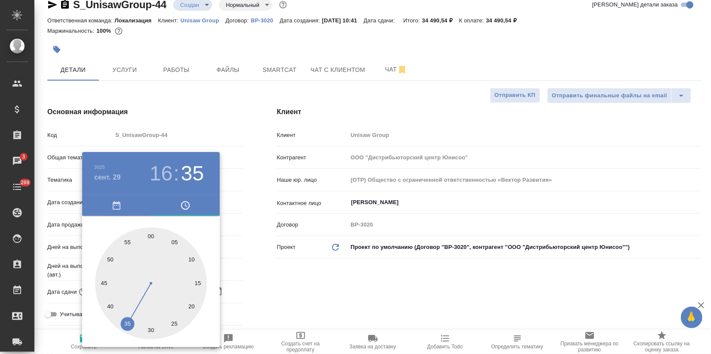
click at [150, 235] on div at bounding box center [151, 283] width 112 height 112
type input "29.09.2025 16:00"
type textarea "x"
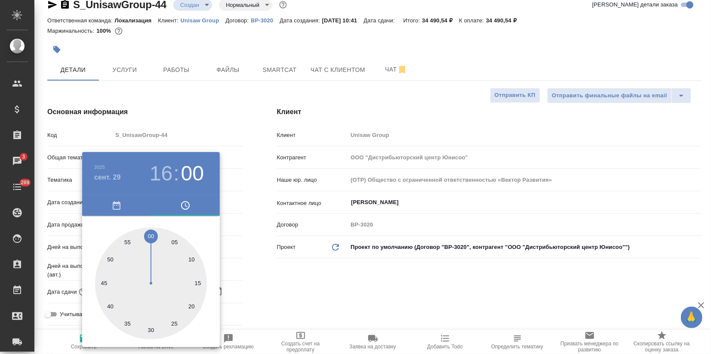
click at [207, 113] on div at bounding box center [355, 177] width 711 height 354
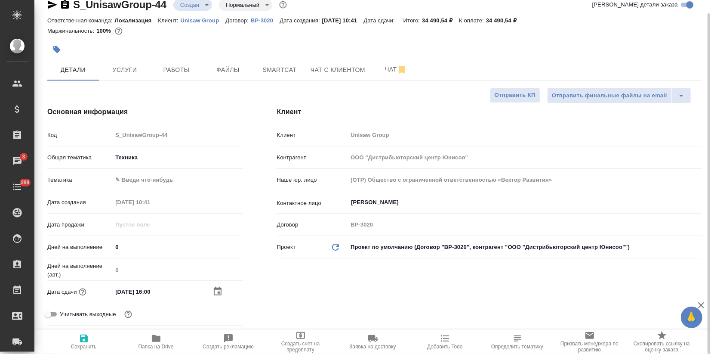
click at [96, 339] on span "Сохранить" at bounding box center [84, 341] width 62 height 16
type textarea "x"
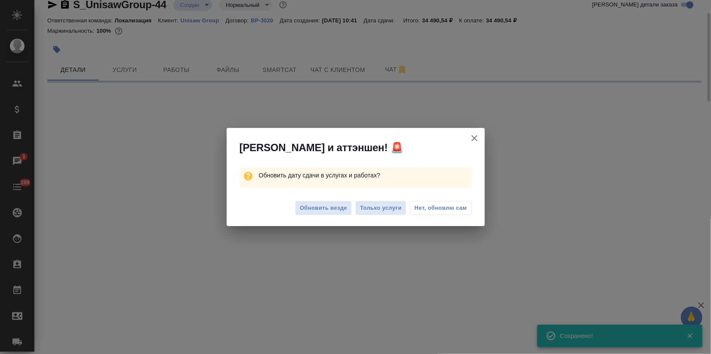
select select "RU"
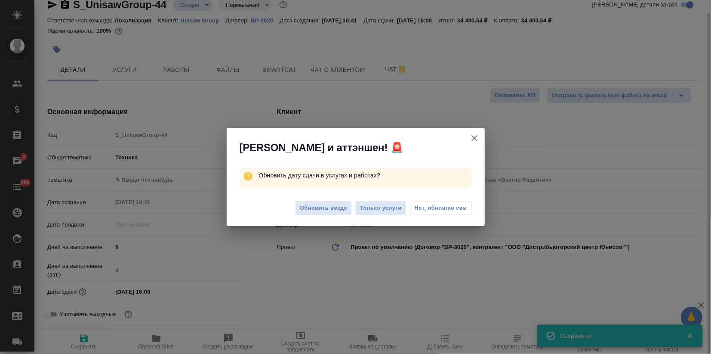
type textarea "x"
click at [302, 208] on span "Обновить везде" at bounding box center [323, 208] width 47 height 10
type textarea "x"
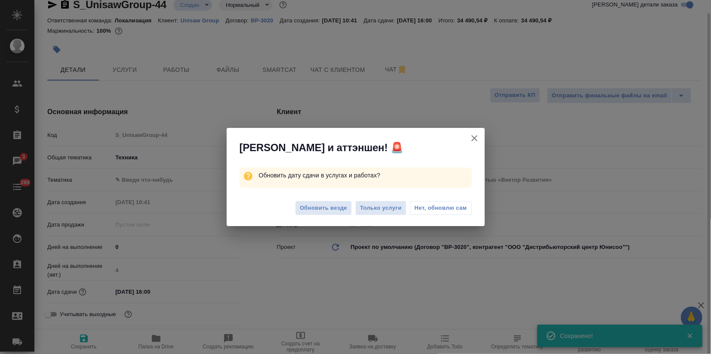
type textarea "x"
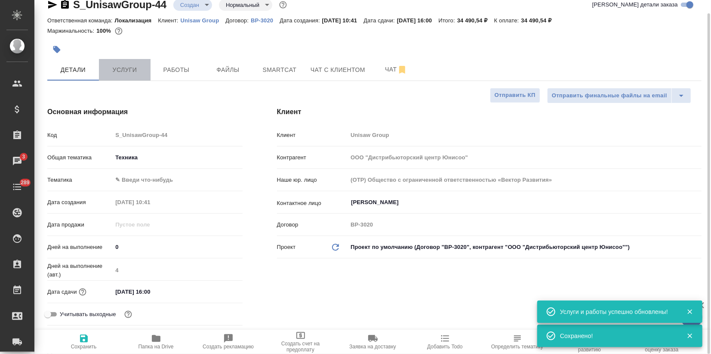
click at [133, 69] on span "Услуги" at bounding box center [124, 70] width 41 height 11
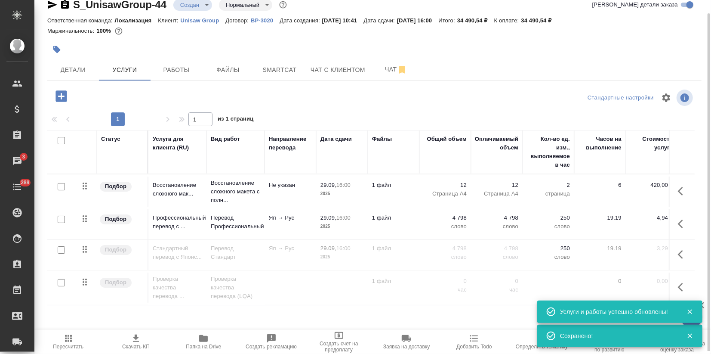
click at [136, 346] on span "Скачать КП" at bounding box center [136, 346] width 28 height 6
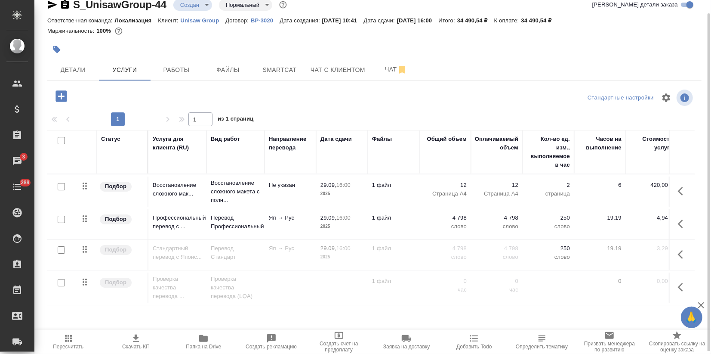
click at [62, 219] on input "checkbox" at bounding box center [61, 219] width 7 height 7
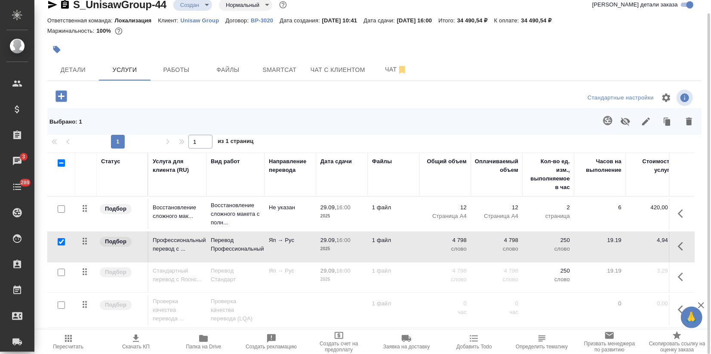
click at [625, 121] on icon "button" at bounding box center [625, 121] width 9 height 8
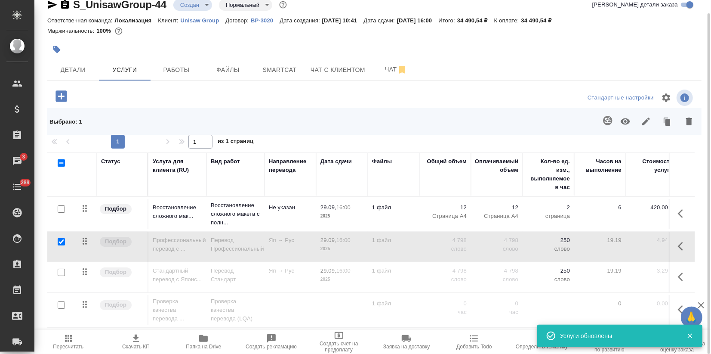
click at [59, 245] on div at bounding box center [61, 242] width 19 height 12
click at [60, 241] on input "checkbox" at bounding box center [61, 241] width 7 height 7
checkbox input "false"
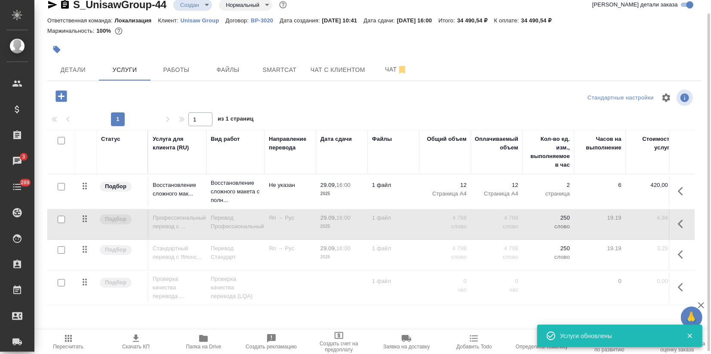
click at [61, 251] on input "checkbox" at bounding box center [61, 249] width 7 height 7
checkbox input "true"
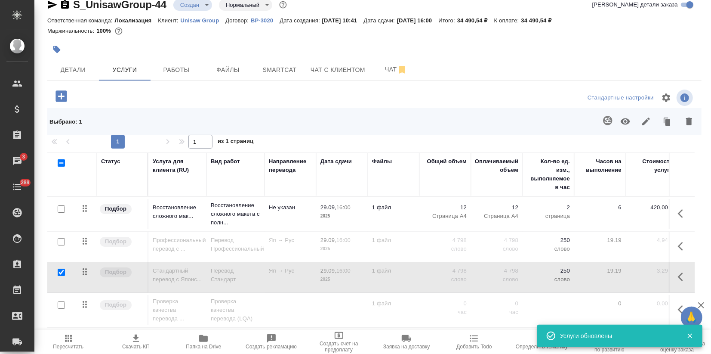
click at [628, 122] on icon "button" at bounding box center [625, 121] width 9 height 6
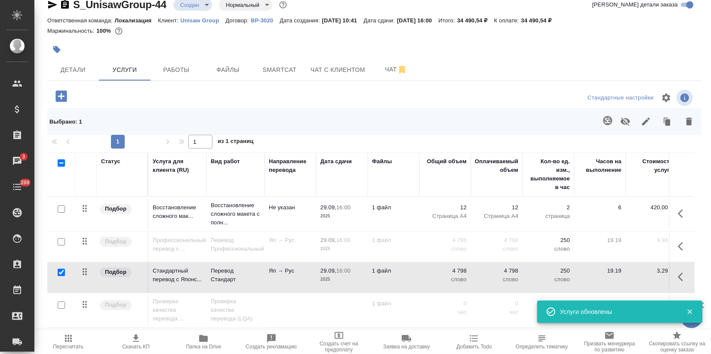
click at [69, 342] on icon "button" at bounding box center [68, 338] width 10 height 10
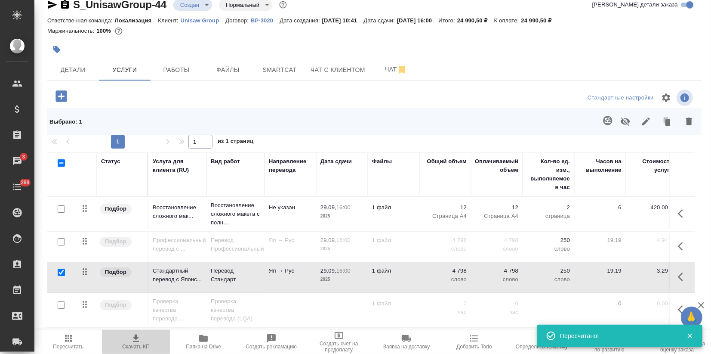
click at [139, 344] on span "Скачать КП" at bounding box center [136, 346] width 28 height 6
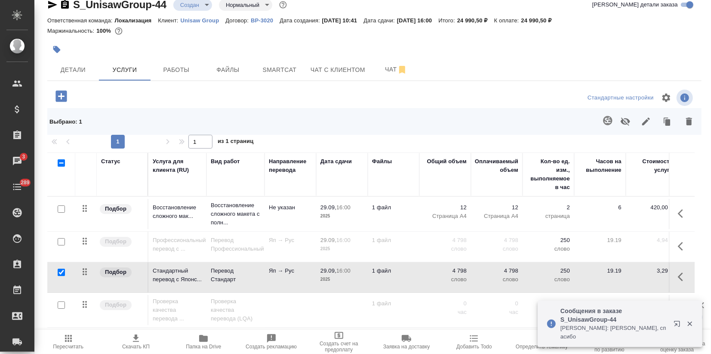
drag, startPoint x: 575, startPoint y: 59, endPoint x: 570, endPoint y: 62, distance: 6.2
click at [575, 59] on div at bounding box center [374, 49] width 654 height 19
click at [203, 21] on p "Unisaw Group" at bounding box center [203, 20] width 45 height 6
click at [604, 326] on p "Малофеева Екатерина: Хорошо, спасибо" at bounding box center [615, 332] width 108 height 17
click at [680, 324] on icon "button" at bounding box center [677, 324] width 6 height 6
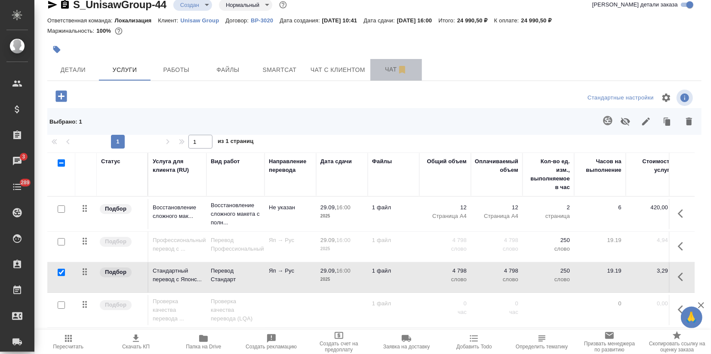
click at [382, 64] on button "Чат" at bounding box center [396, 70] width 52 height 22
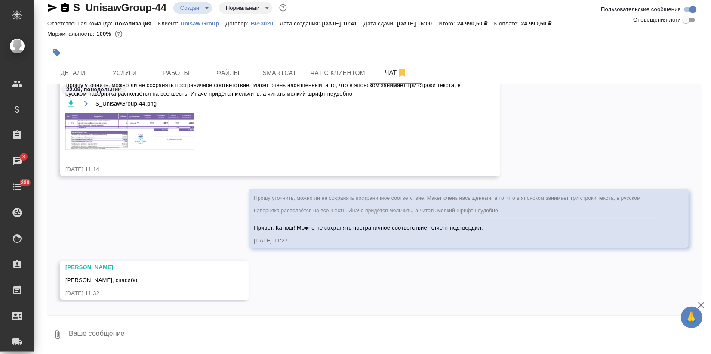
scroll to position [45, 0]
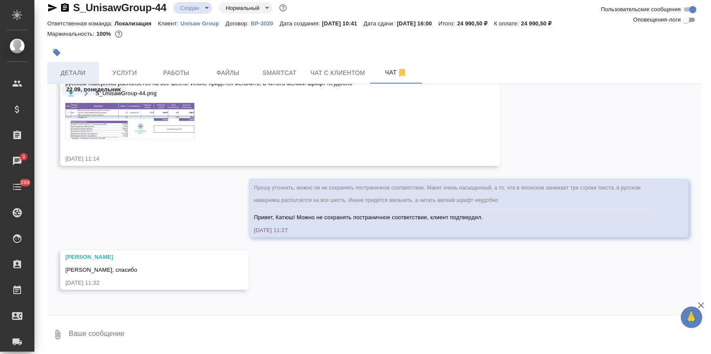
click at [52, 61] on div at bounding box center [265, 52] width 436 height 19
click at [66, 69] on span "Детали" at bounding box center [72, 73] width 41 height 11
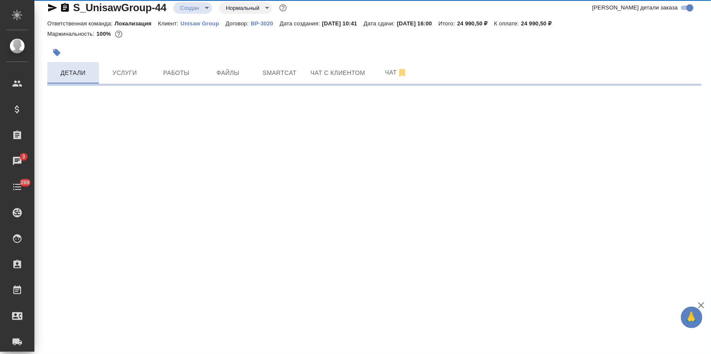
select select "RU"
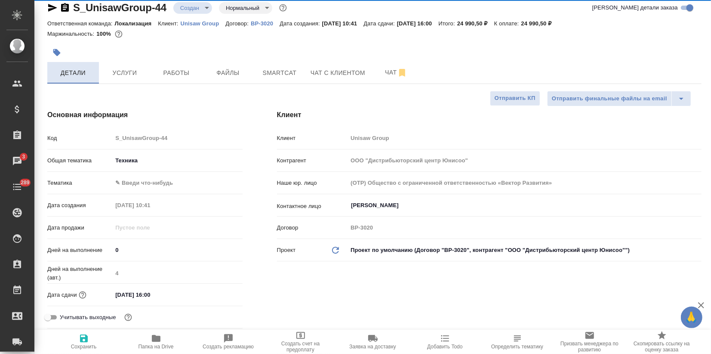
type textarea "x"
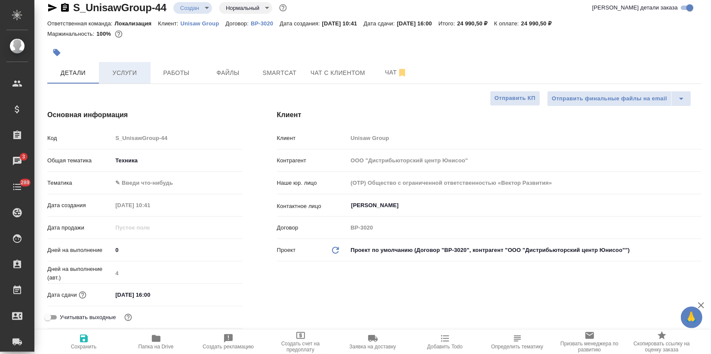
click at [122, 68] on span "Услуги" at bounding box center [124, 73] width 41 height 11
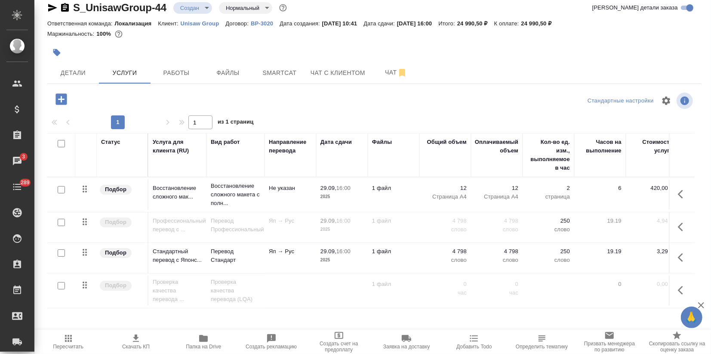
click at [62, 251] on input "checkbox" at bounding box center [61, 252] width 7 height 7
checkbox input "true"
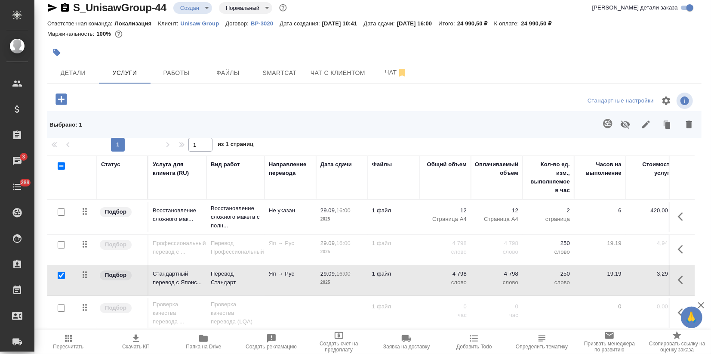
click at [686, 123] on icon "button" at bounding box center [689, 124] width 6 height 8
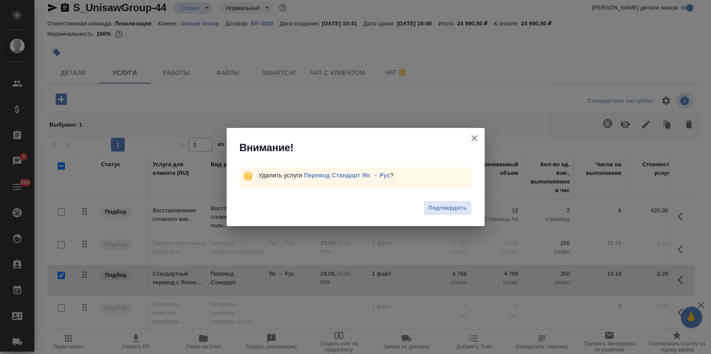
click at [457, 216] on div "Подтвердить" at bounding box center [356, 209] width 258 height 34
click at [458, 201] on button "Подтвердить" at bounding box center [448, 208] width 48 height 15
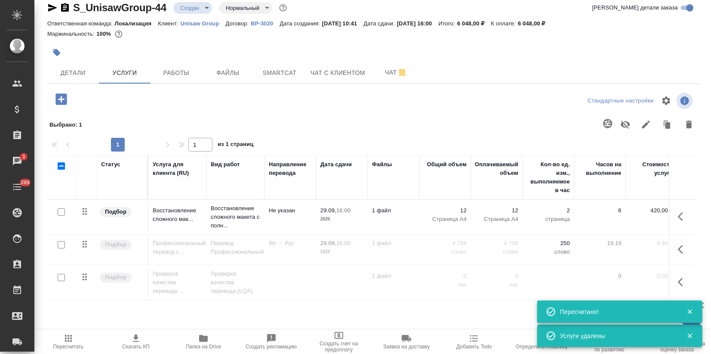
click at [62, 244] on input "checkbox" at bounding box center [61, 244] width 7 height 7
checkbox input "true"
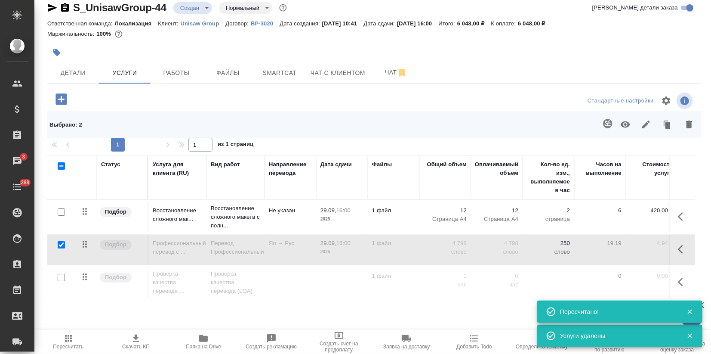
click at [620, 122] on icon "button" at bounding box center [625, 124] width 10 height 10
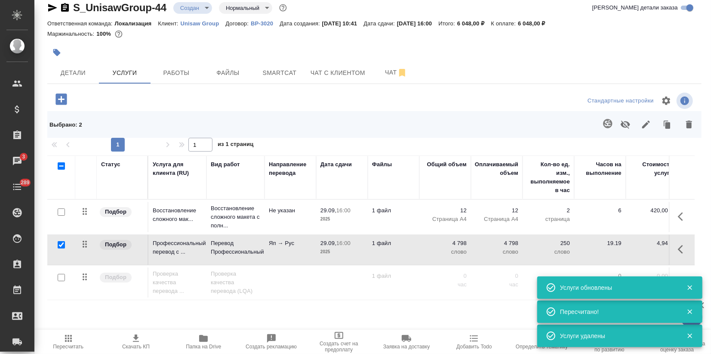
click at [66, 343] on span "Пересчитать" at bounding box center [68, 346] width 31 height 6
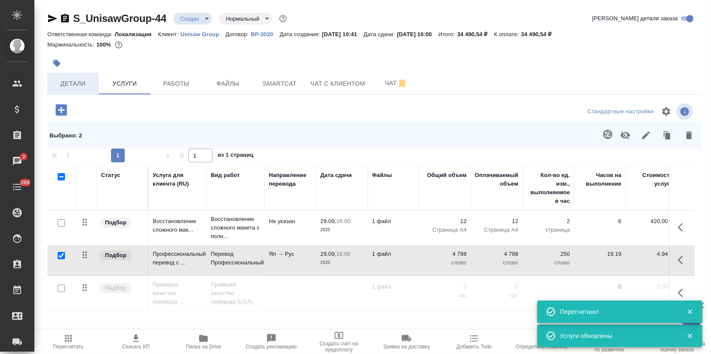
click at [75, 86] on span "Детали" at bounding box center [72, 83] width 41 height 11
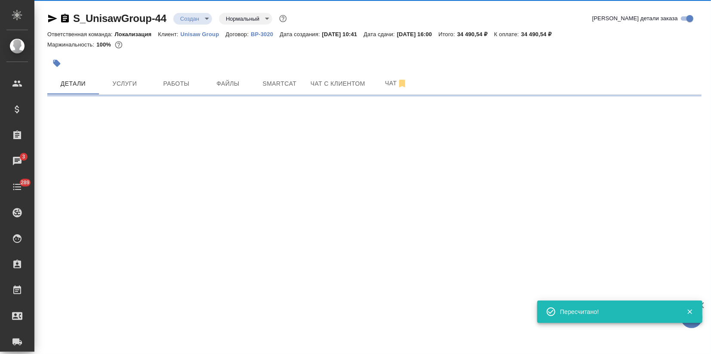
select select "RU"
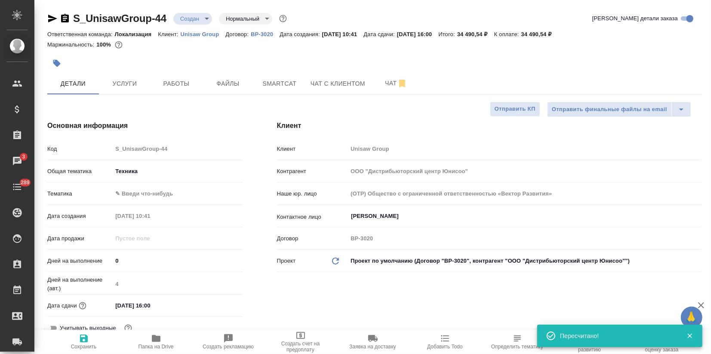
type textarea "x"
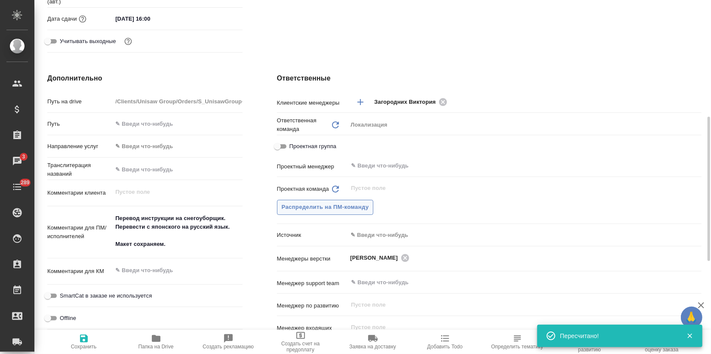
click at [332, 210] on span "Распределить на ПМ-команду" at bounding box center [325, 207] width 87 height 10
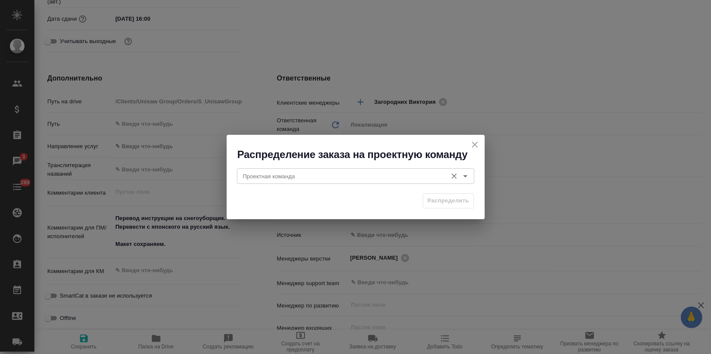
click at [287, 176] on input "Проектная команда" at bounding box center [342, 176] width 204 height 10
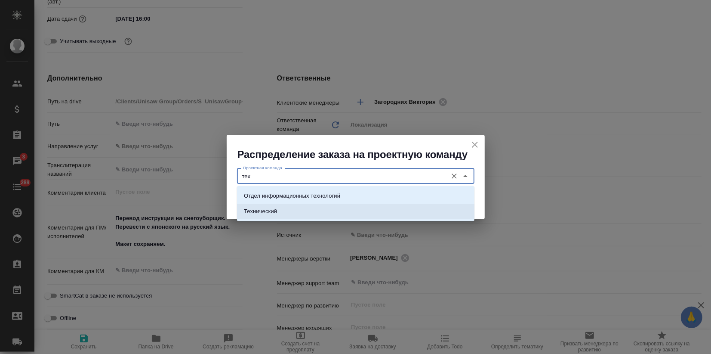
click at [273, 213] on p "Технический" at bounding box center [260, 211] width 33 height 9
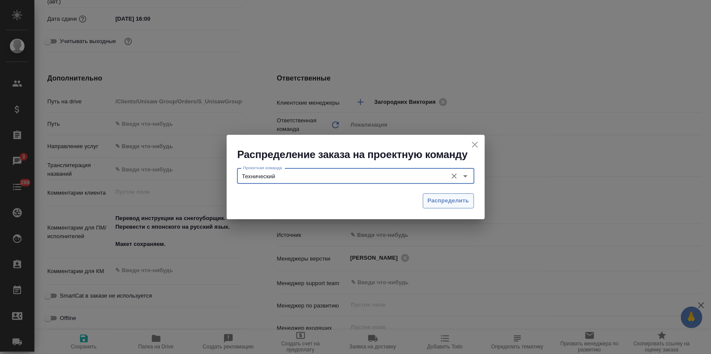
type input "Технический"
click at [459, 199] on span "Распределить" at bounding box center [449, 201] width 42 height 10
type textarea "x"
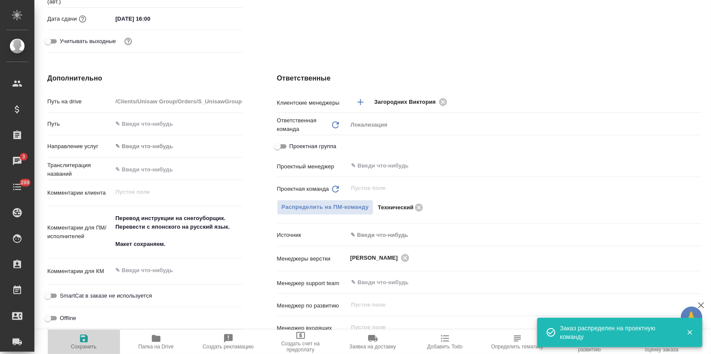
click at [88, 337] on icon "button" at bounding box center [84, 338] width 10 height 10
type textarea "x"
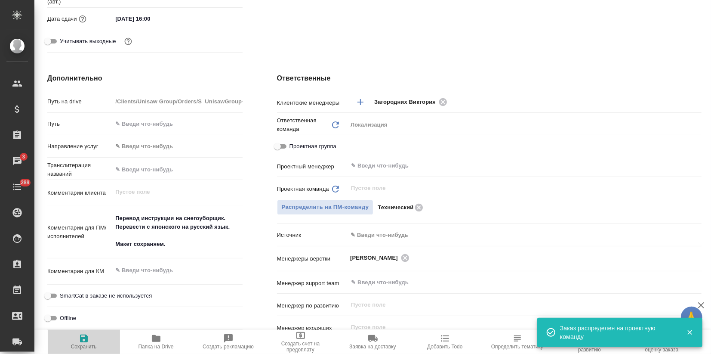
type textarea "x"
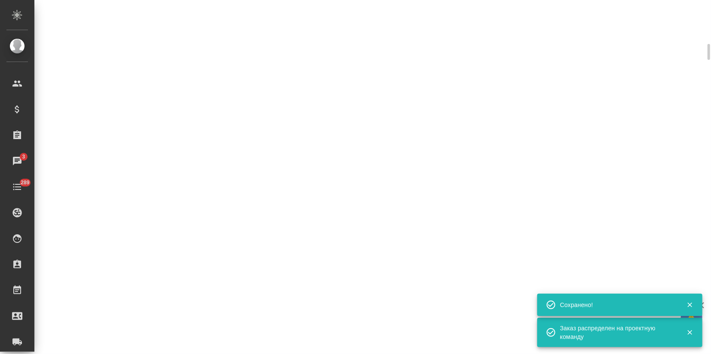
select select "RU"
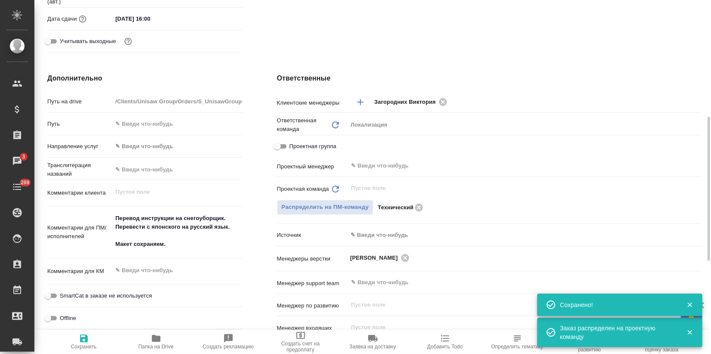
type textarea "x"
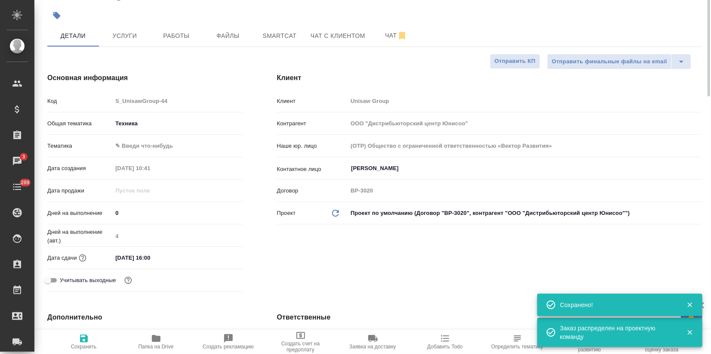
scroll to position [0, 0]
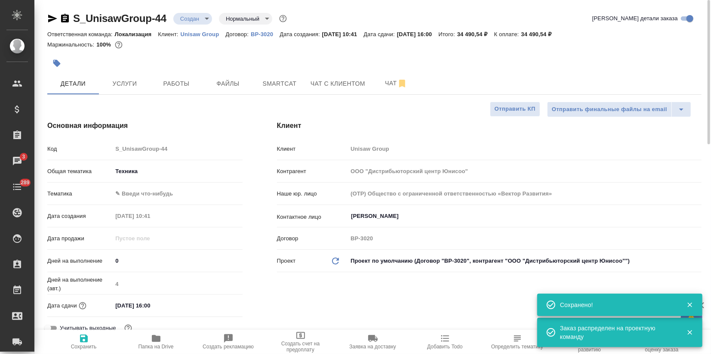
click at [197, 24] on div "S_UnisawGroup-44 Создан new Нормальный normal" at bounding box center [167, 19] width 241 height 14
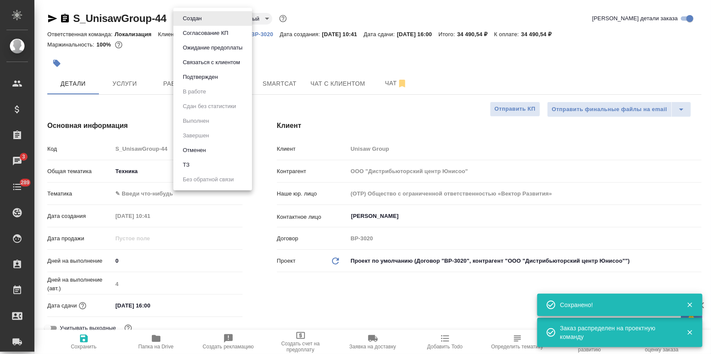
click at [199, 20] on body "🙏 .cls-1 fill:#fff; AWATERA Zagorodnikh Viktoria Клиенты Спецификации Заказы 3 …" at bounding box center [355, 177] width 711 height 354
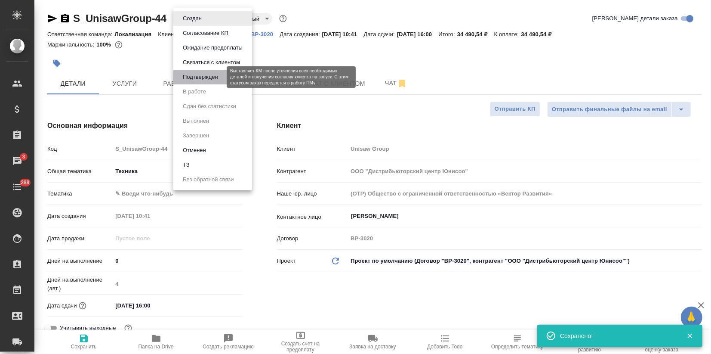
click at [207, 77] on button "Подтвержден" at bounding box center [200, 76] width 40 height 9
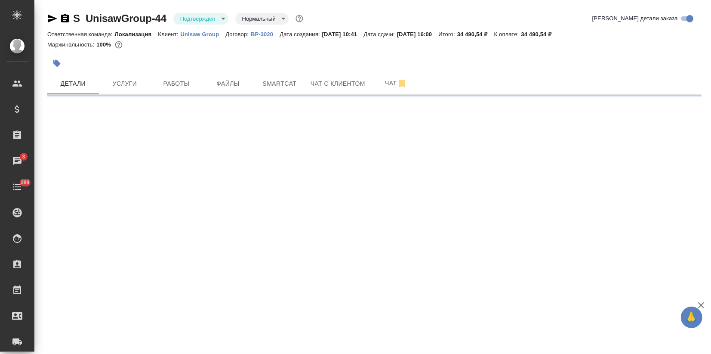
select select "RU"
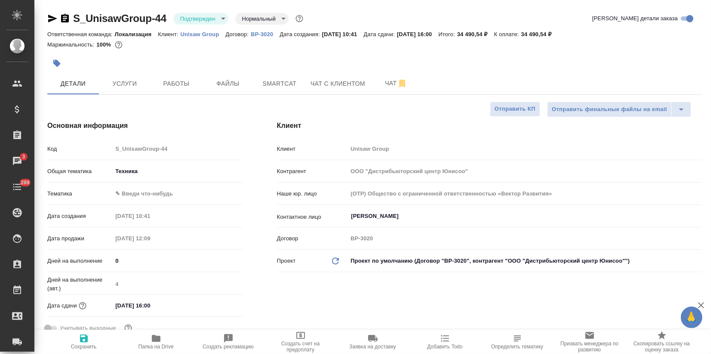
type textarea "x"
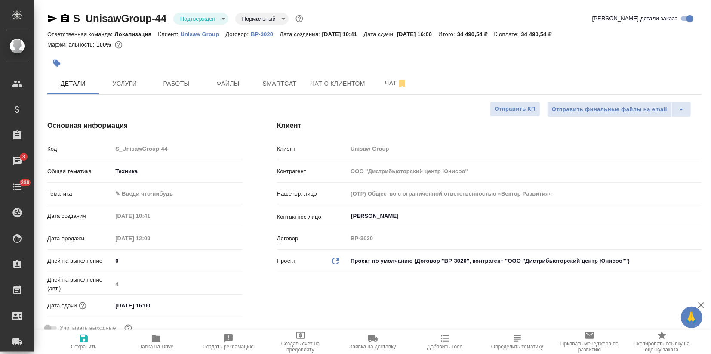
type textarea "x"
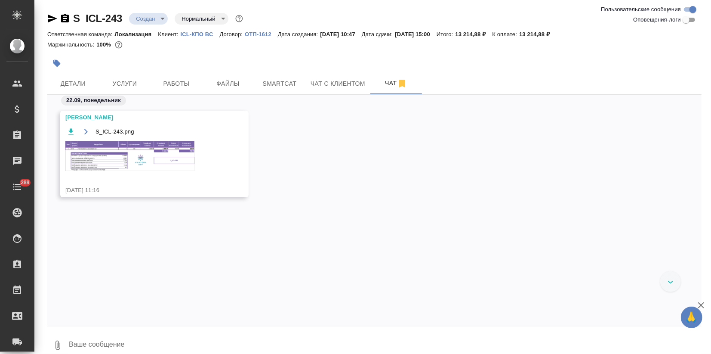
click at [103, 134] on span "S_ICL-243.png" at bounding box center [115, 131] width 39 height 9
click at [104, 148] on img at bounding box center [129, 156] width 129 height 30
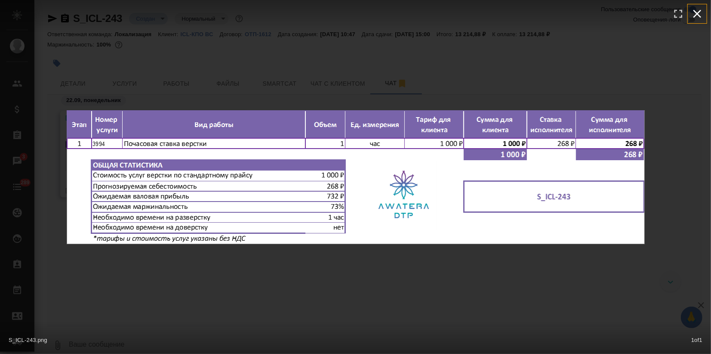
click at [698, 16] on icon "button" at bounding box center [698, 14] width 14 height 14
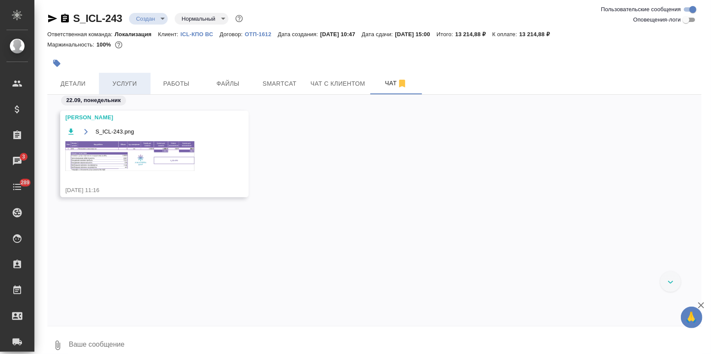
click at [126, 83] on span "Услуги" at bounding box center [124, 83] width 41 height 11
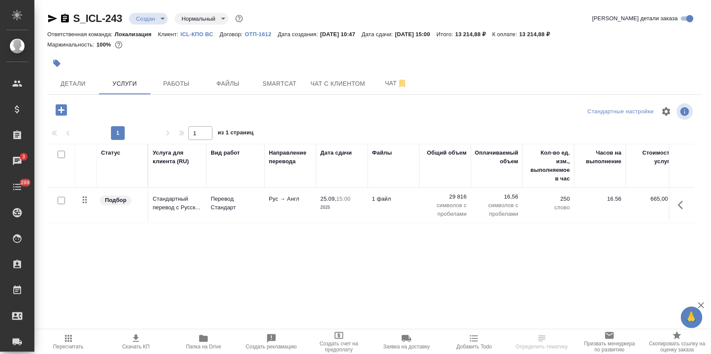
click at [62, 107] on icon "button" at bounding box center [61, 109] width 11 height 11
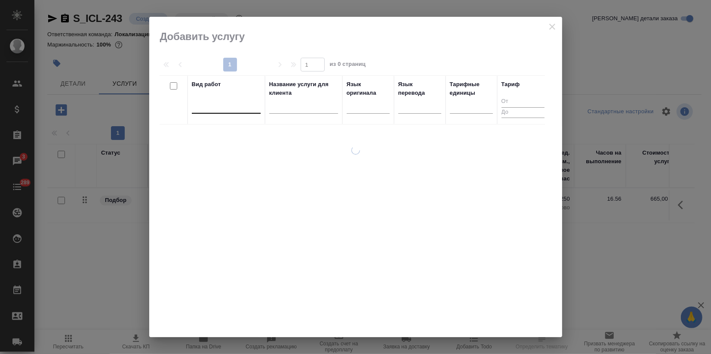
click at [228, 108] on div at bounding box center [226, 105] width 69 height 12
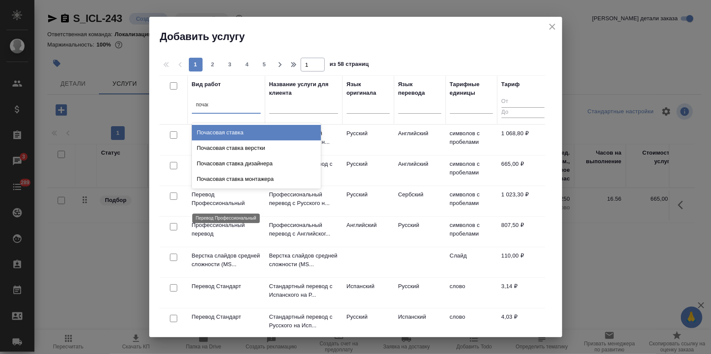
type input "почасо"
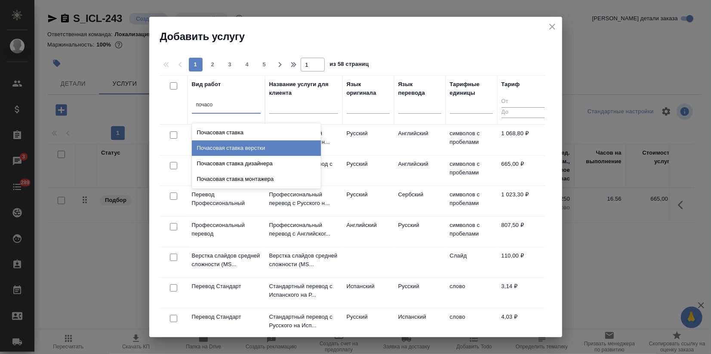
click at [261, 151] on div "Почасовая ставка верстки" at bounding box center [256, 147] width 129 height 15
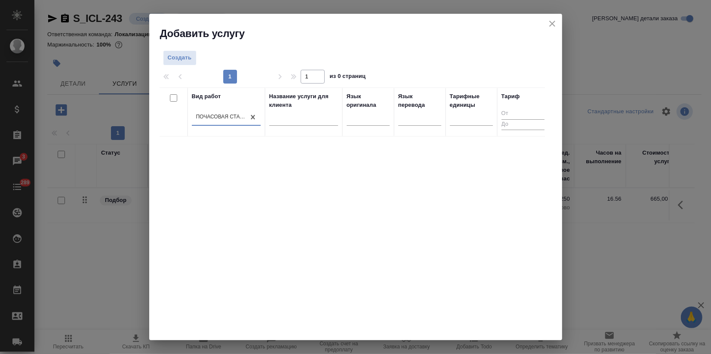
drag, startPoint x: 264, startPoint y: 258, endPoint x: 174, endPoint y: 114, distance: 170.3
click at [263, 257] on div "Вид работ option Почасовая ставка верстки, selected. 0 results available. Selec…" at bounding box center [353, 216] width 386 height 258
click at [178, 59] on span "Создать" at bounding box center [180, 58] width 24 height 10
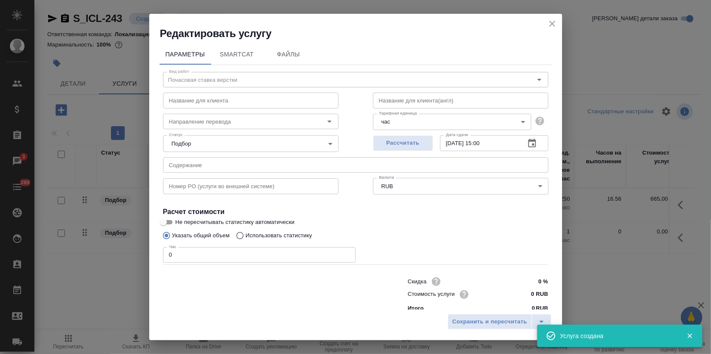
drag, startPoint x: 184, startPoint y: 266, endPoint x: 152, endPoint y: 259, distance: 32.8
click at [152, 259] on div "Параметры SmartCat Файлы Вид работ Почасовая ставка верстки Вид работ Название …" at bounding box center [355, 174] width 413 height 269
drag, startPoint x: 181, startPoint y: 257, endPoint x: 156, endPoint y: 253, distance: 25.3
click at [156, 253] on div "Параметры SmartCat Файлы Вид работ Почасовая ставка верстки Вид работ Название …" at bounding box center [355, 174] width 413 height 269
type input "1"
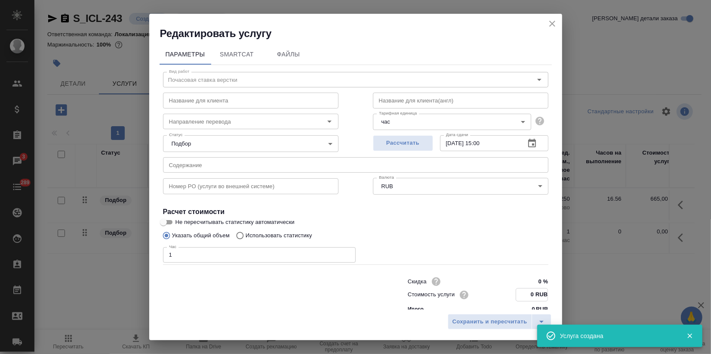
drag, startPoint x: 523, startPoint y: 295, endPoint x: 520, endPoint y: 304, distance: 10.1
click at [522, 294] on input "0 RUB" at bounding box center [531, 294] width 31 height 12
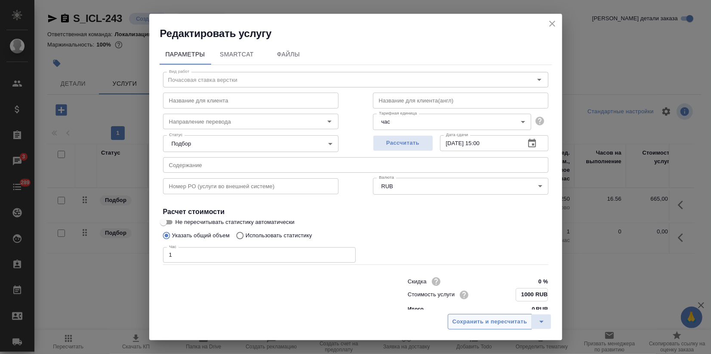
type input "1000 RUB"
click at [529, 315] on button "Сохранить и пересчитать" at bounding box center [490, 321] width 84 height 15
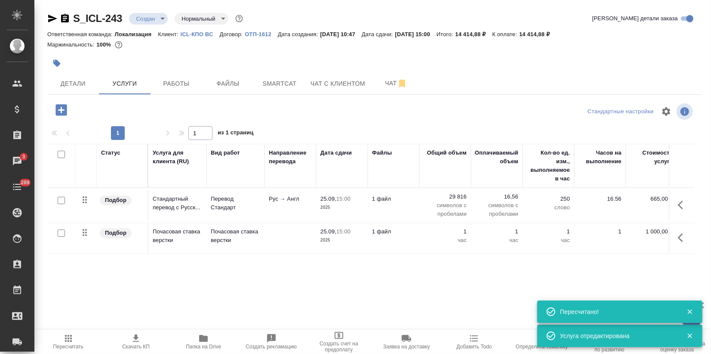
drag, startPoint x: 84, startPoint y: 238, endPoint x: 73, endPoint y: 190, distance: 49.1
click at [80, 181] on table "Статус Услуга для клиента (RU) Вид работ Направление перевода Дата сдачи Файлы …" at bounding box center [452, 199] width 811 height 110
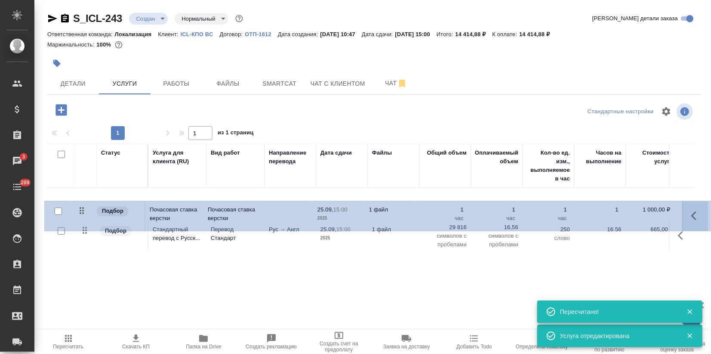
drag, startPoint x: 82, startPoint y: 227, endPoint x: 78, endPoint y: 210, distance: 17.7
click at [80, 198] on table "Статус Услуга для клиента (RU) Вид работ Направление перевода Дата сдачи Файлы …" at bounding box center [452, 199] width 811 height 110
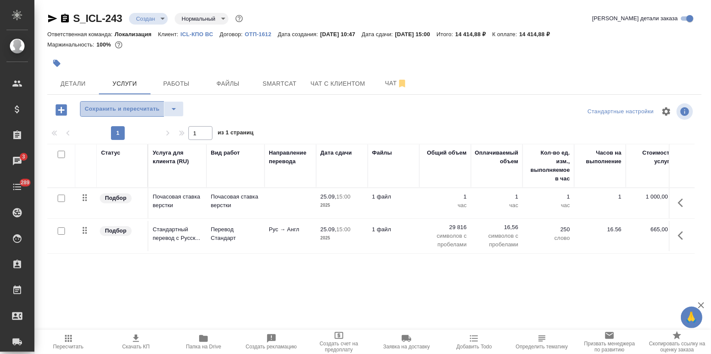
click at [121, 106] on span "Сохранить и пересчитать" at bounding box center [122, 109] width 75 height 10
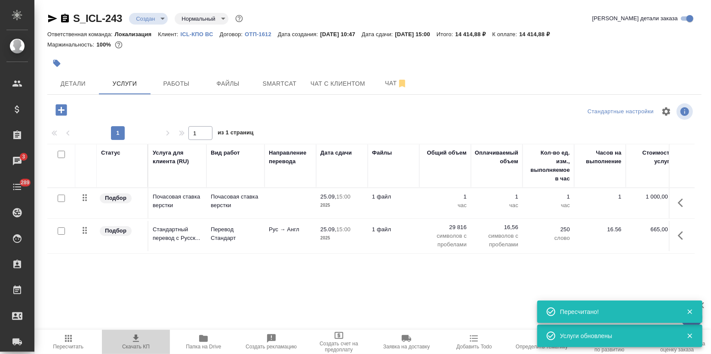
click at [141, 339] on icon "button" at bounding box center [136, 338] width 10 height 10
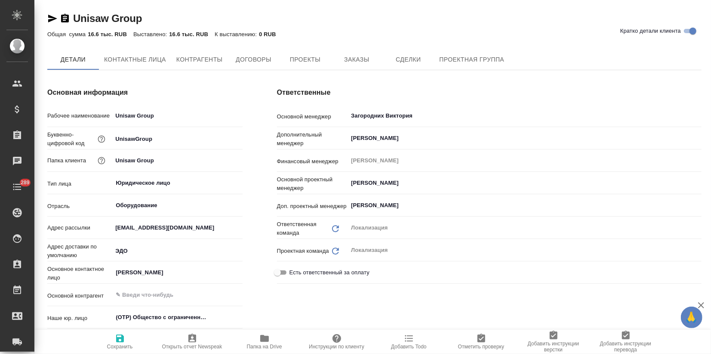
type textarea "x"
click at [349, 58] on span "Заказы" at bounding box center [356, 60] width 41 height 11
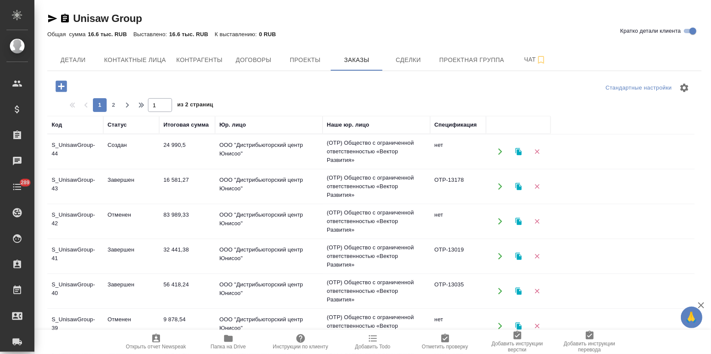
click at [113, 196] on td "Завершен" at bounding box center [131, 186] width 56 height 30
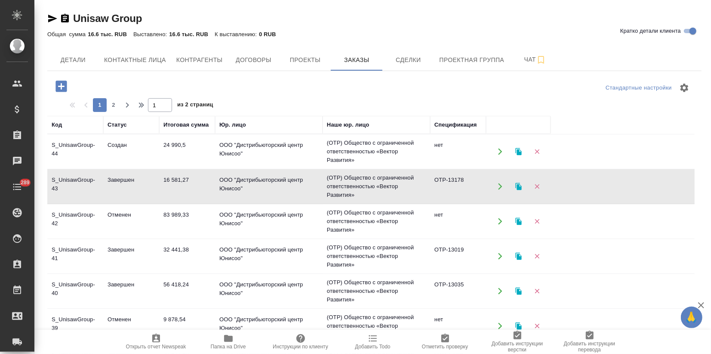
click at [113, 196] on td "Завершен" at bounding box center [131, 186] width 56 height 30
click at [185, 227] on td "83 989,33" at bounding box center [187, 221] width 56 height 30
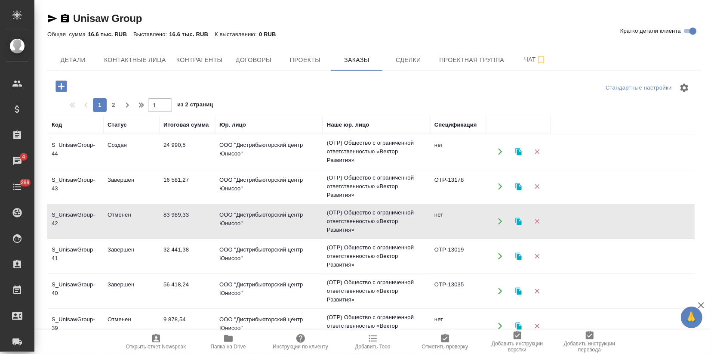
click at [169, 256] on td "32 441,38" at bounding box center [187, 256] width 56 height 30
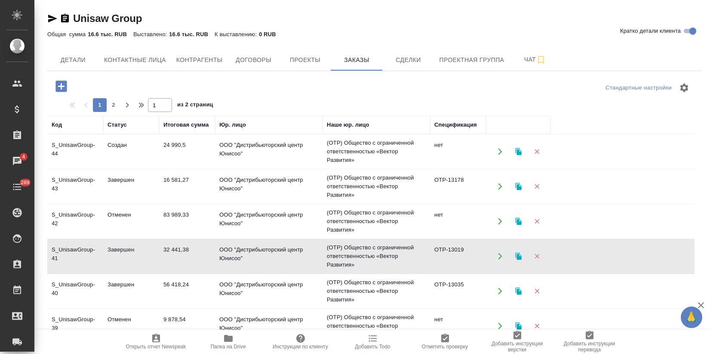
click at [169, 256] on td "32 441,38" at bounding box center [187, 256] width 56 height 30
click at [158, 283] on td "Завершен" at bounding box center [131, 291] width 56 height 30
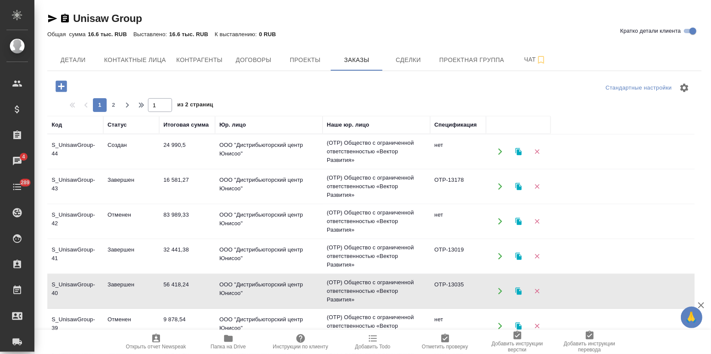
click at [158, 283] on td "Завершен" at bounding box center [131, 291] width 56 height 30
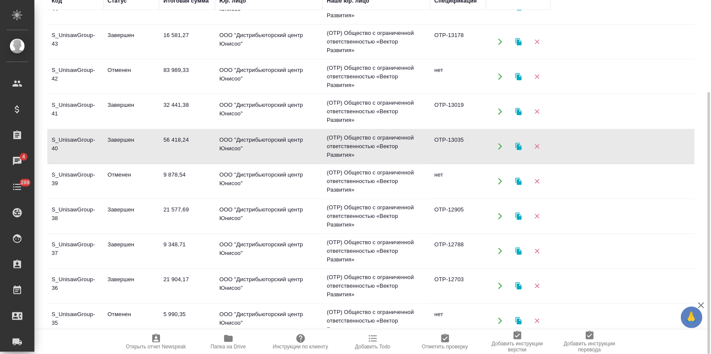
scroll to position [48, 0]
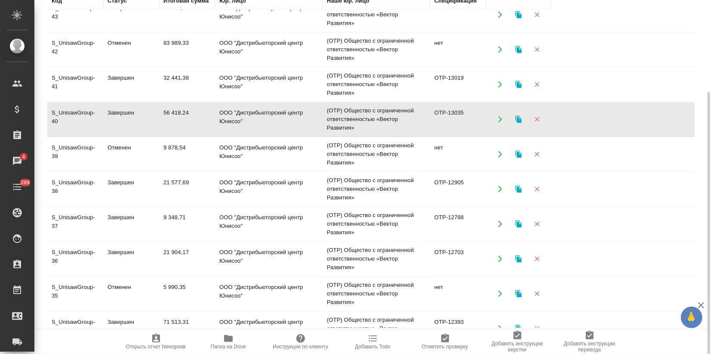
click at [192, 192] on td "21 577,69" at bounding box center [187, 189] width 56 height 30
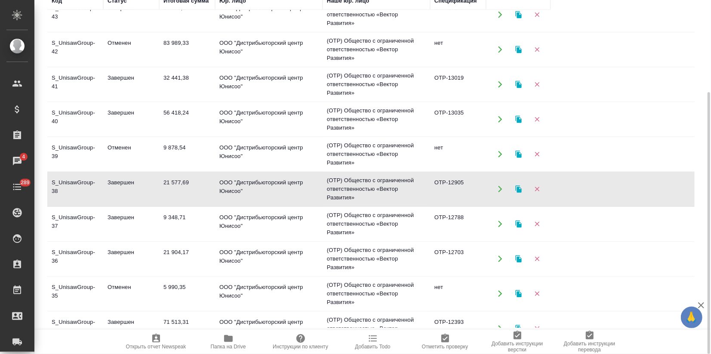
click at [192, 192] on td "21 577,69" at bounding box center [187, 189] width 56 height 30
click at [205, 250] on td "21 904,17" at bounding box center [187, 259] width 56 height 30
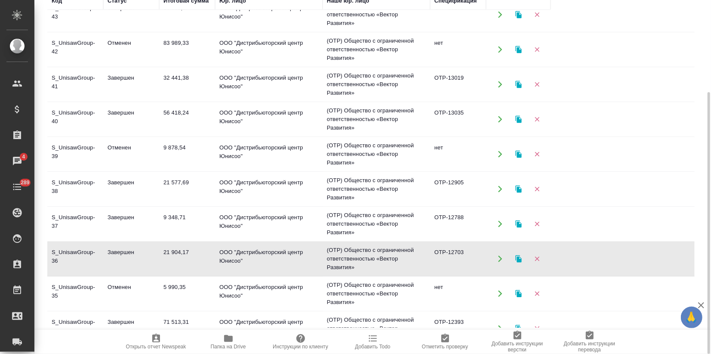
click at [205, 250] on td "21 904,17" at bounding box center [187, 259] width 56 height 30
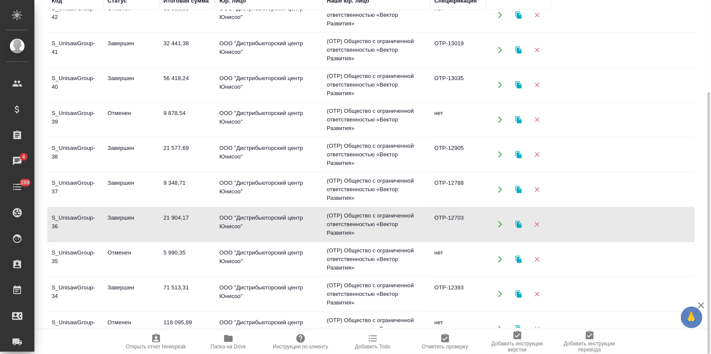
scroll to position [96, 0]
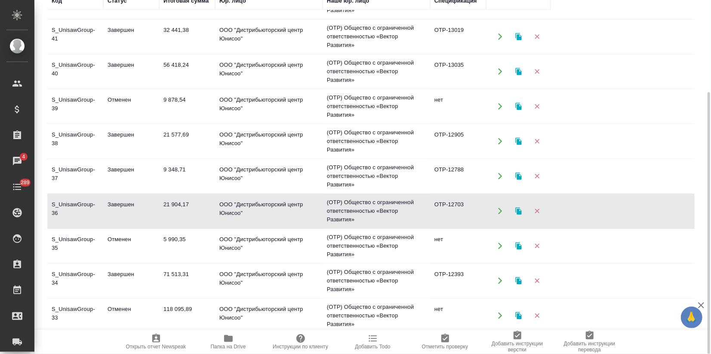
click at [179, 282] on td "71 513,31" at bounding box center [187, 280] width 56 height 30
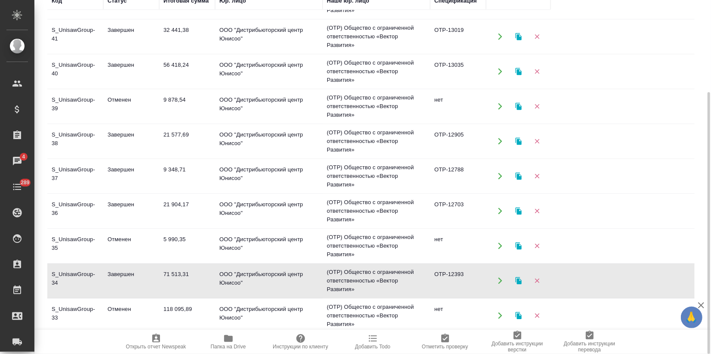
click at [179, 282] on td "71 513,31" at bounding box center [187, 280] width 56 height 30
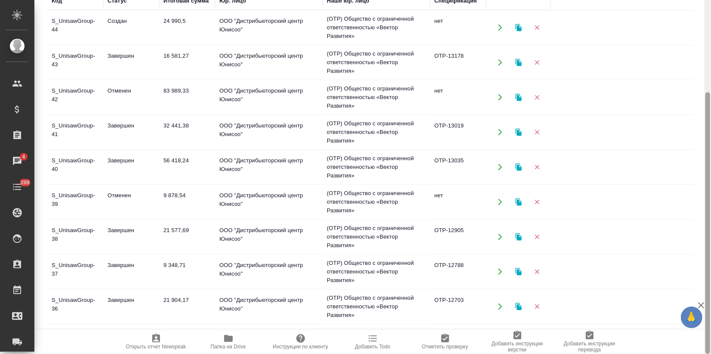
scroll to position [0, 0]
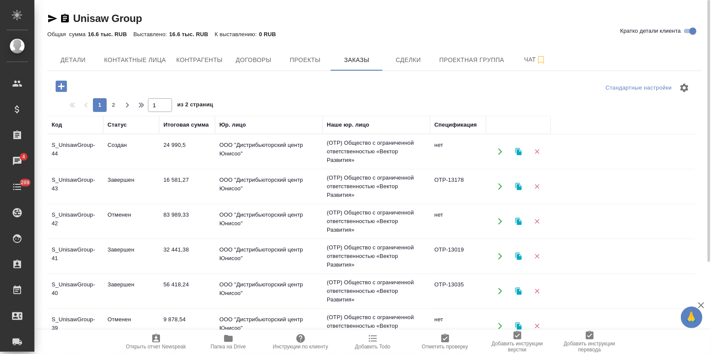
click at [517, 150] on icon "button" at bounding box center [518, 151] width 6 height 7
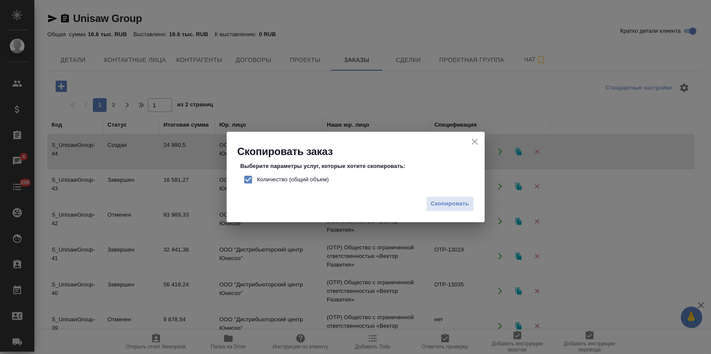
click at [250, 176] on input "Количество (общий объем)" at bounding box center [248, 179] width 18 height 18
checkbox input "false"
click at [462, 205] on span "Скопировать" at bounding box center [450, 204] width 38 height 10
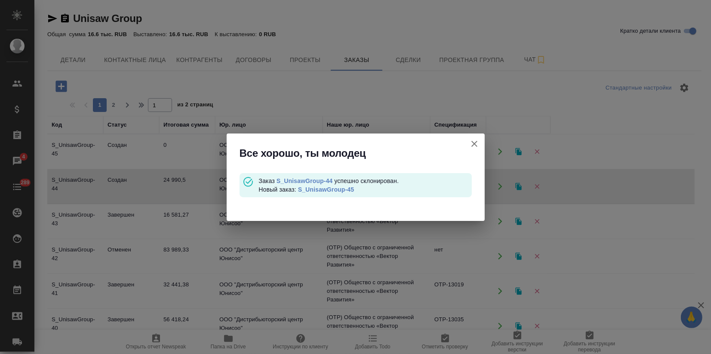
click at [325, 190] on link "S_UnisawGroup-45" at bounding box center [326, 189] width 56 height 7
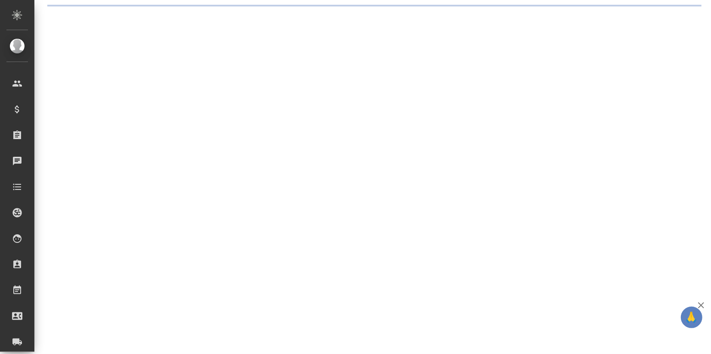
select select "RU"
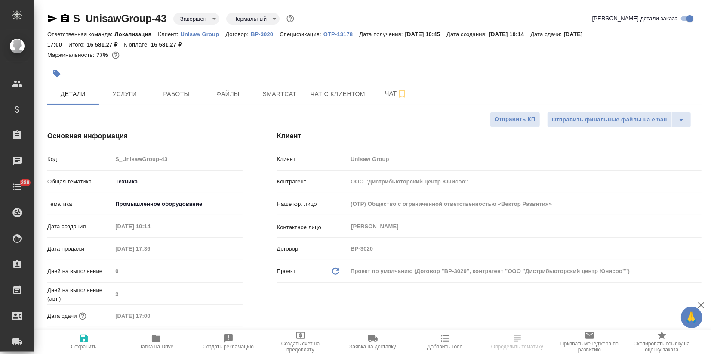
type textarea "x"
click at [130, 101] on button "Услуги" at bounding box center [125, 94] width 52 height 22
type textarea "x"
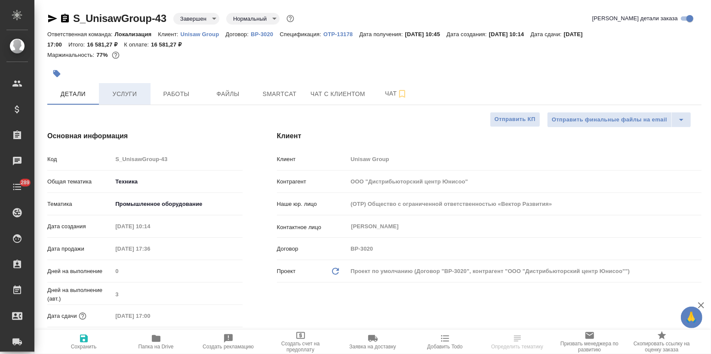
type textarea "x"
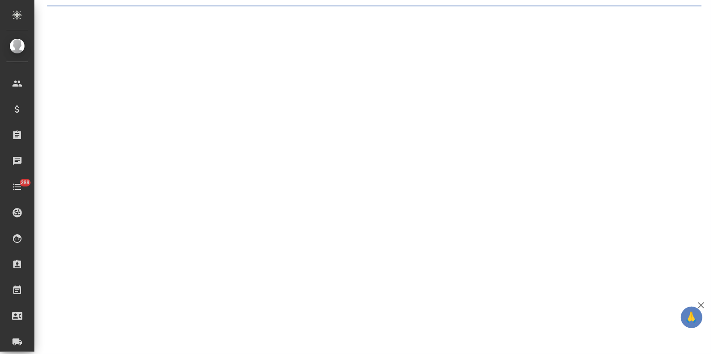
select select "RU"
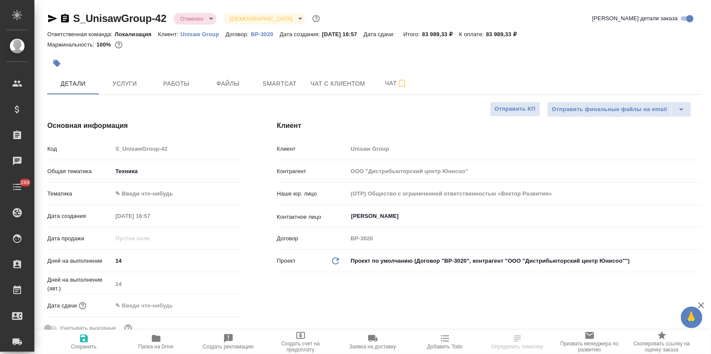
type textarea "x"
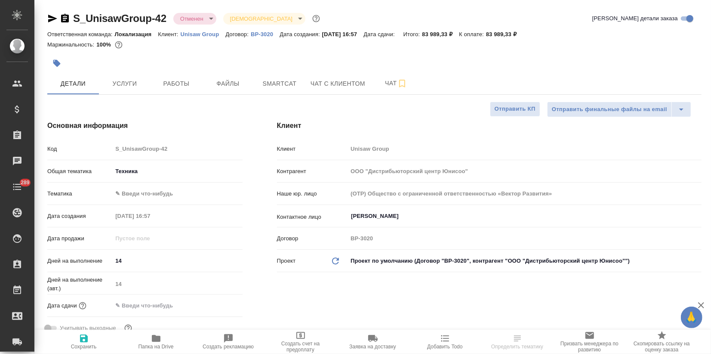
type textarea "x"
click at [128, 89] on button "Услуги" at bounding box center [125, 84] width 52 height 22
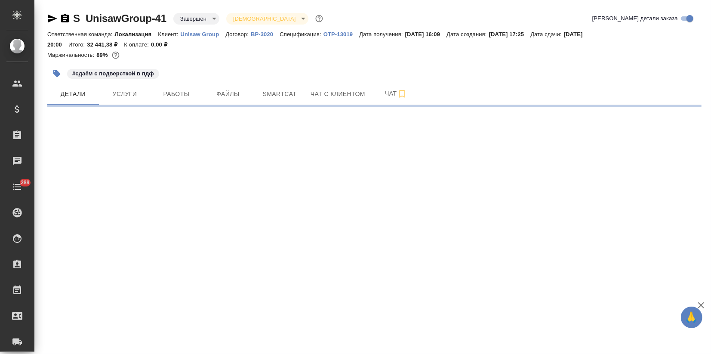
select select "RU"
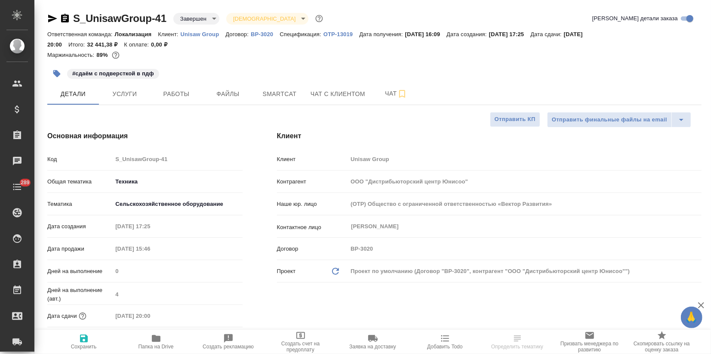
type textarea "x"
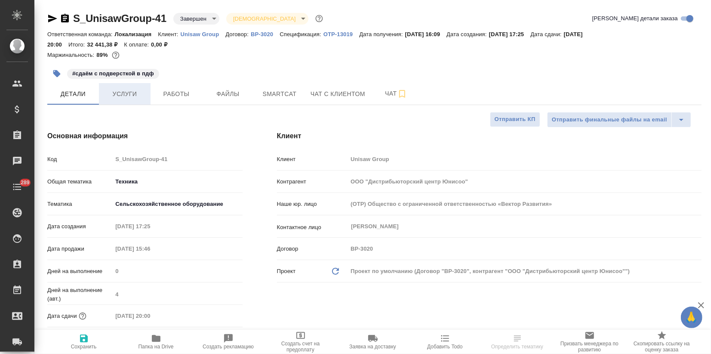
type textarea "x"
click at [128, 102] on button "Услуги" at bounding box center [125, 94] width 52 height 22
type textarea "x"
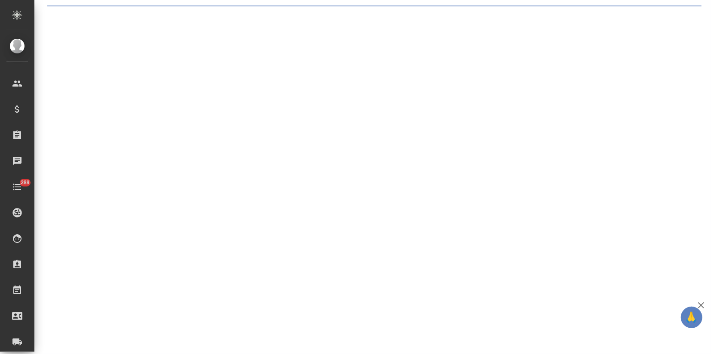
select select "RU"
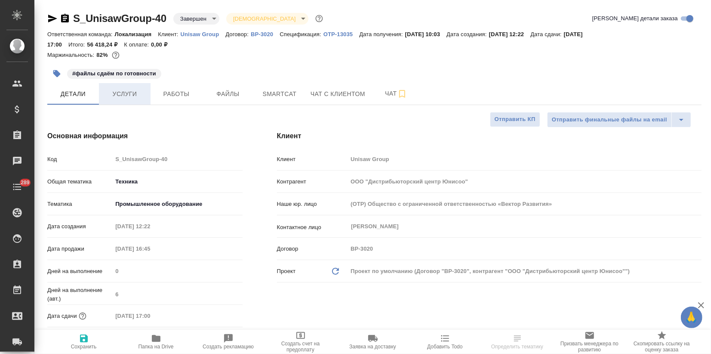
type textarea "x"
click at [120, 96] on span "Услуги" at bounding box center [124, 94] width 41 height 11
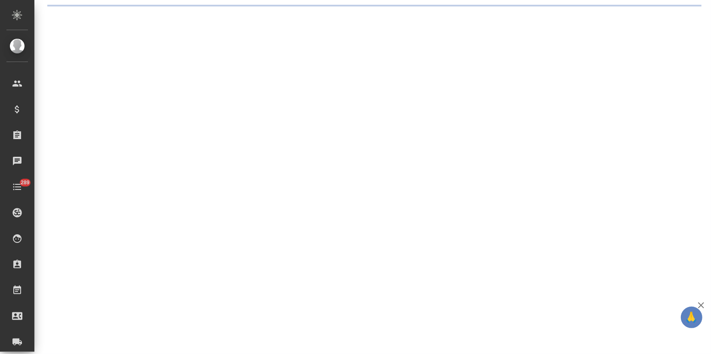
select select "RU"
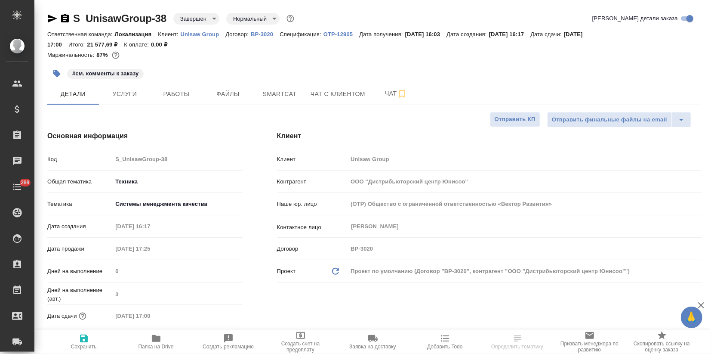
type textarea "x"
click at [148, 96] on button "Услуги" at bounding box center [125, 94] width 52 height 22
type textarea "x"
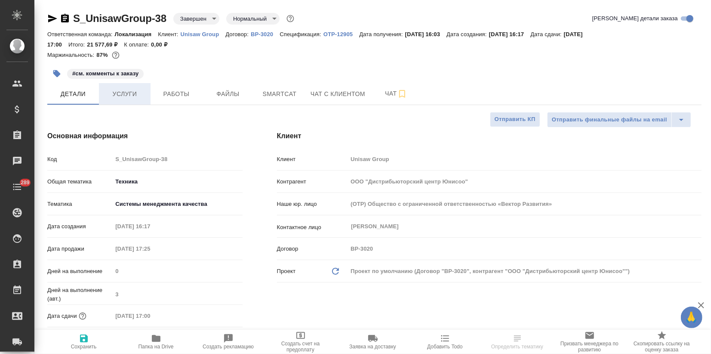
type textarea "x"
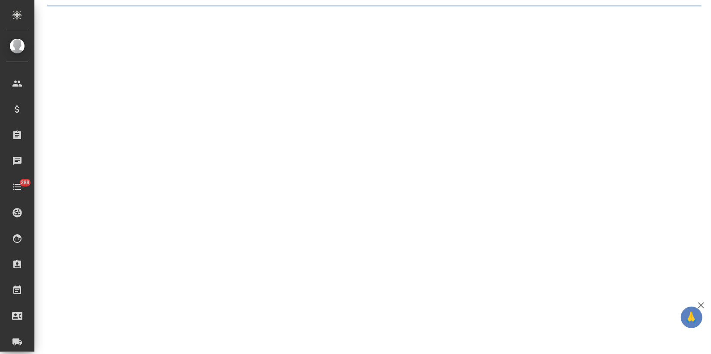
select select "RU"
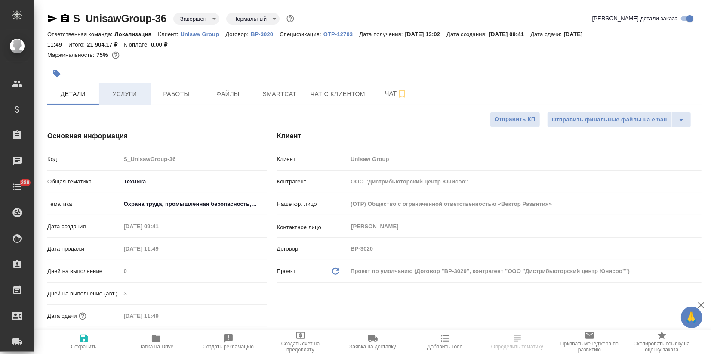
type textarea "x"
click at [135, 93] on span "Услуги" at bounding box center [124, 94] width 41 height 11
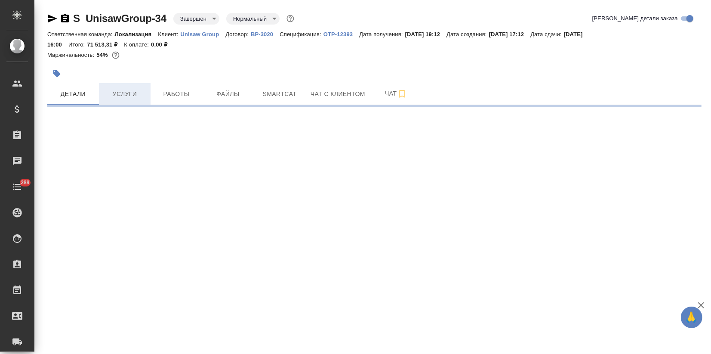
select select "RU"
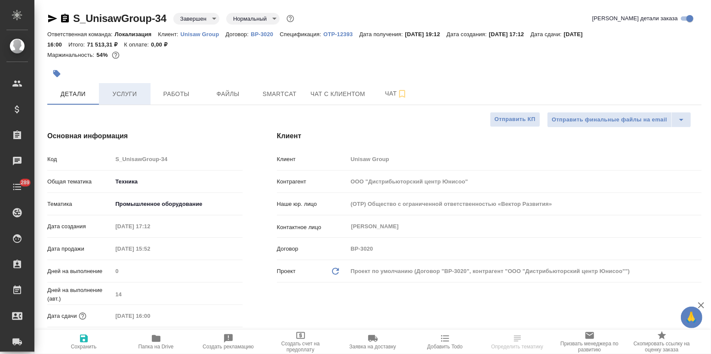
type textarea "x"
click at [133, 97] on span "Услуги" at bounding box center [124, 94] width 41 height 11
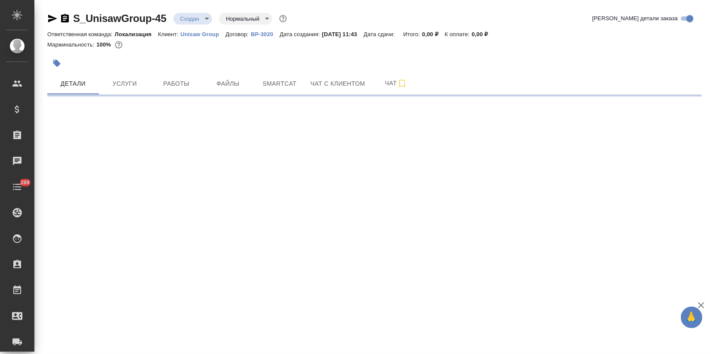
select select "RU"
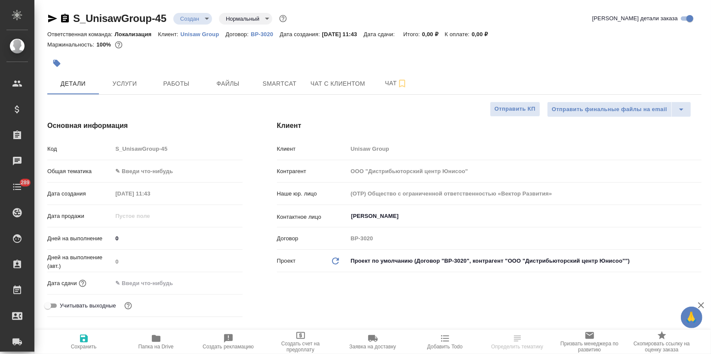
type textarea "x"
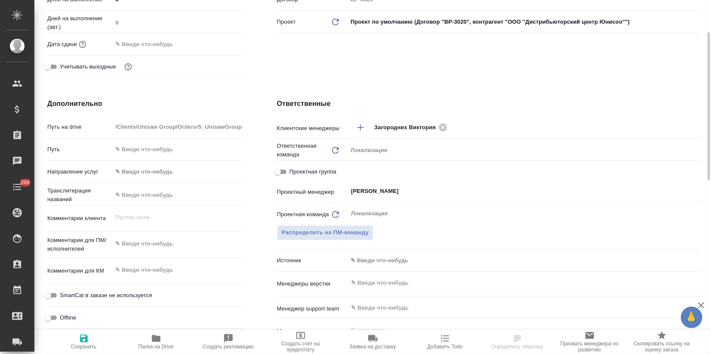
type textarea "x"
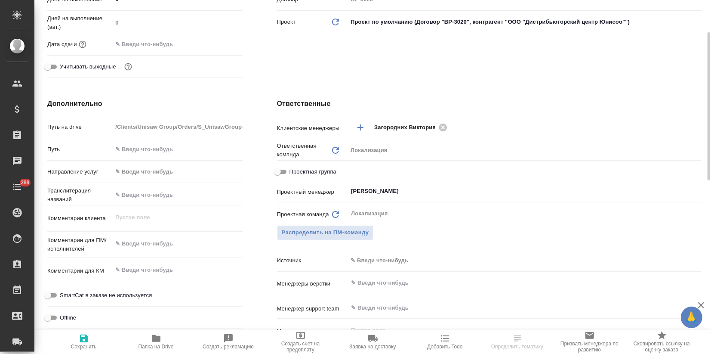
type textarea "x"
click at [124, 247] on textarea at bounding box center [177, 244] width 129 height 15
paste textarea "прошу посчитать перевод таблицы, всех столбцов, где есть японский язык"
type textarea "x"
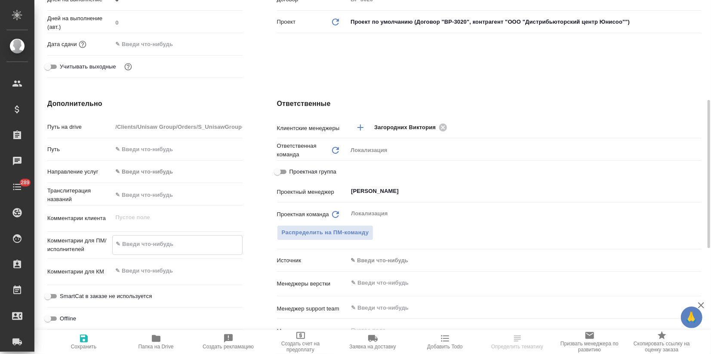
type textarea "прошу посчитать перевод таблицы, всех столбцов, где есть японский язык"
type textarea "x"
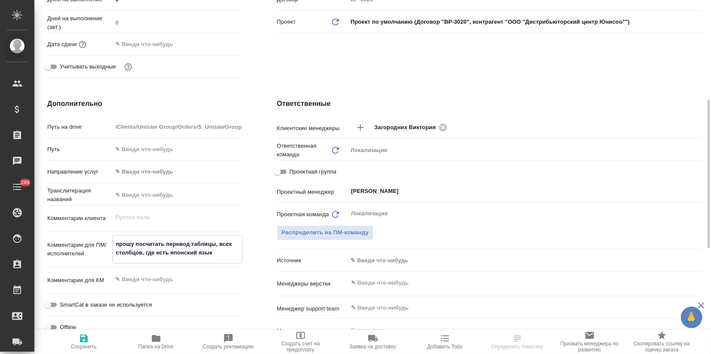
click at [185, 250] on textarea "прошу посчитать перевод таблицы, всех столбцов, где есть японский язык" at bounding box center [177, 248] width 129 height 23
type textarea "x"
type textarea "прошу посчитать перевод таблицы, всех столбцов, где есть кязык"
type textarea "x"
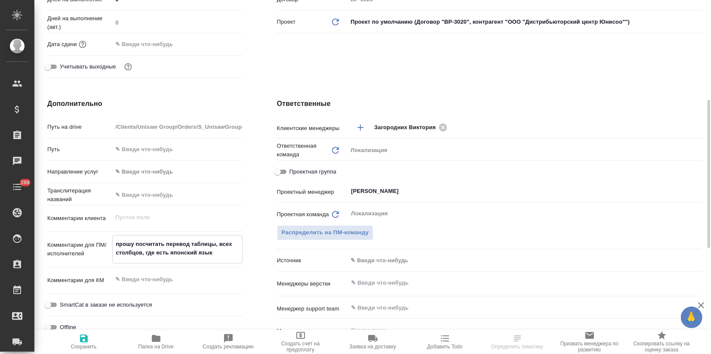
type textarea "x"
type textarea "прошу посчитать перевод таблицы, всех столбцов, где есть киязык"
type textarea "x"
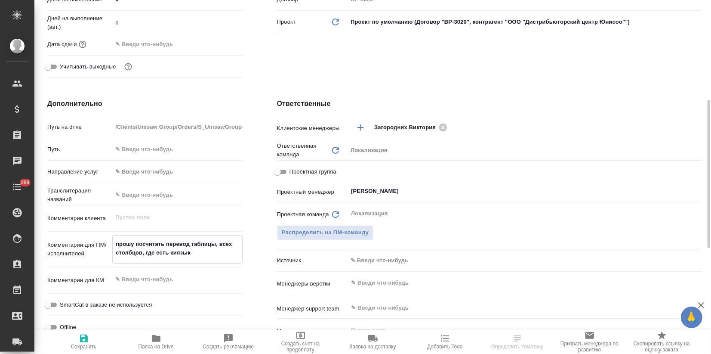
type textarea "x"
type textarea "прошу посчитать перевод таблицы, всех столбцов, где есть китязык"
type textarea "x"
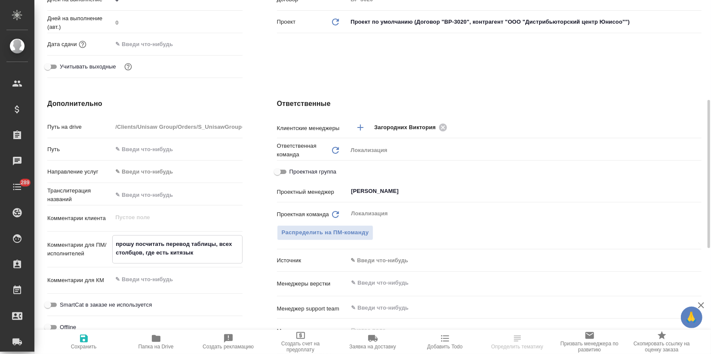
type textarea "прошу посчитать перевод таблицы, всех столбцов, где есть [DEMOGRAPHIC_DATA]"
type textarea "x"
type textarea "прошу посчитать перевод таблицы, всех столбцов, где есть китайязык"
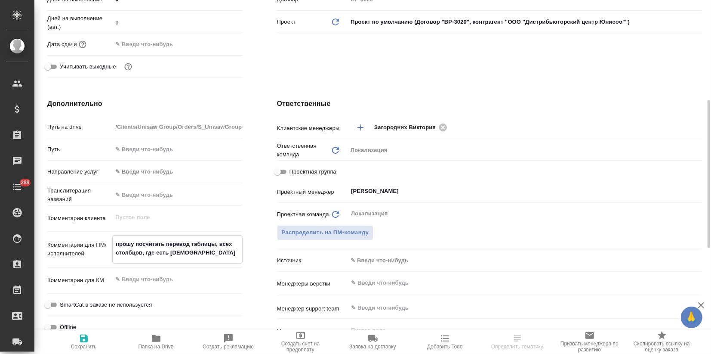
type textarea "x"
type textarea "прошу посчитать перевод таблицы, всех столбцов, где есть китайсязык"
type textarea "x"
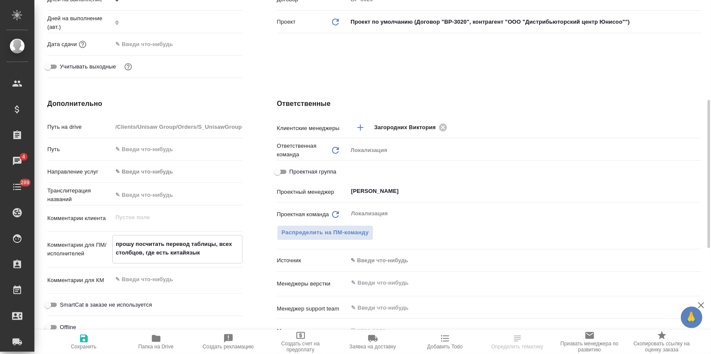
type textarea "x"
type textarea "прошу посчитать перевод таблицы, всех столбцов, где есть китайскязык"
type textarea "x"
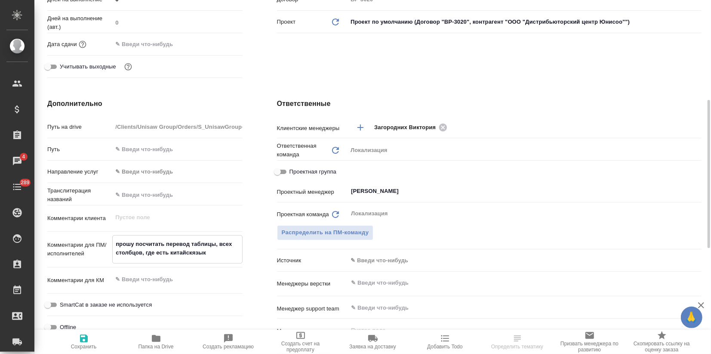
type textarea "x"
type textarea "прошу посчитать перевод таблицы, всех столбцов, где есть китайскиязык"
type textarea "x"
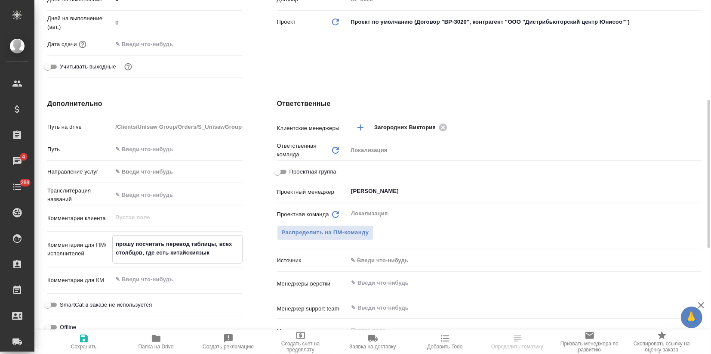
type textarea "прошу посчитать перевод таблицы, всех столбцов, где есть [DEMOGRAPHIC_DATA]"
type textarea "x"
type textarea "прошу посчитать перевод таблицы, всех столбцов, где есть китайский язык"
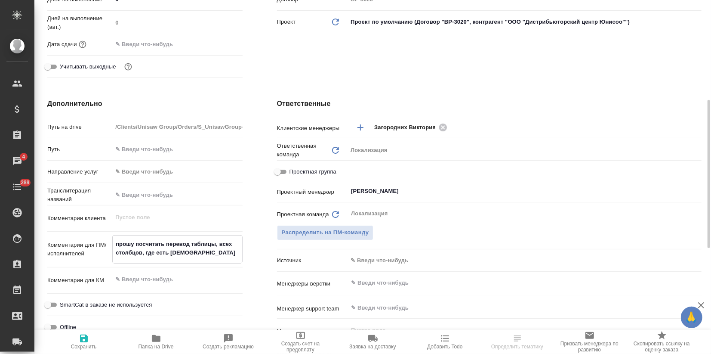
type textarea "x"
type textarea "прошу посчитать перевод таблицы, всех столбцов, где есть китайский язык"
type textarea "x"
click at [89, 339] on span "Сохранить" at bounding box center [84, 341] width 62 height 16
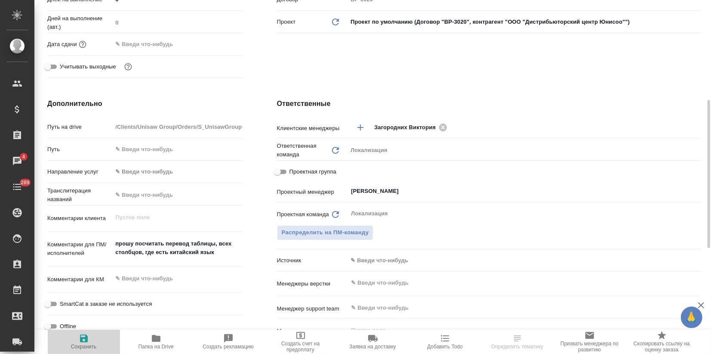
type textarea "x"
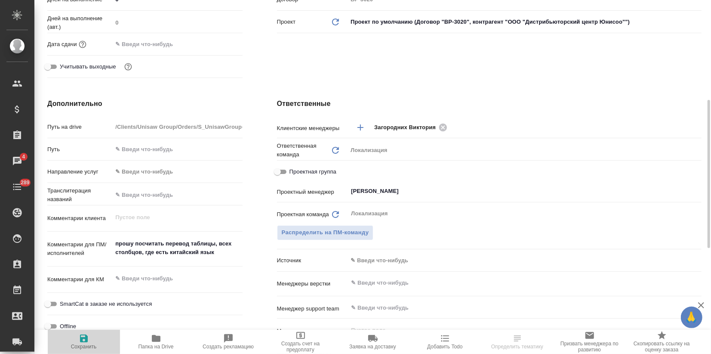
type textarea "x"
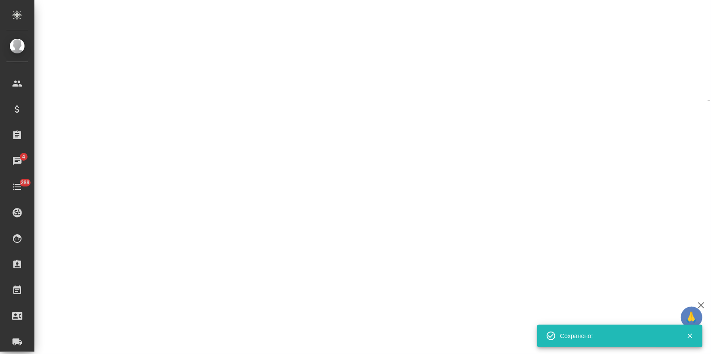
select select "RU"
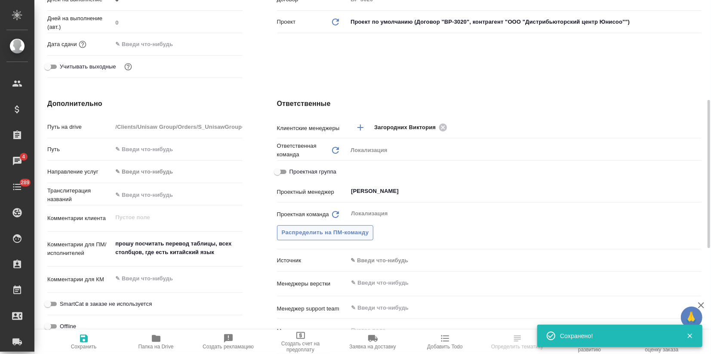
type textarea "x"
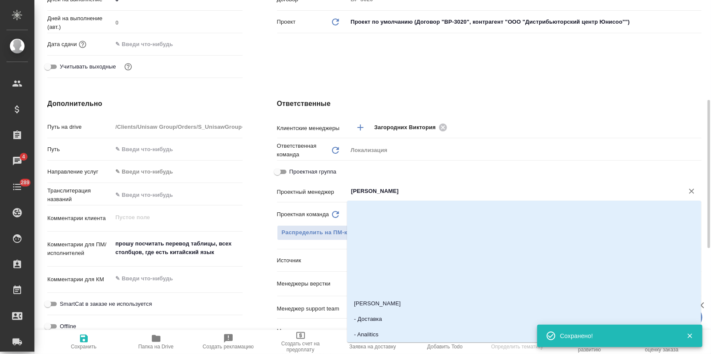
drag, startPoint x: 405, startPoint y: 191, endPoint x: 344, endPoint y: 200, distance: 62.2
click at [344, 200] on div "Проектный менеджер [PERSON_NAME]" at bounding box center [489, 194] width 425 height 22
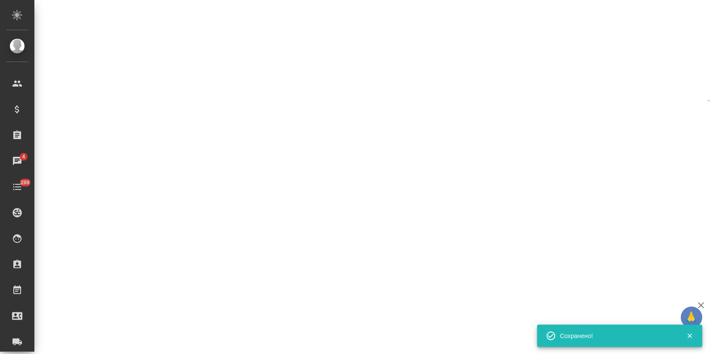
select select "RU"
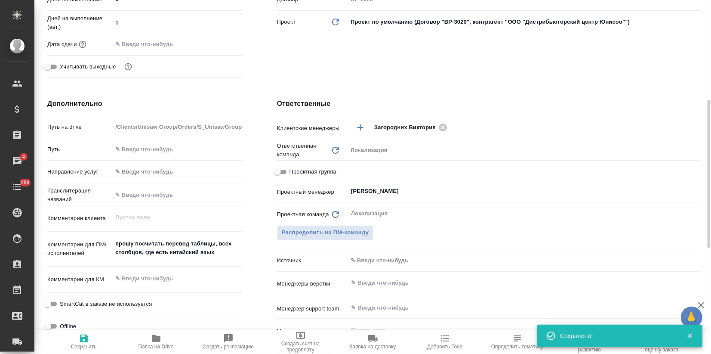
type textarea "x"
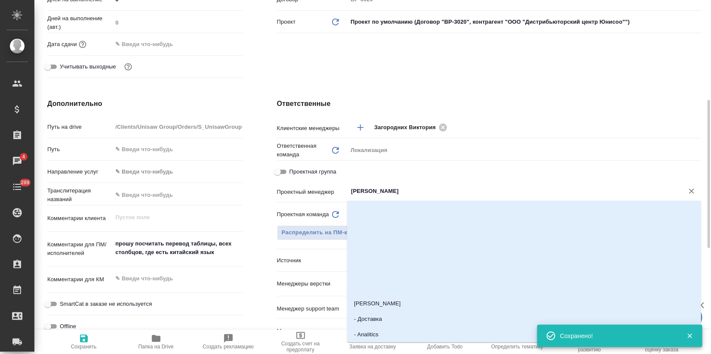
drag, startPoint x: 387, startPoint y: 196, endPoint x: 344, endPoint y: 199, distance: 43.1
click at [347, 196] on div "Проектный менеджер [PERSON_NAME]" at bounding box center [489, 190] width 425 height 15
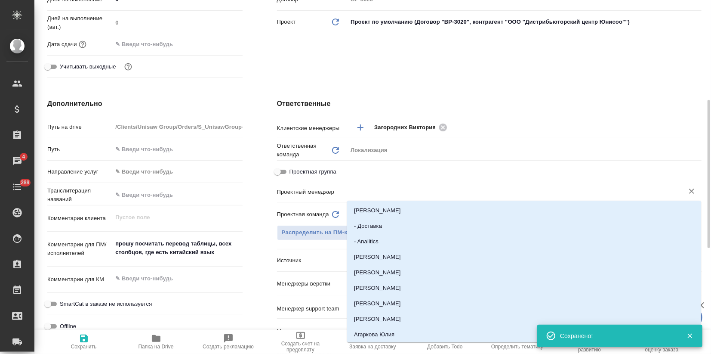
click at [79, 341] on icon "button" at bounding box center [84, 338] width 10 height 10
type textarea "x"
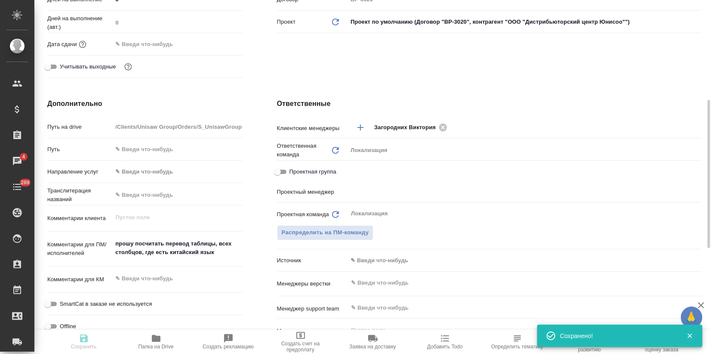
type textarea "x"
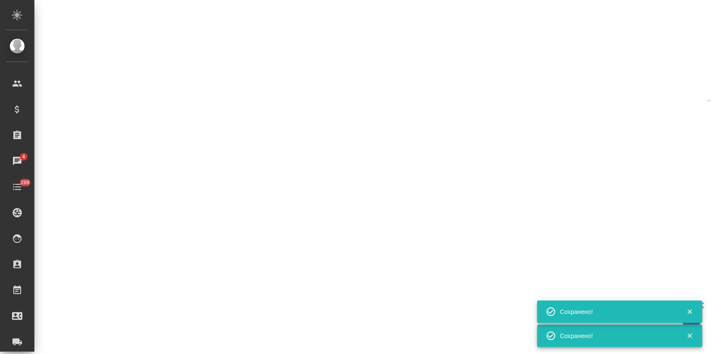
select select "RU"
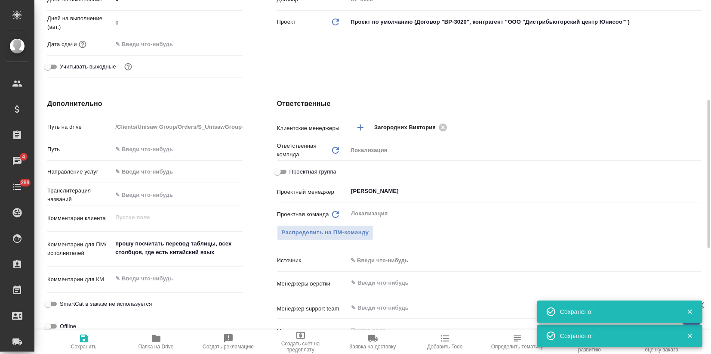
type textarea "x"
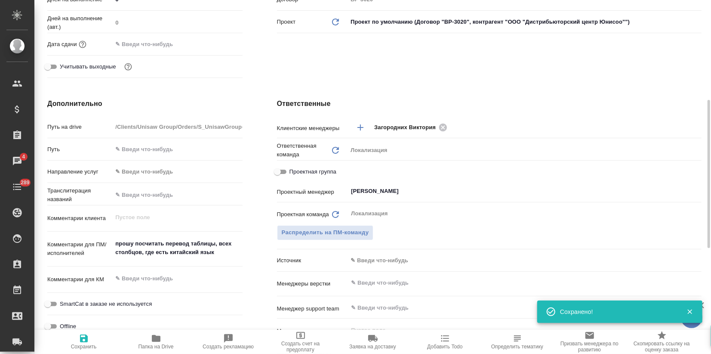
scroll to position [0, 0]
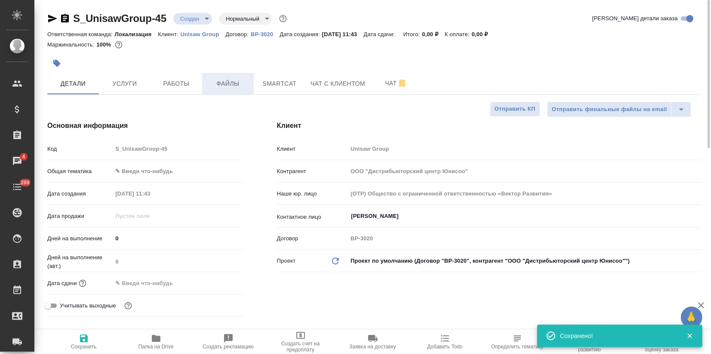
click at [246, 73] on button "Файлы" at bounding box center [228, 84] width 52 height 22
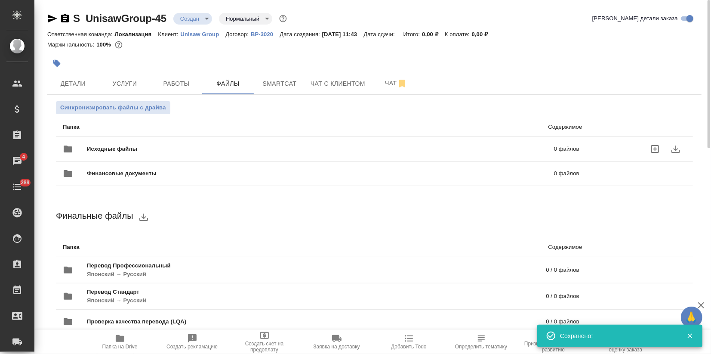
click at [148, 145] on span "Исходные файлы" at bounding box center [216, 149] width 259 height 9
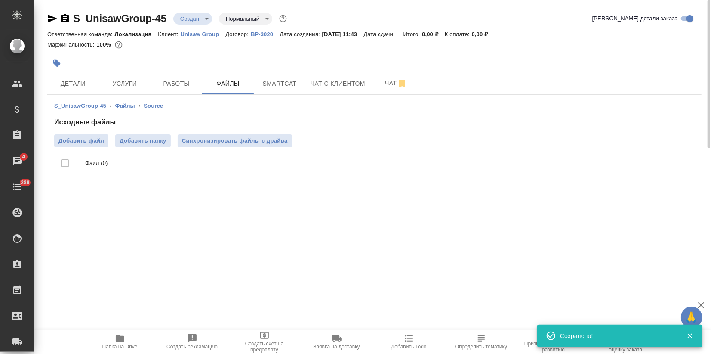
click at [102, 147] on ul "Файл (0)" at bounding box center [374, 163] width 641 height 32
click at [99, 142] on span "Добавить файл" at bounding box center [82, 140] width 46 height 9
click at [0, 0] on input "Добавить файл" at bounding box center [0, 0] width 0 height 0
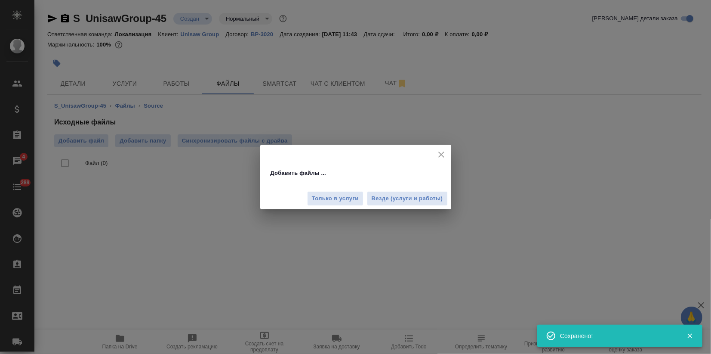
click at [394, 196] on span "Везде (услуги и работы)" at bounding box center [407, 199] width 71 height 10
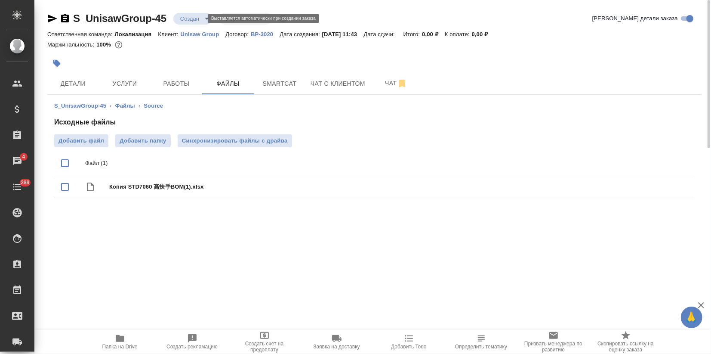
click at [197, 26] on div "S_UnisawGroup-45 Создан new Нормальный normal Кратко детали заказа" at bounding box center [374, 20] width 654 height 17
click at [198, 17] on body "🙏 .cls-1 fill:#fff; AWATERA Zagorodnikh [PERSON_NAME] Спецификации Заказы 4 Чат…" at bounding box center [355, 177] width 711 height 354
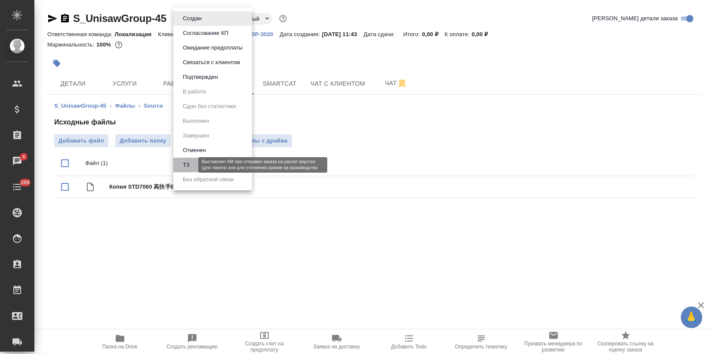
click at [189, 160] on button "ТЗ" at bounding box center [186, 164] width 12 height 9
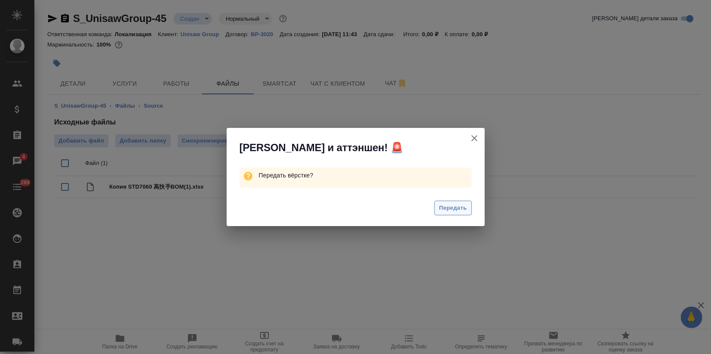
click at [456, 210] on span "Передать" at bounding box center [453, 208] width 28 height 10
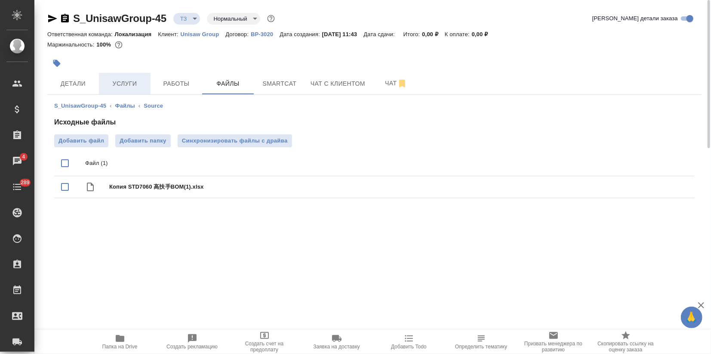
click at [123, 88] on button "Услуги" at bounding box center [125, 84] width 52 height 22
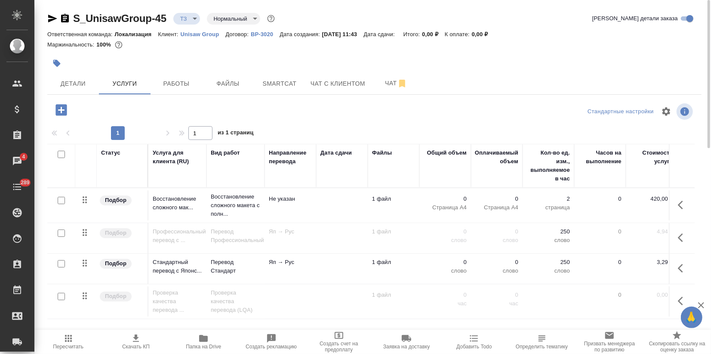
click at [59, 231] on input "checkbox" at bounding box center [61, 232] width 7 height 7
checkbox input "true"
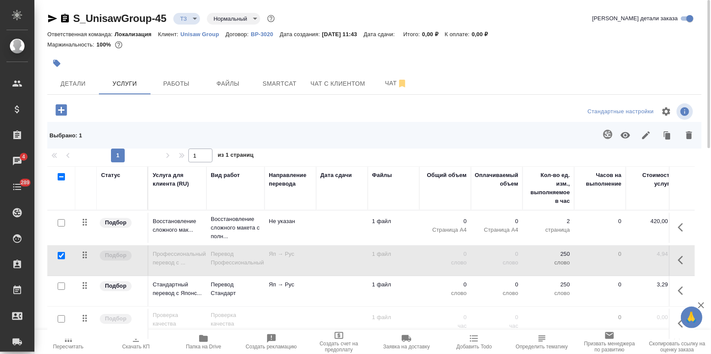
click at [59, 284] on input "checkbox" at bounding box center [61, 285] width 7 height 7
checkbox input "true"
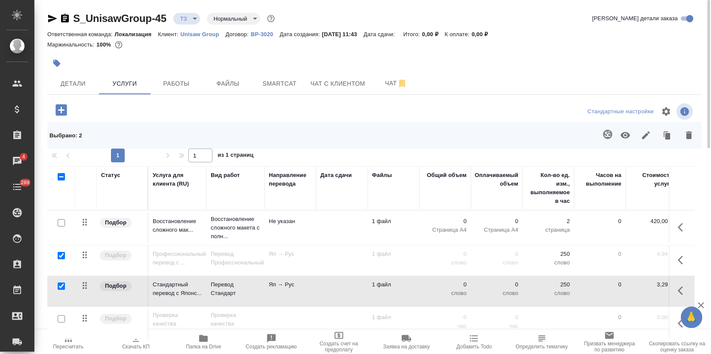
click at [690, 138] on icon "button" at bounding box center [689, 135] width 6 height 8
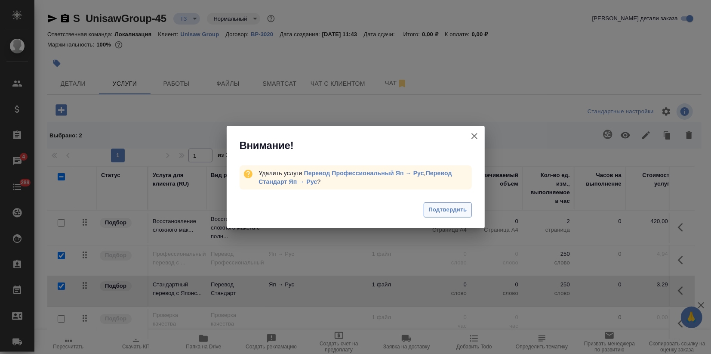
click at [466, 205] on div "Подтвердить" at bounding box center [356, 211] width 258 height 34
click at [463, 209] on span "Подтвердить" at bounding box center [448, 210] width 38 height 10
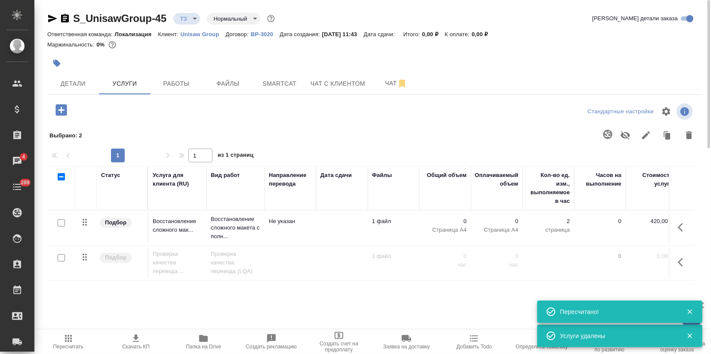
click at [56, 111] on icon "button" at bounding box center [61, 109] width 11 height 11
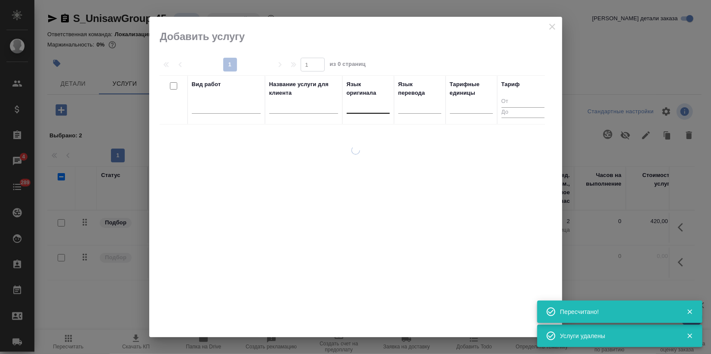
click at [362, 108] on div at bounding box center [368, 105] width 43 height 12
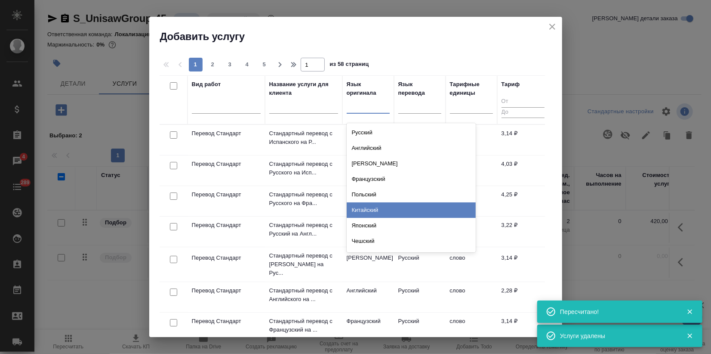
click at [368, 207] on div "Китайский" at bounding box center [411, 209] width 129 height 15
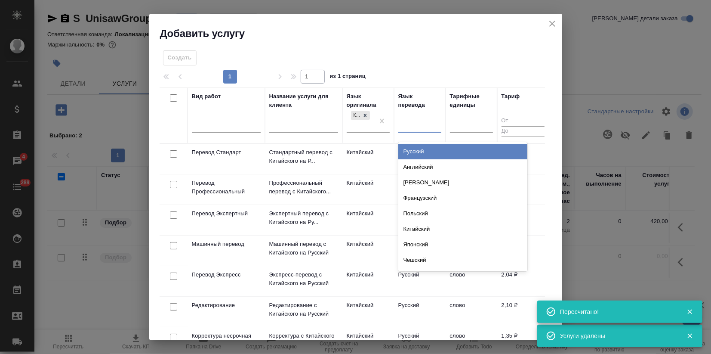
click at [421, 127] on div at bounding box center [419, 124] width 43 height 12
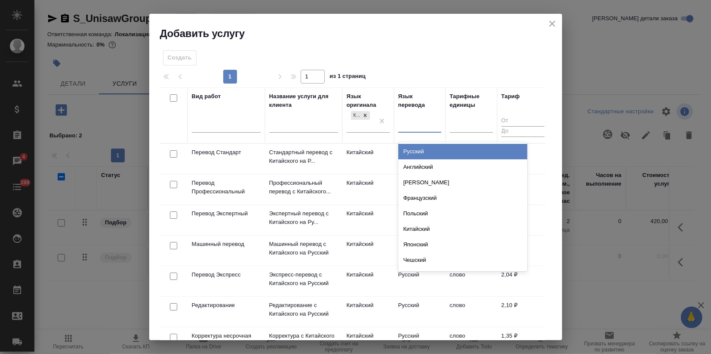
click at [420, 156] on div "Русский" at bounding box center [462, 151] width 129 height 15
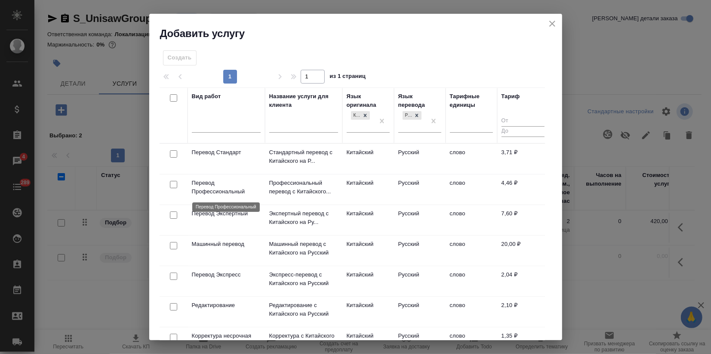
click at [224, 193] on p "Перевод Профессиональный" at bounding box center [226, 187] width 69 height 17
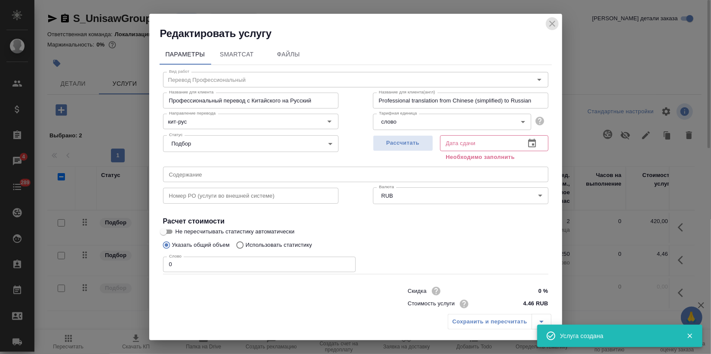
drag, startPoint x: 549, startPoint y: 22, endPoint x: 540, endPoint y: 30, distance: 12.2
click at [549, 21] on icon "close" at bounding box center [552, 24] width 10 height 10
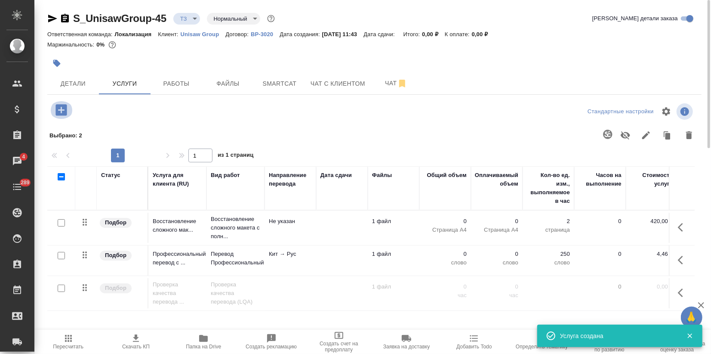
click at [63, 107] on icon "button" at bounding box center [61, 109] width 11 height 11
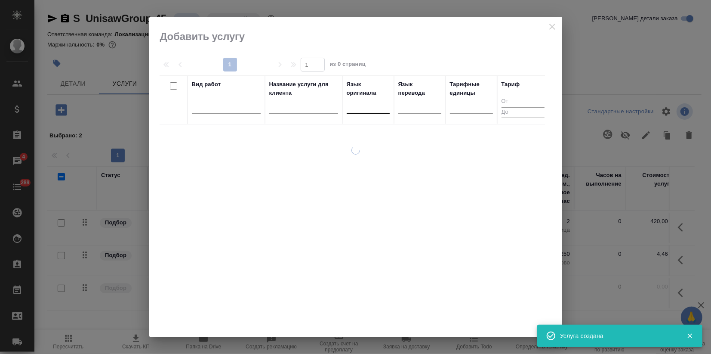
click at [358, 108] on div at bounding box center [368, 105] width 43 height 12
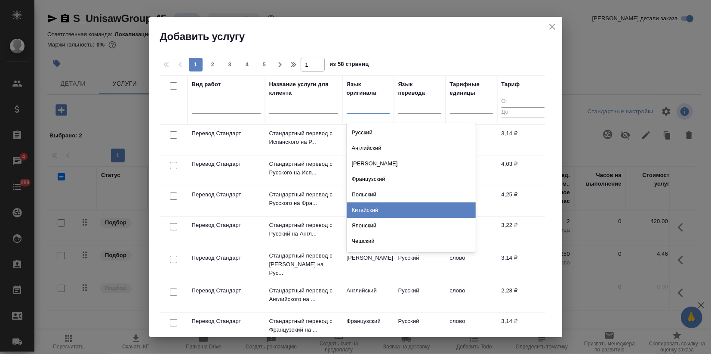
click at [361, 213] on div "Китайский" at bounding box center [411, 209] width 129 height 15
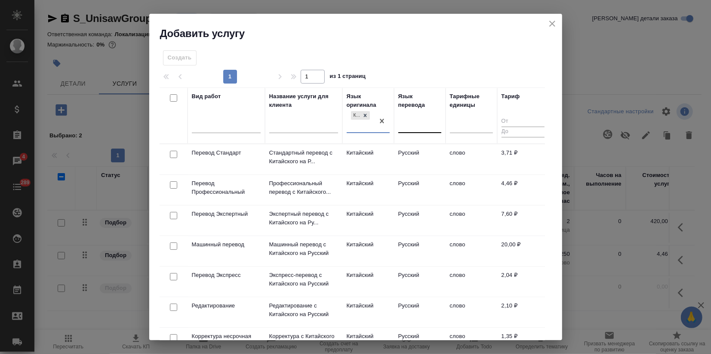
click at [411, 126] on div at bounding box center [419, 124] width 43 height 12
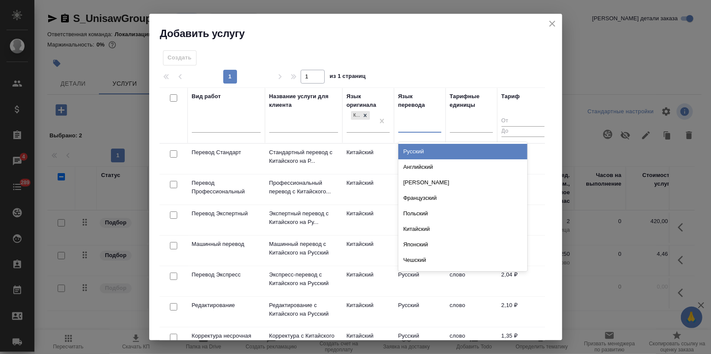
click at [429, 155] on div "Русский" at bounding box center [462, 151] width 129 height 15
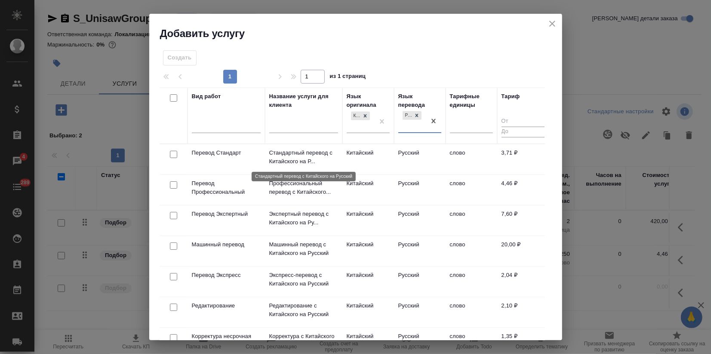
click at [274, 159] on p "Стандартный перевод с Китайского на Р..." at bounding box center [303, 156] width 69 height 17
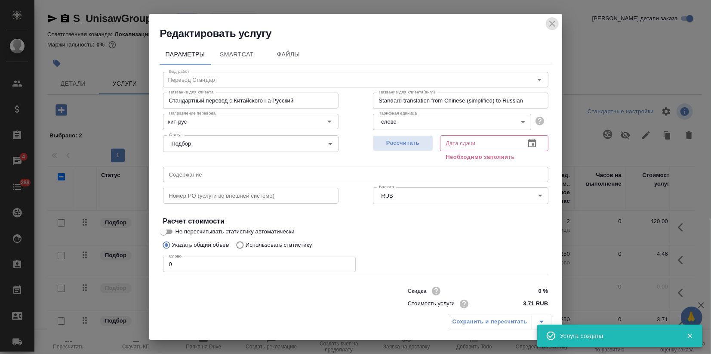
click at [551, 22] on icon "close" at bounding box center [552, 24] width 6 height 6
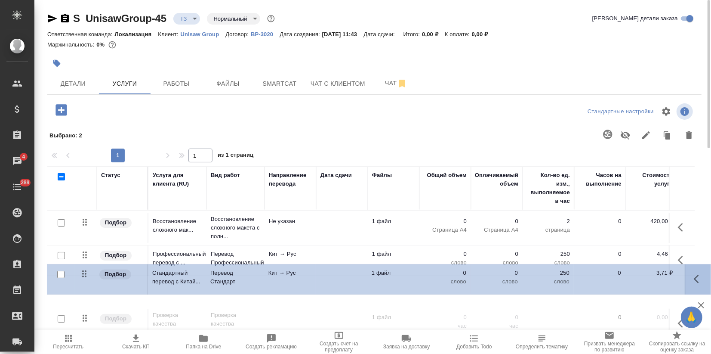
drag, startPoint x: 80, startPoint y: 322, endPoint x: 79, endPoint y: 271, distance: 50.8
click at [79, 271] on tbody "Подбор Восстановление сложного мак... Восстановление сложного макета с полн... …" at bounding box center [452, 275] width 811 height 131
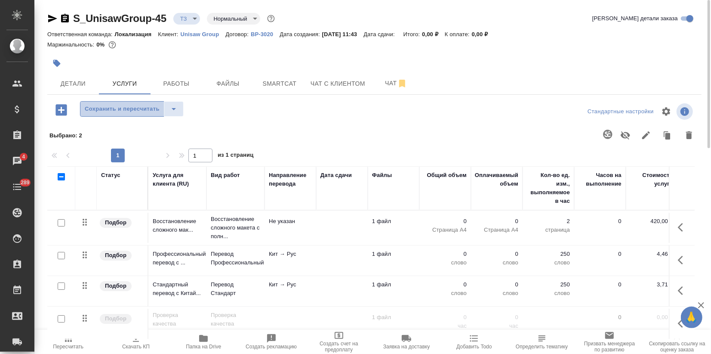
click at [128, 107] on span "Сохранить и пересчитать" at bounding box center [122, 109] width 75 height 10
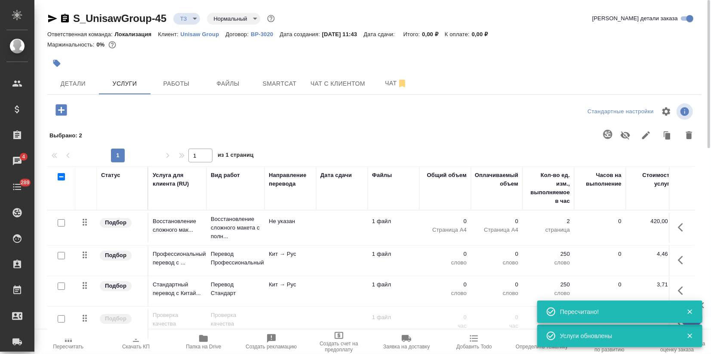
click at [61, 254] on input "checkbox" at bounding box center [61, 255] width 7 height 7
checkbox input "true"
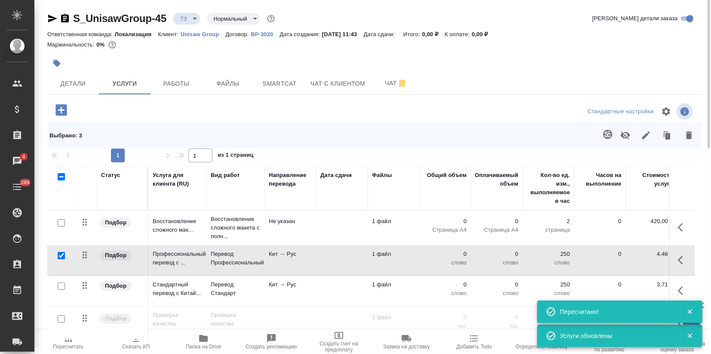
click at [607, 137] on icon "button" at bounding box center [607, 134] width 9 height 9
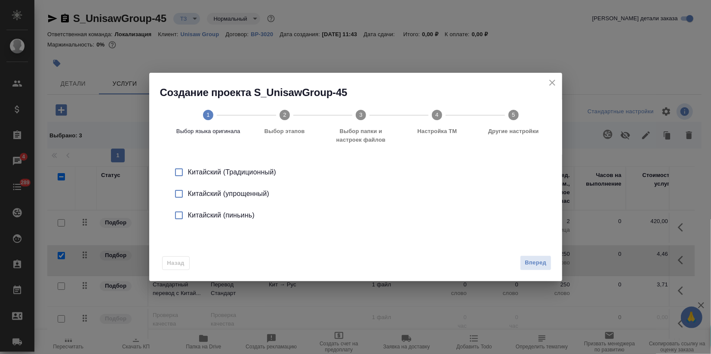
click at [218, 194] on div "Китайский (упрощенный)" at bounding box center [365, 193] width 354 height 10
drag, startPoint x: 541, startPoint y: 268, endPoint x: 521, endPoint y: 269, distance: 19.8
click at [541, 268] on button "Вперед" at bounding box center [535, 262] width 31 height 15
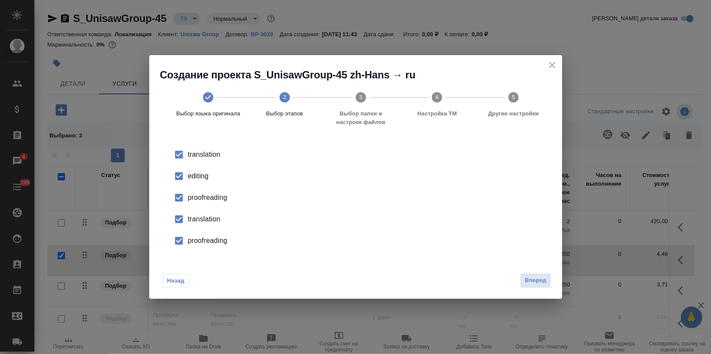
click at [204, 183] on li "editing" at bounding box center [356, 176] width 386 height 22
click at [201, 195] on div "proofreading" at bounding box center [365, 197] width 354 height 10
click at [192, 217] on div "translation" at bounding box center [365, 219] width 354 height 10
drag, startPoint x: 192, startPoint y: 217, endPoint x: 374, endPoint y: 280, distance: 192.1
click at [199, 241] on div "proofreading" at bounding box center [365, 240] width 354 height 10
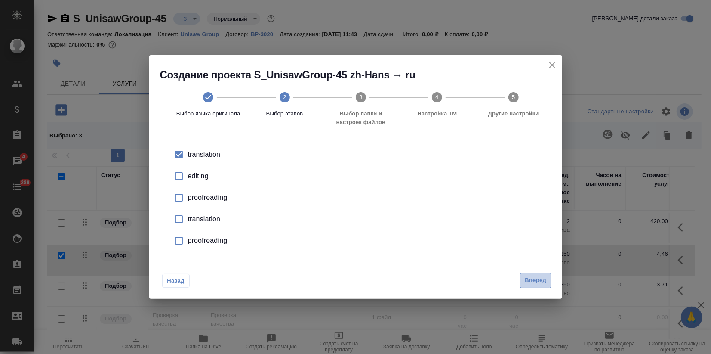
click at [546, 286] on button "Вперед" at bounding box center [535, 280] width 31 height 15
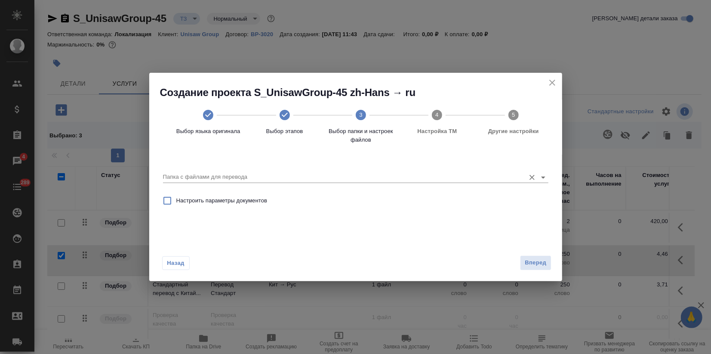
drag, startPoint x: 391, startPoint y: 167, endPoint x: 371, endPoint y: 180, distance: 23.8
click at [390, 166] on div "Папка с файлами для перевода" at bounding box center [356, 174] width 386 height 18
click at [370, 181] on input "Папка с файлами для перевода" at bounding box center [342, 177] width 358 height 10
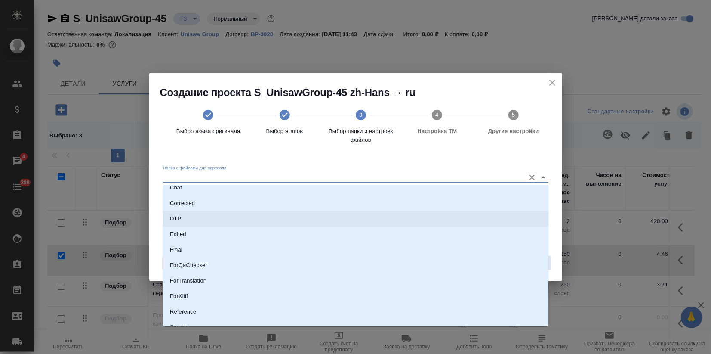
scroll to position [78, 0]
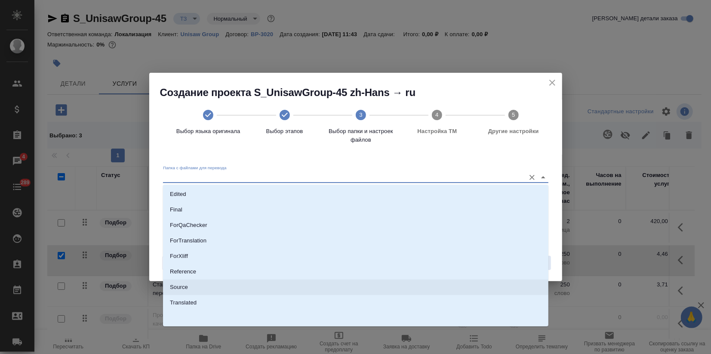
click at [198, 289] on li "Source" at bounding box center [356, 286] width 386 height 15
type input "Source"
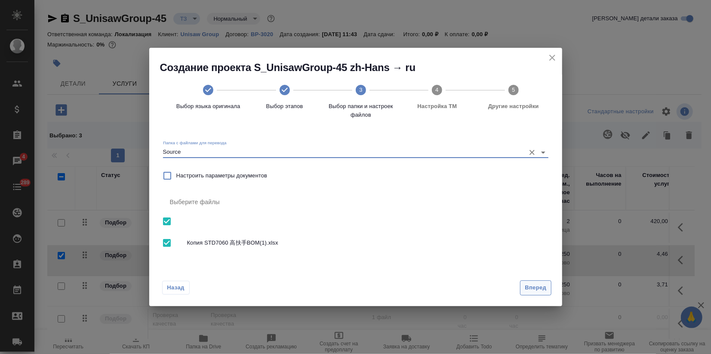
click at [528, 286] on span "Вперед" at bounding box center [536, 288] width 22 height 10
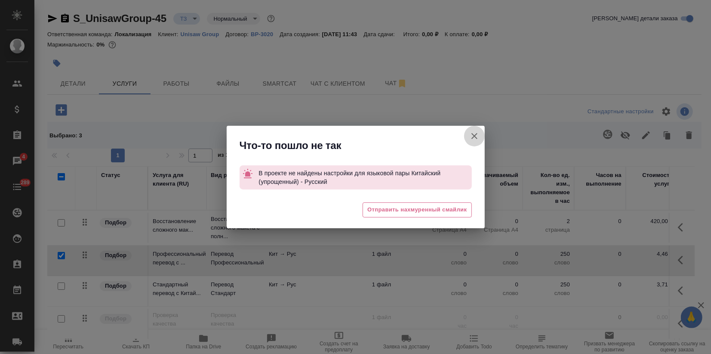
click at [476, 136] on icon "button" at bounding box center [474, 136] width 10 height 10
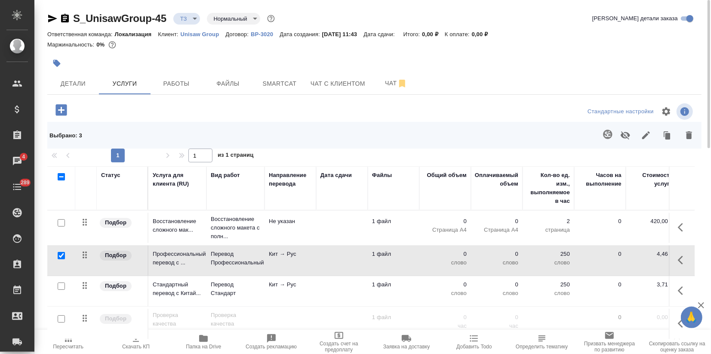
click at [197, 31] on p "Unisaw Group" at bounding box center [203, 34] width 45 height 6
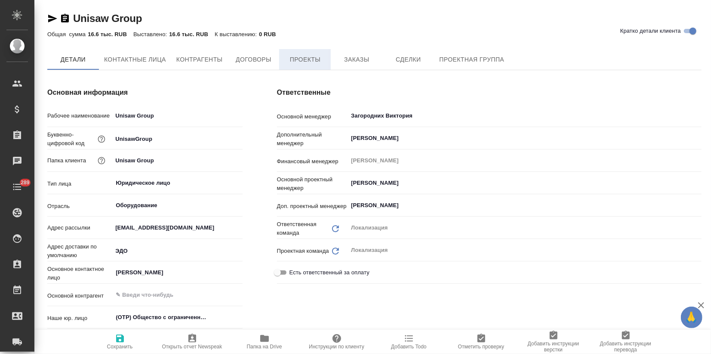
type textarea "x"
click at [301, 57] on span "Проекты" at bounding box center [304, 59] width 41 height 11
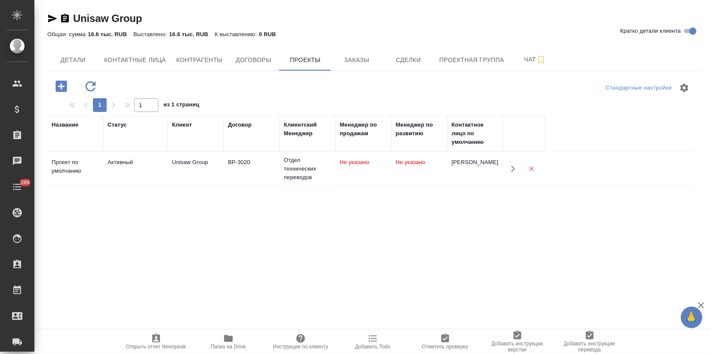
click at [251, 176] on td "ВР-3020" at bounding box center [252, 169] width 56 height 30
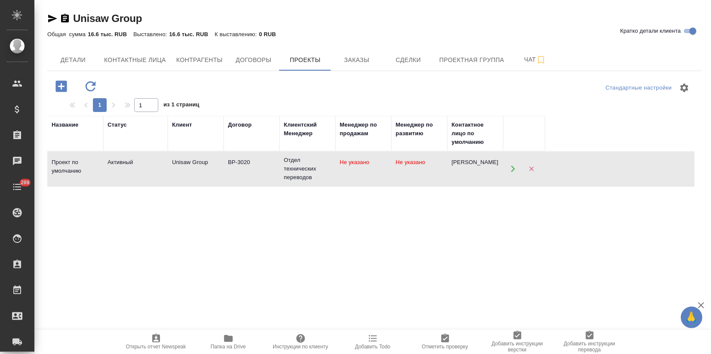
click at [251, 176] on td "ВР-3020" at bounding box center [252, 169] width 56 height 30
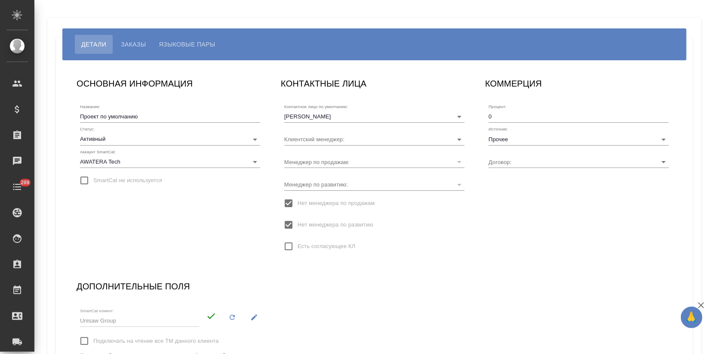
type input "ВР-3020"
type input "Отдел технических переводов"
click at [187, 48] on span "Языковые пары" at bounding box center [187, 44] width 56 height 10
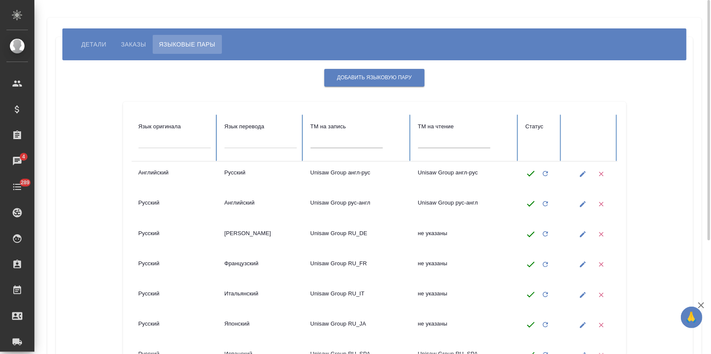
scroll to position [96, 0]
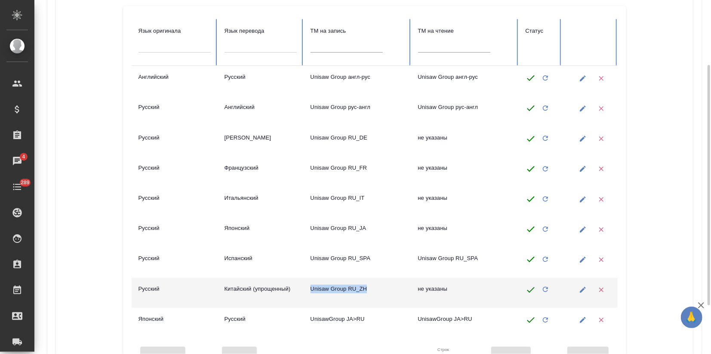
drag, startPoint x: 308, startPoint y: 292, endPoint x: 367, endPoint y: 293, distance: 59.0
click at [369, 293] on td "Unisaw Group RU_ZH" at bounding box center [358, 293] width 108 height 30
copy td "Unisaw Group RU_ZH"
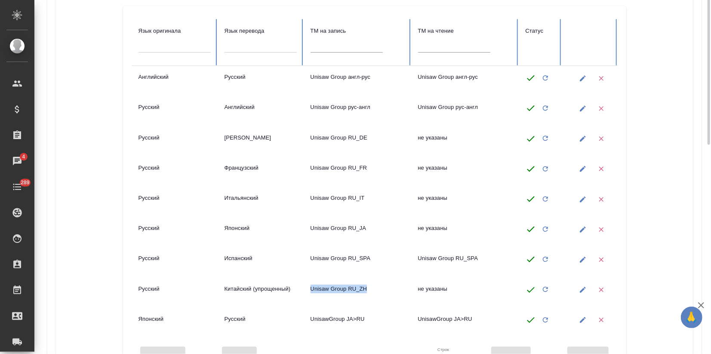
scroll to position [0, 0]
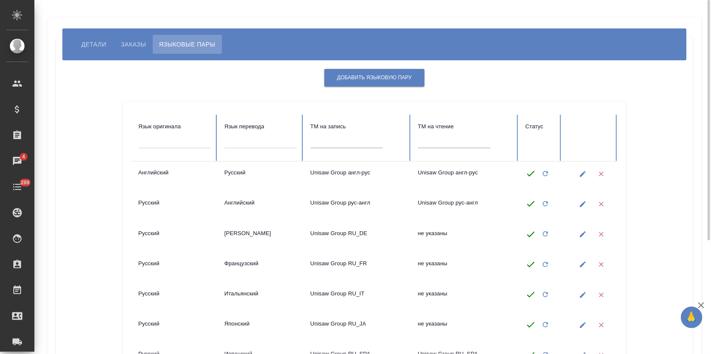
click at [354, 68] on div "Добавить языковую пару Язык оригинала Язык перевода TM на запись TM на чтение С…" at bounding box center [375, 268] width 620 height 403
click at [364, 75] on span "Добавить языковую пару" at bounding box center [374, 77] width 75 height 7
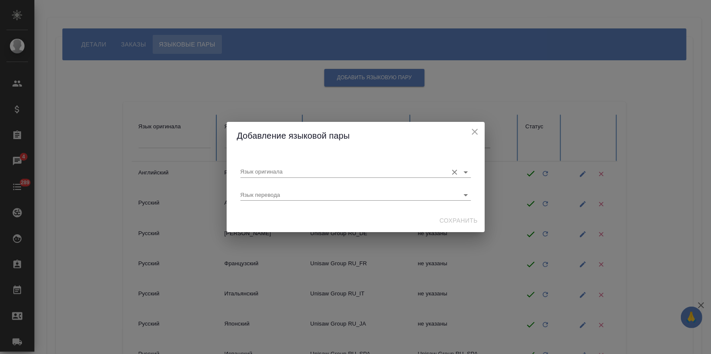
click at [271, 172] on input "Язык оригинала" at bounding box center [342, 172] width 203 height 10
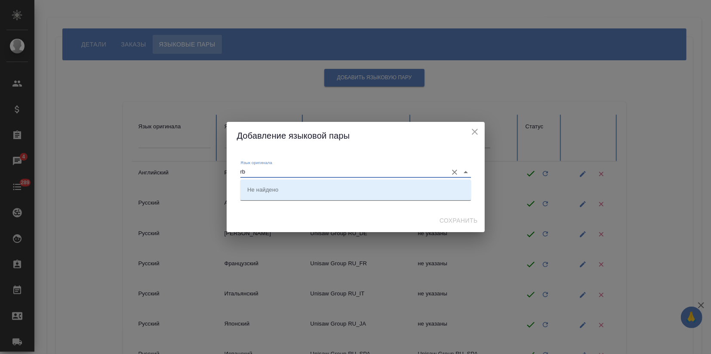
type input "r"
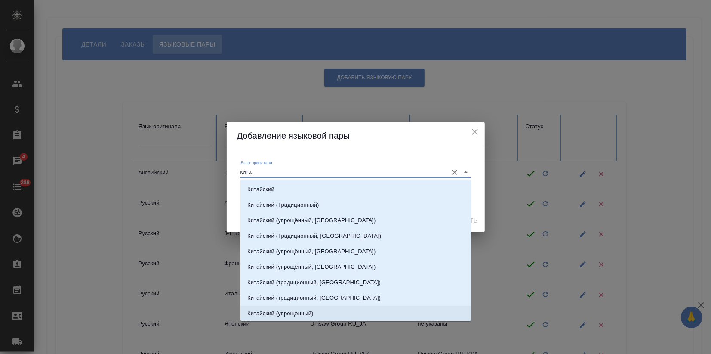
click at [305, 315] on p "Китайский (упрощенный)" at bounding box center [280, 313] width 66 height 9
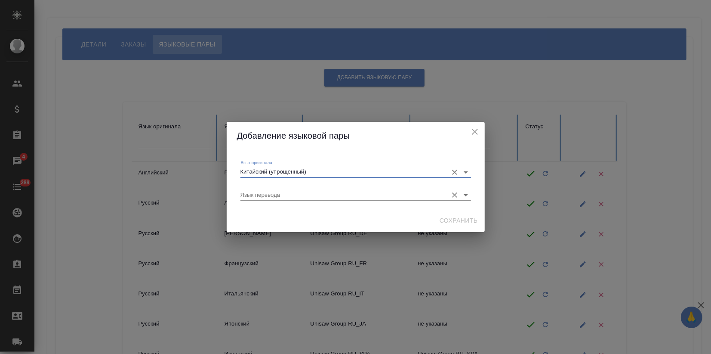
type input "Китайский (упрощенный)"
click at [286, 198] on input "Язык перевода" at bounding box center [342, 195] width 203 height 10
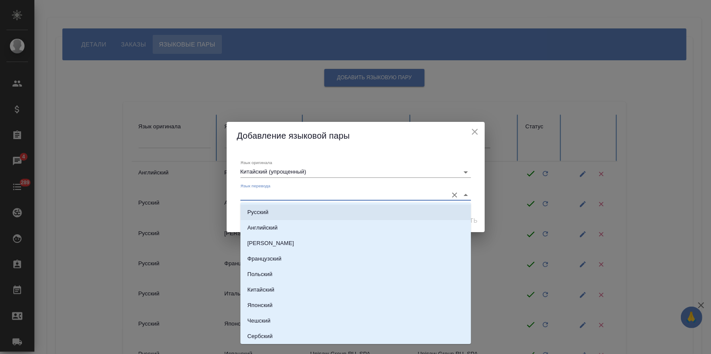
click at [276, 218] on li "Русский" at bounding box center [356, 211] width 231 height 15
type input "Русский"
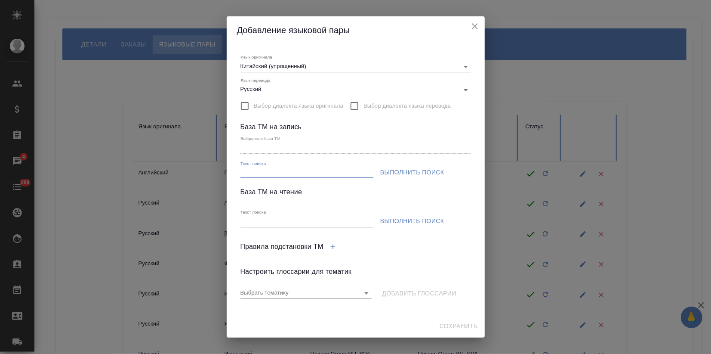
click at [274, 174] on input "Текст поиска" at bounding box center [307, 172] width 133 height 11
paste input "Unisaw Group zh-Hans>ru"
type input "Unisaw Group zh-Hans>ru"
click at [432, 173] on span "Выполнить поиск" at bounding box center [412, 172] width 64 height 11
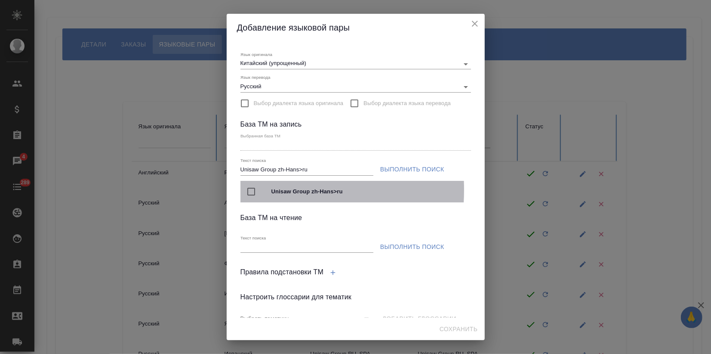
click at [252, 190] on input "checkbox" at bounding box center [251, 191] width 18 height 18
type input "Unisaw Group zh-Hans>ru"
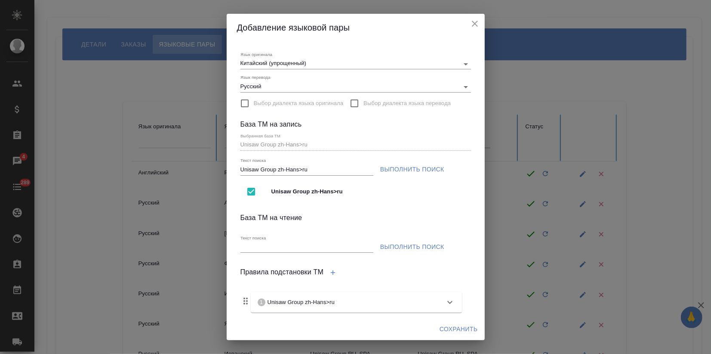
click at [264, 256] on div "Текст поиска" at bounding box center [307, 243] width 136 height 26
click at [265, 249] on input "Текст поиска" at bounding box center [307, 247] width 133 height 11
paste input "Unisaw Group zh-Hans>ru"
type input "Unisaw Group zh-Hans>ru"
click at [410, 249] on span "Выполнить поиск" at bounding box center [412, 246] width 64 height 11
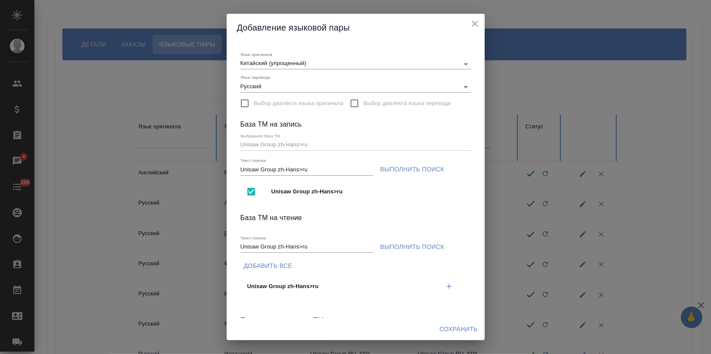
drag, startPoint x: 441, startPoint y: 286, endPoint x: 446, endPoint y: 295, distance: 11.0
click at [447, 286] on icon "button" at bounding box center [449, 286] width 5 height 5
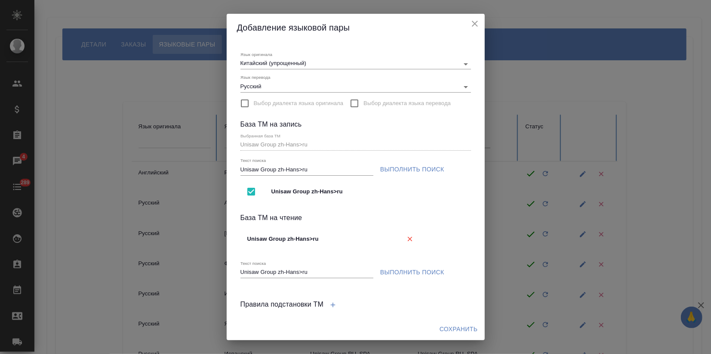
click at [449, 324] on span "Сохранить" at bounding box center [459, 329] width 38 height 11
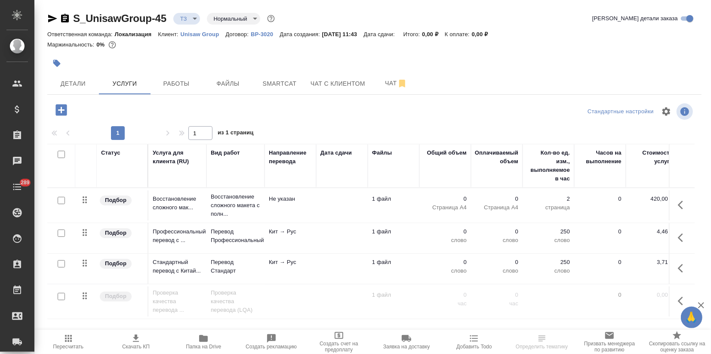
click at [62, 231] on input "checkbox" at bounding box center [61, 232] width 7 height 7
checkbox input "true"
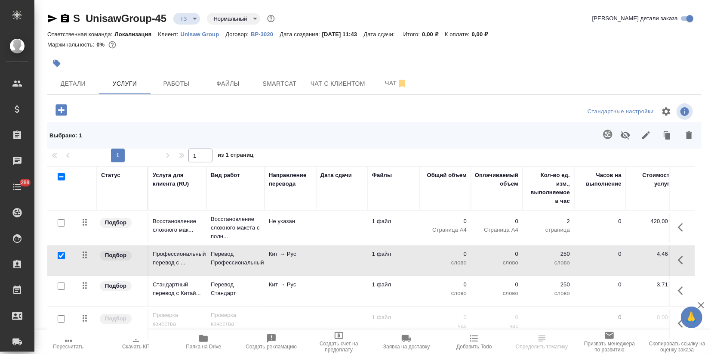
click at [607, 133] on icon "button" at bounding box center [607, 134] width 9 height 9
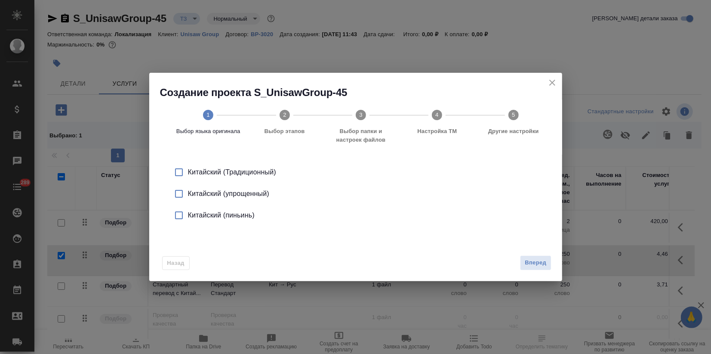
click at [210, 188] on div "Китайский (упрощенный)" at bounding box center [365, 193] width 354 height 10
click at [527, 262] on span "Вперед" at bounding box center [536, 263] width 22 height 10
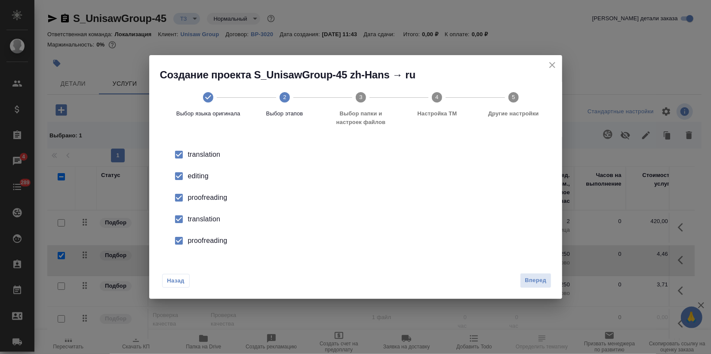
click at [193, 179] on div "editing" at bounding box center [365, 176] width 354 height 10
click at [198, 201] on div "proofreading" at bounding box center [365, 197] width 354 height 10
click at [196, 219] on div "translation" at bounding box center [365, 219] width 354 height 10
click at [201, 241] on div "proofreading" at bounding box center [365, 240] width 354 height 10
drag, startPoint x: 540, startPoint y: 286, endPoint x: 532, endPoint y: 284, distance: 8.5
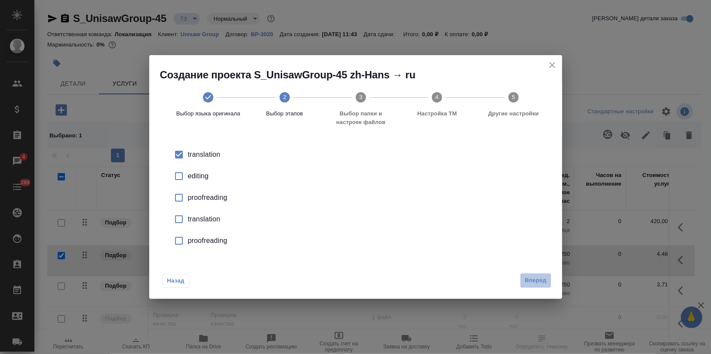
click at [540, 286] on button "Вперед" at bounding box center [535, 280] width 31 height 15
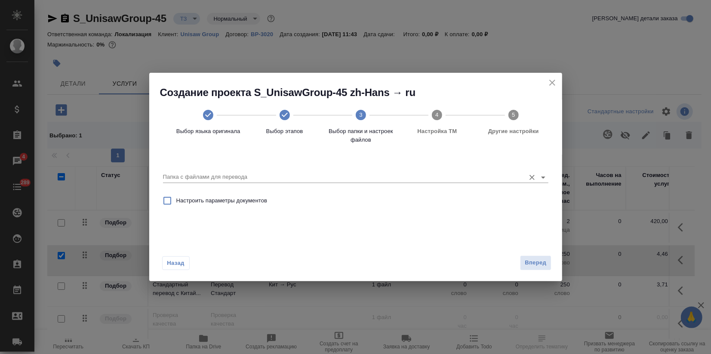
click at [353, 179] on input "Папка с файлами для перевода" at bounding box center [342, 177] width 358 height 10
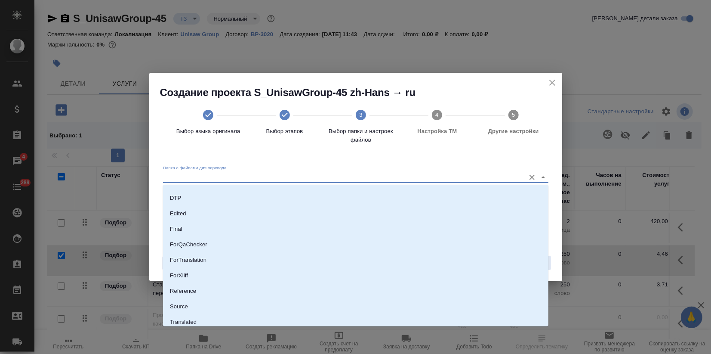
scroll to position [78, 0]
click at [202, 285] on li "Source" at bounding box center [356, 286] width 386 height 15
type input "Source"
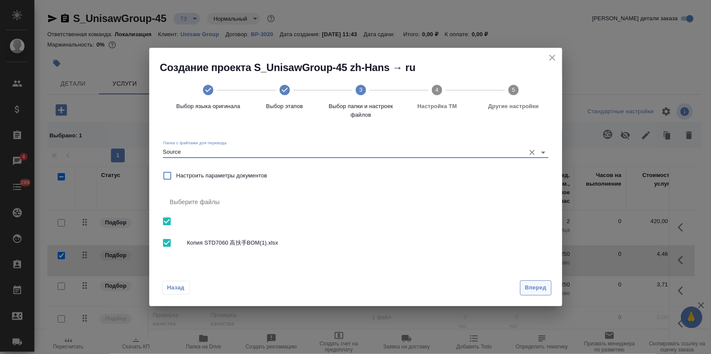
click at [534, 283] on span "Вперед" at bounding box center [536, 288] width 22 height 10
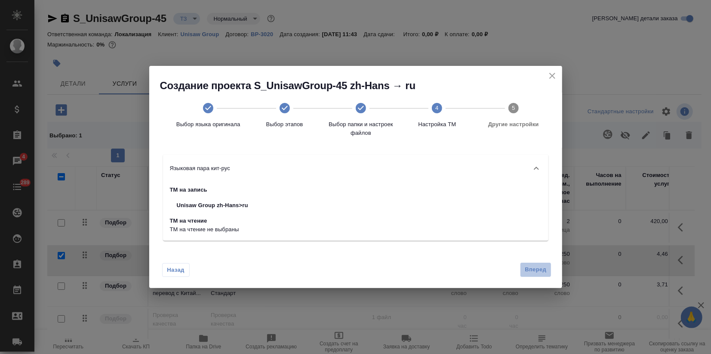
click at [534, 273] on span "Вперед" at bounding box center [536, 270] width 22 height 10
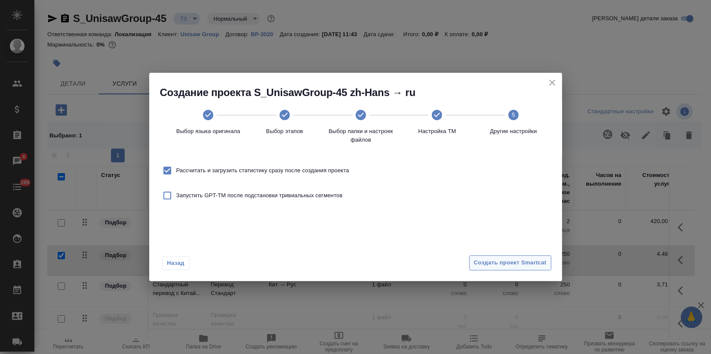
click at [537, 262] on span "Создать проект Smartcat" at bounding box center [510, 263] width 73 height 10
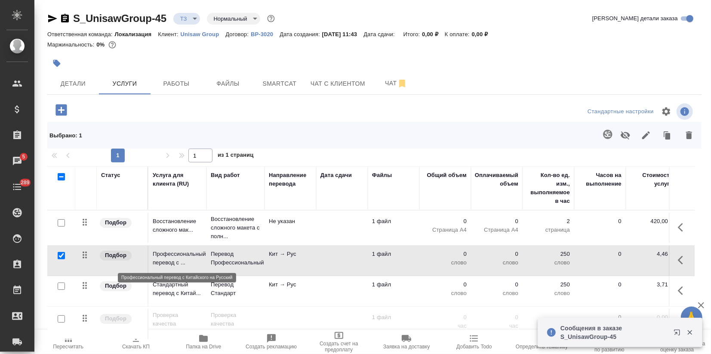
click at [185, 260] on p "Профессиональный перевод с ..." at bounding box center [177, 258] width 49 height 17
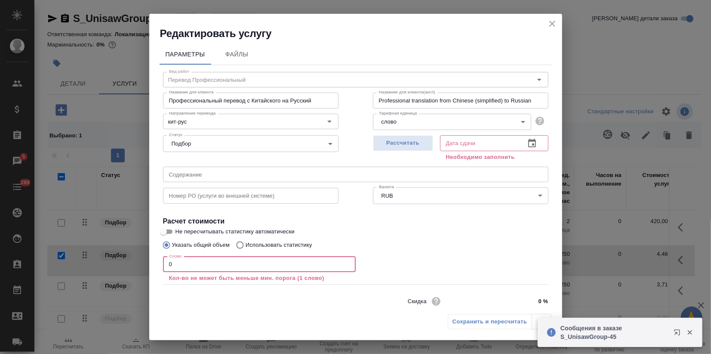
drag, startPoint x: 170, startPoint y: 267, endPoint x: 116, endPoint y: 268, distance: 54.7
click at [125, 268] on div "Редактировать услугу Параметры Файлы Вид работ Перевод Профессиональный Вид раб…" at bounding box center [355, 177] width 711 height 354
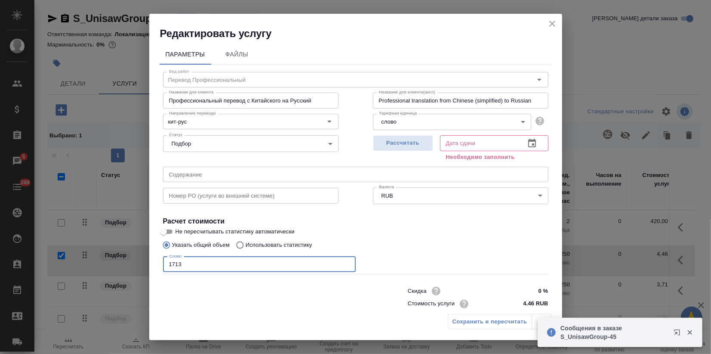
type input "1713"
click at [171, 228] on input "Не пересчитывать статистику автоматически" at bounding box center [163, 231] width 31 height 10
checkbox input "true"
click at [410, 130] on div "Рассчитать Дата сдачи Дата сдачи Необходимо заполнить" at bounding box center [461, 146] width 210 height 65
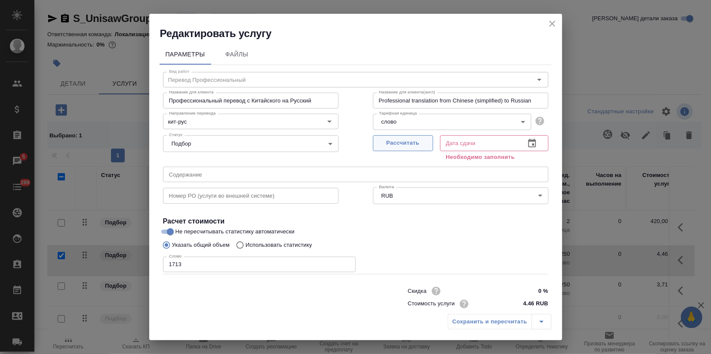
click at [410, 142] on span "Рассчитать" at bounding box center [403, 143] width 51 height 10
type input "23.09.2025 10:40"
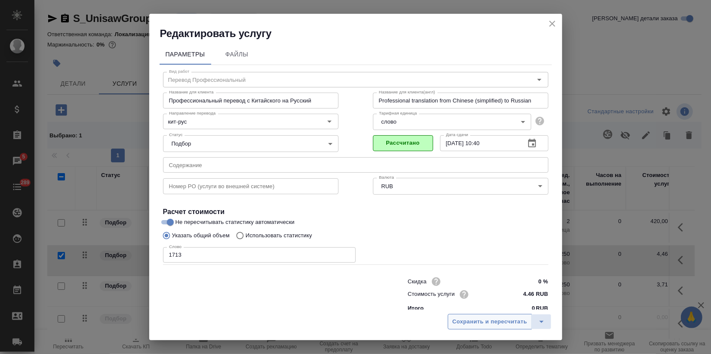
drag, startPoint x: 482, startPoint y: 313, endPoint x: 478, endPoint y: 324, distance: 10.9
click at [480, 320] on button "Сохранить и пересчитать" at bounding box center [490, 321] width 84 height 15
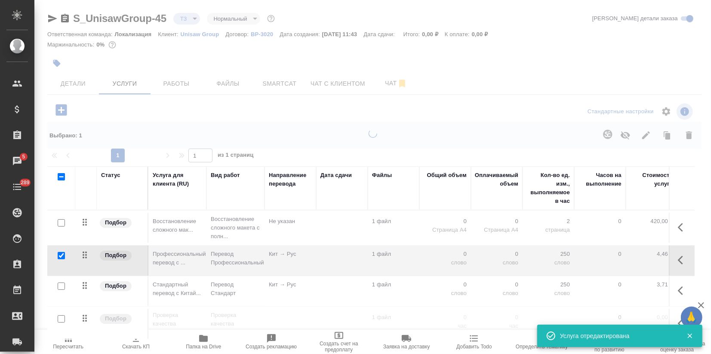
click at [478, 324] on div at bounding box center [372, 241] width 677 height 225
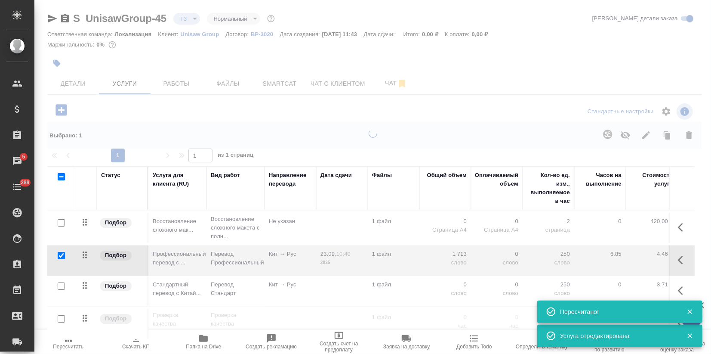
type input "new"
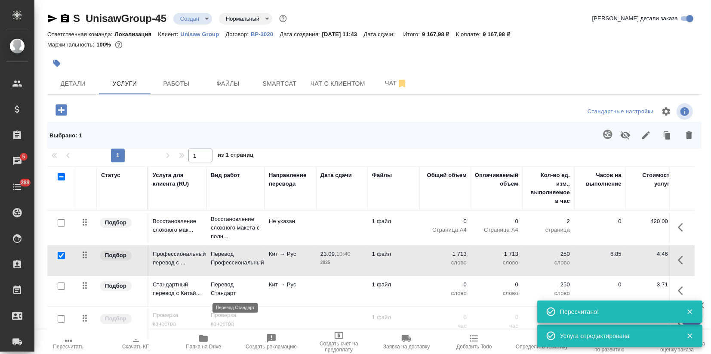
click at [247, 285] on p "Перевод Стандарт" at bounding box center [235, 288] width 49 height 17
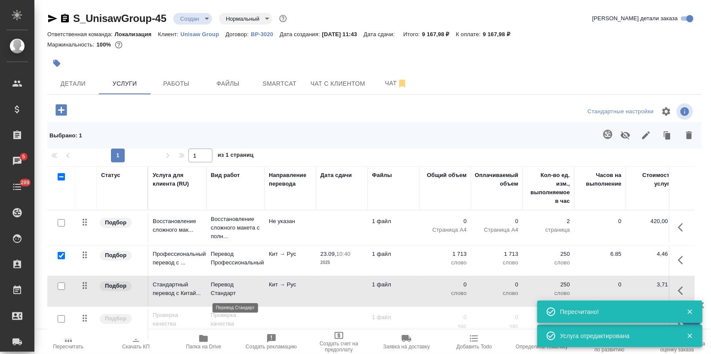
click at [247, 285] on p "Перевод Стандарт" at bounding box center [235, 288] width 49 height 17
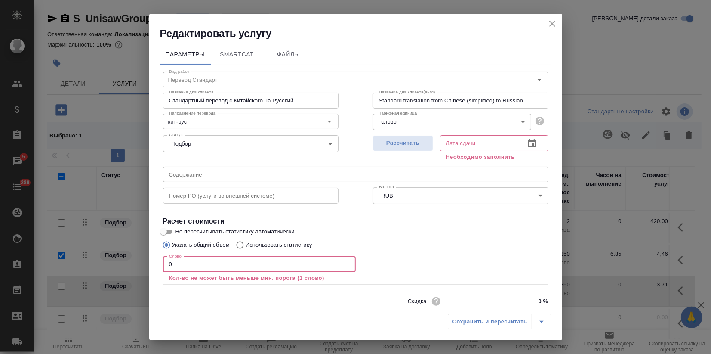
drag, startPoint x: 179, startPoint y: 267, endPoint x: 16, endPoint y: 295, distance: 165.0
click at [86, 273] on div "Редактировать услугу Параметры SmartCat Файлы Вид работ Перевод Стандарт Вид ра…" at bounding box center [355, 177] width 711 height 354
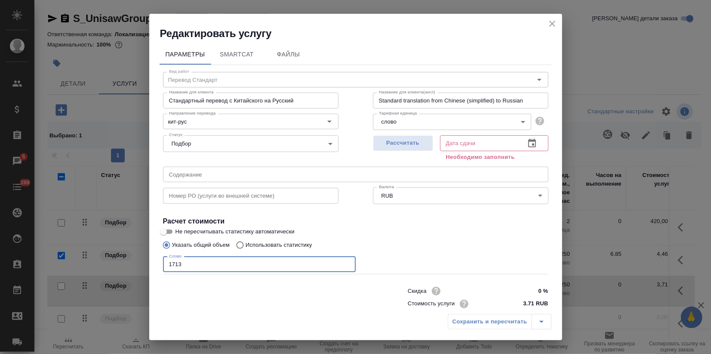
type input "1713"
click at [172, 231] on input "Не пересчитывать статистику автоматически" at bounding box center [163, 231] width 31 height 10
checkbox input "true"
click at [407, 140] on span "Рассчитать" at bounding box center [403, 143] width 51 height 10
type input "23.09.2025 10:40"
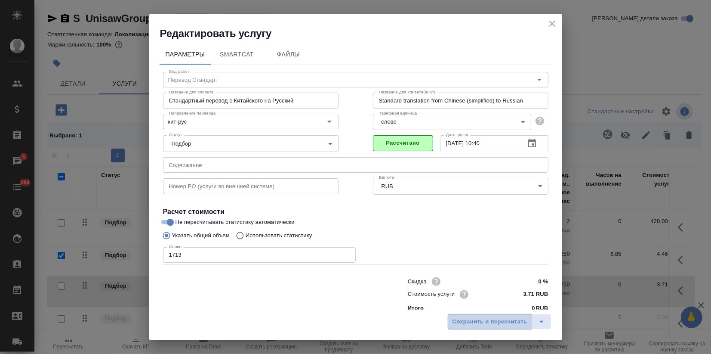
click at [495, 320] on span "Сохранить и пересчитать" at bounding box center [490, 322] width 75 height 10
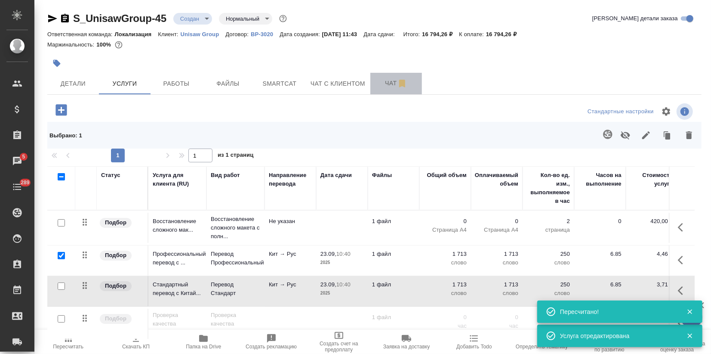
click at [390, 82] on span "Чат" at bounding box center [396, 83] width 41 height 11
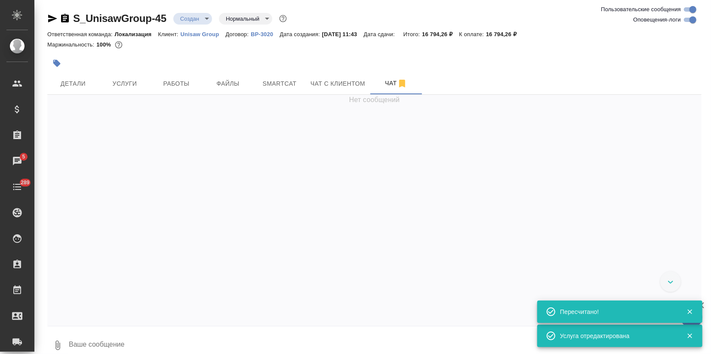
scroll to position [994, 0]
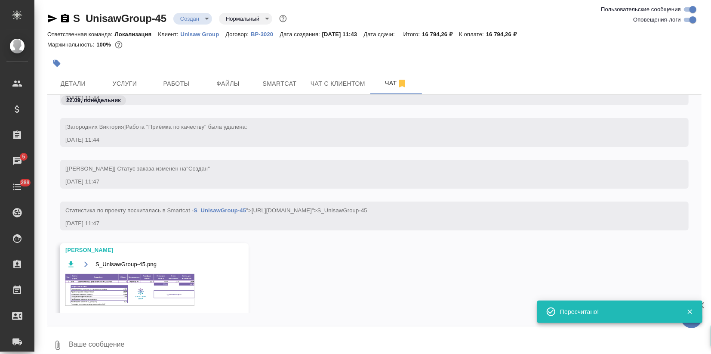
click at [103, 296] on img at bounding box center [129, 290] width 129 height 32
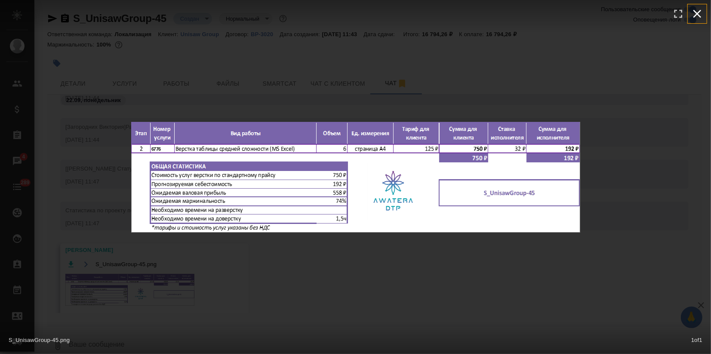
click at [698, 10] on icon "button" at bounding box center [698, 14] width 14 height 14
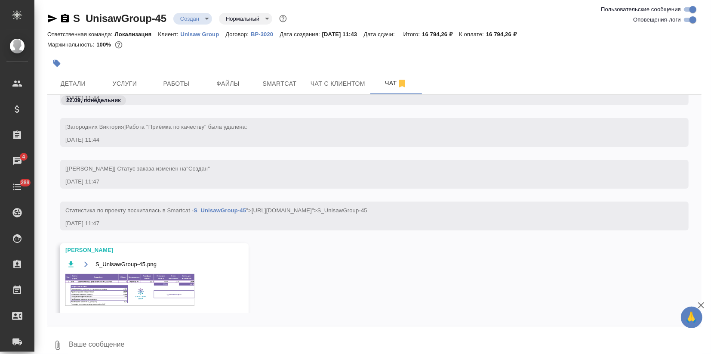
click at [139, 284] on img at bounding box center [129, 290] width 129 height 32
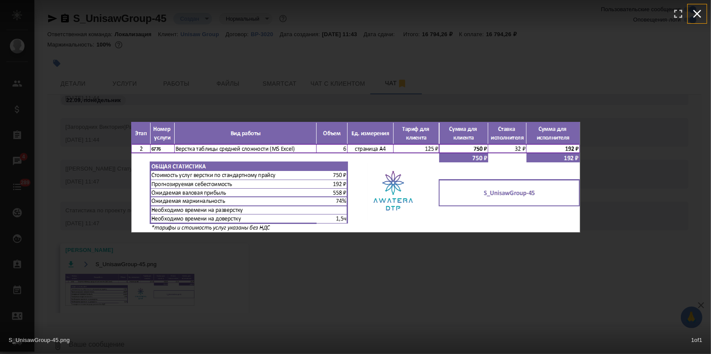
drag, startPoint x: 698, startPoint y: 14, endPoint x: 222, endPoint y: 137, distance: 492.4
click at [699, 15] on icon "button" at bounding box center [698, 14] width 8 height 8
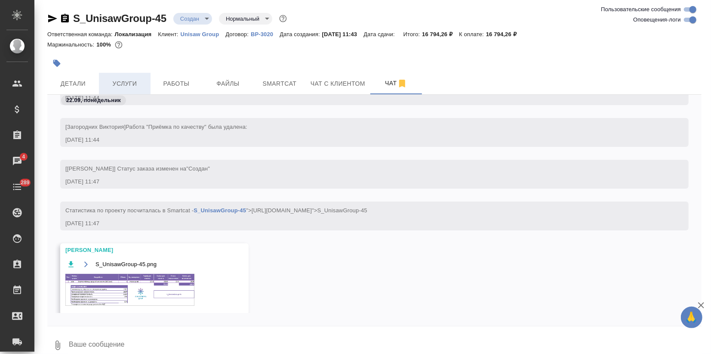
click at [124, 87] on span "Услуги" at bounding box center [124, 83] width 41 height 11
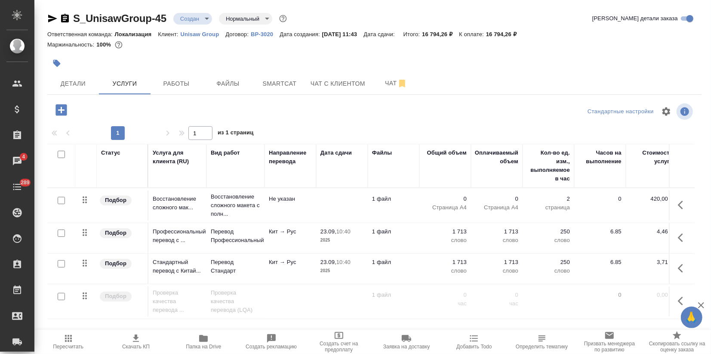
click at [59, 198] on input "checkbox" at bounding box center [61, 200] width 7 height 7
checkbox input "true"
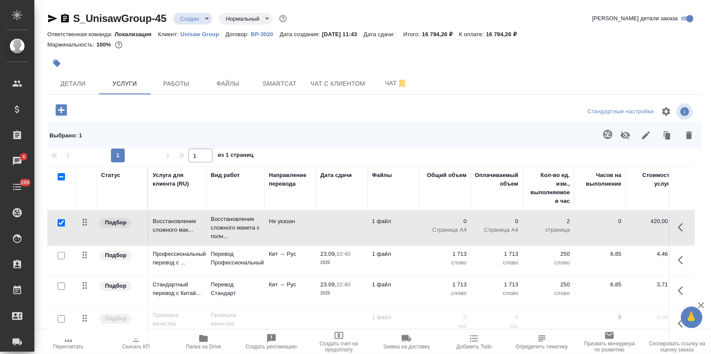
click at [690, 139] on icon "button" at bounding box center [689, 135] width 10 height 10
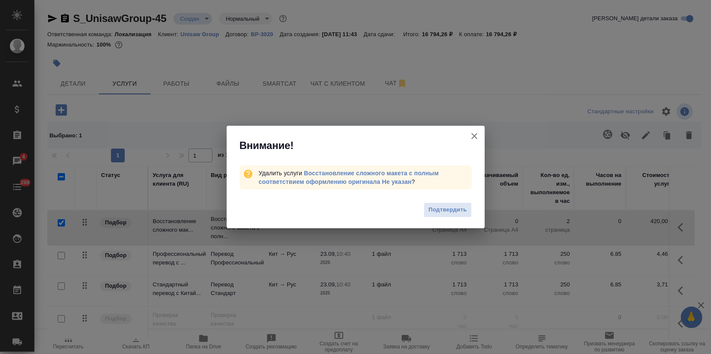
click at [460, 211] on span "Подтвердить" at bounding box center [448, 210] width 38 height 10
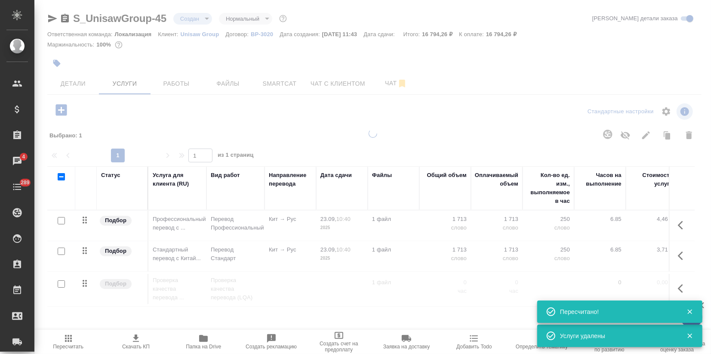
click at [62, 107] on icon "button" at bounding box center [61, 109] width 11 height 11
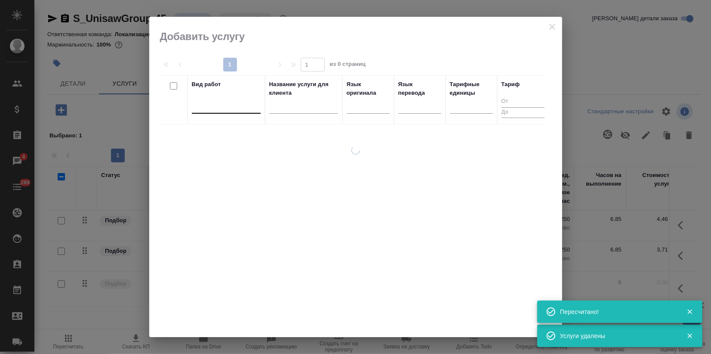
click at [221, 111] on div at bounding box center [226, 105] width 69 height 12
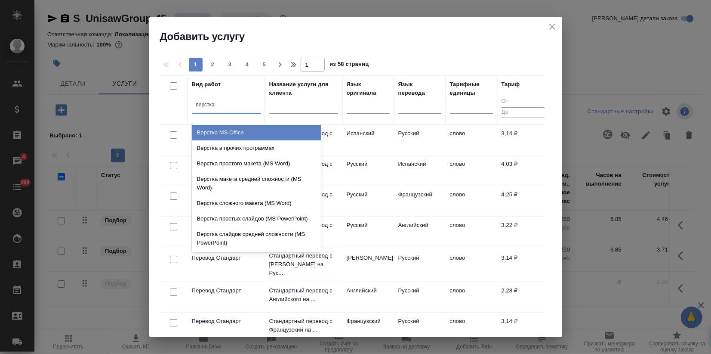
type input "верстка т"
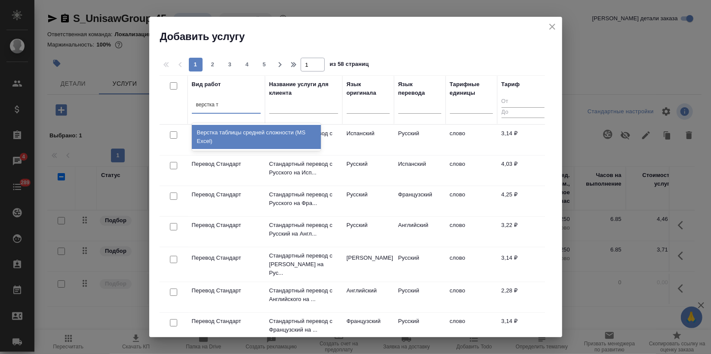
click at [298, 135] on div "Верстка таблицы средней сложности (MS Excel)" at bounding box center [256, 137] width 129 height 24
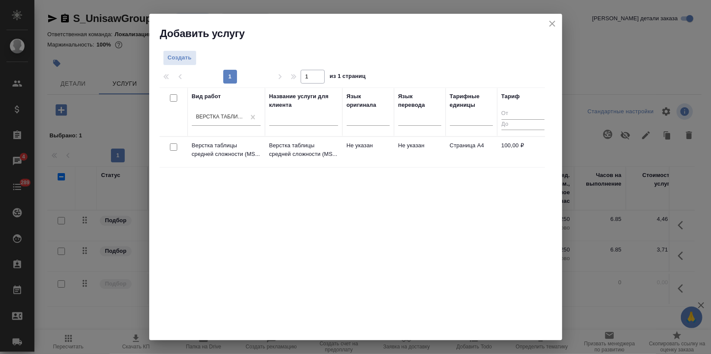
click at [225, 234] on div "Вид работ Верстка таблицы средней сложности (MS Excel) Название услуги для клие…" at bounding box center [353, 216] width 386 height 258
click at [224, 158] on p "Верстка таблицы средней сложности (MS..." at bounding box center [226, 149] width 69 height 17
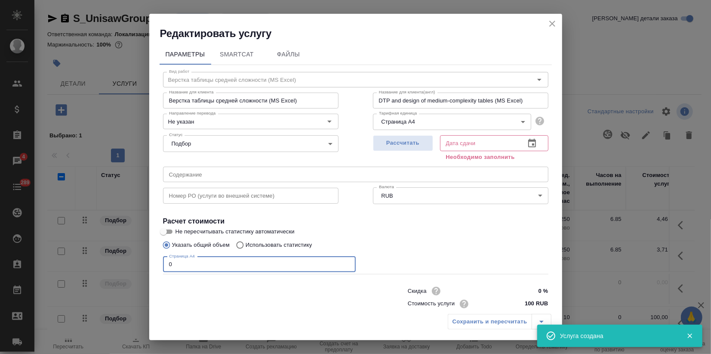
drag, startPoint x: 178, startPoint y: 265, endPoint x: 72, endPoint y: 267, distance: 105.9
click at [77, 265] on div "Редактировать услугу Параметры SmartCat Файлы Вид работ Верстка таблицы средней…" at bounding box center [355, 177] width 711 height 354
type input "6"
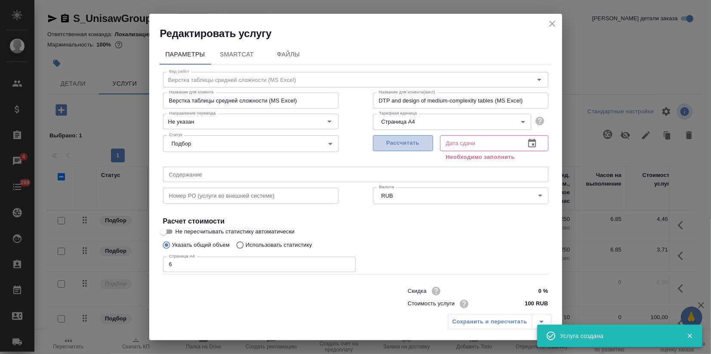
drag, startPoint x: 398, startPoint y: 141, endPoint x: 401, endPoint y: 146, distance: 6.1
click at [398, 141] on span "Рассчитать" at bounding box center [403, 143] width 51 height 10
type input "22.09.2025 12:26"
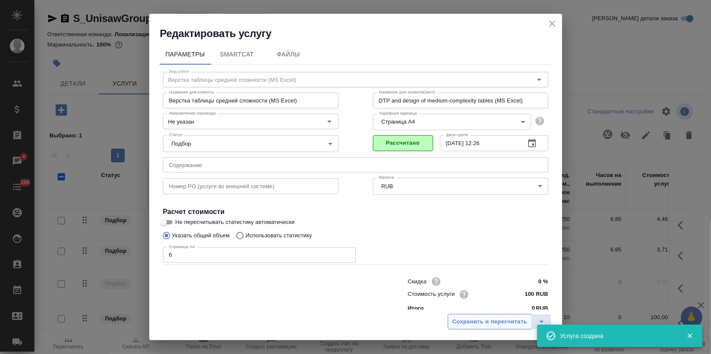
click at [485, 322] on span "Сохранить и пересчитать" at bounding box center [490, 322] width 75 height 10
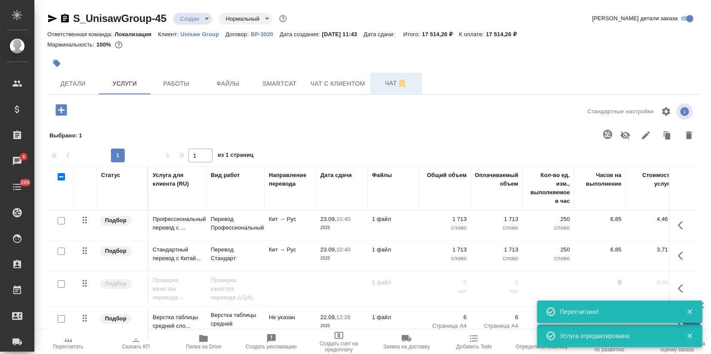
click at [377, 82] on span "Чат" at bounding box center [396, 83] width 41 height 11
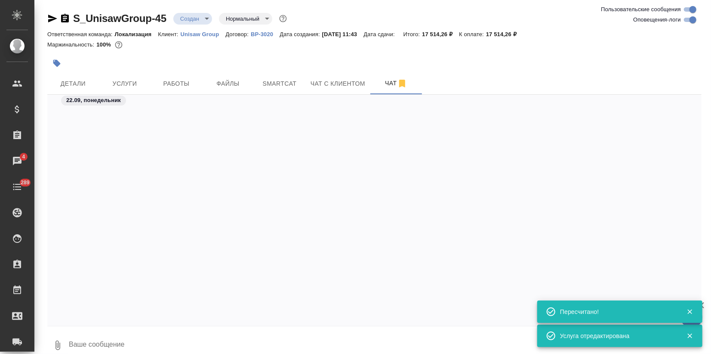
scroll to position [1193, 0]
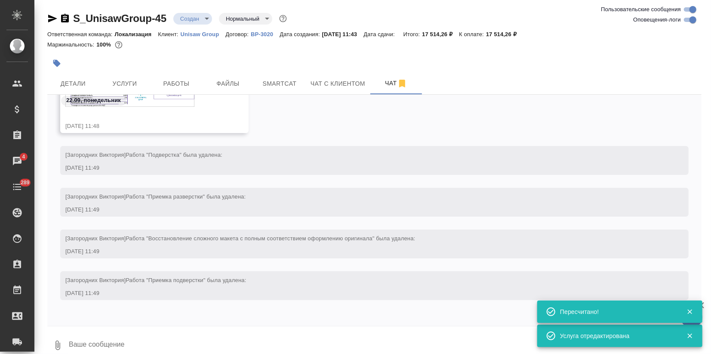
click at [142, 111] on div "S_UnisawGroup-45.png" at bounding box center [141, 89] width 153 height 58
click at [168, 107] on div "22.09, понедельник" at bounding box center [374, 103] width 654 height 16
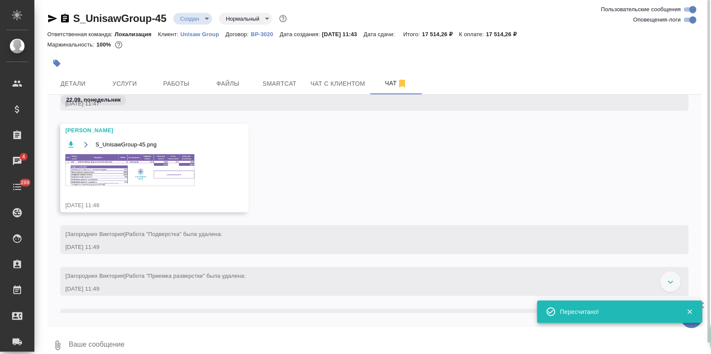
scroll to position [1050, 0]
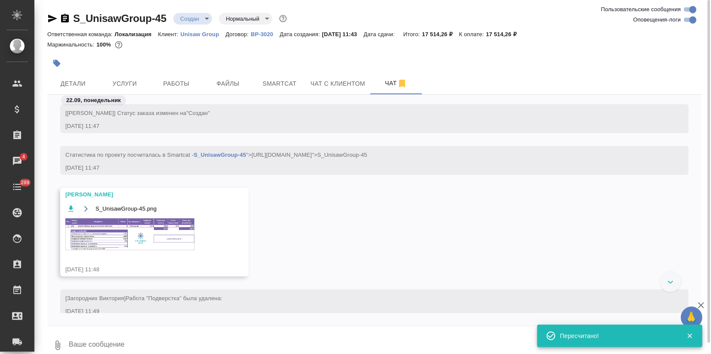
click at [117, 238] on img at bounding box center [129, 234] width 129 height 32
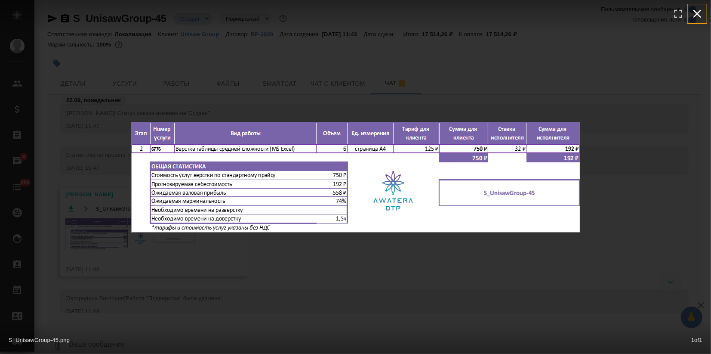
click at [702, 8] on icon "button" at bounding box center [698, 14] width 14 height 14
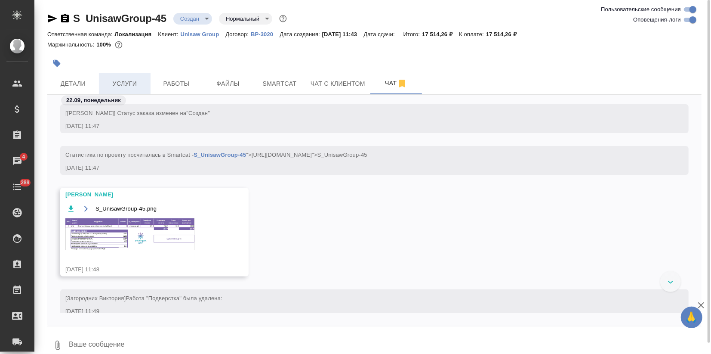
click at [134, 80] on span "Услуги" at bounding box center [124, 83] width 41 height 11
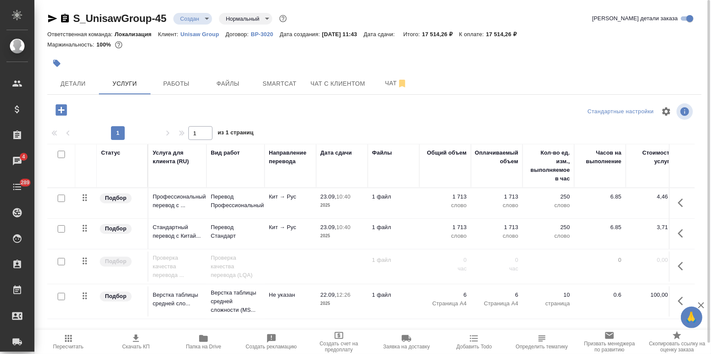
click at [53, 227] on div at bounding box center [61, 229] width 19 height 12
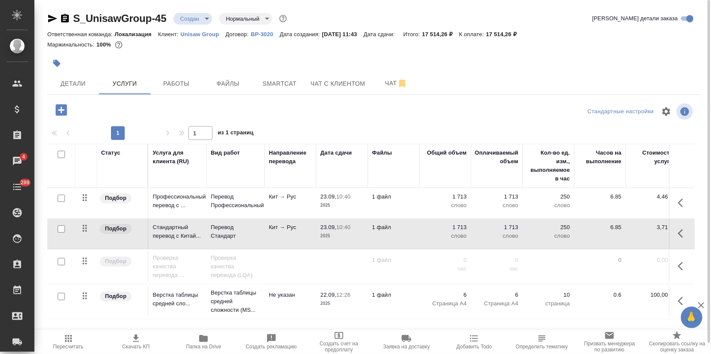
click at [61, 227] on input "checkbox" at bounding box center [61, 228] width 7 height 7
checkbox input "true"
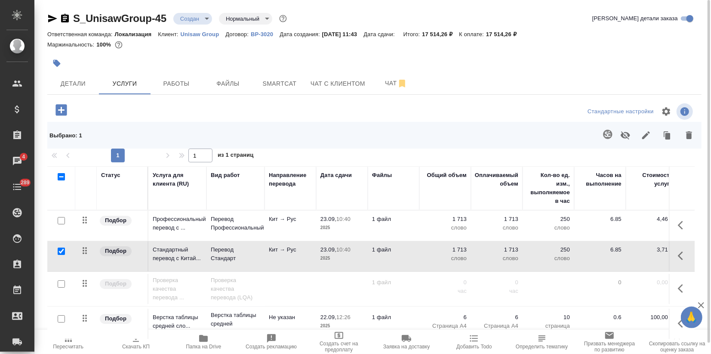
click at [629, 135] on icon "button" at bounding box center [625, 135] width 9 height 8
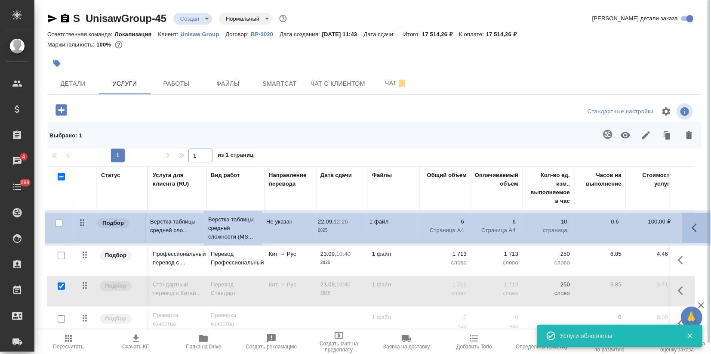
drag, startPoint x: 82, startPoint y: 321, endPoint x: 79, endPoint y: 224, distance: 97.7
click at [79, 224] on table "Статус Услуга для клиента (RU) Вид работ Направление перевода Дата сдачи Файлы …" at bounding box center [452, 253] width 811 height 175
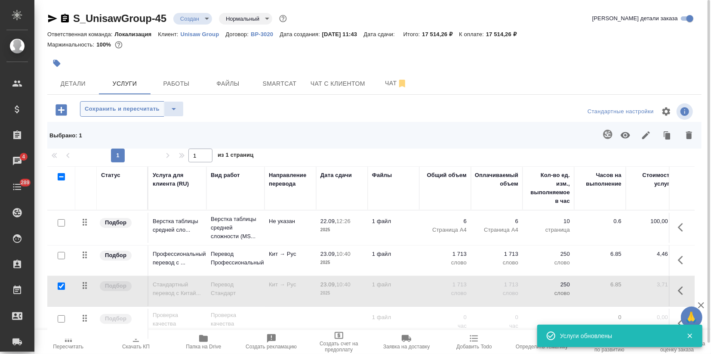
click at [129, 112] on span "Сохранить и пересчитать" at bounding box center [122, 109] width 75 height 10
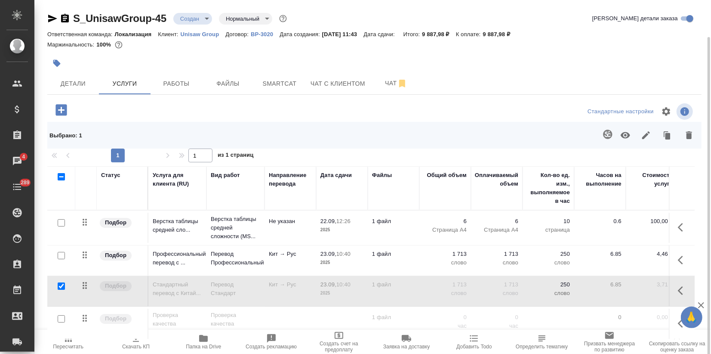
scroll to position [19, 0]
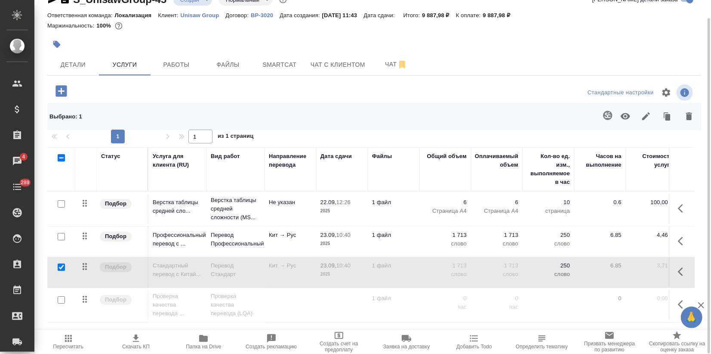
click at [79, 342] on span "Пересчитать" at bounding box center [68, 341] width 57 height 16
click at [142, 347] on span "Скачать КП" at bounding box center [136, 346] width 28 height 6
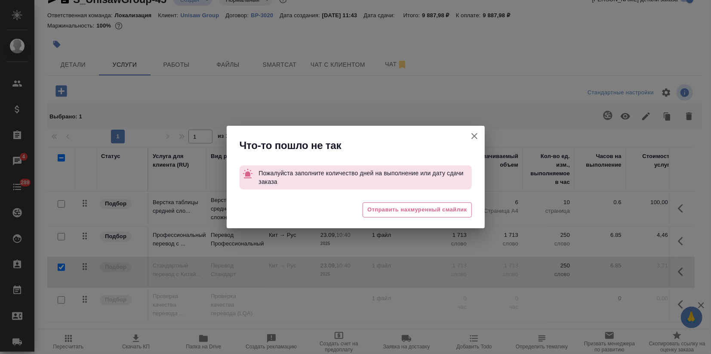
click at [470, 136] on icon "button" at bounding box center [474, 136] width 10 height 10
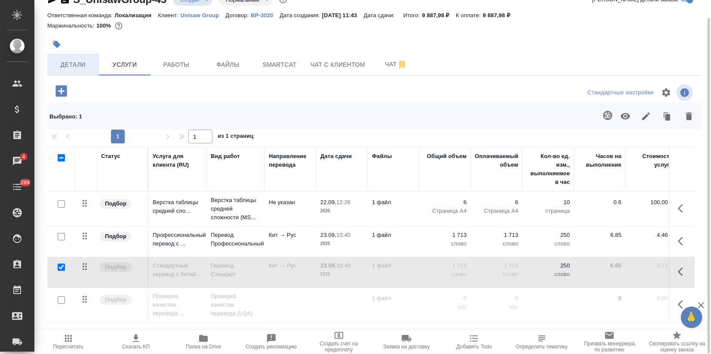
click at [71, 71] on button "Детали" at bounding box center [73, 65] width 52 height 22
click at [74, 338] on span "Пересчитать" at bounding box center [68, 341] width 57 height 16
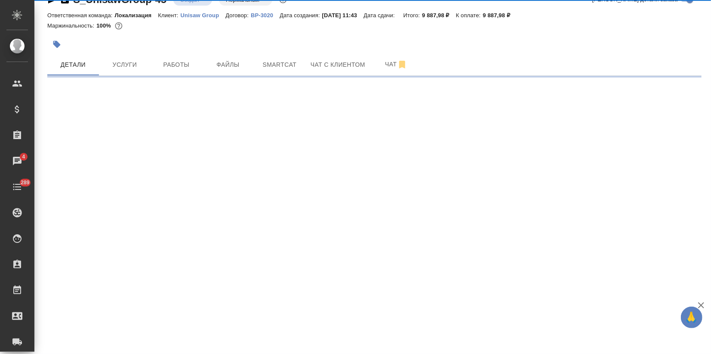
select select "RU"
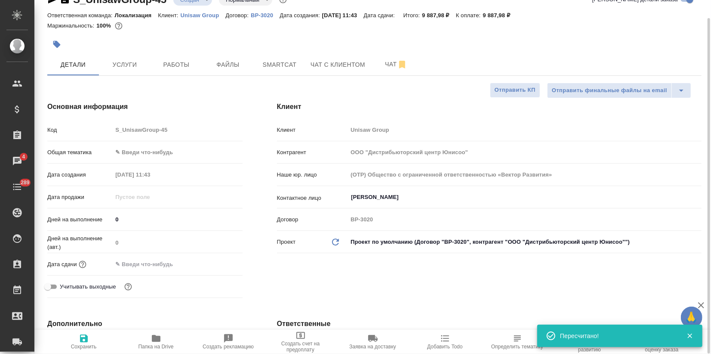
type textarea "x"
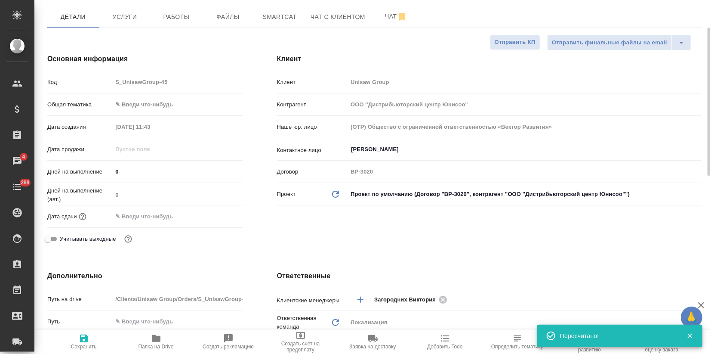
scroll to position [19, 0]
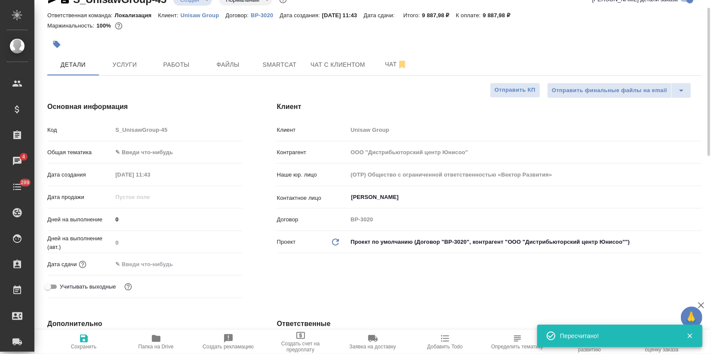
click at [124, 145] on body "🙏 .cls-1 fill:#fff; AWATERA Zagorodnikh Viktoria Клиенты Спецификации Заказы 4 …" at bounding box center [355, 177] width 711 height 354
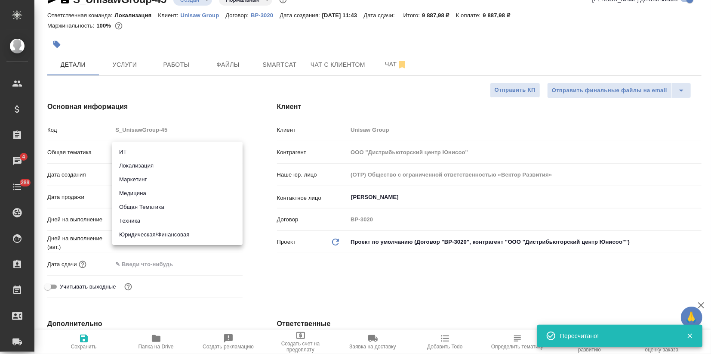
drag, startPoint x: 145, startPoint y: 224, endPoint x: 149, endPoint y: 245, distance: 21.8
click at [145, 223] on li "Техника" at bounding box center [177, 221] width 130 height 14
type input "tech"
type textarea "x"
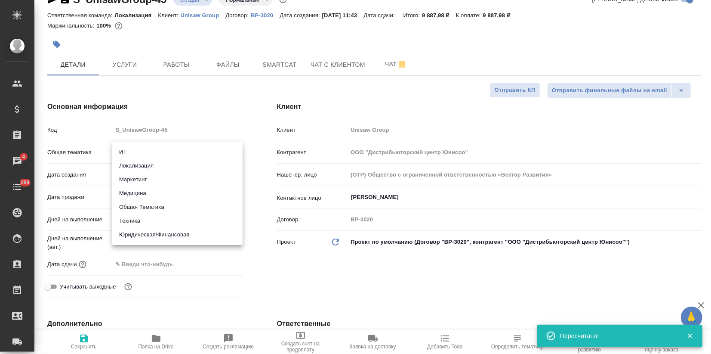
type textarea "x"
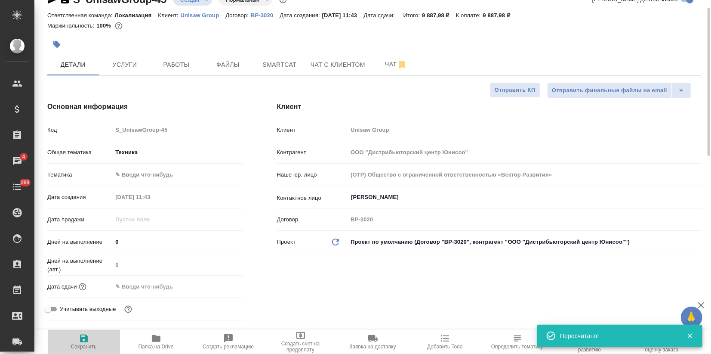
click at [90, 348] on span "Сохранить" at bounding box center [84, 346] width 26 height 6
type textarea "x"
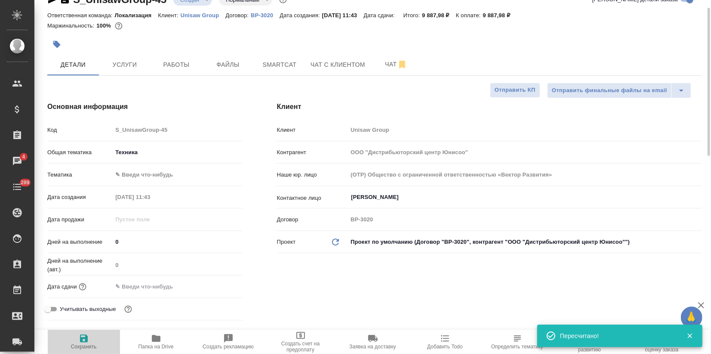
type textarea "x"
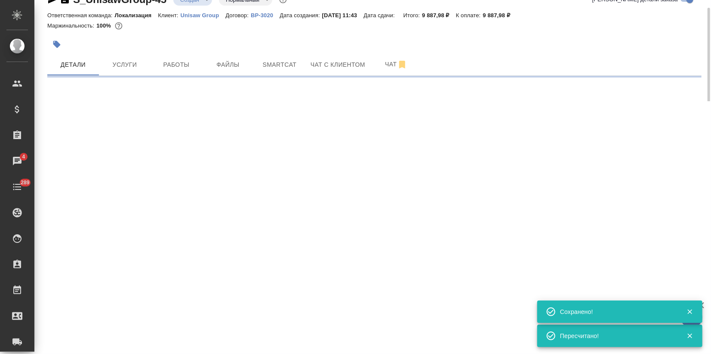
select select "RU"
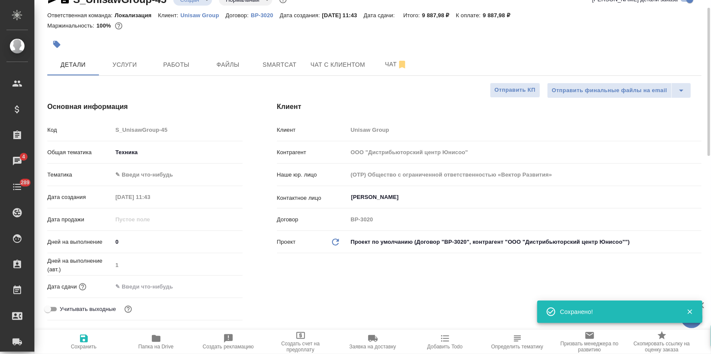
type textarea "x"
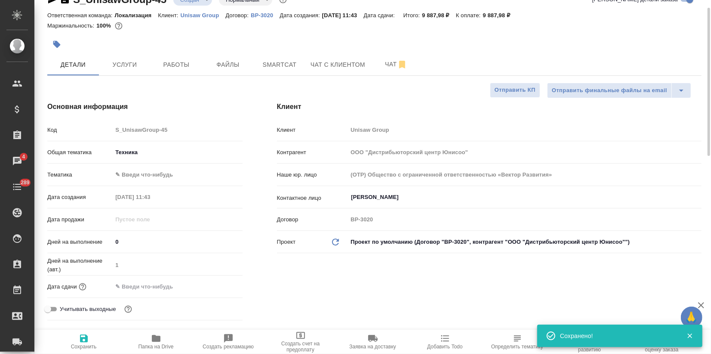
click at [139, 291] on input "text" at bounding box center [149, 286] width 75 height 12
click at [217, 283] on icon "button" at bounding box center [218, 285] width 8 height 9
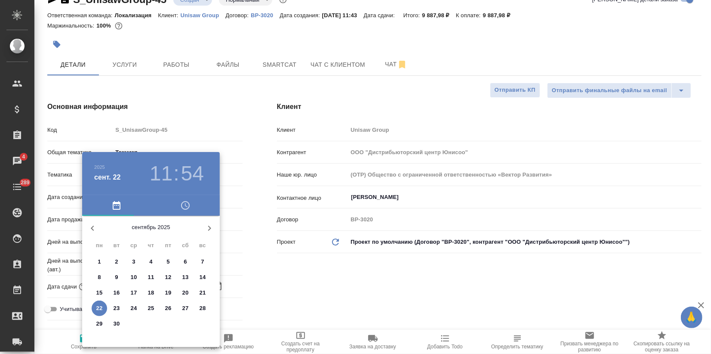
click at [150, 305] on p "25" at bounding box center [151, 308] width 6 height 9
type input "25.09.2025 11:54"
type textarea "x"
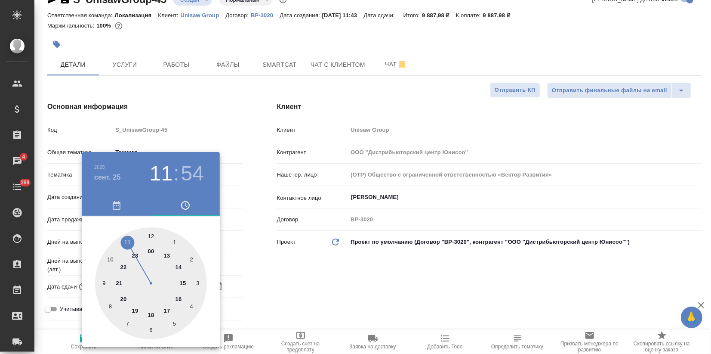
click at [182, 282] on div at bounding box center [151, 283] width 112 height 112
type input "25.09.2025 15:54"
type textarea "x"
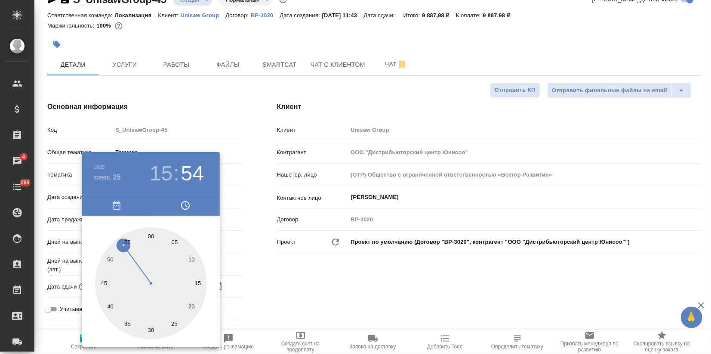
click at [151, 237] on div at bounding box center [151, 283] width 112 height 112
type input "25.09.2025 15:00"
type textarea "x"
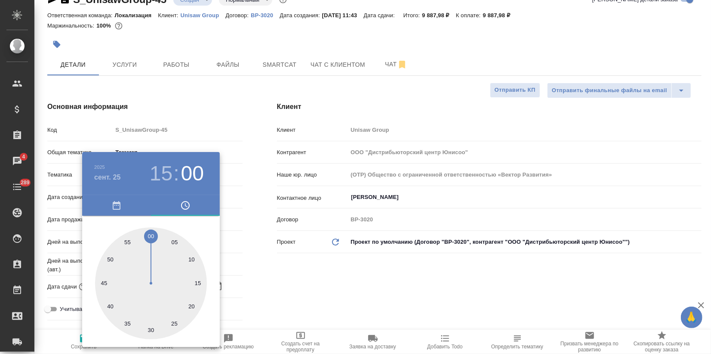
drag, startPoint x: 269, startPoint y: 275, endPoint x: 216, endPoint y: 302, distance: 60.6
click at [270, 275] on div at bounding box center [355, 177] width 711 height 354
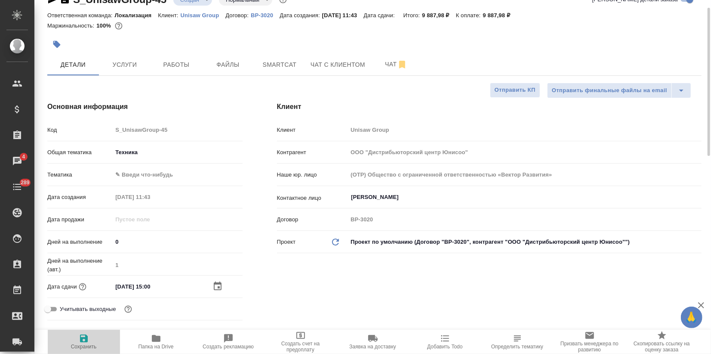
click at [96, 339] on span "Сохранить" at bounding box center [84, 341] width 62 height 16
type textarea "x"
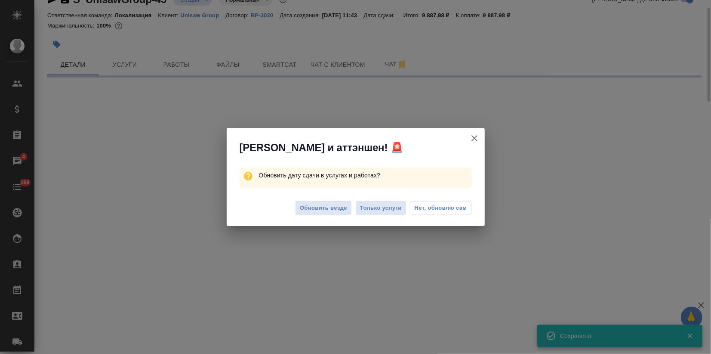
select select "RU"
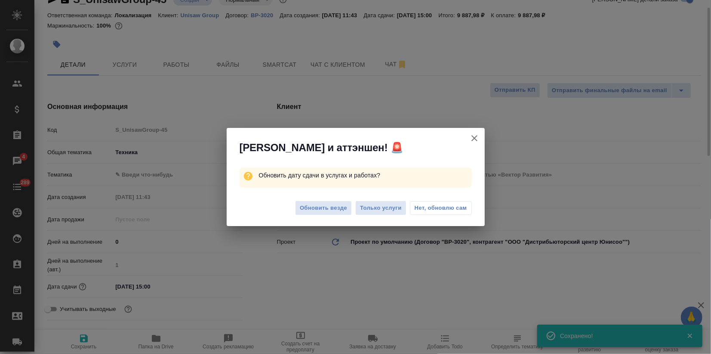
type textarea "x"
click at [338, 208] on span "Обновить везде" at bounding box center [323, 208] width 47 height 10
type textarea "x"
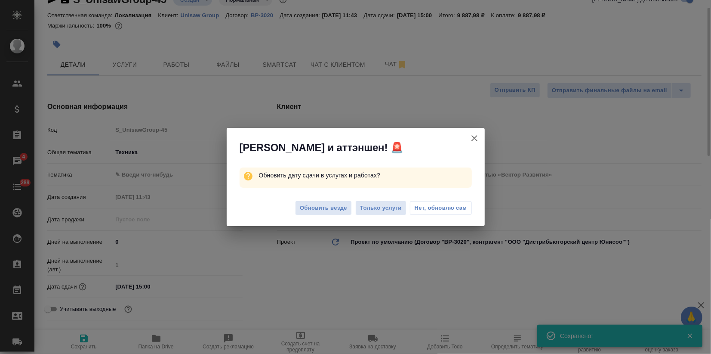
type textarea "x"
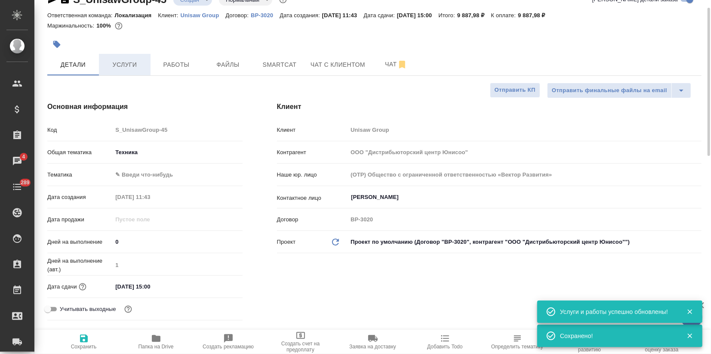
click at [134, 74] on button "Услуги" at bounding box center [125, 65] width 52 height 22
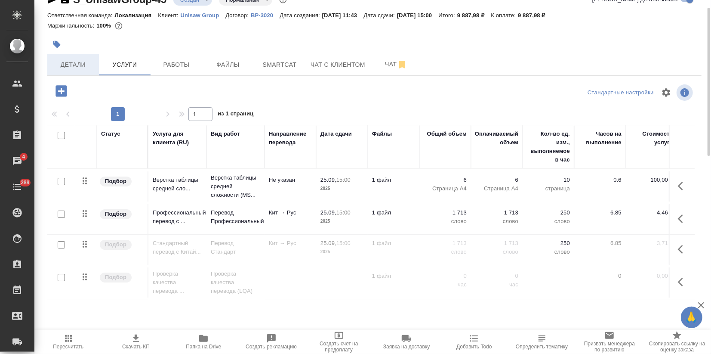
click at [86, 66] on span "Детали" at bounding box center [72, 64] width 41 height 11
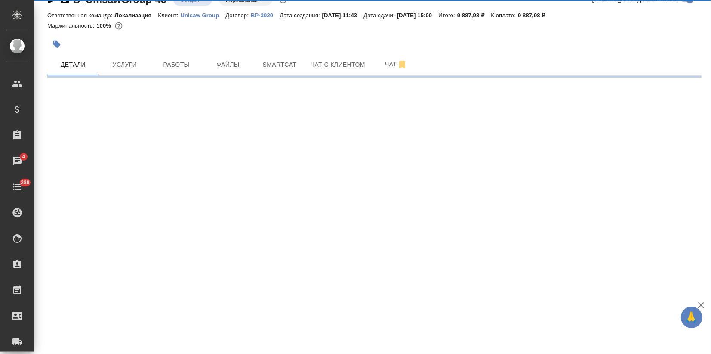
select select "RU"
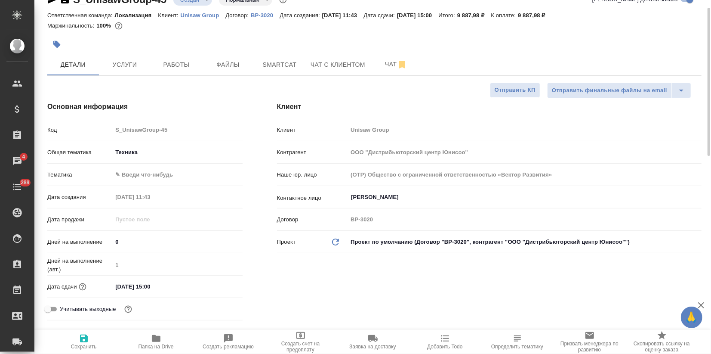
type textarea "x"
drag, startPoint x: 142, startPoint y: 65, endPoint x: 135, endPoint y: 71, distance: 9.8
click at [141, 64] on span "Услуги" at bounding box center [124, 64] width 41 height 11
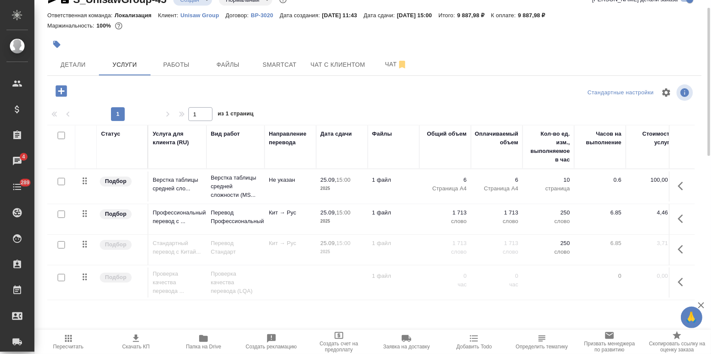
click at [135, 339] on icon "button" at bounding box center [136, 338] width 10 height 10
click at [60, 211] on input "checkbox" at bounding box center [61, 213] width 7 height 7
checkbox input "true"
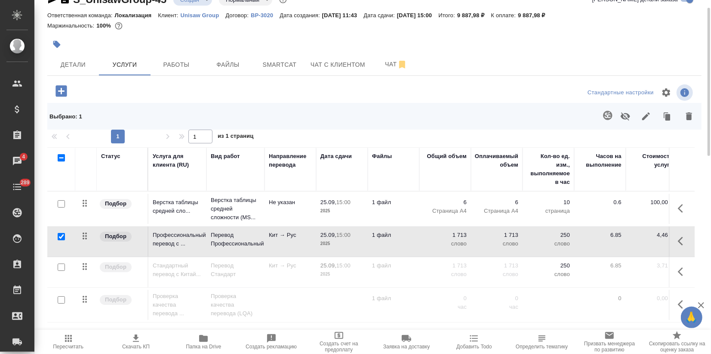
click at [620, 114] on button "button" at bounding box center [625, 116] width 21 height 22
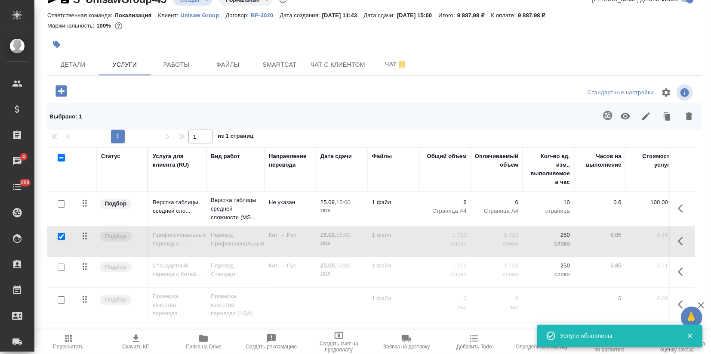
click at [62, 265] on input "checkbox" at bounding box center [61, 266] width 7 height 7
checkbox input "true"
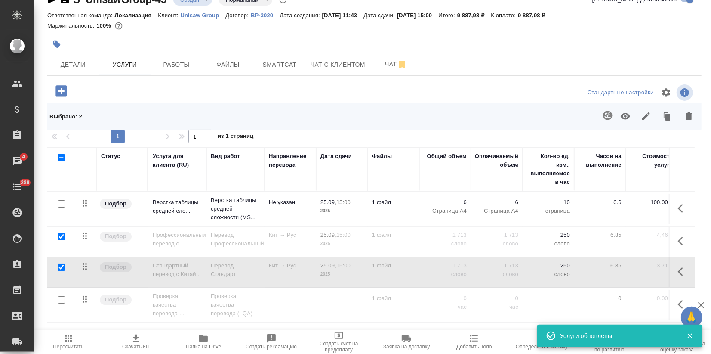
click at [59, 236] on input "checkbox" at bounding box center [61, 236] width 7 height 7
checkbox input "false"
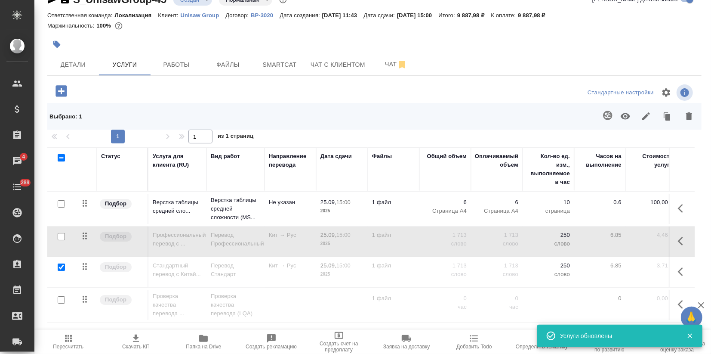
click at [620, 119] on icon "button" at bounding box center [625, 116] width 10 height 10
click at [71, 339] on icon "button" at bounding box center [68, 338] width 7 height 7
click at [134, 342] on icon "button" at bounding box center [136, 338] width 10 height 10
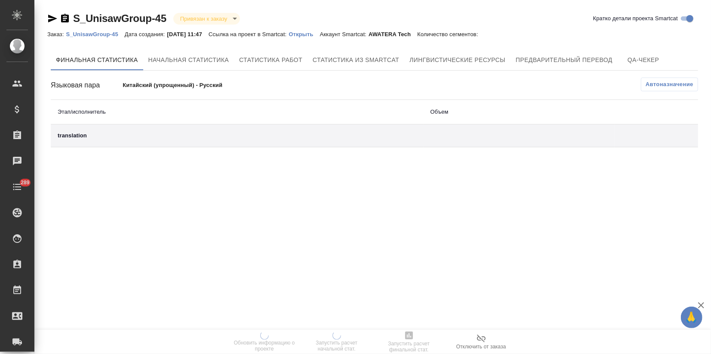
click at [312, 34] on p "Открыть" at bounding box center [304, 34] width 31 height 6
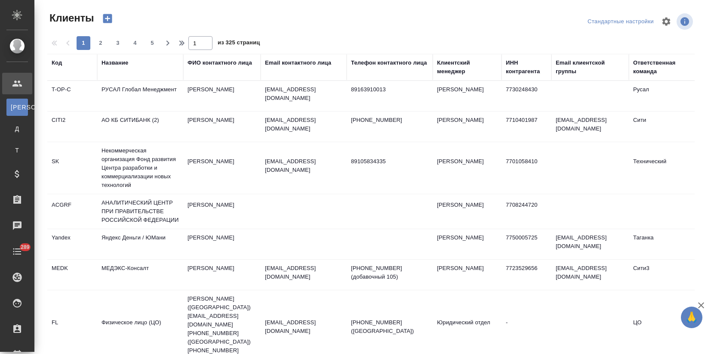
select select "RU"
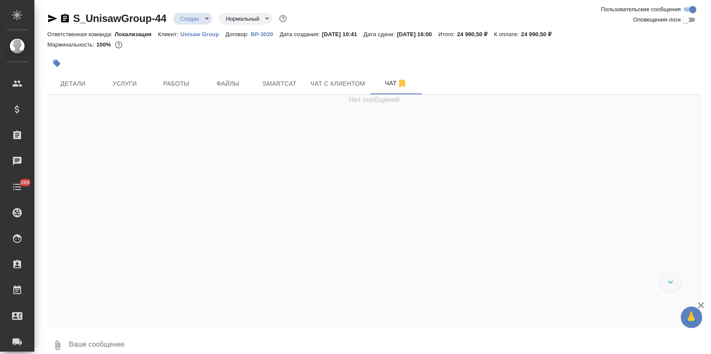
scroll to position [9, 0]
